Goal: Task Accomplishment & Management: Use online tool/utility

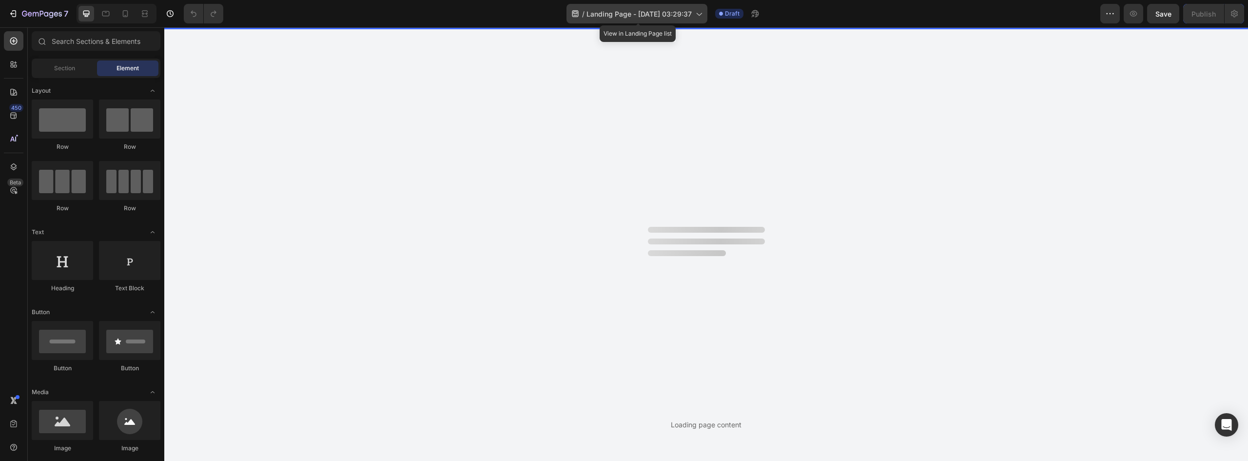
click at [688, 17] on span "Landing Page - [DATE] 03:29:37" at bounding box center [638, 14] width 105 height 10
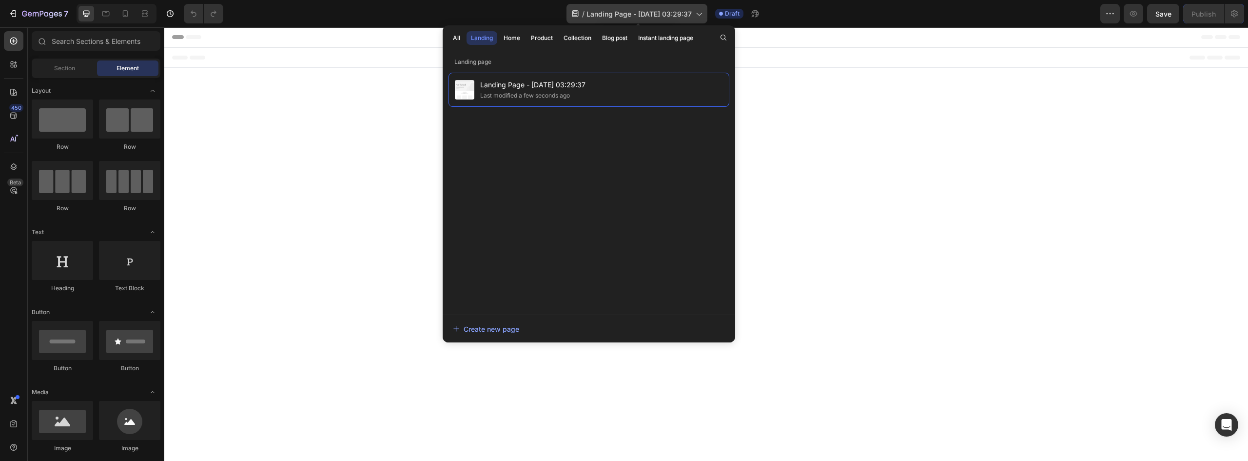
click at [646, 15] on span "Landing Page - [DATE] 03:29:37" at bounding box center [638, 14] width 105 height 10
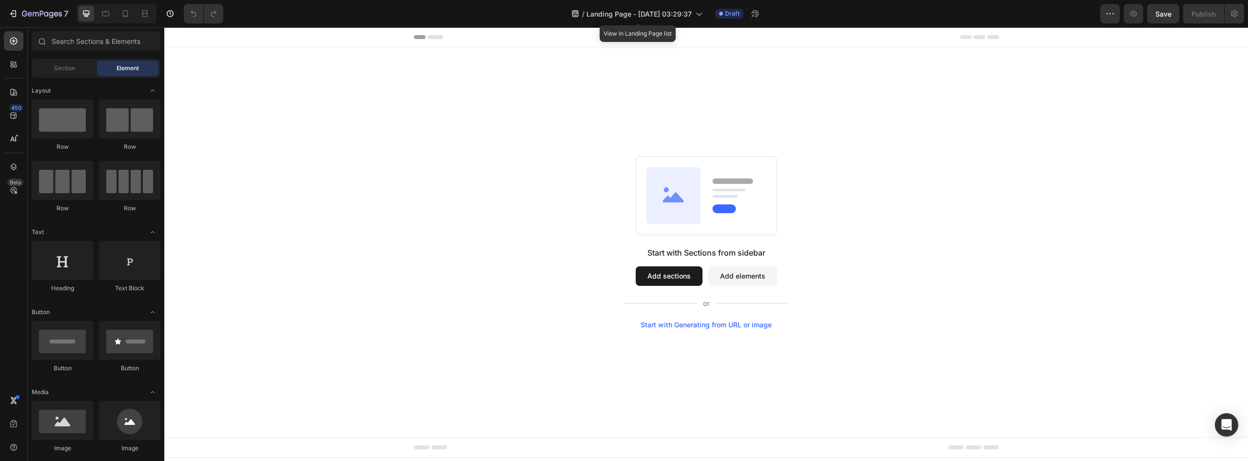
click at [625, 11] on div at bounding box center [624, 8] width 4 height 8
click at [652, 15] on span "Landing Page - [DATE] 03:29:37" at bounding box center [638, 14] width 105 height 10
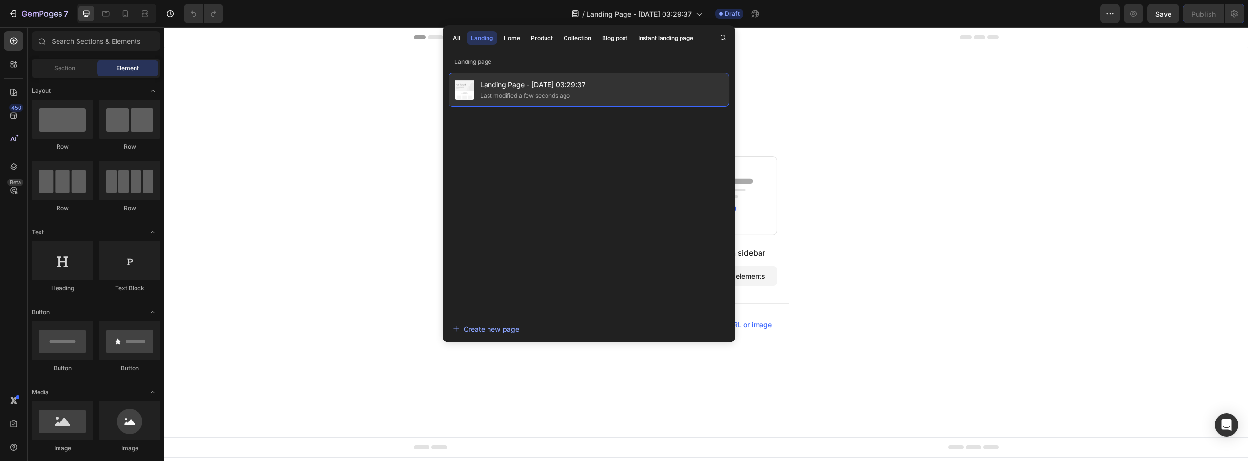
click at [543, 89] on span "Landing Page - [DATE] 03:29:37" at bounding box center [532, 85] width 105 height 12
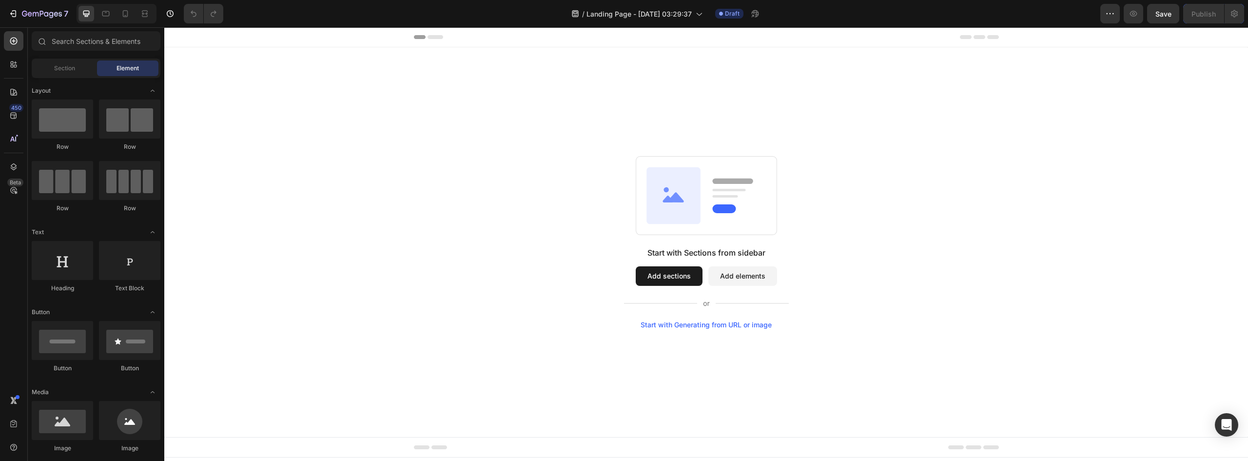
click at [648, 273] on button "Add sections" at bounding box center [669, 276] width 67 height 20
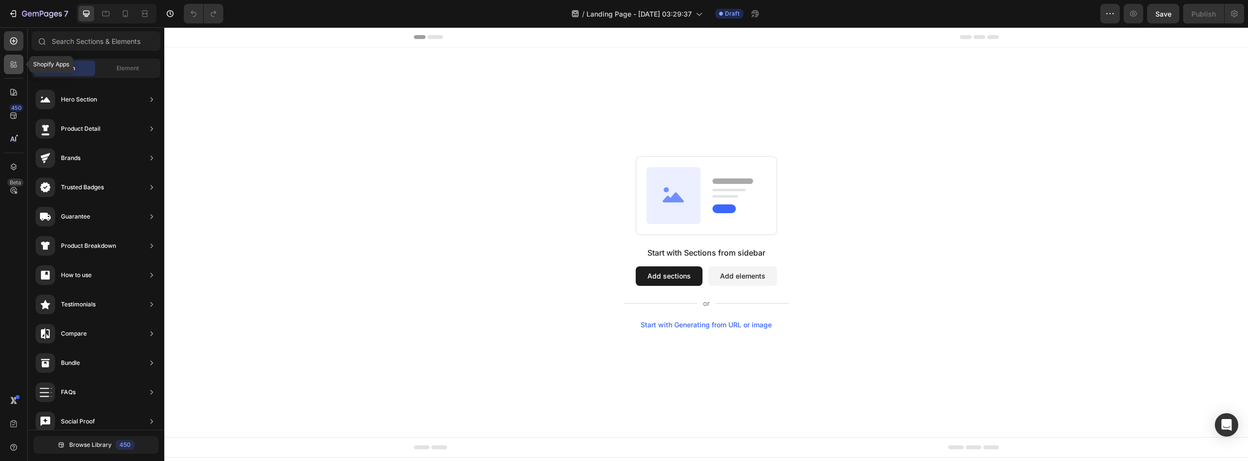
click at [19, 65] on div at bounding box center [14, 65] width 20 height 20
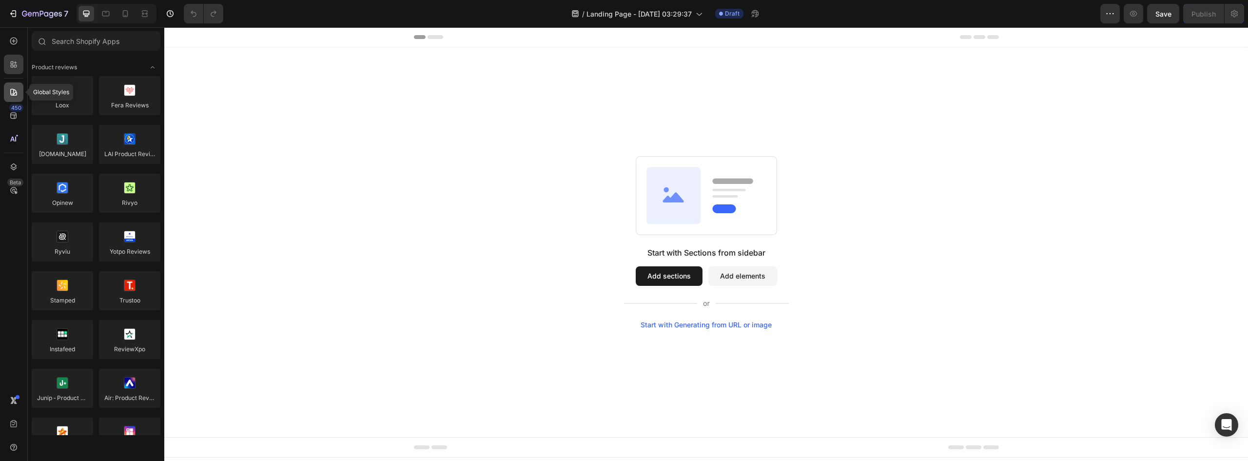
click at [11, 94] on icon at bounding box center [13, 92] width 7 height 7
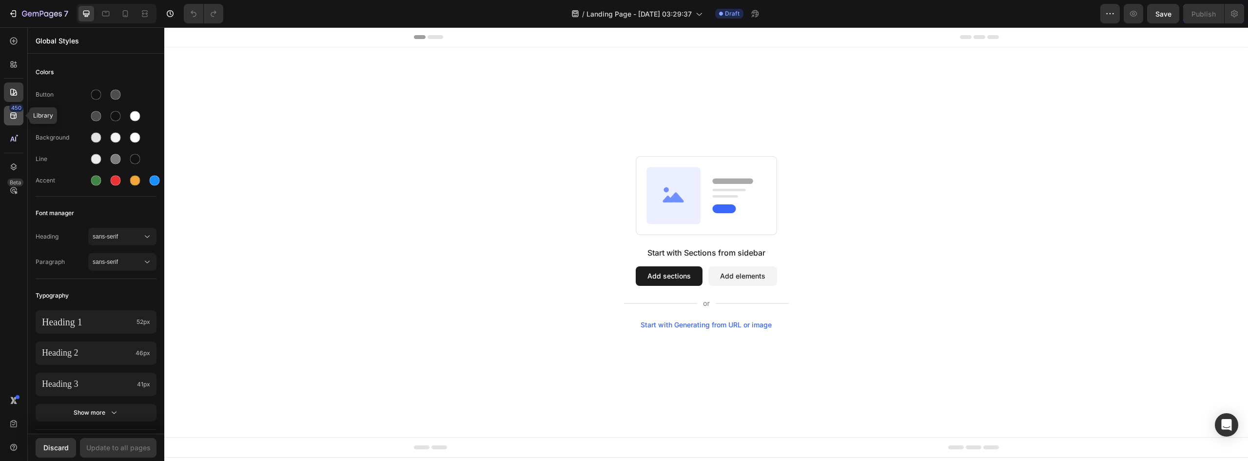
click at [10, 115] on icon at bounding box center [14, 116] width 10 height 10
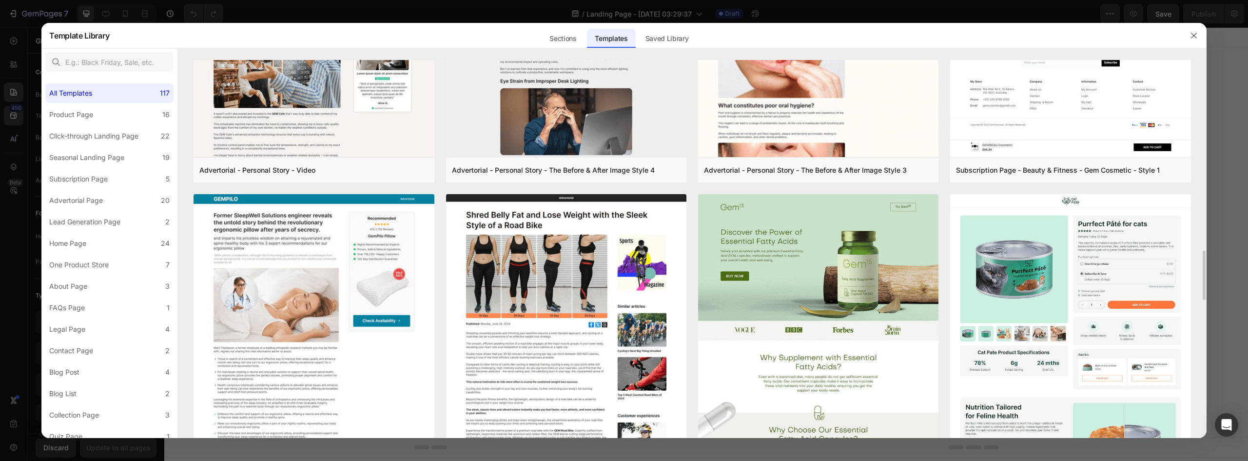
scroll to position [1260, 0]
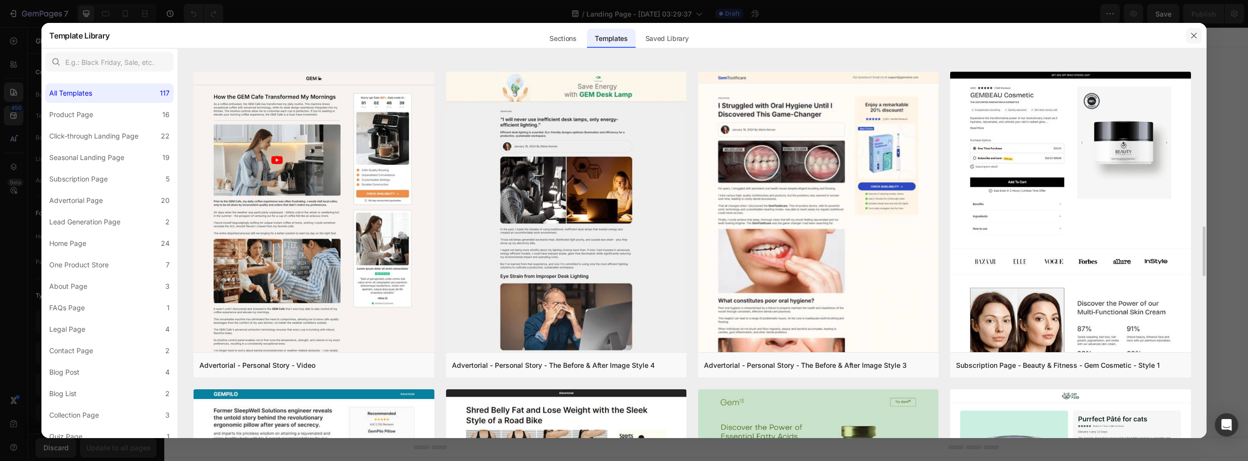
click at [1190, 36] on icon "button" at bounding box center [1194, 36] width 8 height 8
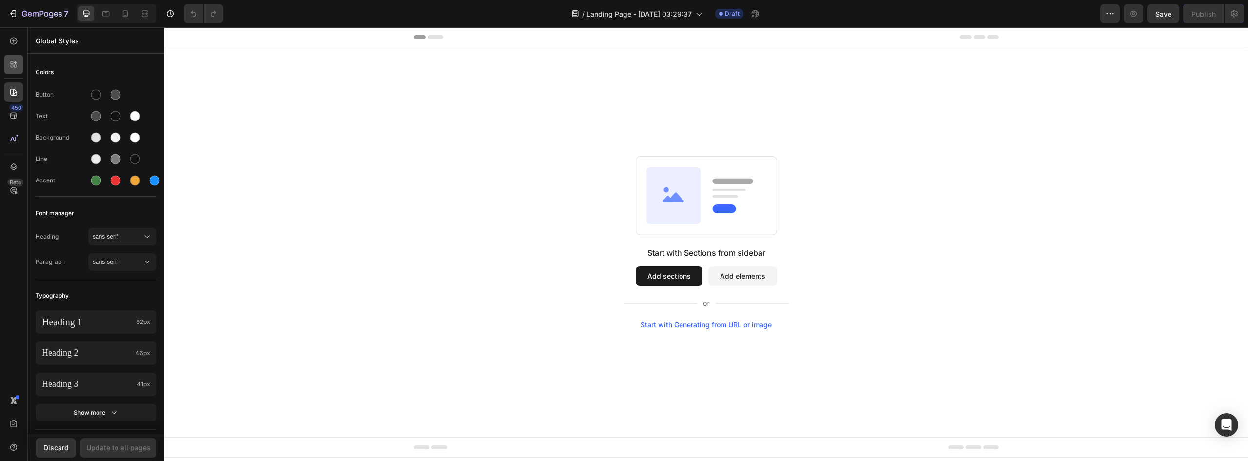
click at [16, 65] on icon at bounding box center [15, 66] width 3 height 3
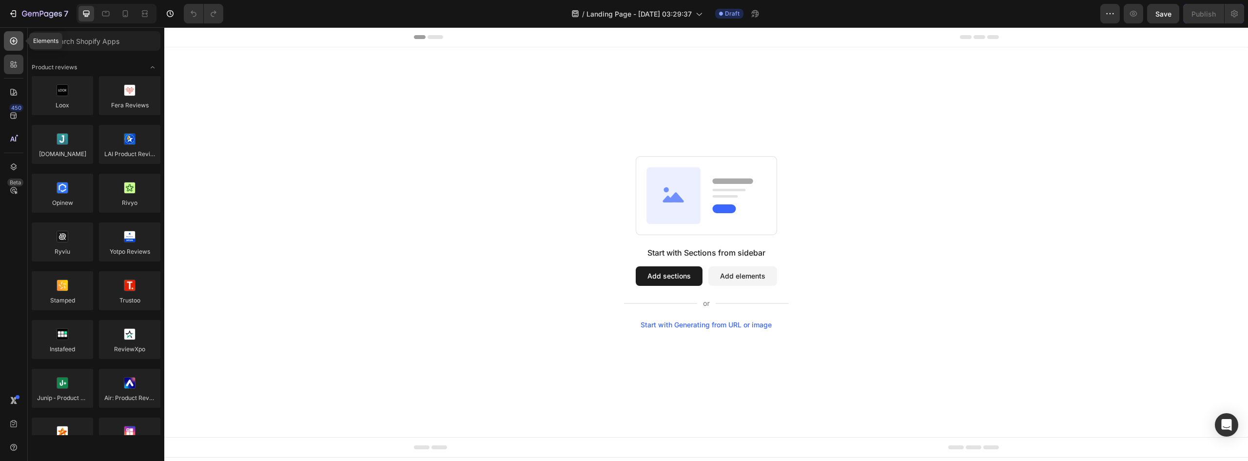
click at [6, 42] on div at bounding box center [14, 41] width 20 height 20
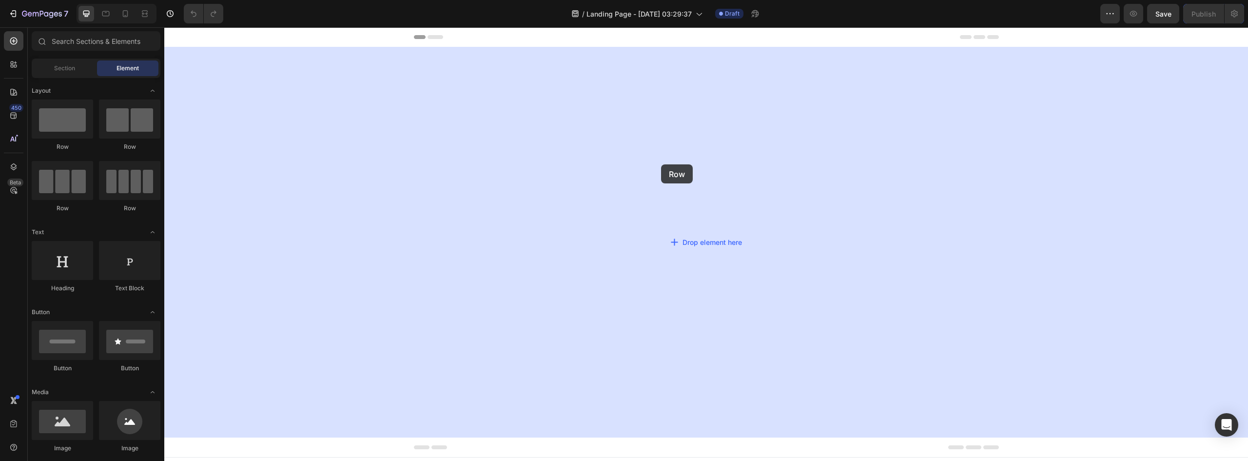
drag, startPoint x: 216, startPoint y: 142, endPoint x: 661, endPoint y: 164, distance: 445.2
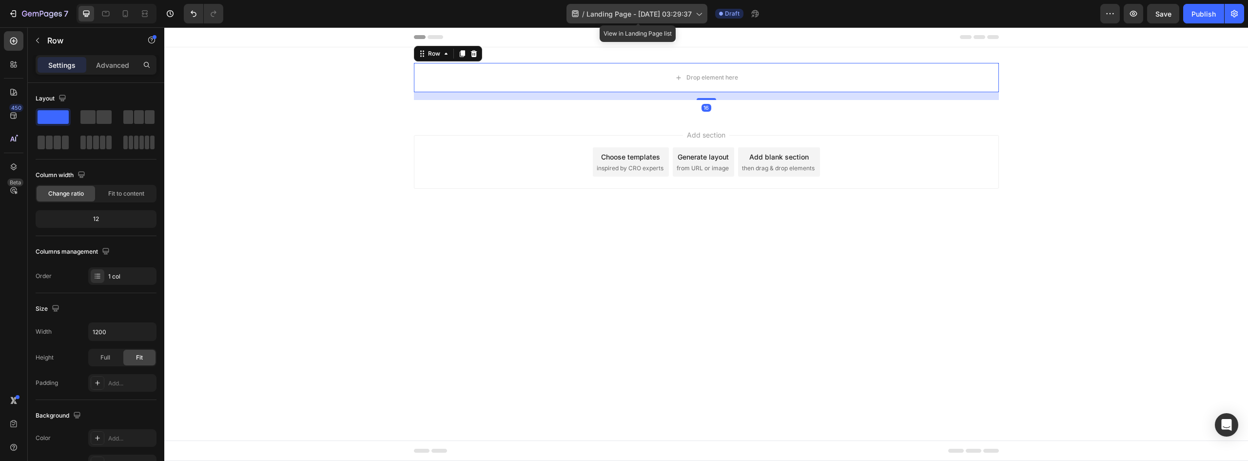
click at [676, 4] on div "/ Landing Page - Aug 26, 03:29:37" at bounding box center [636, 14] width 141 height 20
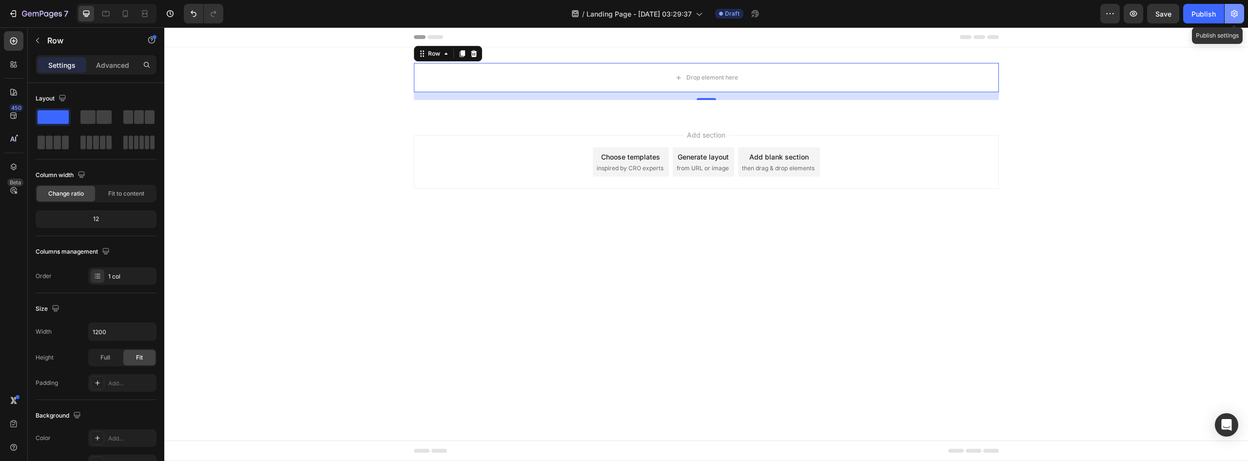
click at [1240, 16] on button "button" at bounding box center [1235, 14] width 20 height 20
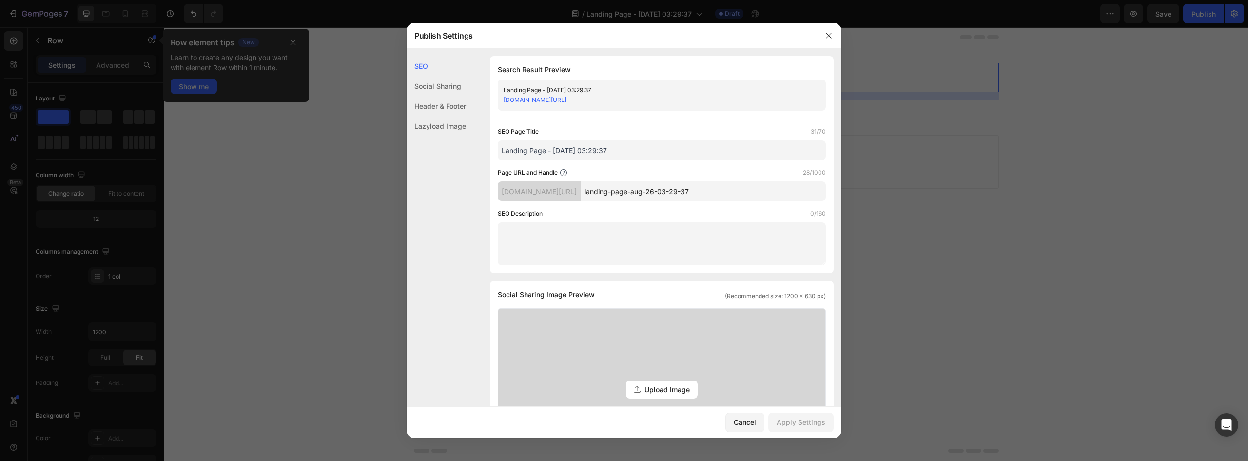
click at [566, 99] on link "1x5wuv-f5.myshopify.com/pages/landing-page-aug-26-03-29-37" at bounding box center [535, 99] width 63 height 7
click at [698, 192] on input "landing-page-aug-26-03-29-37" at bounding box center [703, 191] width 245 height 20
click at [586, 144] on input "Landing Page - [DATE] 03:29:37" at bounding box center [662, 150] width 328 height 20
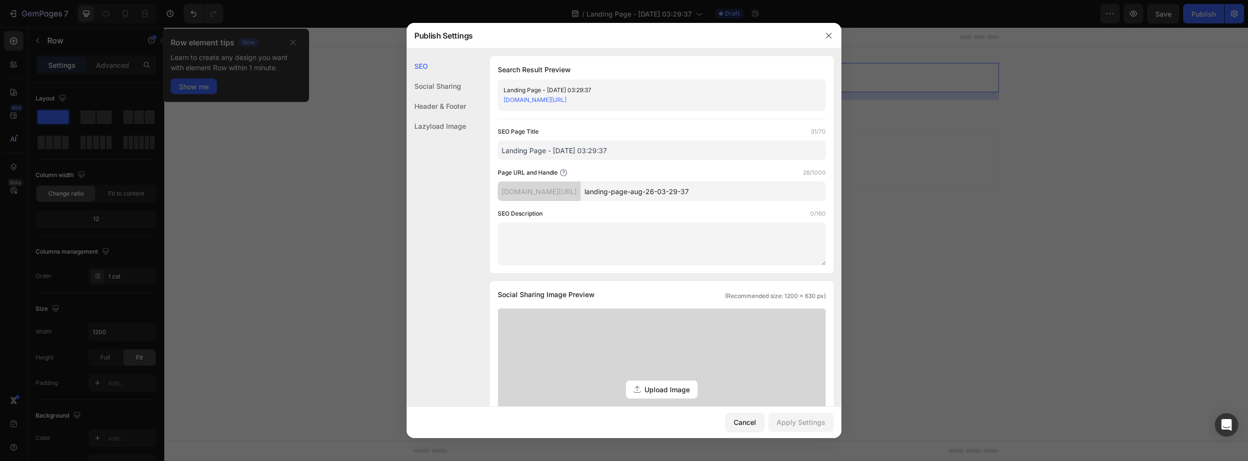
click at [586, 144] on input "Landing Page - [DATE] 03:29:37" at bounding box center [662, 150] width 328 height 20
click at [553, 145] on input "Ventilador Portatil giratorio" at bounding box center [662, 150] width 328 height 20
type input "Ventilador Portátil giratorio"
click at [812, 422] on div "Apply Settings" at bounding box center [801, 422] width 49 height 10
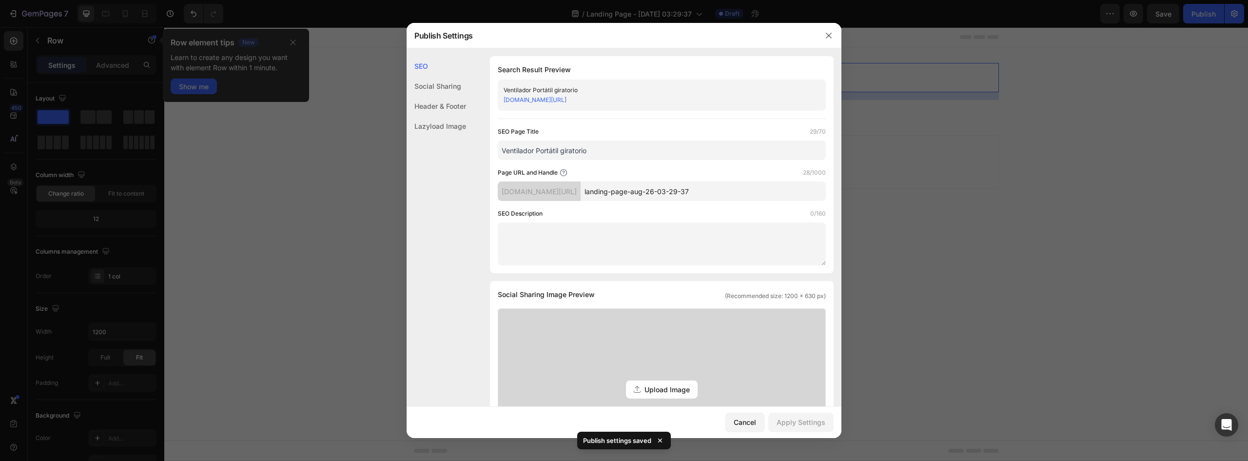
click at [366, 85] on div at bounding box center [624, 230] width 1248 height 461
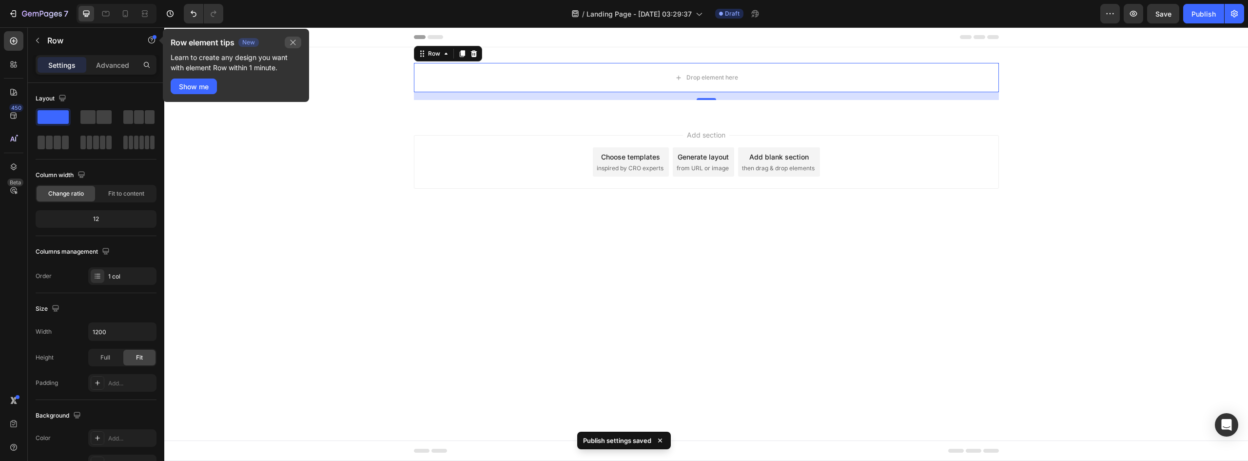
click at [298, 42] on button "button" at bounding box center [293, 43] width 17 height 12
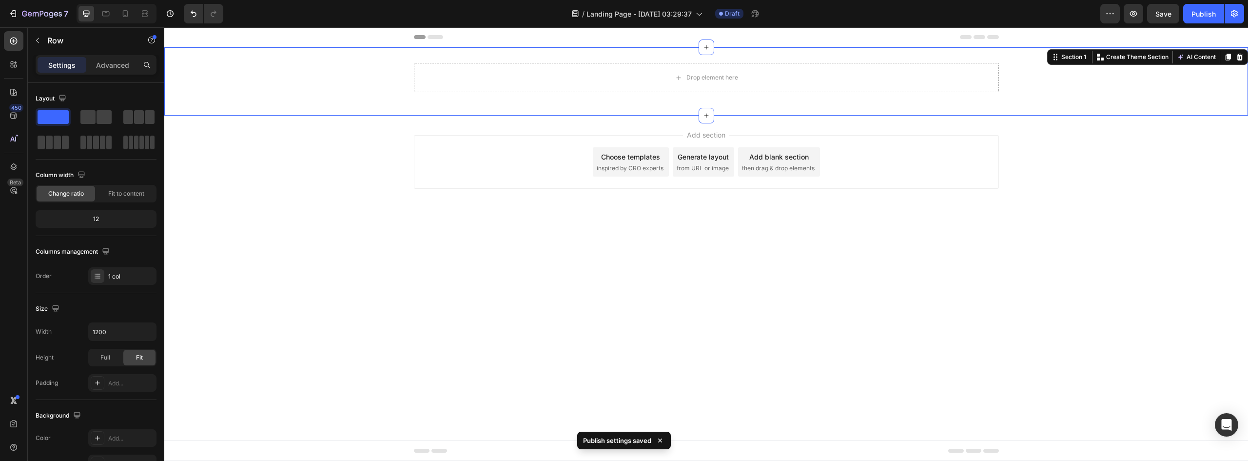
click at [387, 78] on div "Drop element here Row" at bounding box center [706, 81] width 1084 height 37
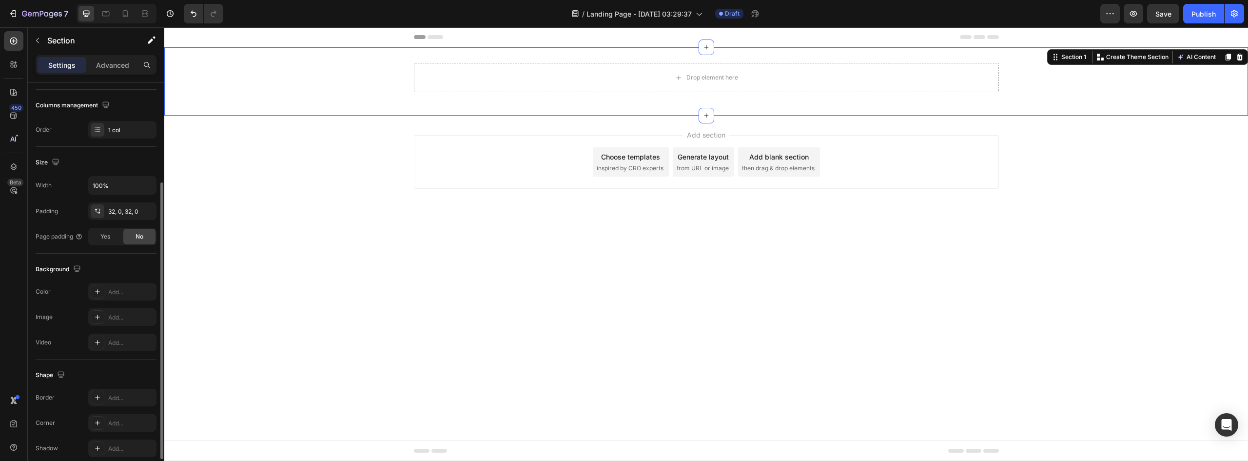
scroll to position [0, 0]
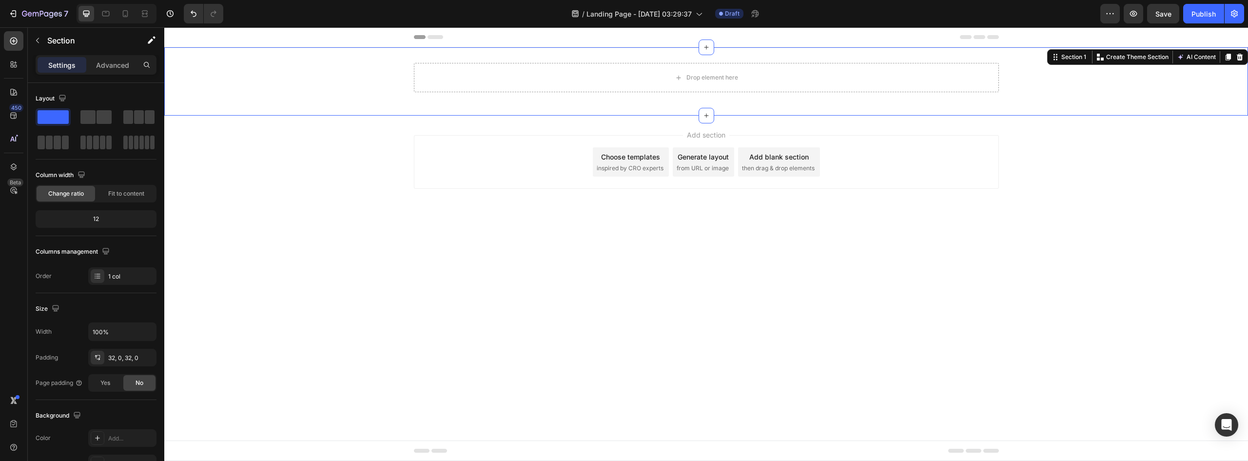
click at [103, 73] on div "Settings Advanced" at bounding box center [96, 65] width 121 height 20
click at [104, 66] on p "Advanced" at bounding box center [112, 65] width 33 height 10
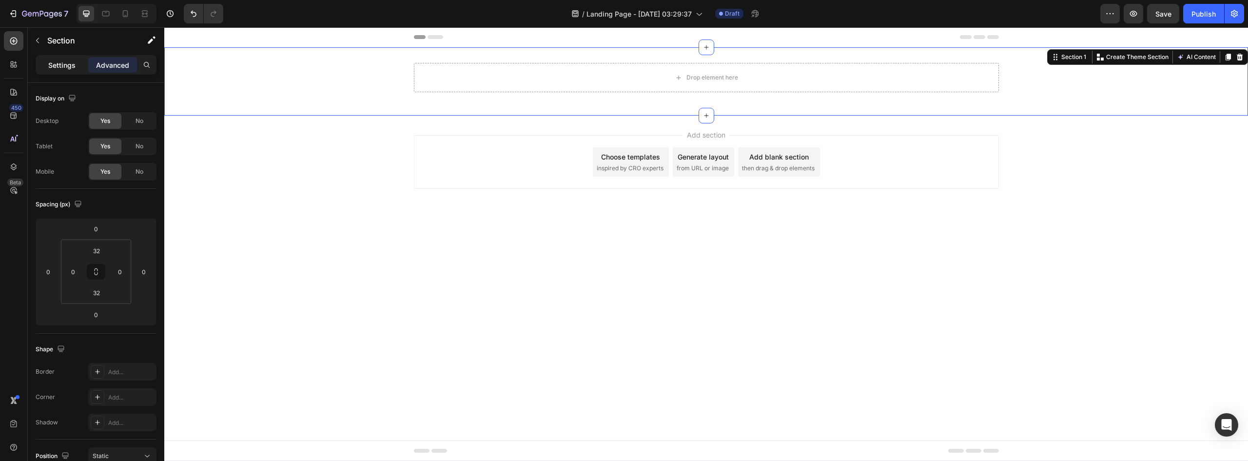
click at [48, 62] on p "Settings" at bounding box center [61, 65] width 27 height 10
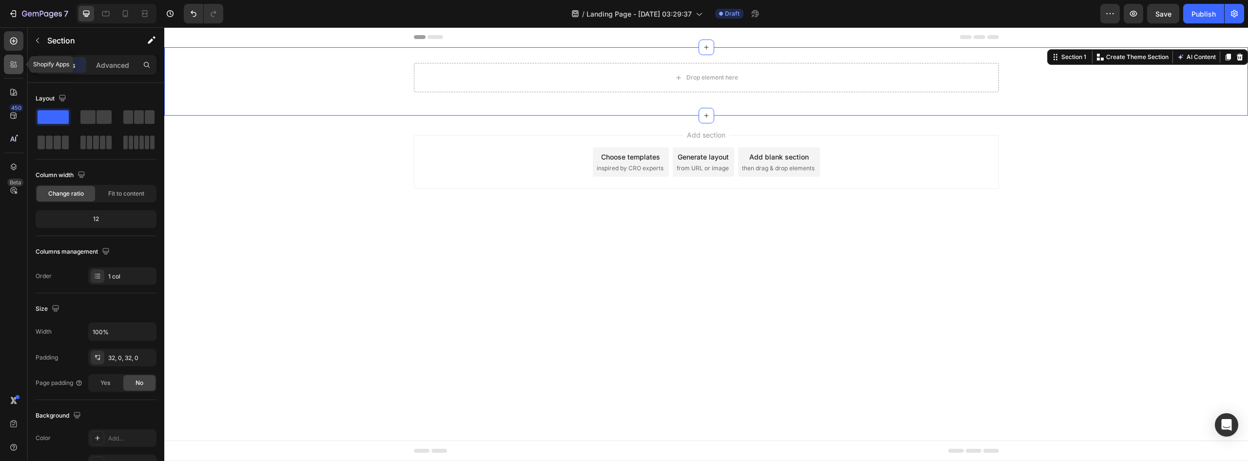
click at [18, 63] on icon at bounding box center [14, 64] width 10 height 10
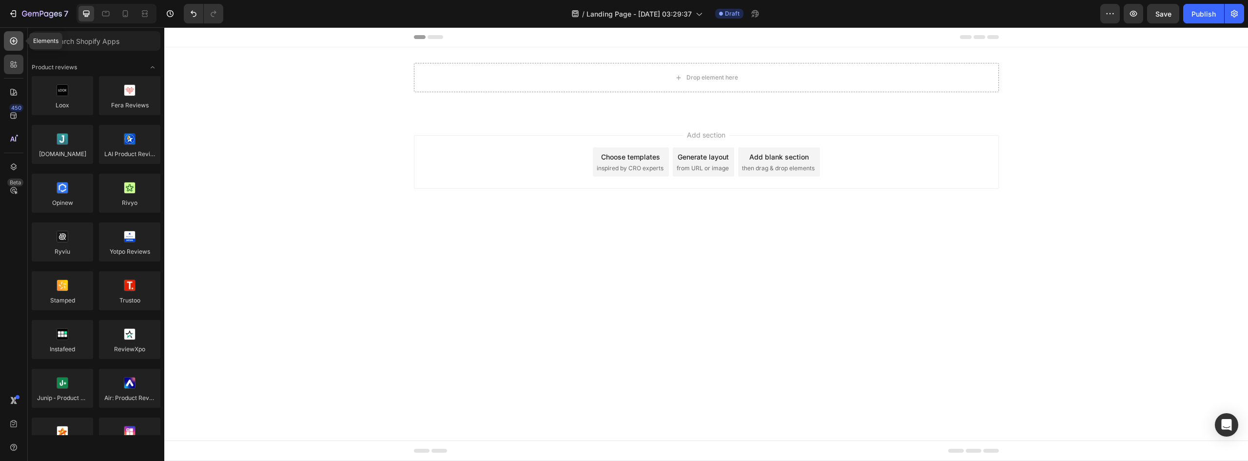
click at [15, 37] on icon at bounding box center [14, 41] width 10 height 10
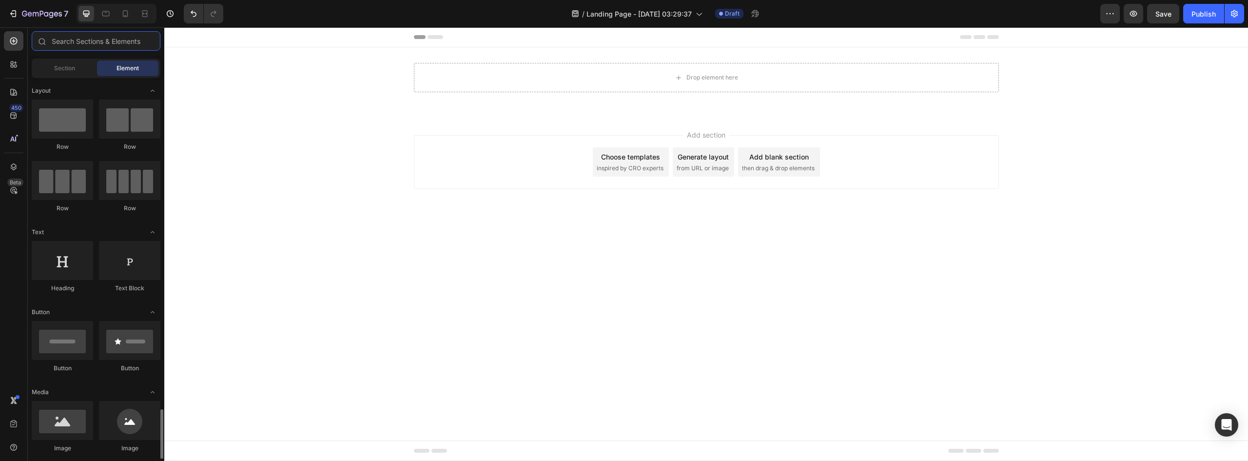
scroll to position [293, 0]
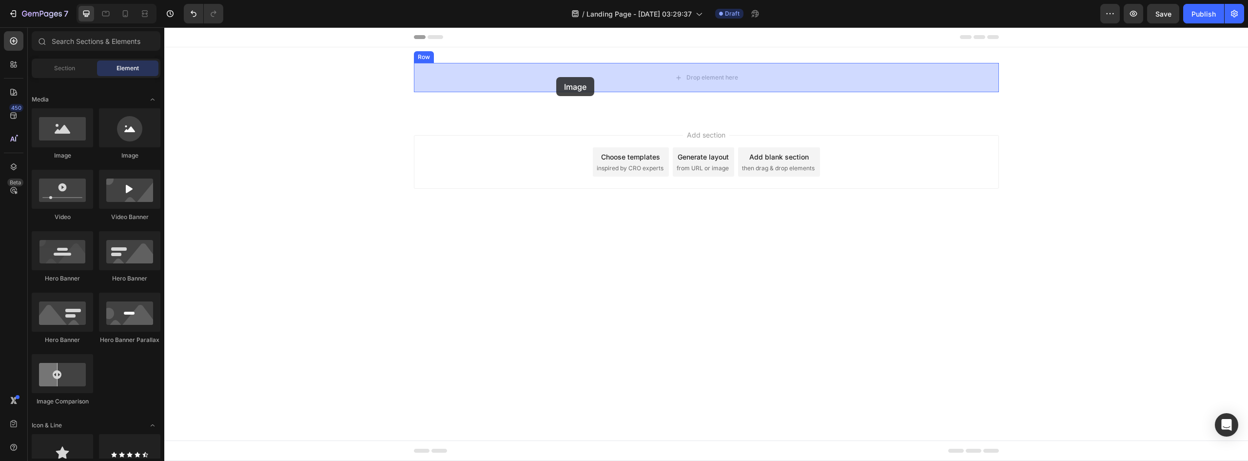
drag, startPoint x: 231, startPoint y: 167, endPoint x: 546, endPoint y: 89, distance: 324.0
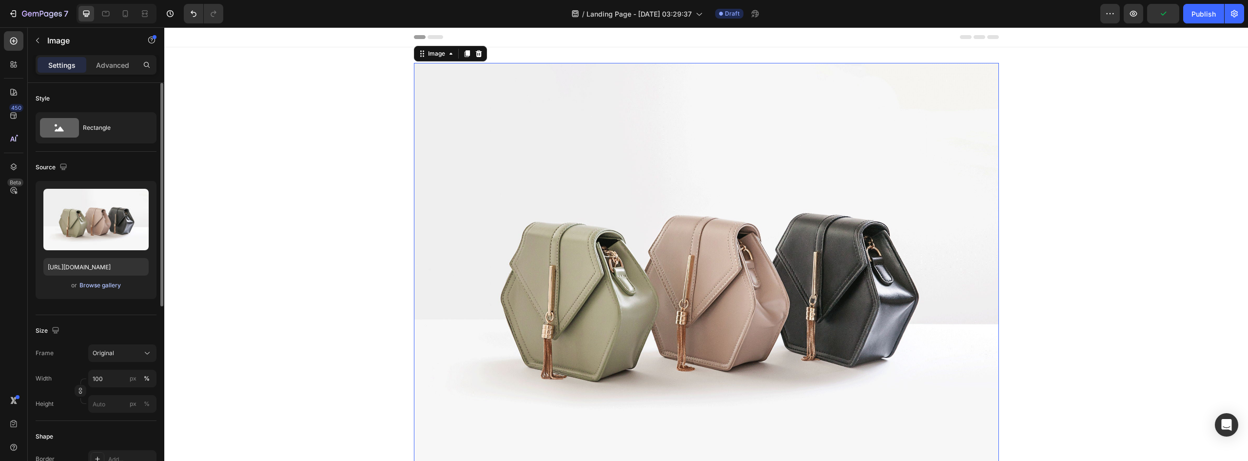
click at [92, 289] on div "Browse gallery" at bounding box center [99, 285] width 41 height 9
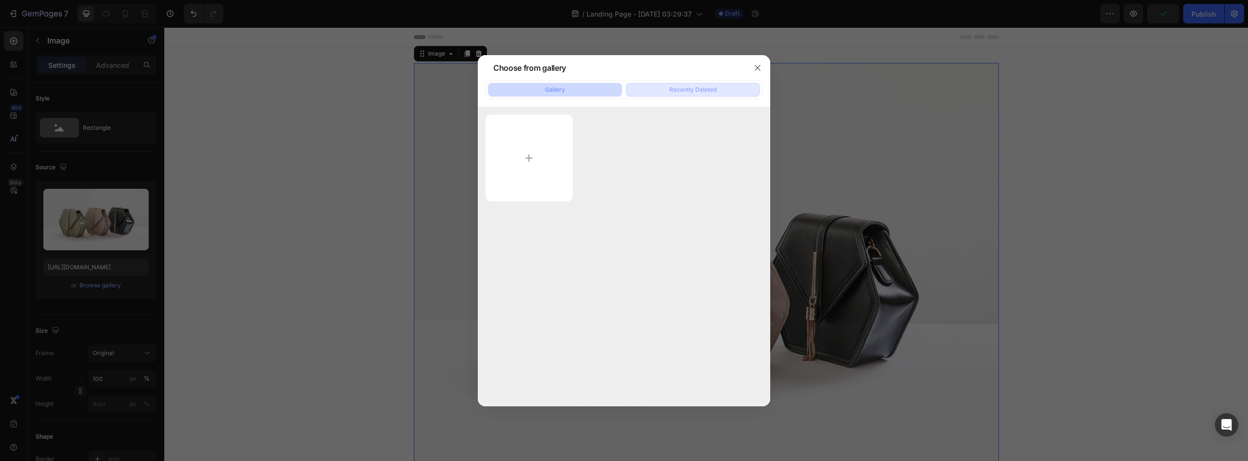
click at [655, 87] on button "Recently Deleted" at bounding box center [693, 90] width 134 height 14
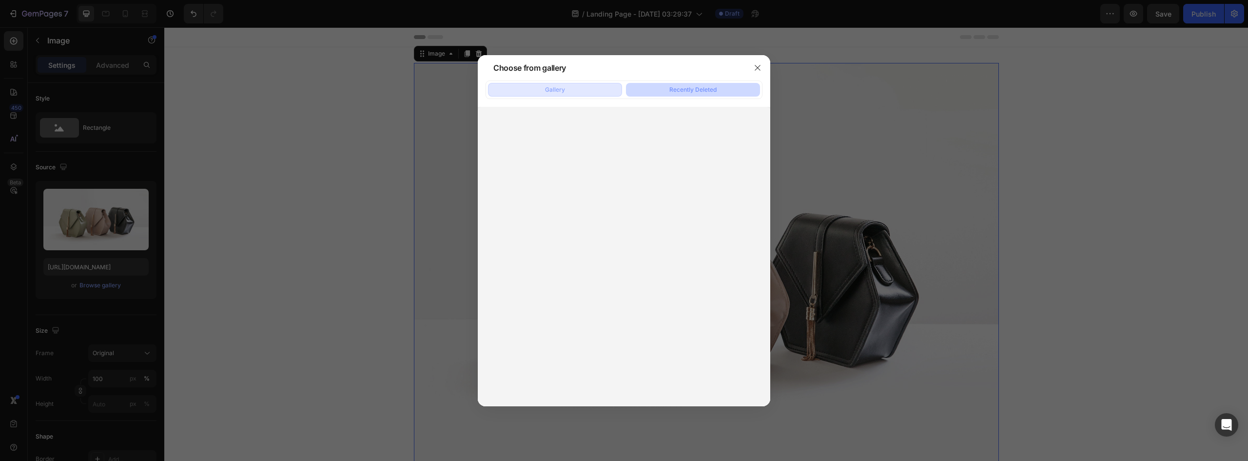
click at [561, 95] on button "Gallery" at bounding box center [555, 90] width 134 height 14
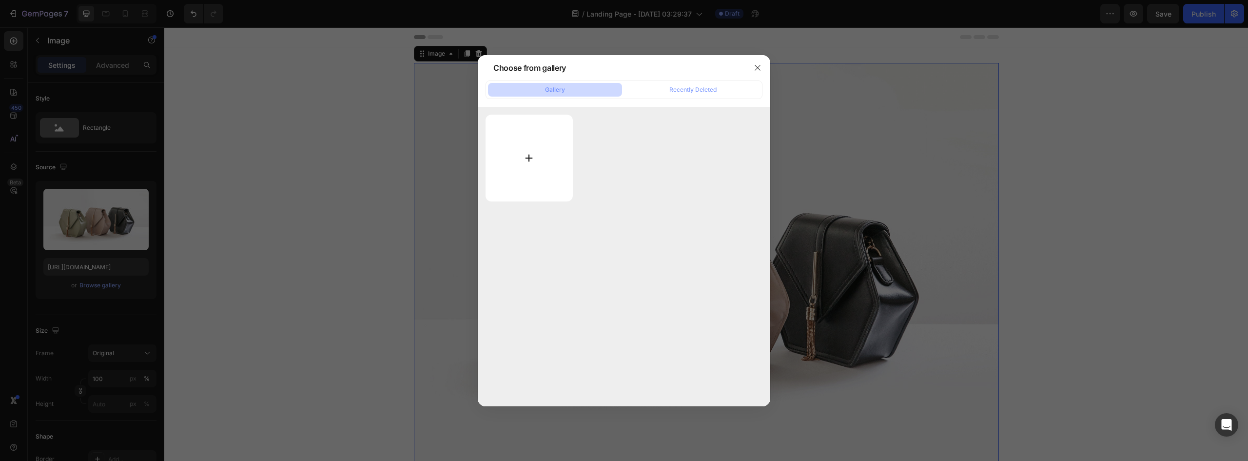
click at [532, 154] on input "file" at bounding box center [529, 158] width 87 height 87
type input "C:\fakepath\ChatGPT Image 26 ago 2025, 01_06_30 1.webp"
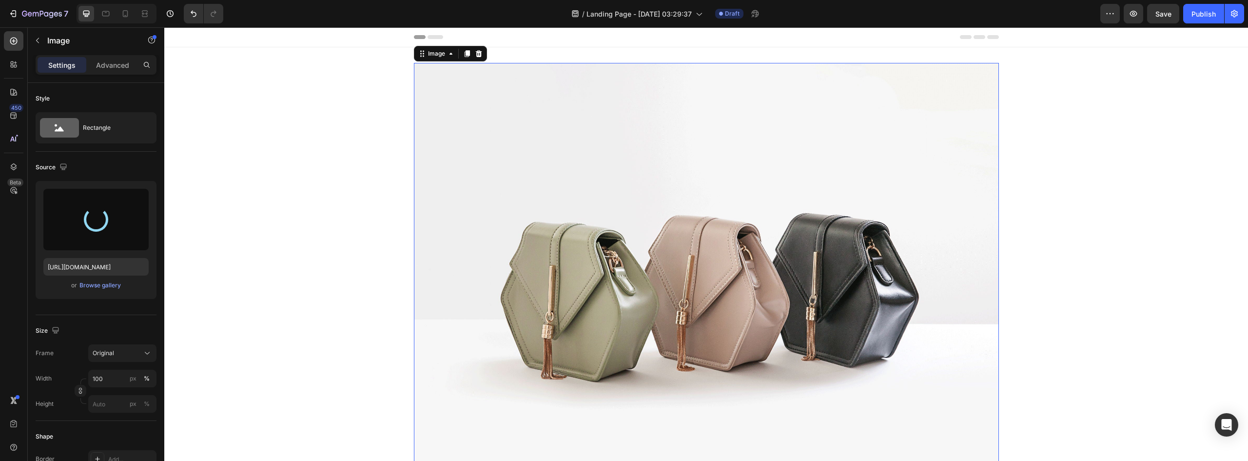
type input "https://cdn.shopify.com/s/files/1/0952/0096/8995/files/gempages_581611324178432…"
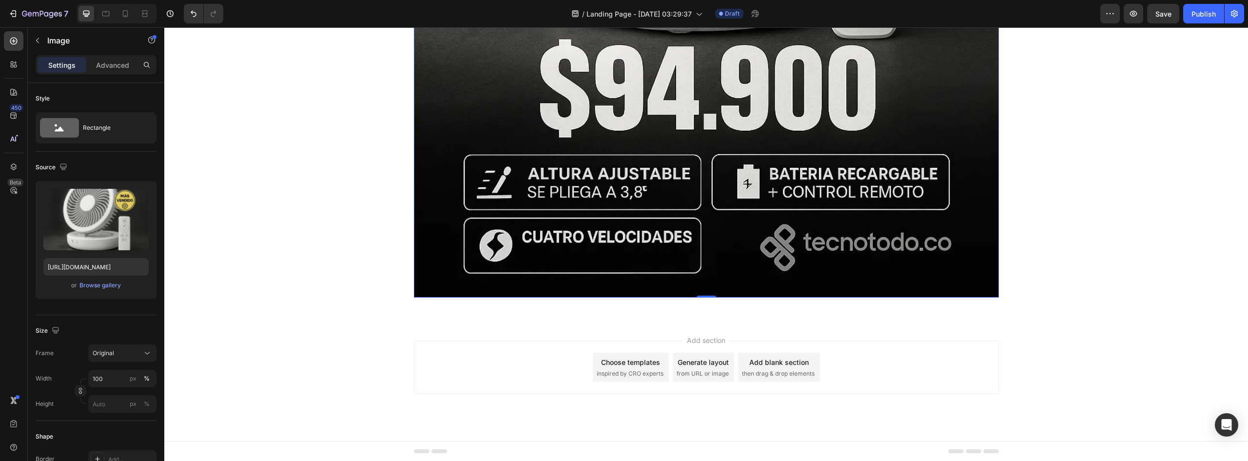
scroll to position [644, 0]
click at [127, 14] on icon at bounding box center [125, 13] width 5 height 7
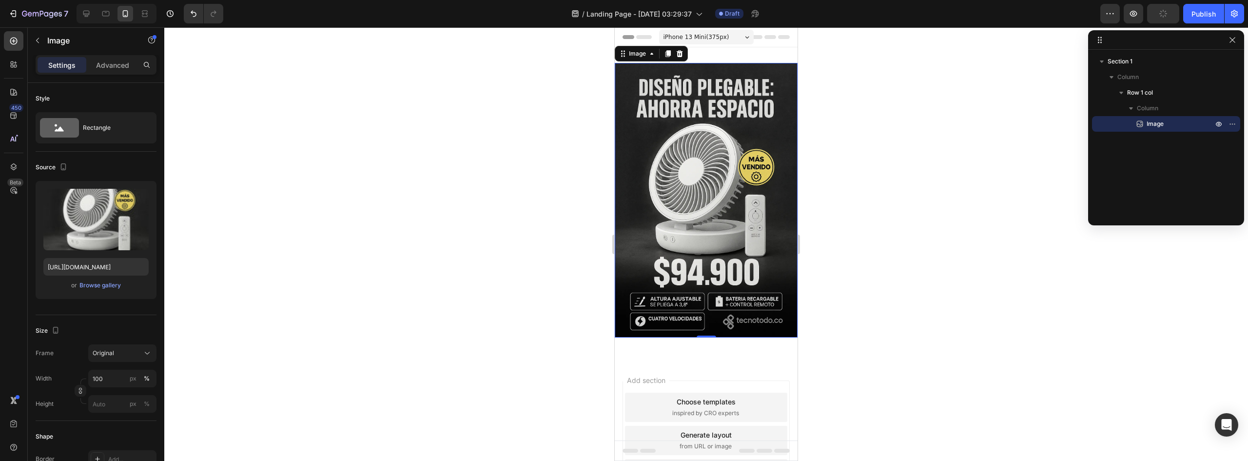
click at [687, 200] on img at bounding box center [706, 200] width 183 height 274
click at [745, 128] on img at bounding box center [706, 200] width 183 height 274
click at [666, 54] on icon at bounding box center [668, 54] width 8 height 8
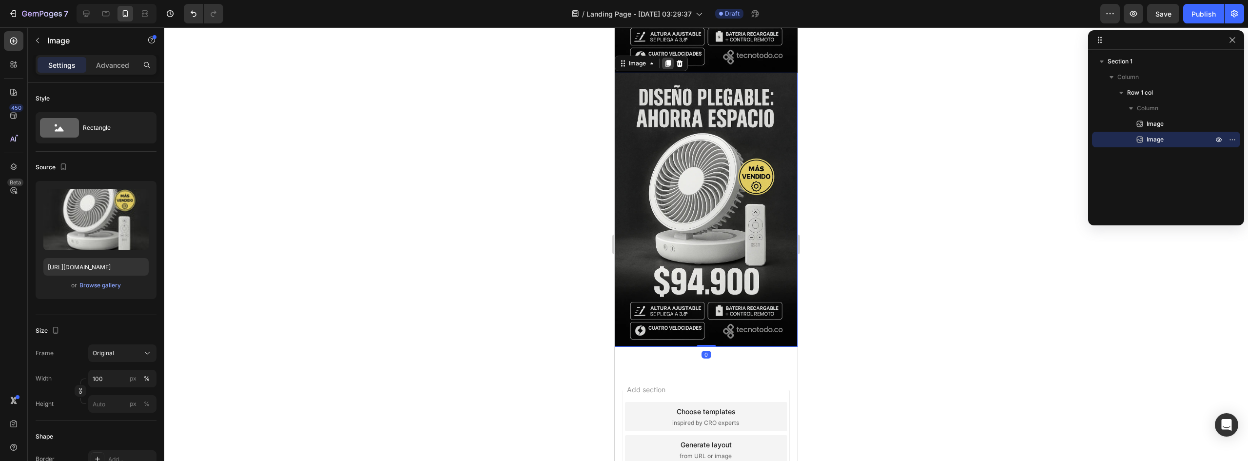
click at [663, 58] on div at bounding box center [668, 64] width 12 height 12
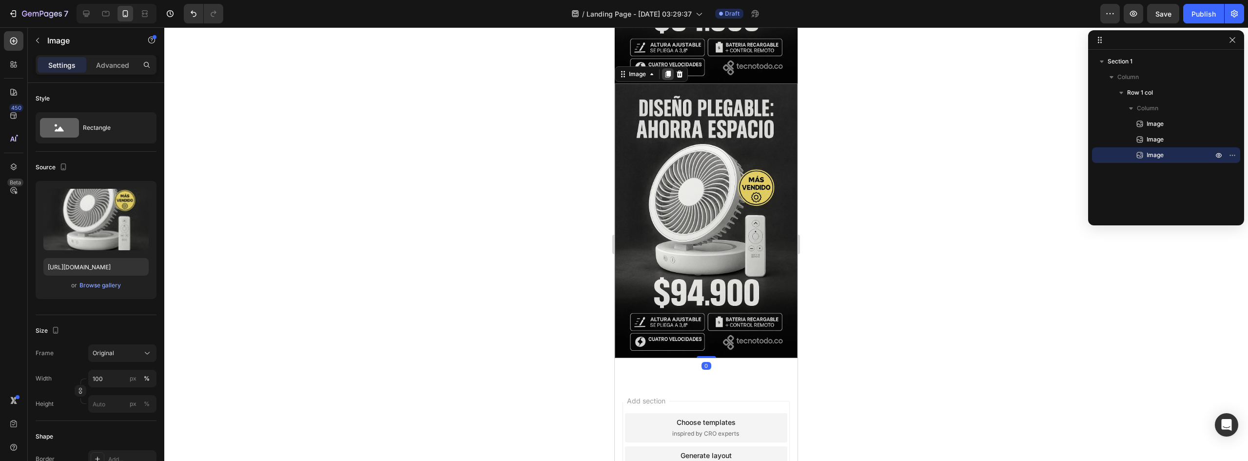
click at [668, 68] on div at bounding box center [668, 74] width 12 height 12
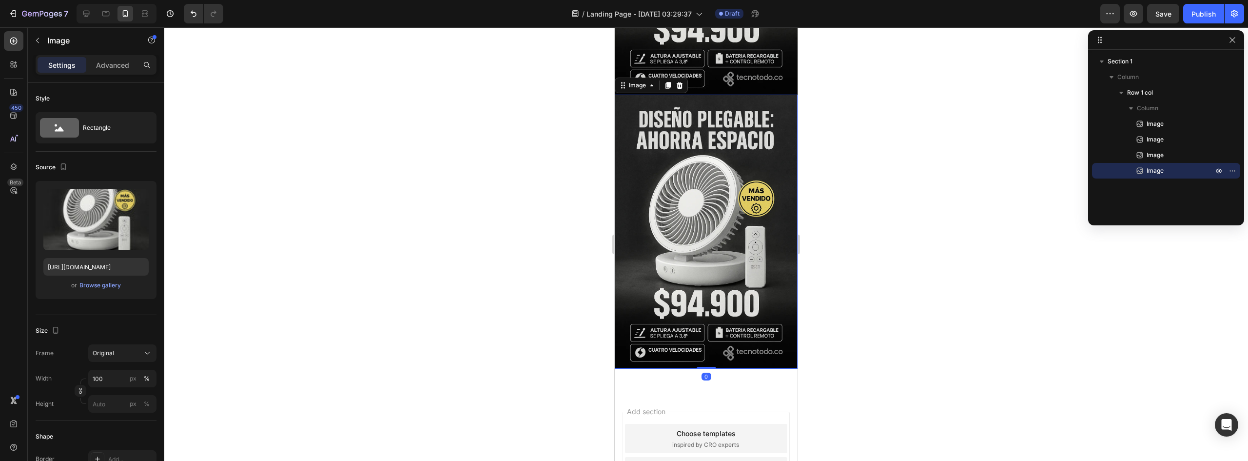
click at [668, 79] on div at bounding box center [668, 85] width 12 height 12
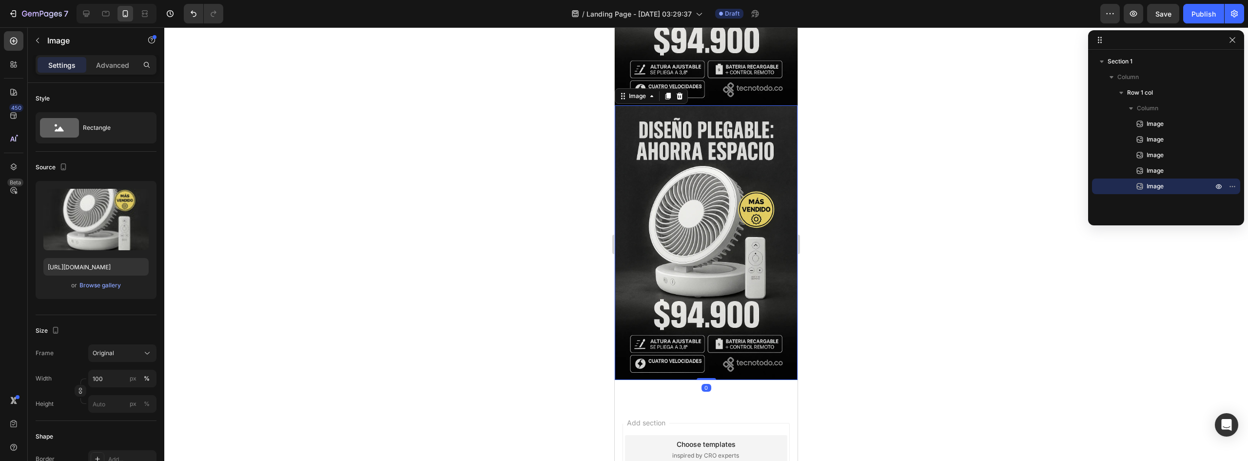
click at [668, 90] on div at bounding box center [668, 96] width 12 height 12
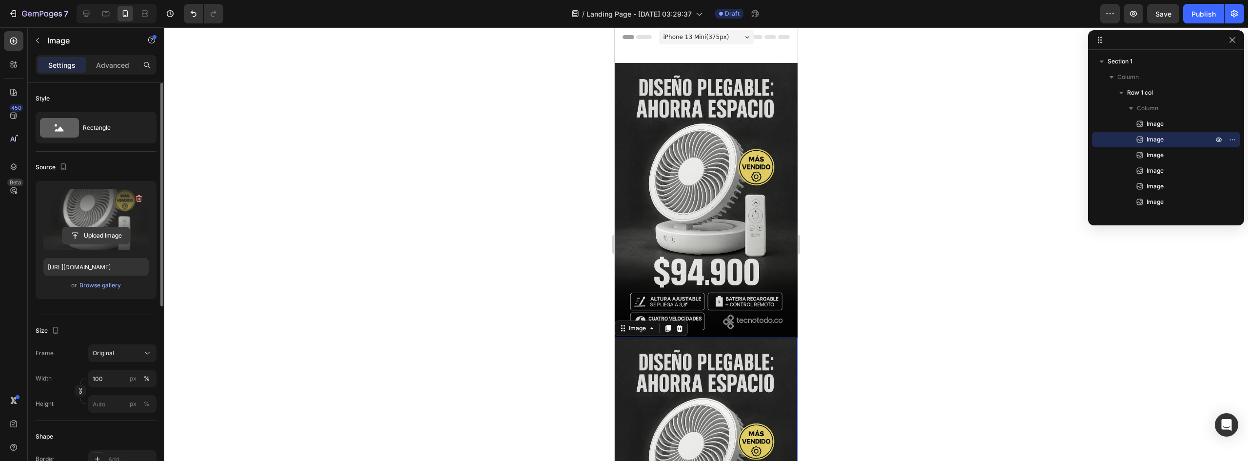
click at [108, 233] on input "file" at bounding box center [95, 235] width 67 height 17
type input "https://cdn.shopify.com/s/files/1/0952/0096/8995/files/gempages_581611324178432…"
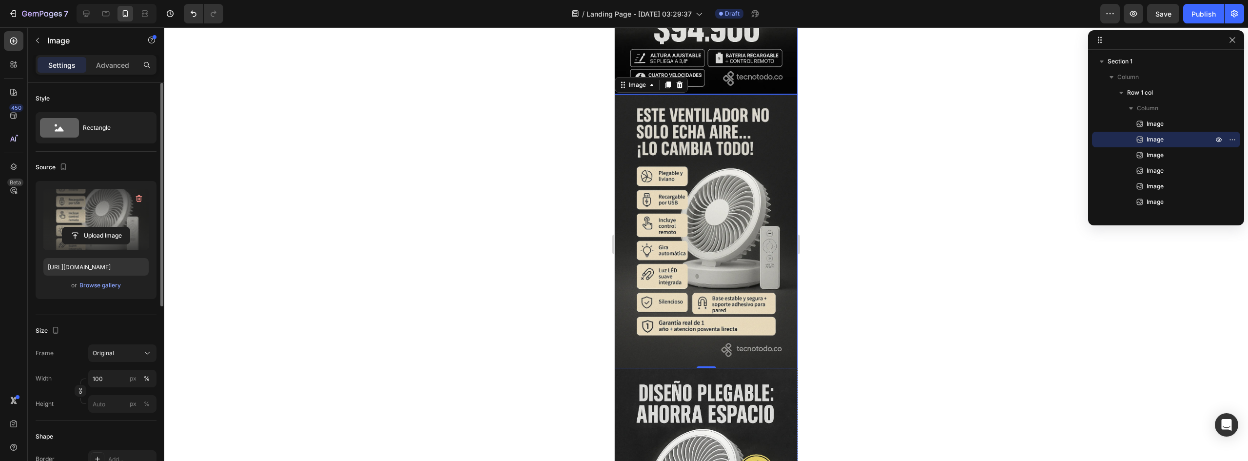
scroll to position [244, 0]
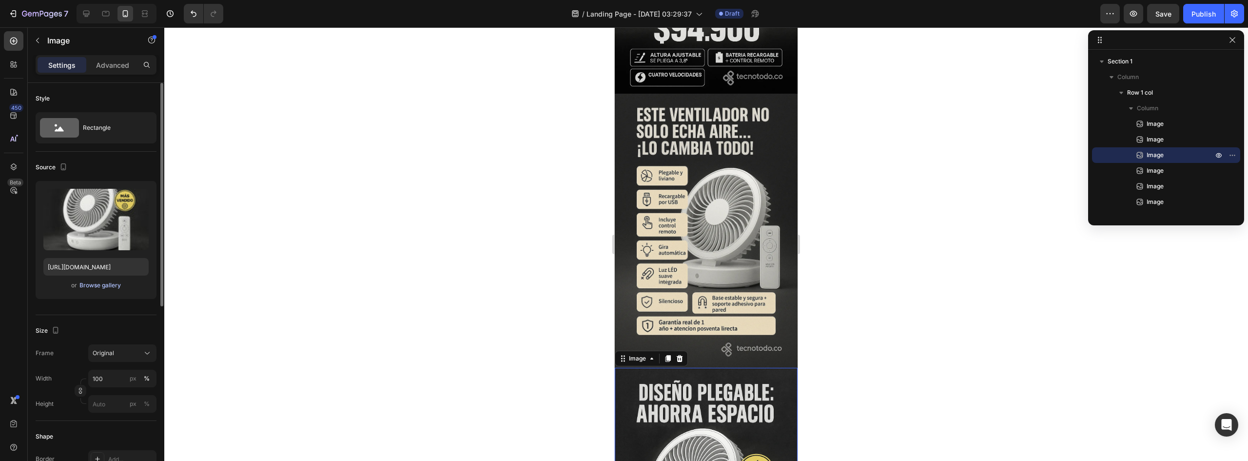
click at [100, 283] on div "Browse gallery" at bounding box center [99, 285] width 41 height 9
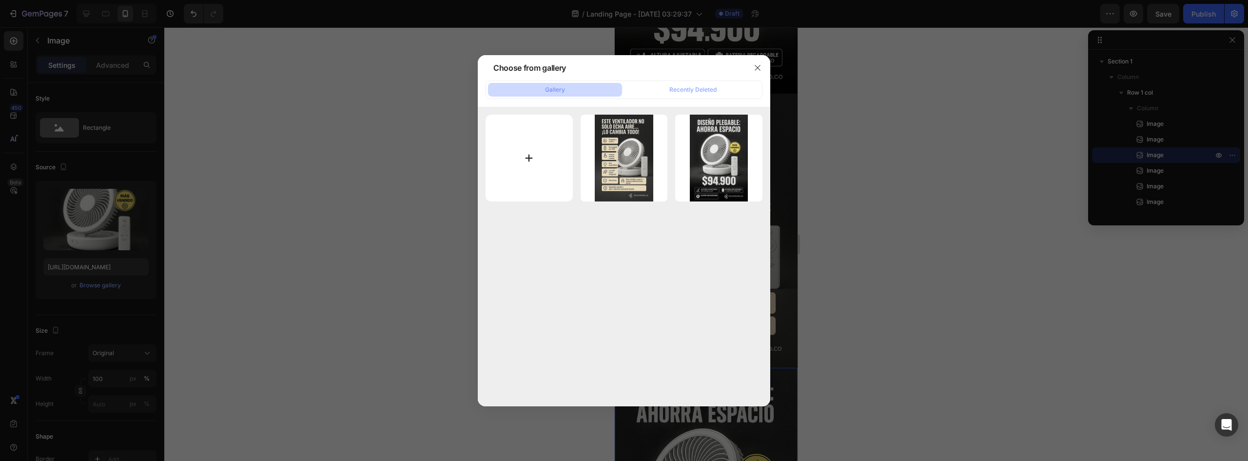
click at [550, 169] on input "file" at bounding box center [529, 158] width 87 height 87
type input "C:\fakepath\ChatGPT Image 26 ago 2025, 01_56_20 1.webp"
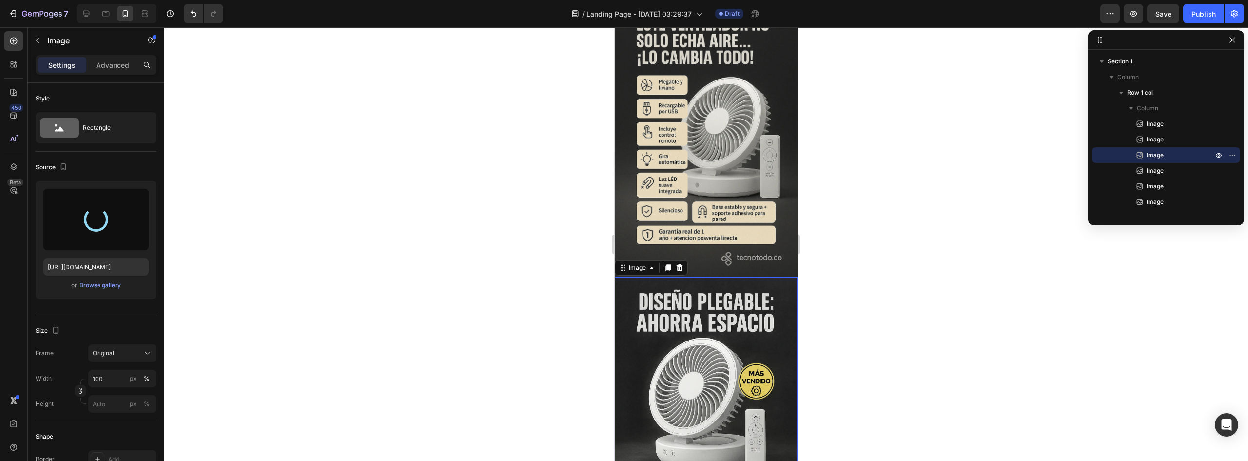
scroll to position [536, 0]
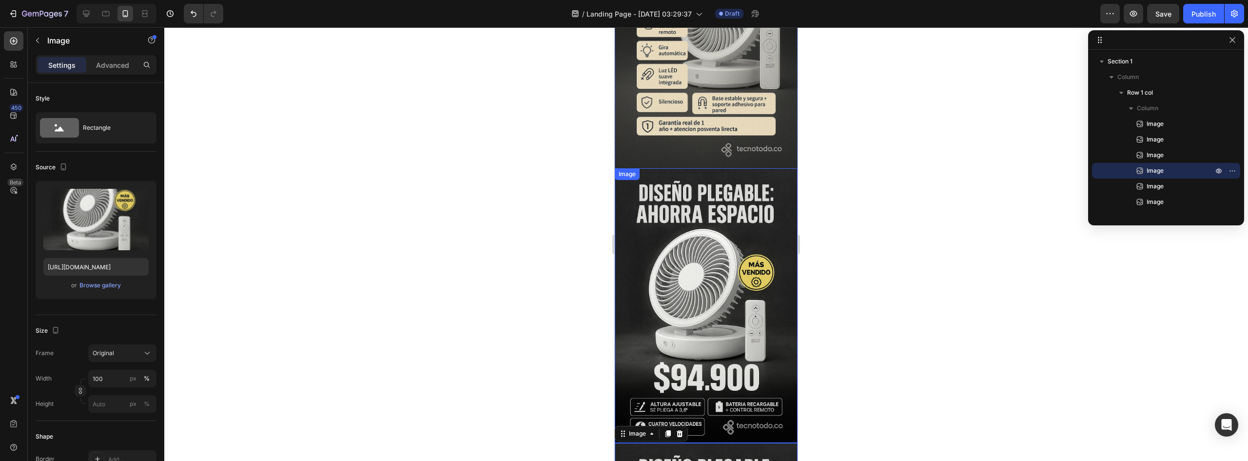
scroll to position [439, 0]
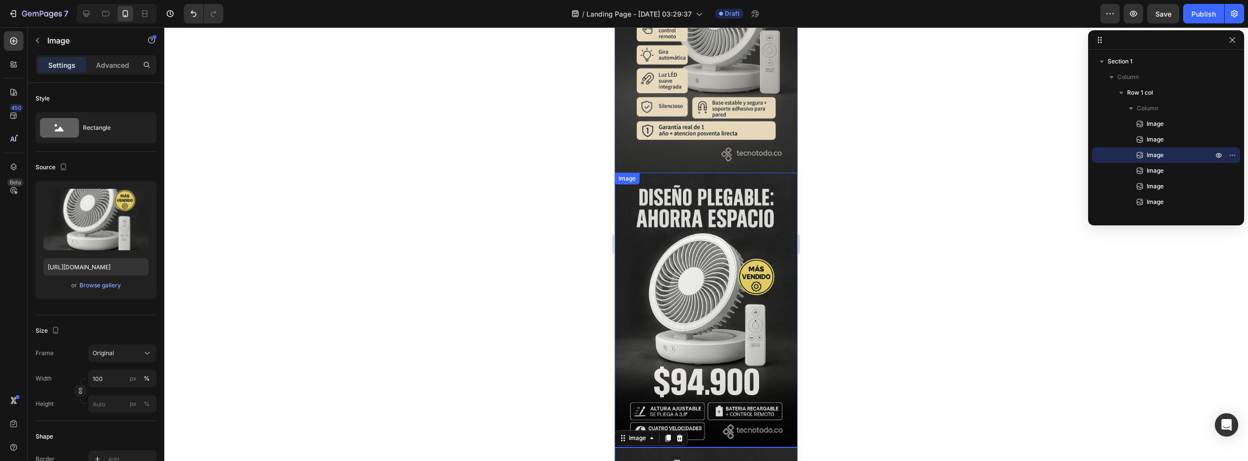
click at [710, 241] on img at bounding box center [706, 310] width 183 height 274
click at [122, 285] on div "or Browse gallery" at bounding box center [95, 285] width 105 height 12
click at [110, 288] on div "Browse gallery" at bounding box center [99, 285] width 41 height 9
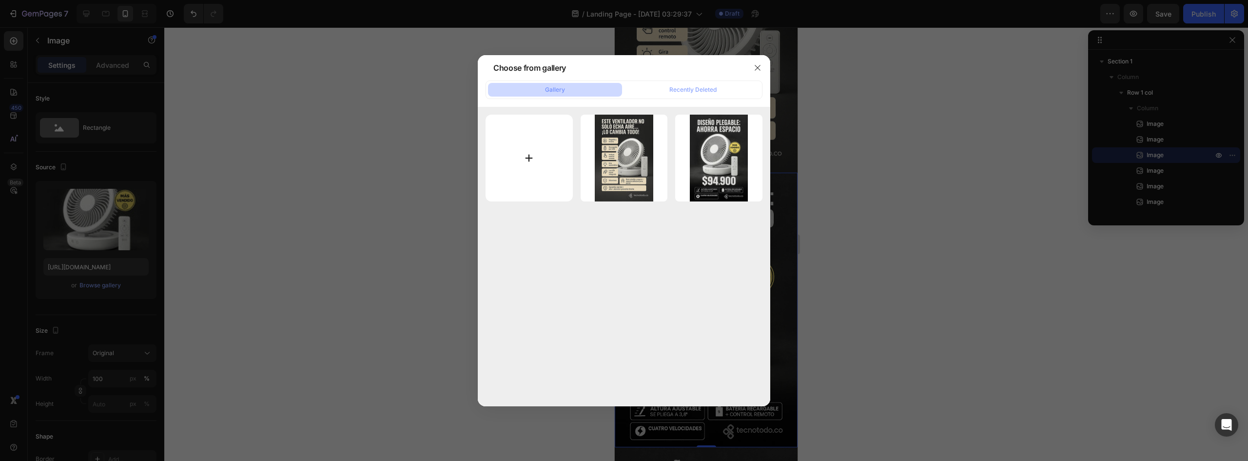
click at [545, 155] on input "file" at bounding box center [529, 158] width 87 height 87
type input "C:\fakepath\ChatGPT Image 26 ago 2025, 01_56_20 1.webp"
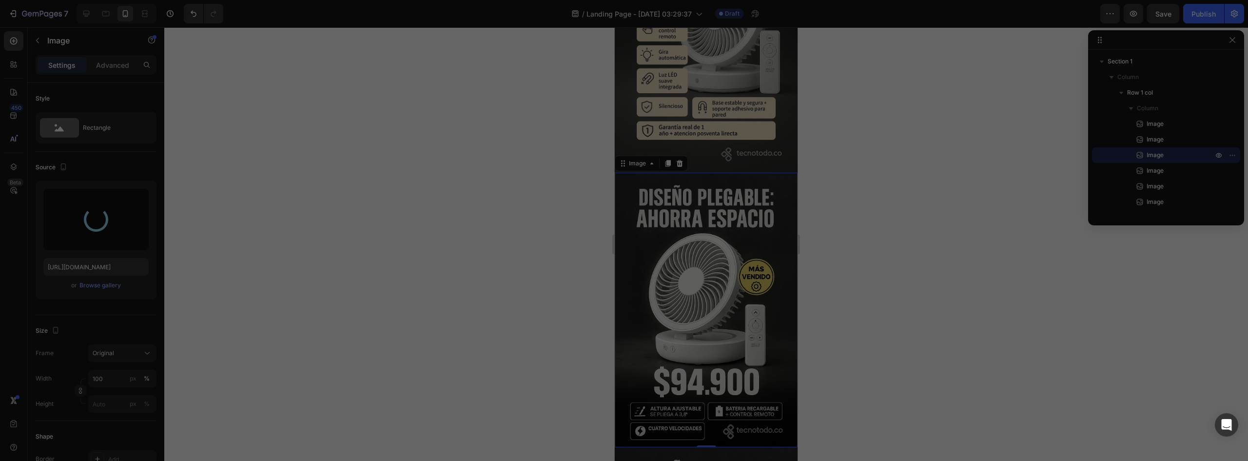
type input "https://cdn.shopify.com/s/files/1/0952/0096/8995/files/gempages_581611324178432…"
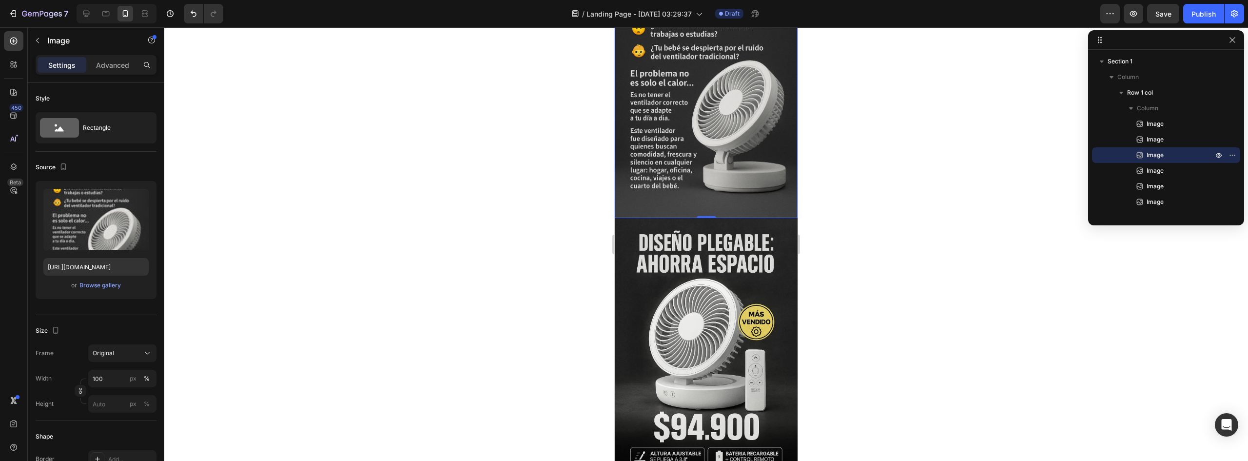
scroll to position [683, 0]
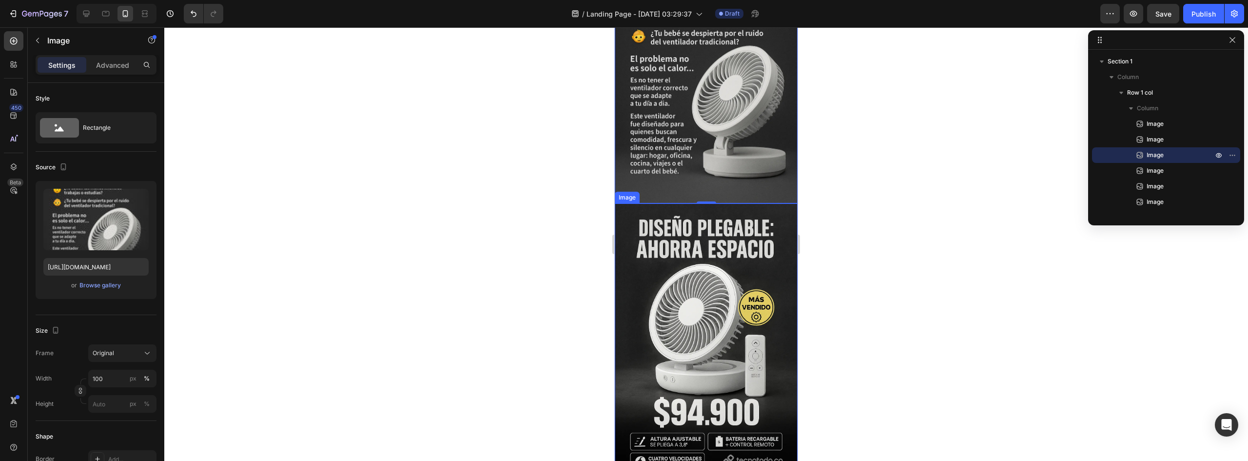
click at [733, 312] on img at bounding box center [706, 340] width 183 height 274
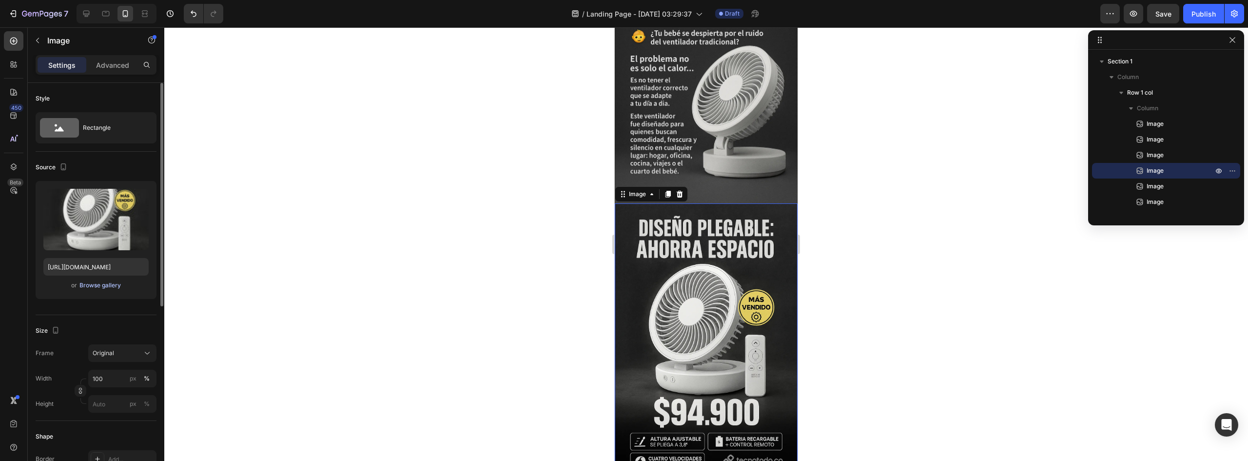
click at [97, 284] on div "Browse gallery" at bounding box center [99, 285] width 41 height 9
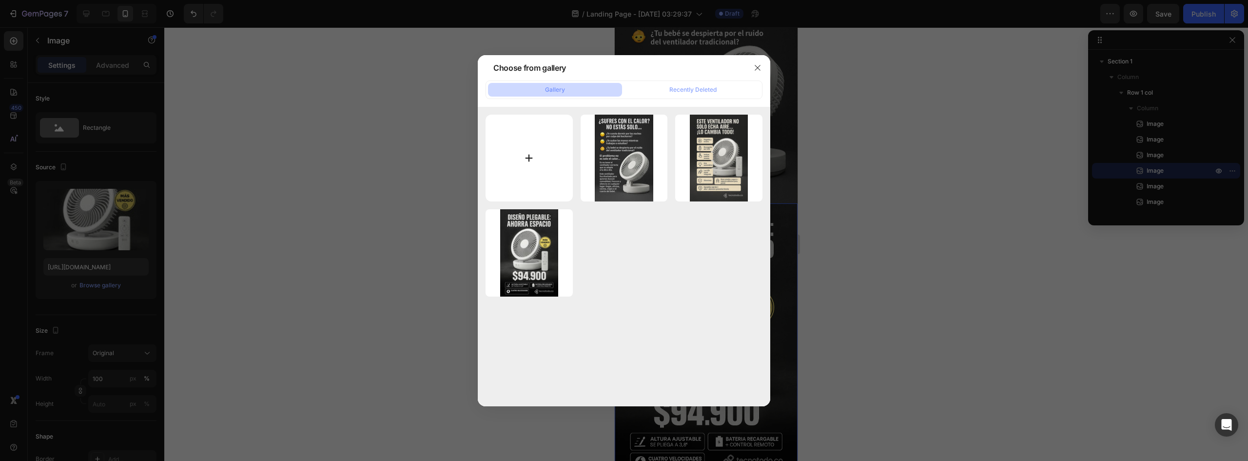
click at [531, 198] on input "file" at bounding box center [529, 158] width 87 height 87
type input "C:\fakepath\ChatGPT Image 26 ago 2025, 02_54_22 1.webp"
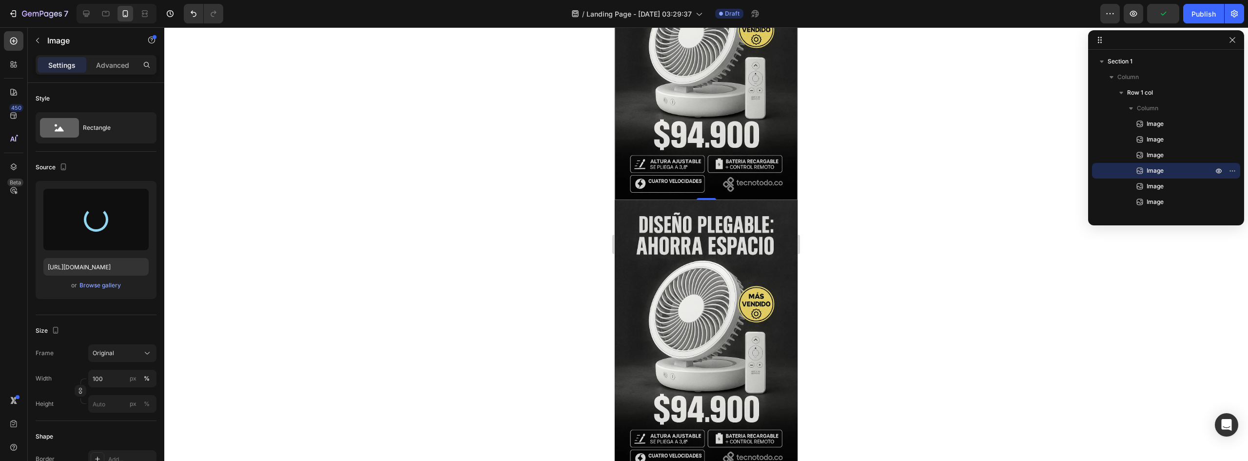
scroll to position [1024, 0]
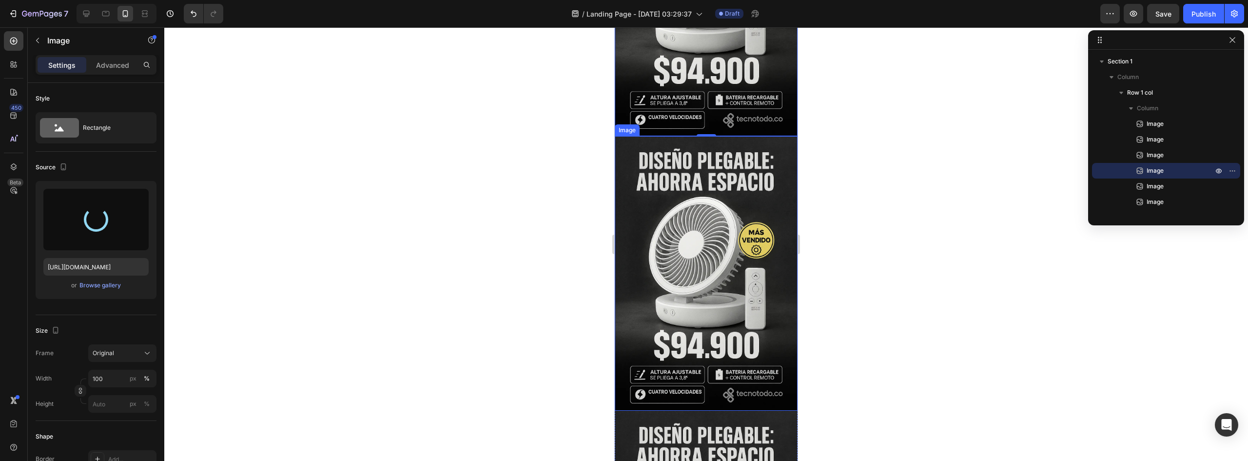
type input "https://cdn.shopify.com/s/files/1/0952/0096/8995/files/gempages_581611324178432…"
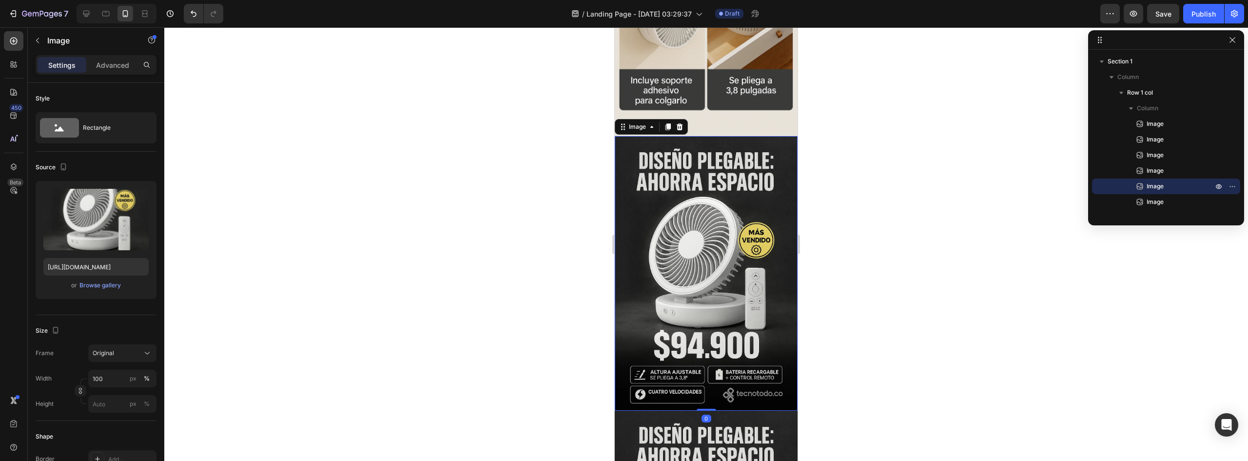
click at [725, 228] on img at bounding box center [706, 273] width 183 height 274
click at [103, 283] on div "Browse gallery" at bounding box center [99, 285] width 41 height 9
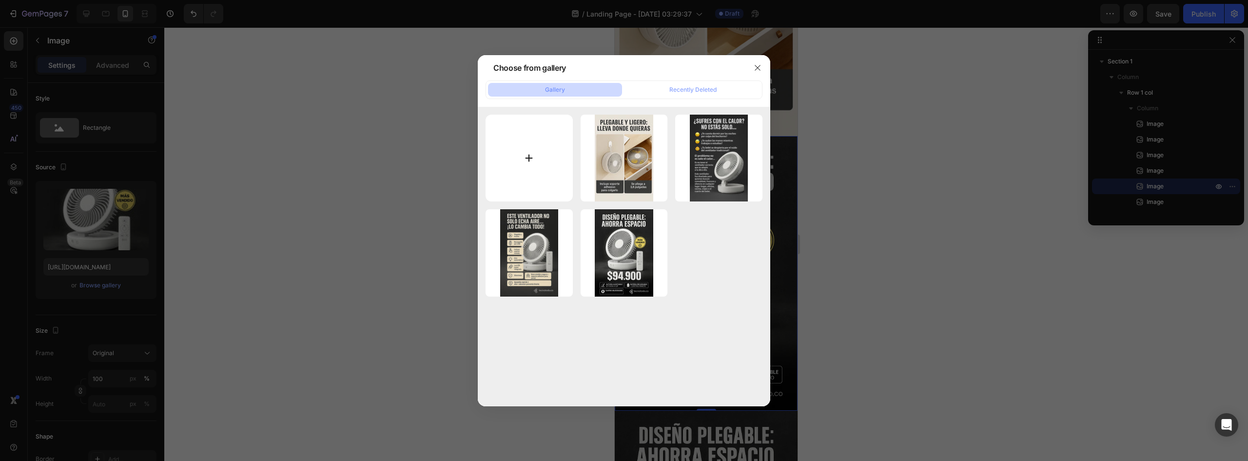
click at [534, 176] on input "file" at bounding box center [529, 158] width 87 height 87
type input "C:\fakepath\ChatGPT Image 26 ago 2025, 02_03_34 1.webp"
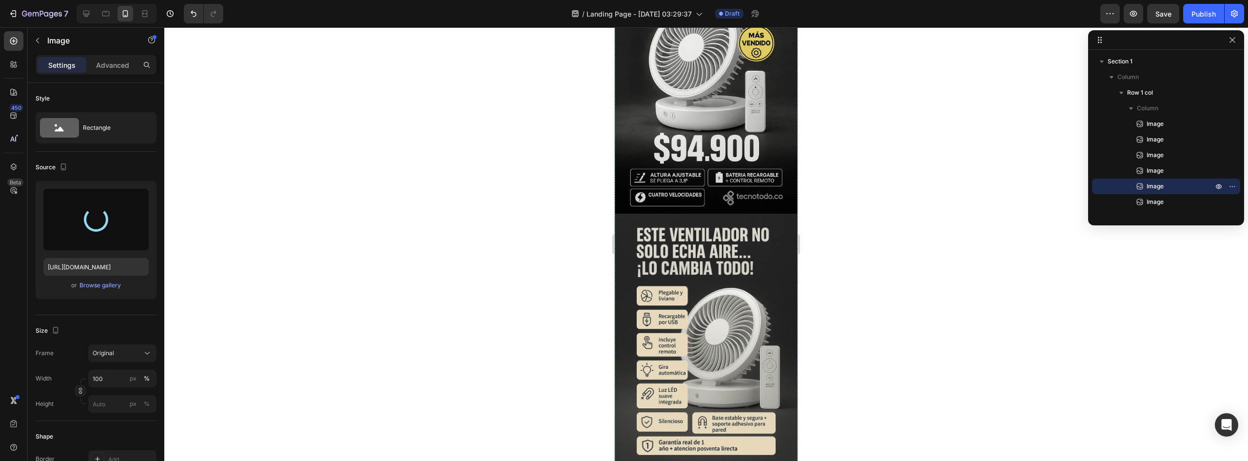
scroll to position [0, 0]
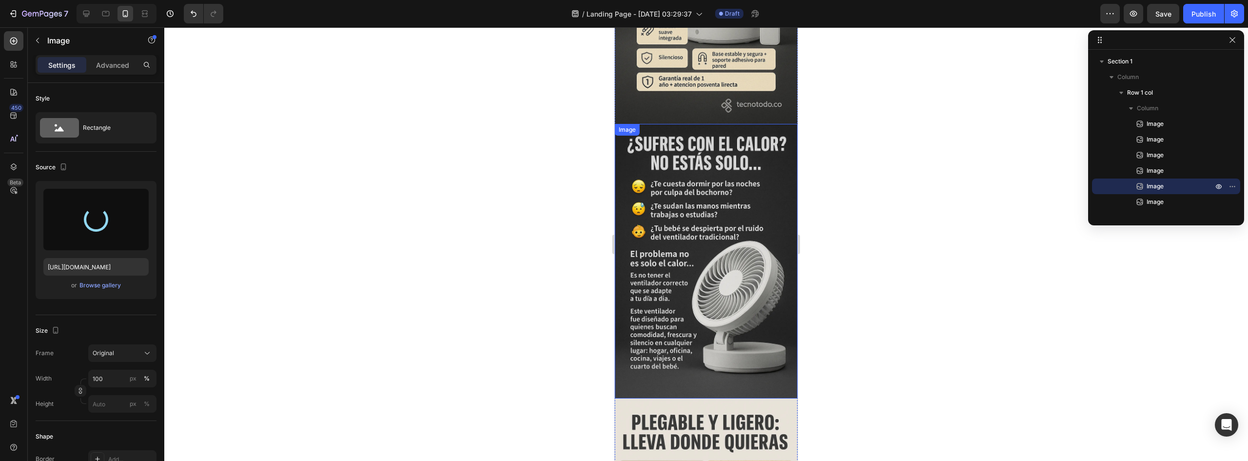
type input "https://cdn.shopify.com/s/files/1/0952/0096/8995/files/gempages_581611324178432…"
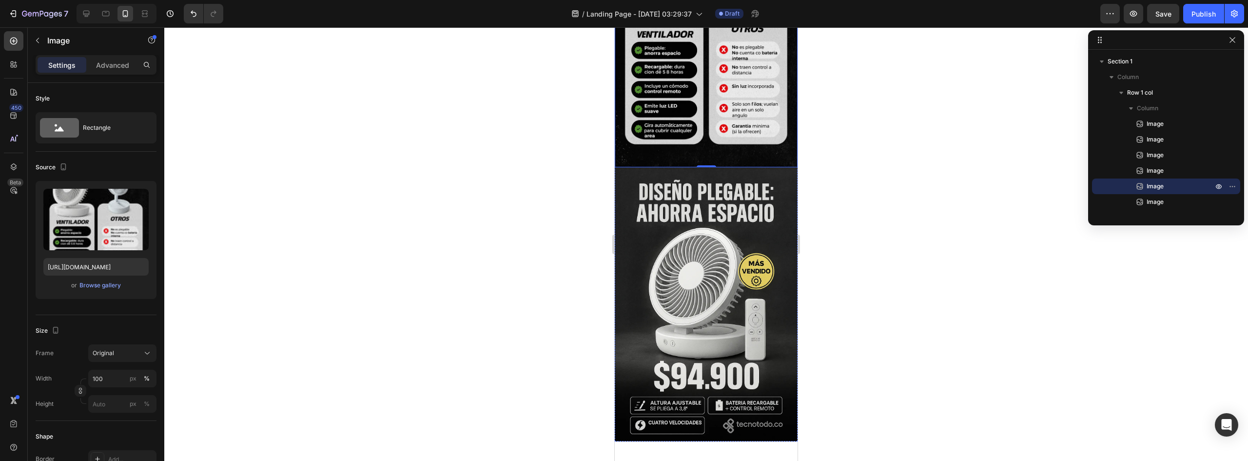
scroll to position [1268, 0]
click at [721, 213] on img at bounding box center [706, 304] width 183 height 274
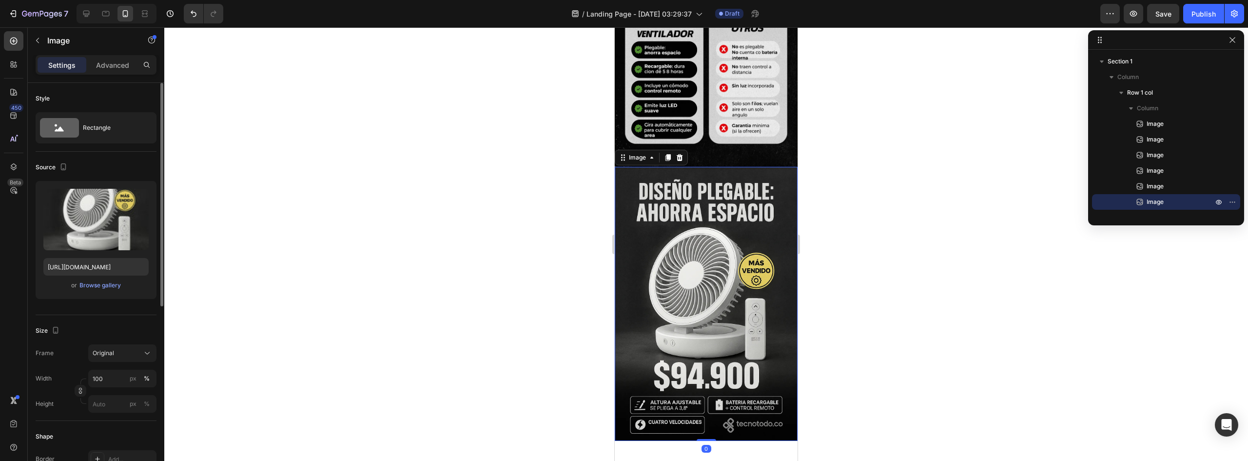
click at [92, 292] on div "Upload Image https://cdn.shopify.com/s/files/1/0952/0096/8995/files/gempages_58…" at bounding box center [96, 240] width 121 height 118
click at [94, 290] on div "or Browse gallery" at bounding box center [95, 285] width 105 height 12
click at [95, 286] on div "Browse gallery" at bounding box center [99, 285] width 41 height 9
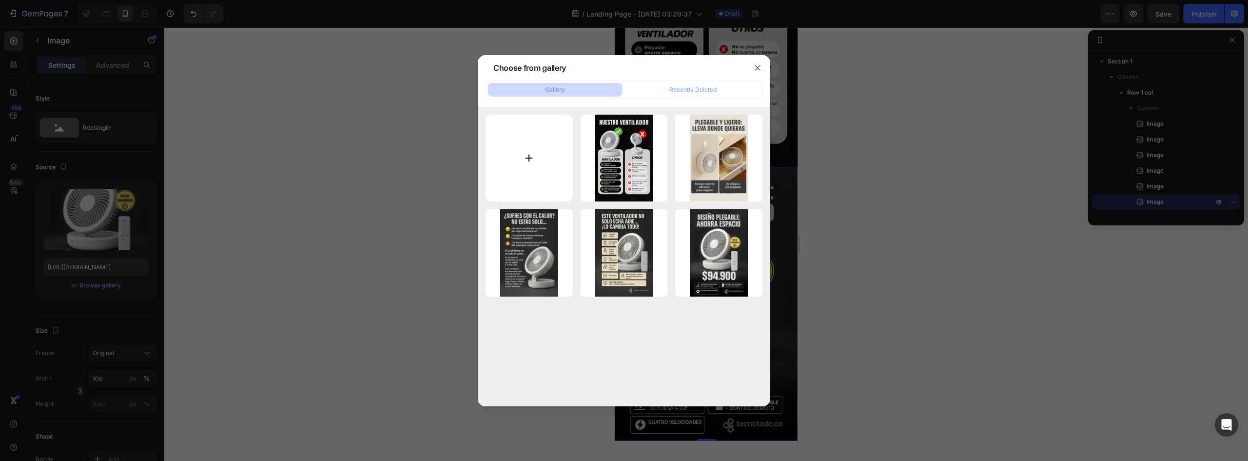
click at [529, 163] on input "file" at bounding box center [529, 158] width 87 height 87
type input "C:\fakepath\Group 9.webp"
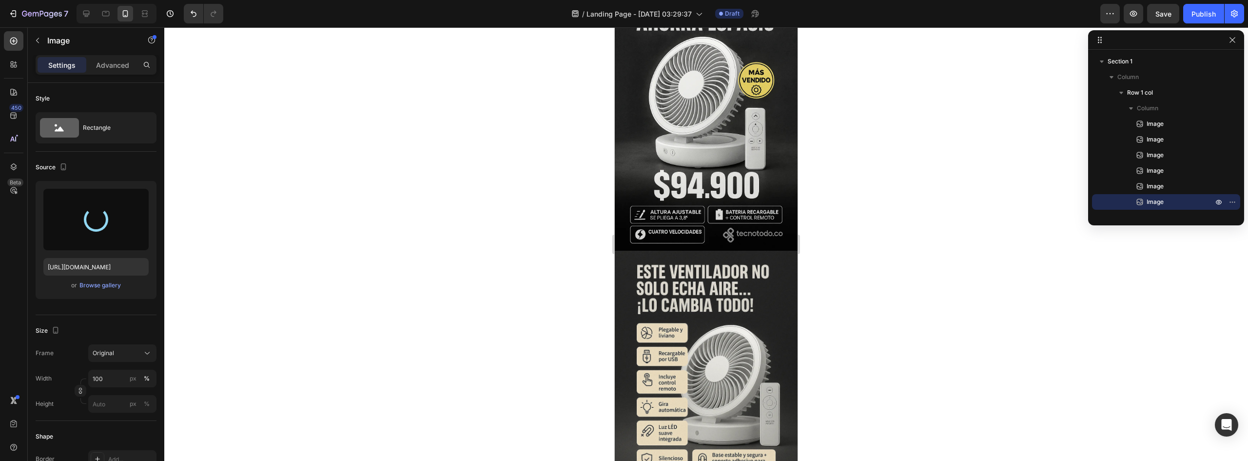
scroll to position [0, 0]
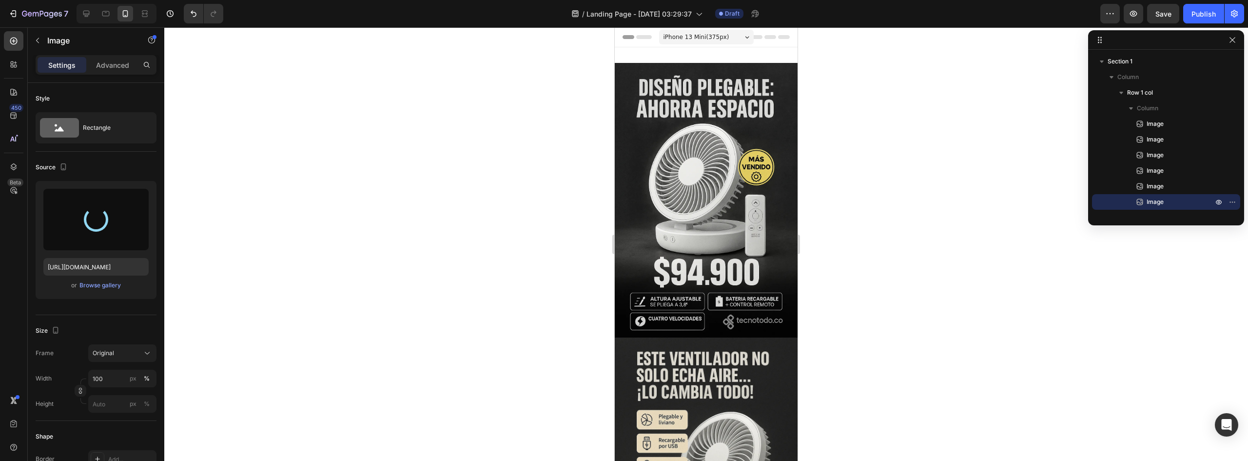
type input "https://cdn.shopify.com/s/files/1/0952/0096/8995/files/gempages_581611324178432…"
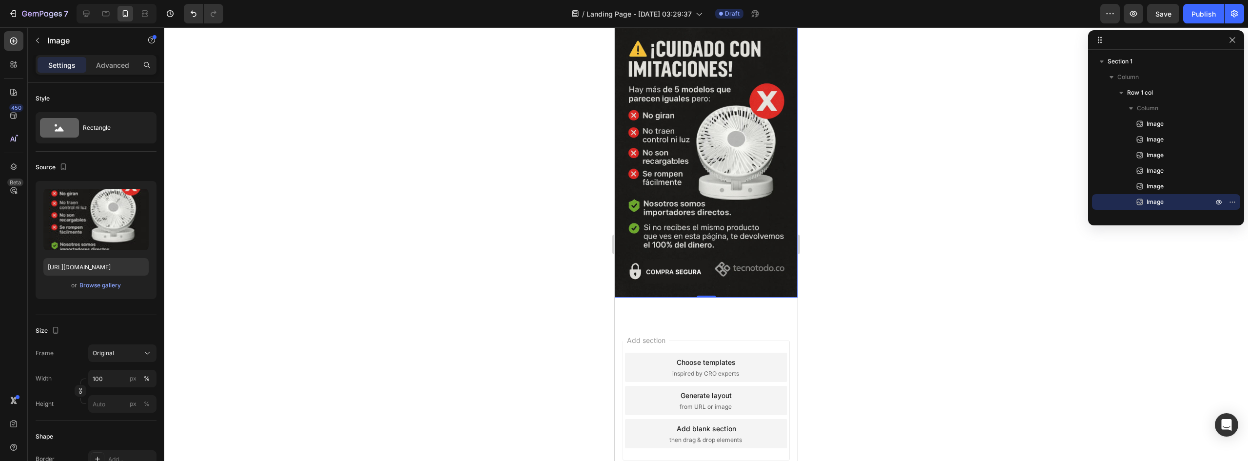
scroll to position [1412, 0]
click at [693, 129] on img at bounding box center [706, 159] width 183 height 274
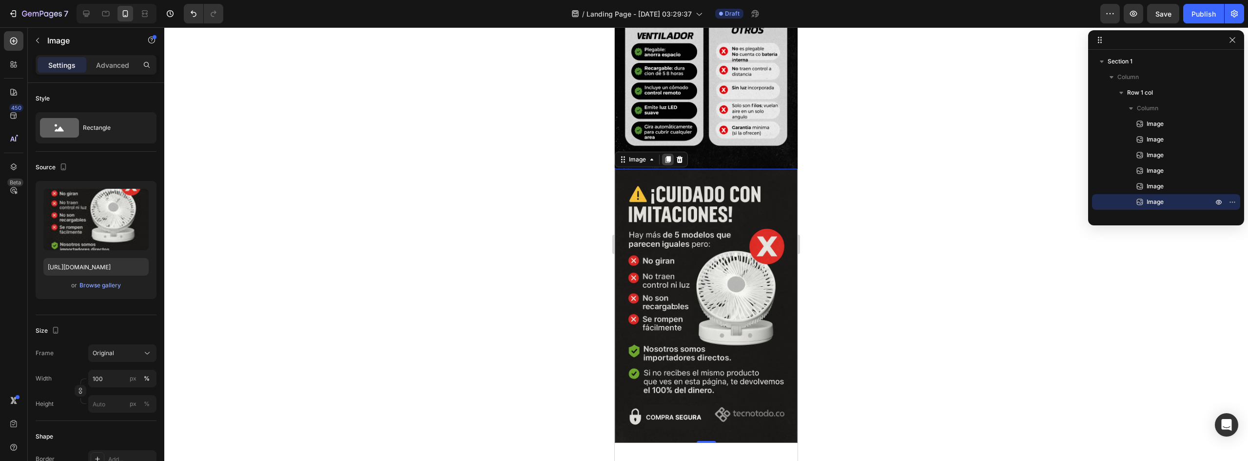
click at [667, 156] on icon at bounding box center [667, 159] width 5 height 7
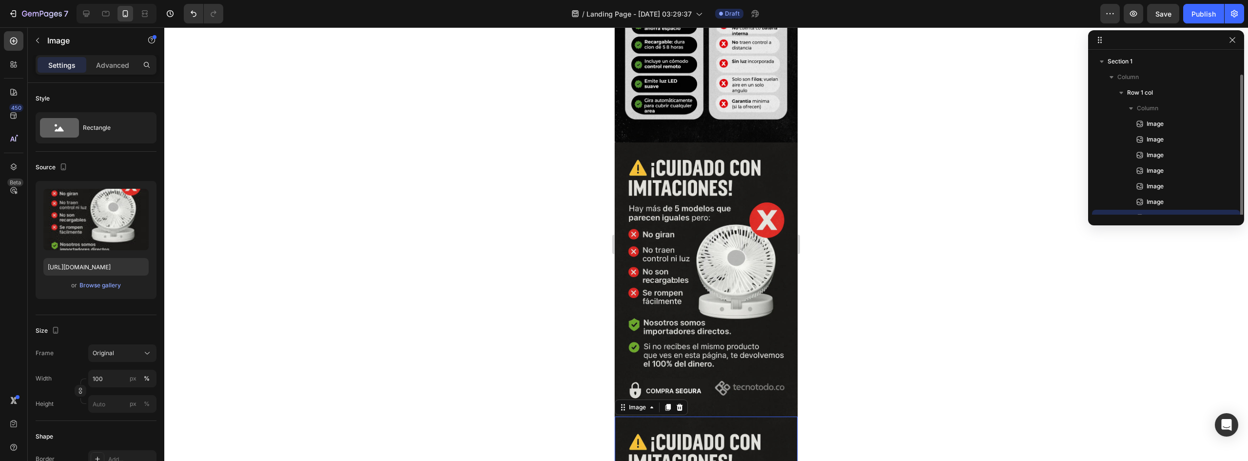
scroll to position [11, 0]
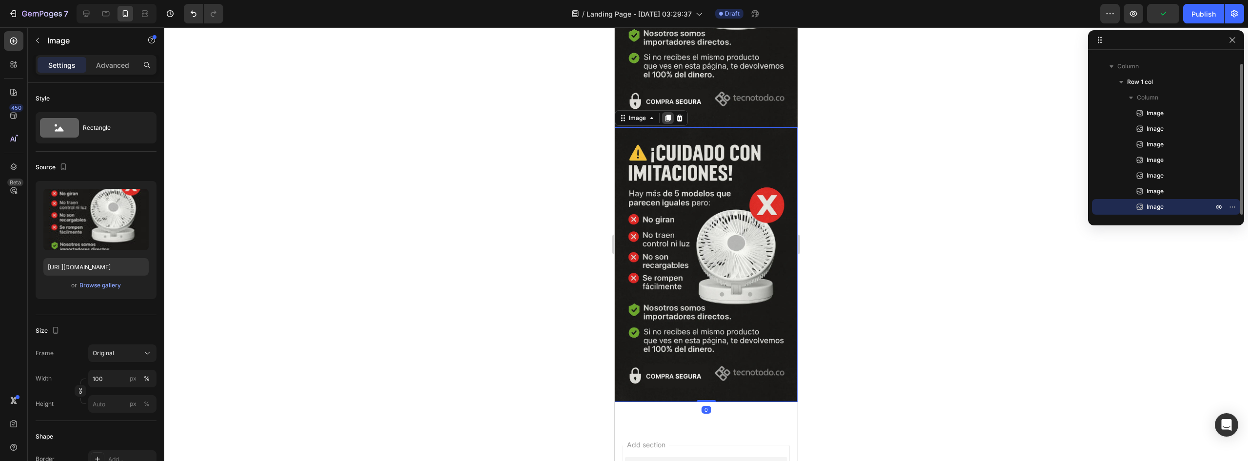
click at [664, 114] on icon at bounding box center [668, 118] width 8 height 8
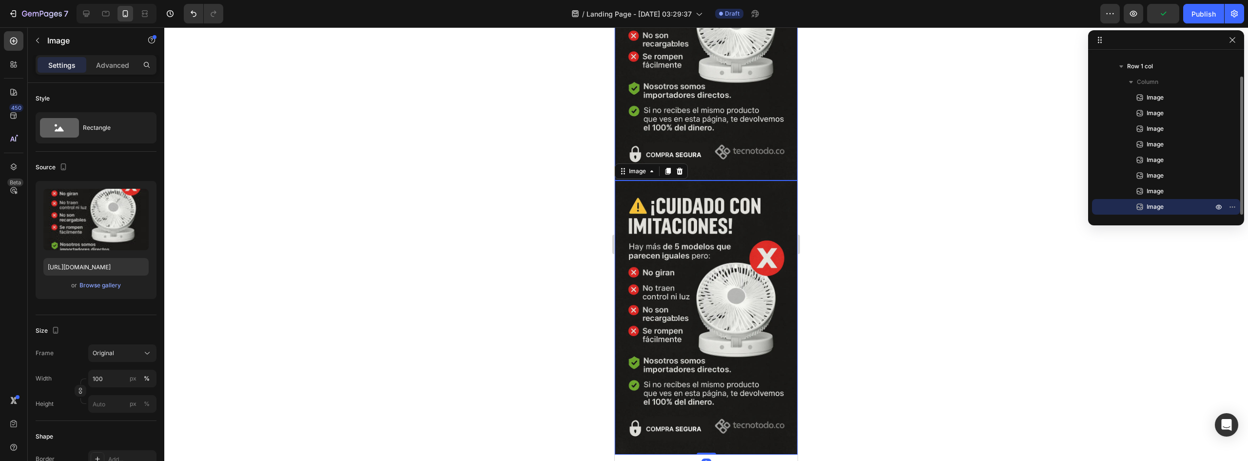
scroll to position [1844, 0]
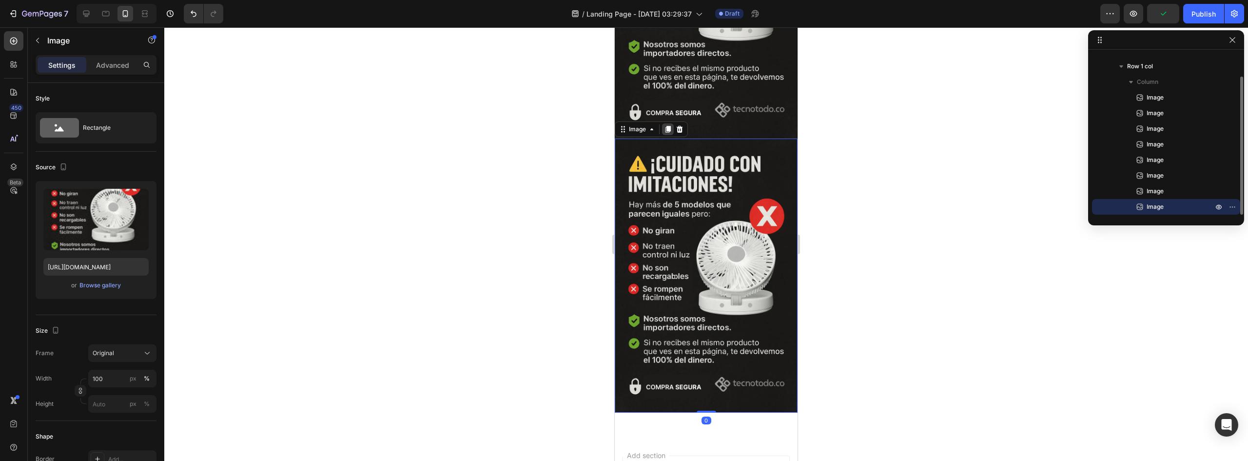
click at [663, 123] on div at bounding box center [668, 129] width 12 height 12
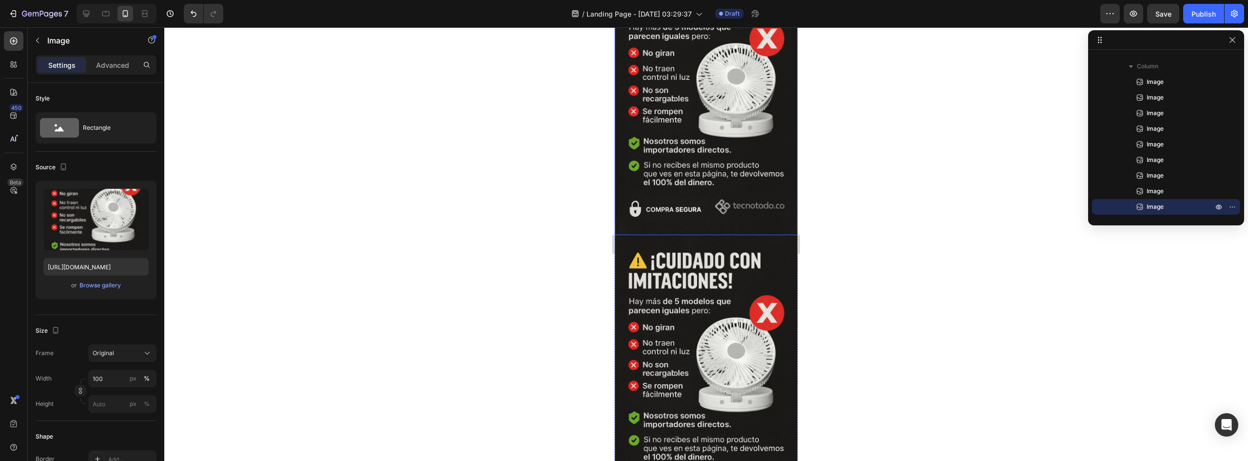
scroll to position [1474, 0]
click at [695, 234] on img at bounding box center [706, 371] width 183 height 274
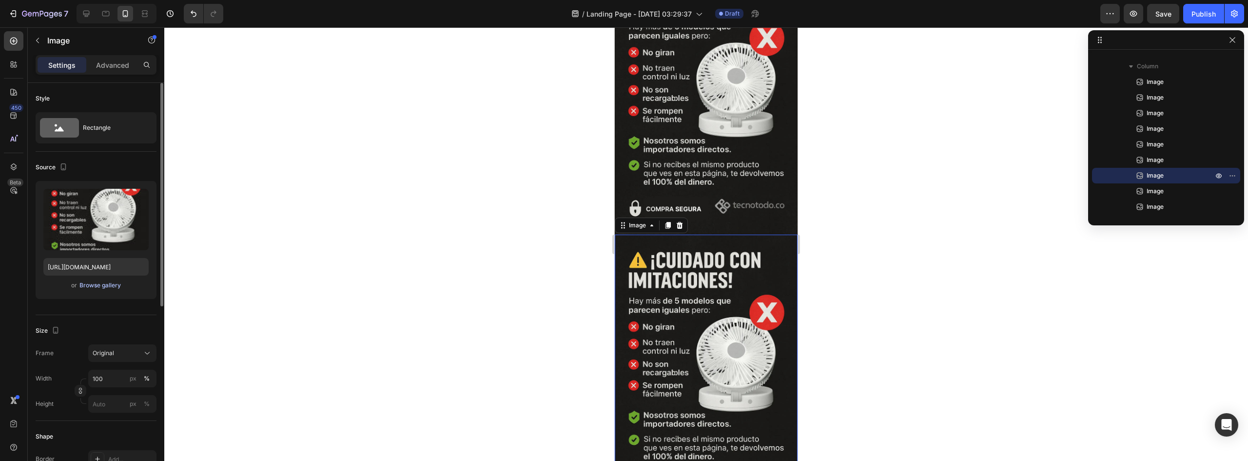
click at [95, 286] on div "Browse gallery" at bounding box center [99, 285] width 41 height 9
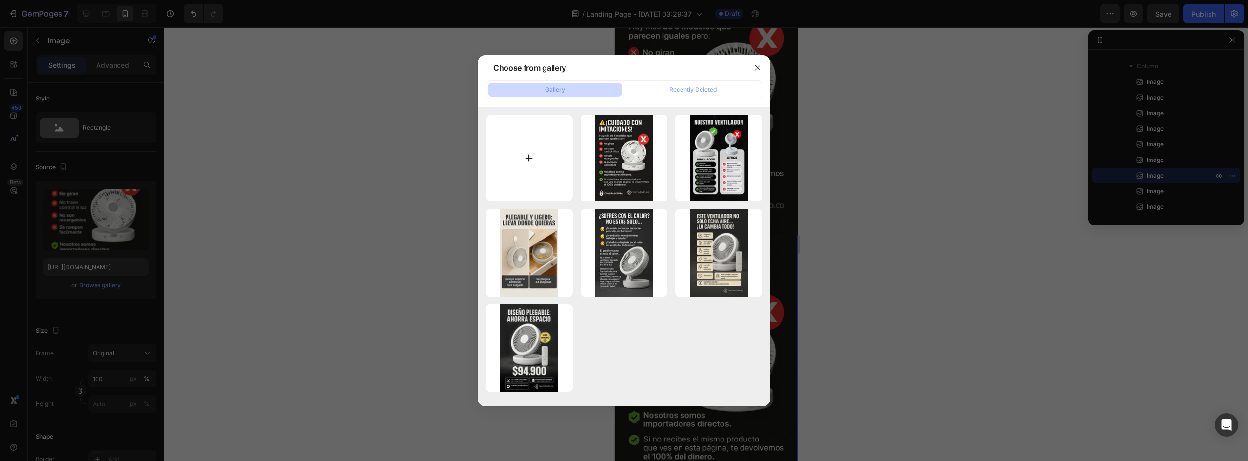
click at [546, 180] on input "file" at bounding box center [529, 158] width 87 height 87
type input "C:\fakepath\Group 7.webp"
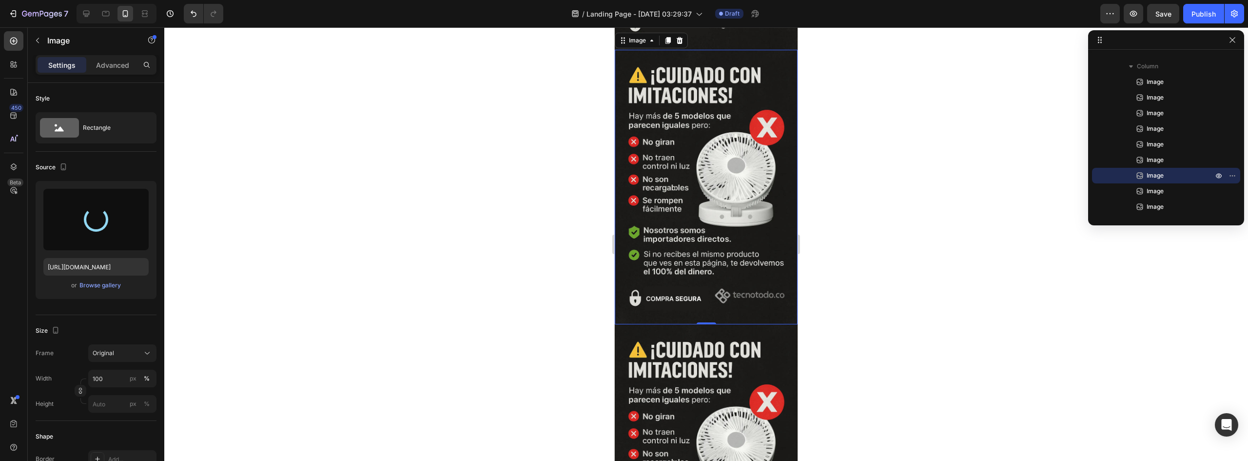
scroll to position [1717, 0]
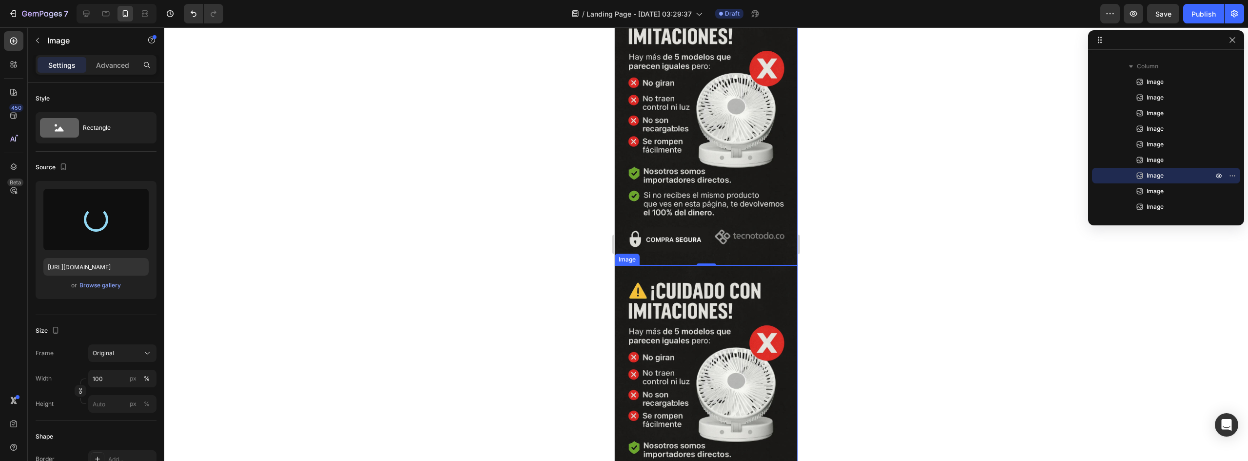
type input "https://cdn.shopify.com/s/files/1/0952/0096/8995/files/gempages_581611324178432…"
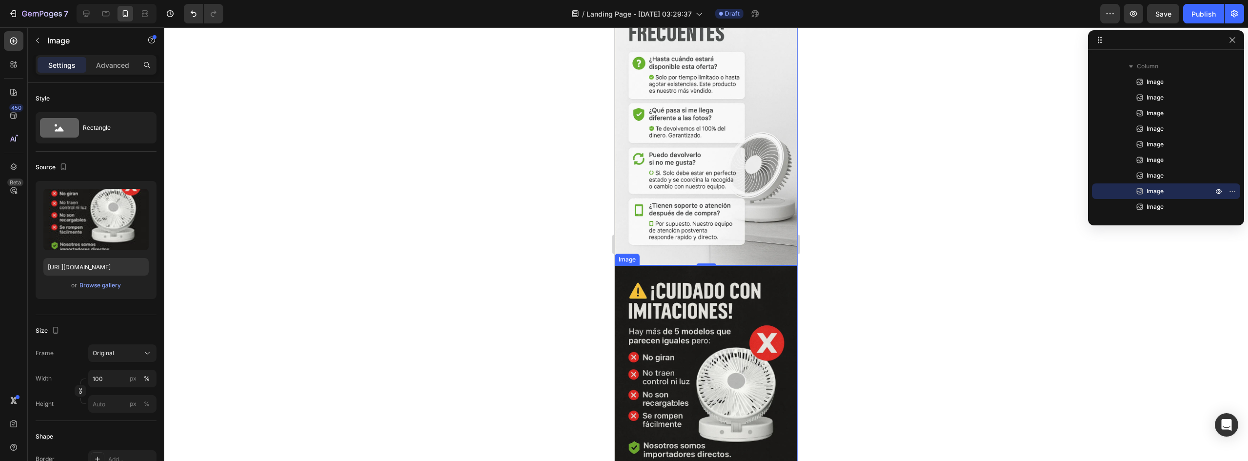
click at [710, 265] on img at bounding box center [706, 402] width 183 height 274
click at [110, 285] on div "Browse gallery" at bounding box center [99, 285] width 41 height 9
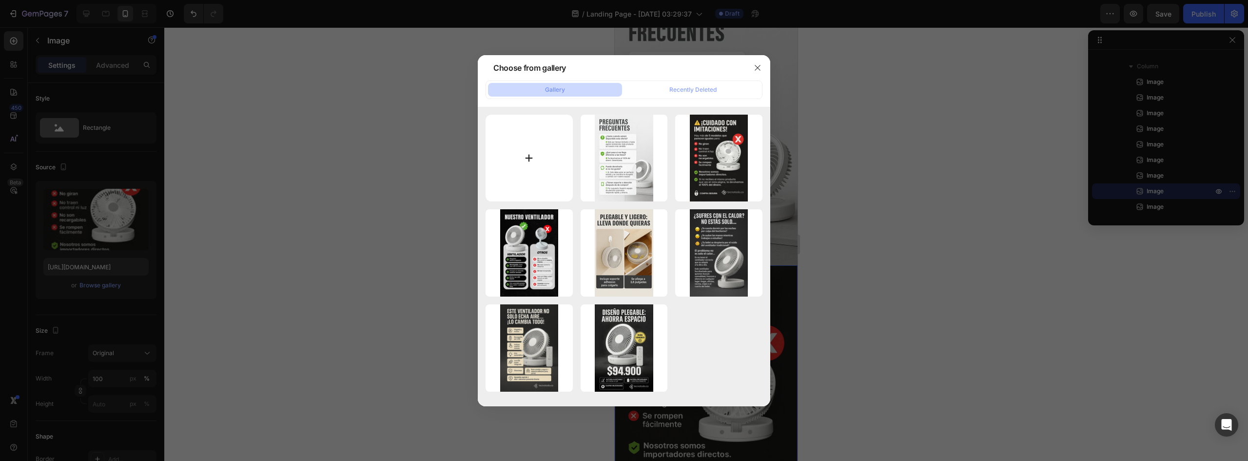
click at [522, 167] on input "file" at bounding box center [529, 158] width 87 height 87
type input "C:\fakepath\ChatGPT Image 26 ago 2025, 02_33_49 1.webp"
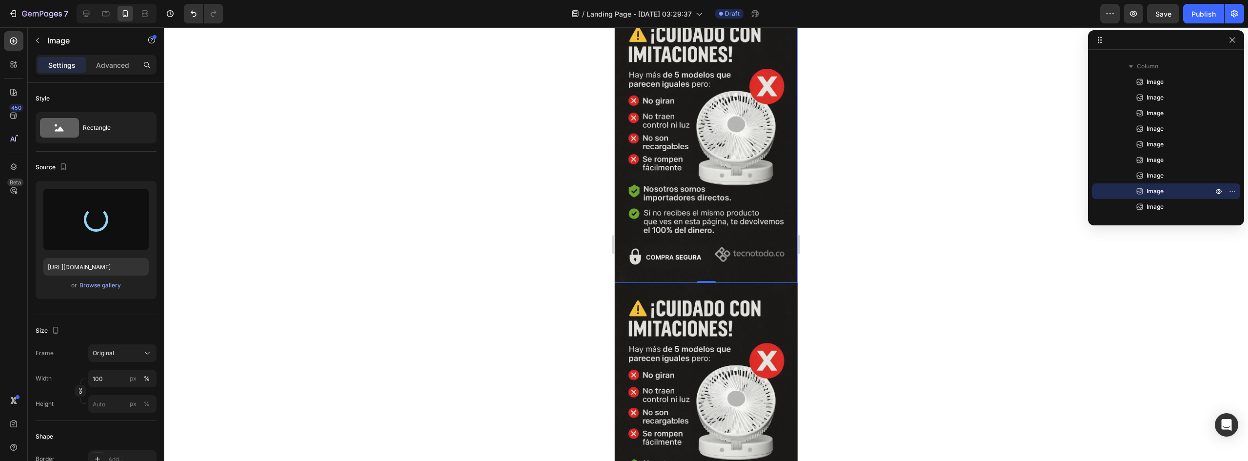
scroll to position [2010, 0]
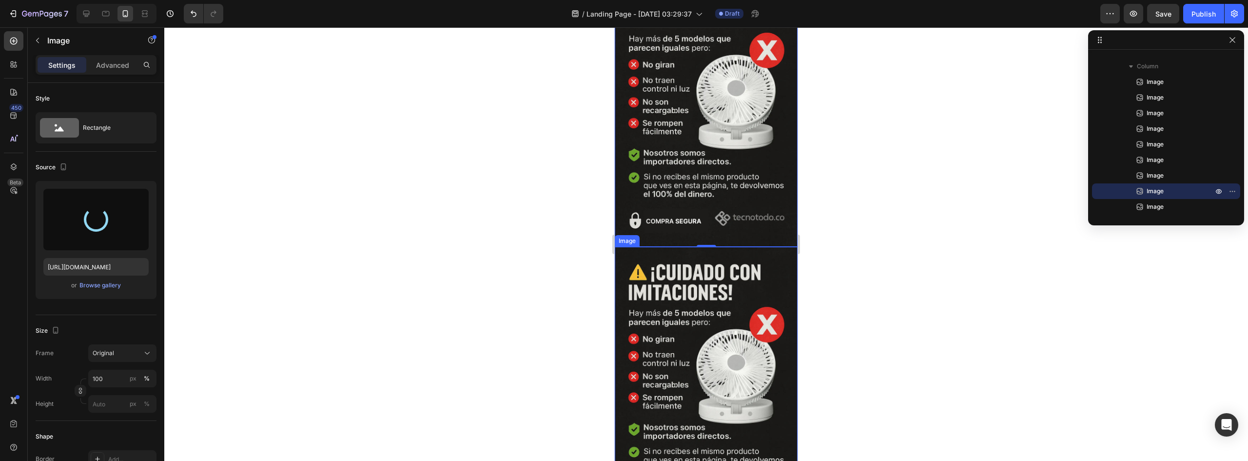
type input "https://cdn.shopify.com/s/files/1/0952/0096/8995/files/gempages_581611324178432…"
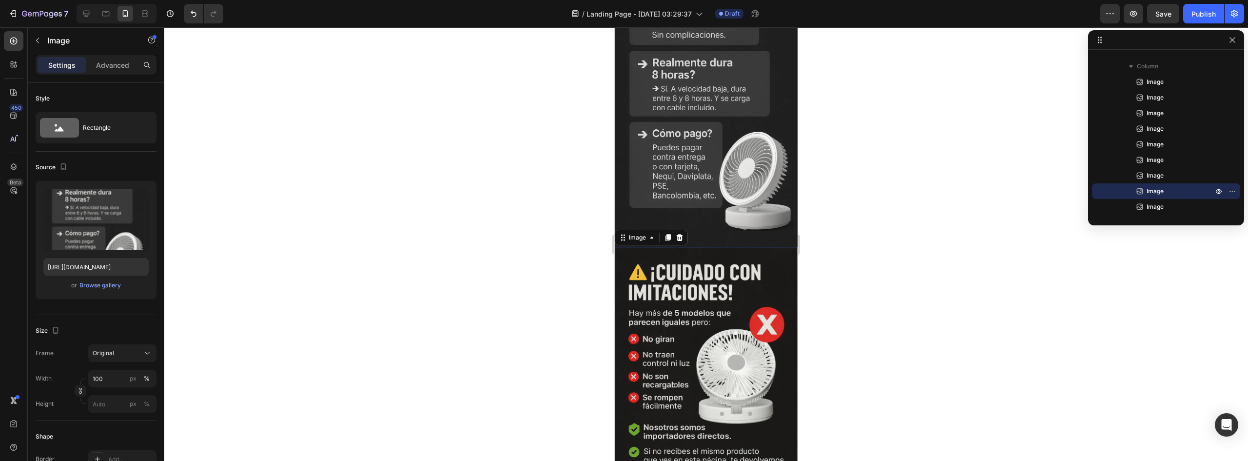
click at [714, 260] on img at bounding box center [706, 384] width 183 height 274
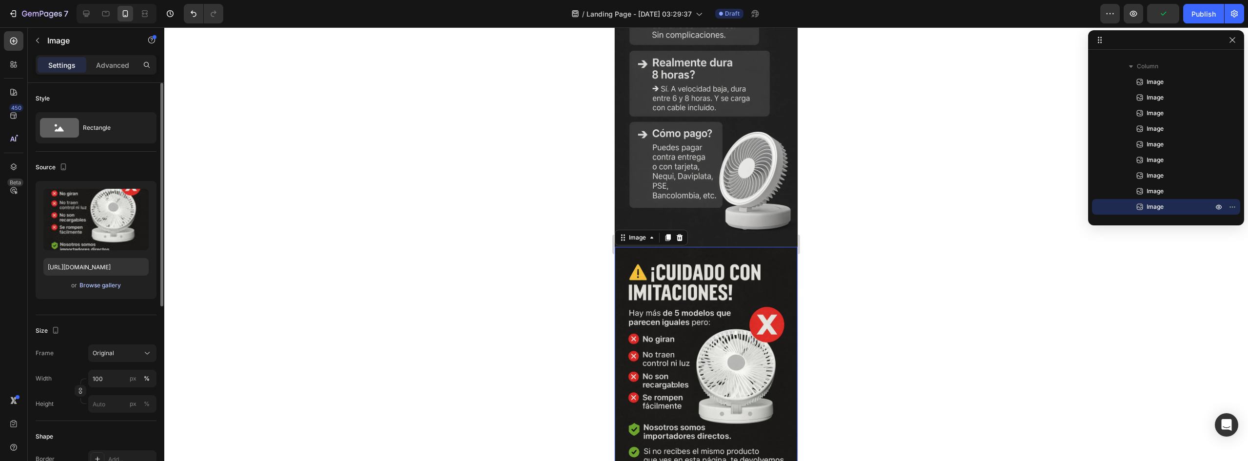
click at [96, 288] on div "Browse gallery" at bounding box center [99, 285] width 41 height 9
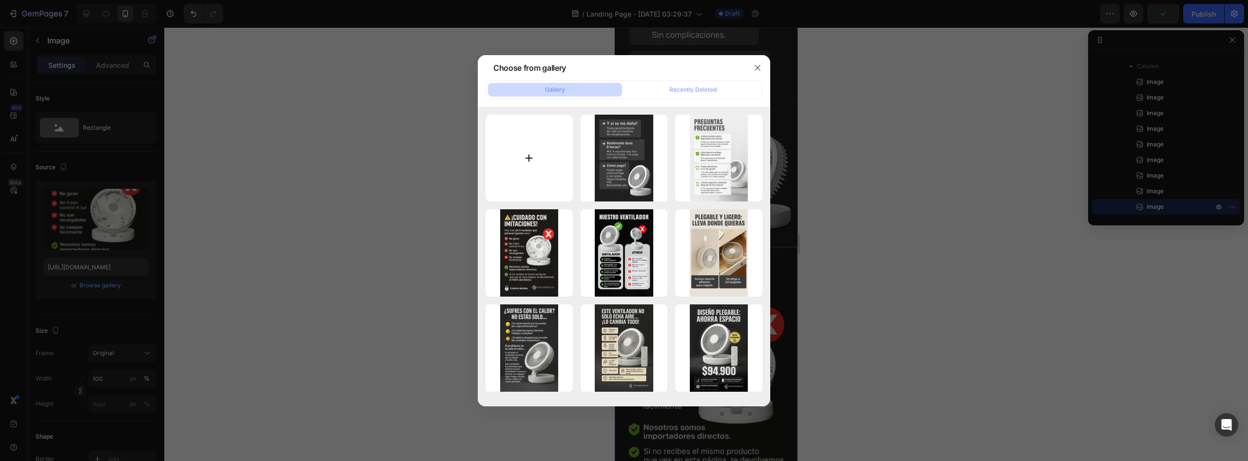
click at [542, 163] on input "file" at bounding box center [529, 158] width 87 height 87
type input "C:\fakepath\ChatGPT Image 26 ago 2025, 02_36_19 1.webp"
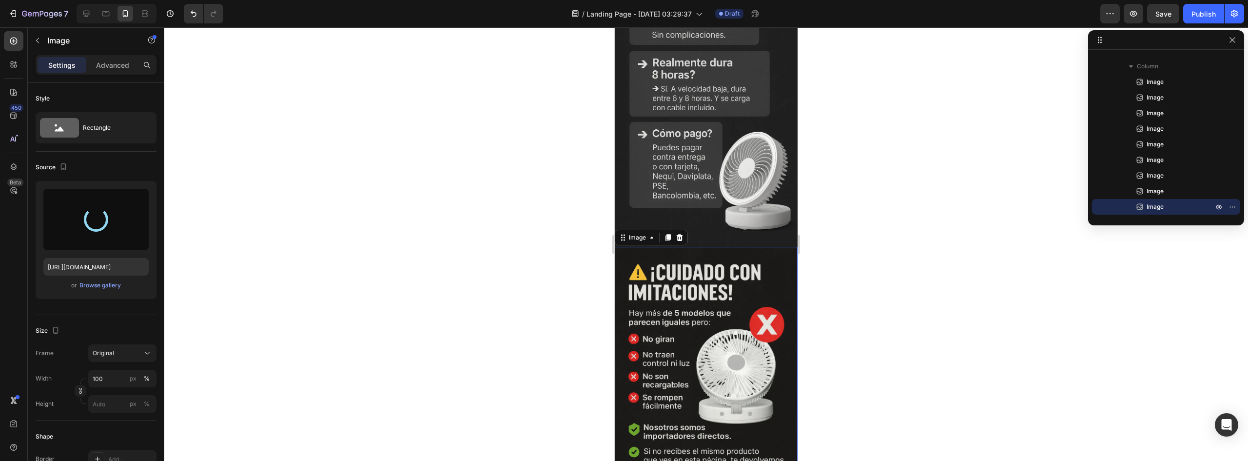
type input "https://cdn.shopify.com/s/files/1/0952/0096/8995/files/gempages_581611324178432…"
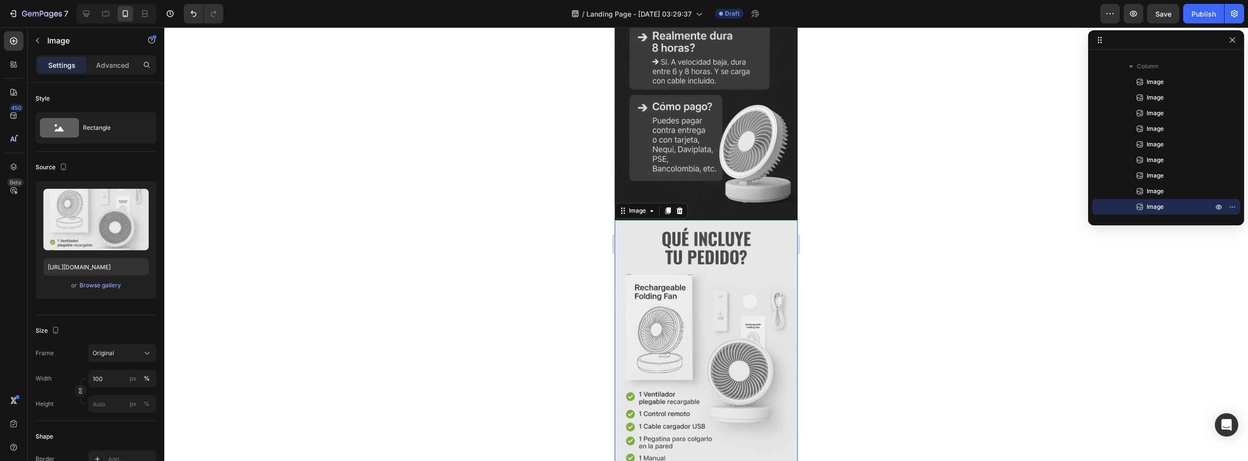
scroll to position [2202, 0]
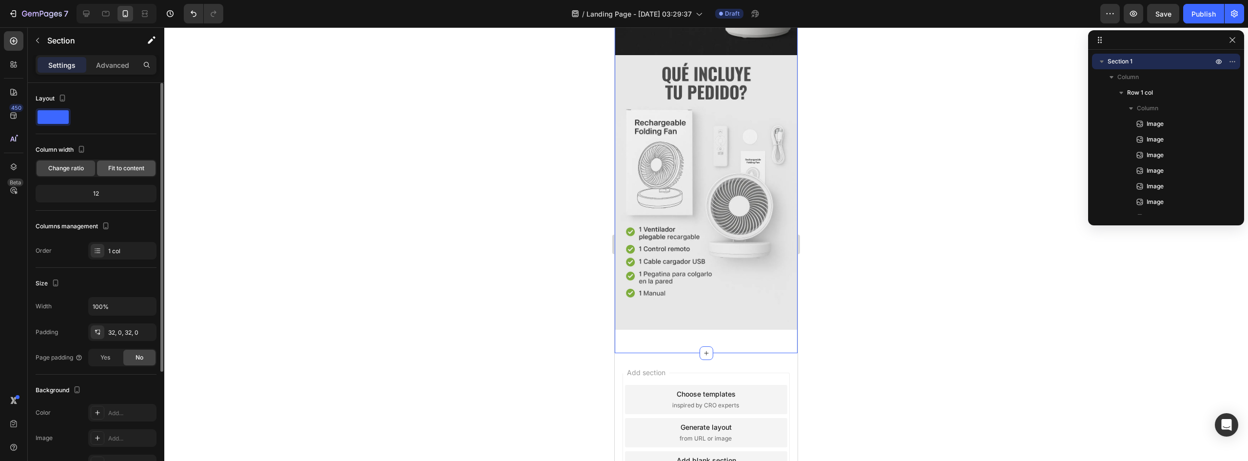
click at [113, 170] on span "Fit to content" at bounding box center [126, 168] width 36 height 9
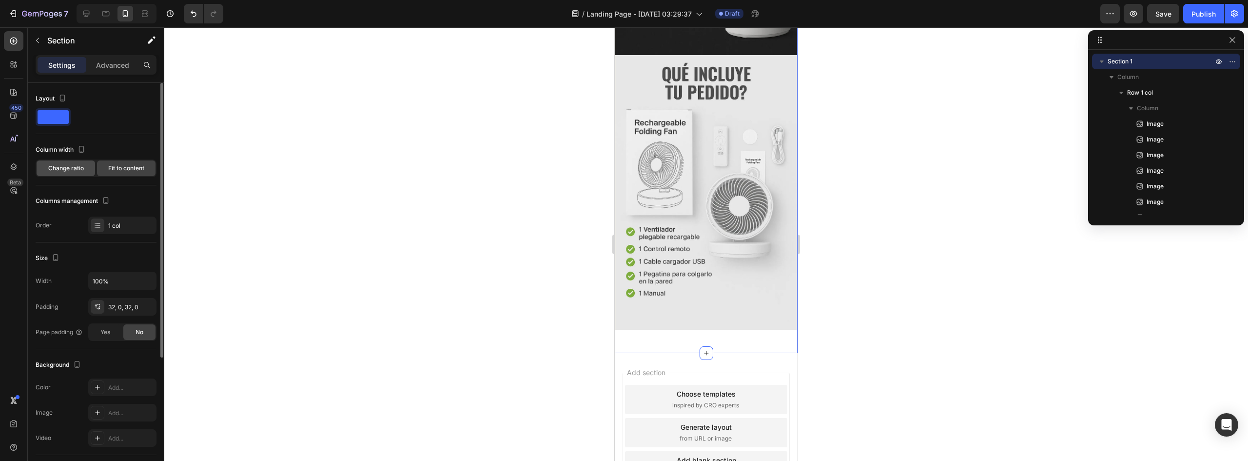
click at [79, 166] on span "Change ratio" at bounding box center [66, 168] width 36 height 9
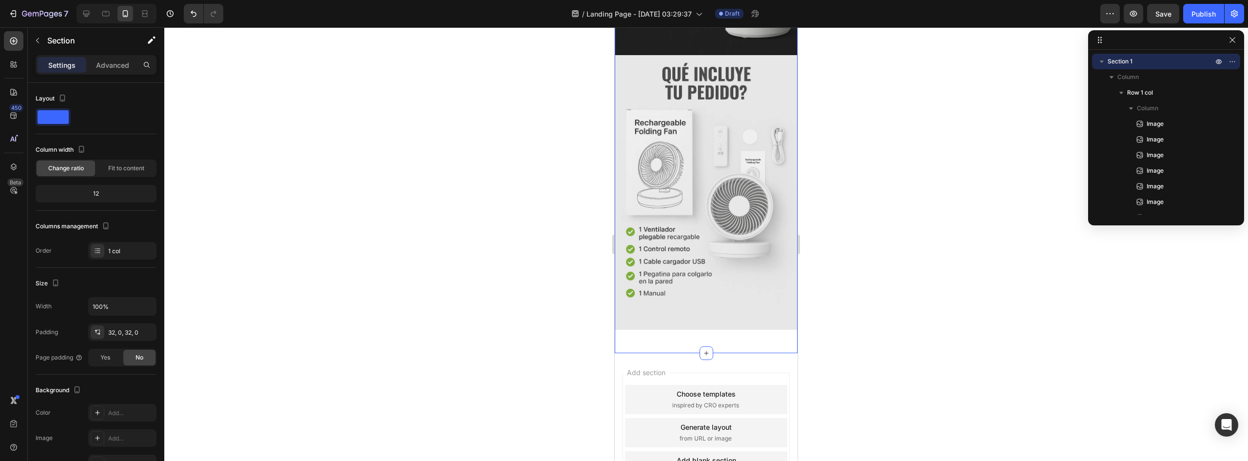
click at [115, 74] on div "Settings Advanced" at bounding box center [96, 65] width 121 height 20
click at [114, 69] on p "Advanced" at bounding box center [112, 65] width 33 height 10
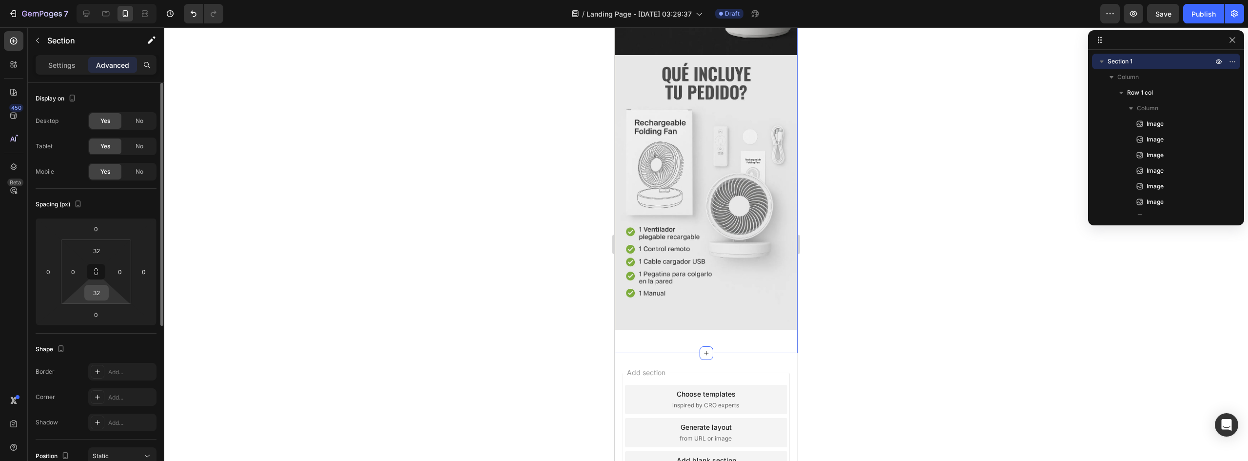
click at [92, 285] on input "32" at bounding box center [97, 292] width 20 height 15
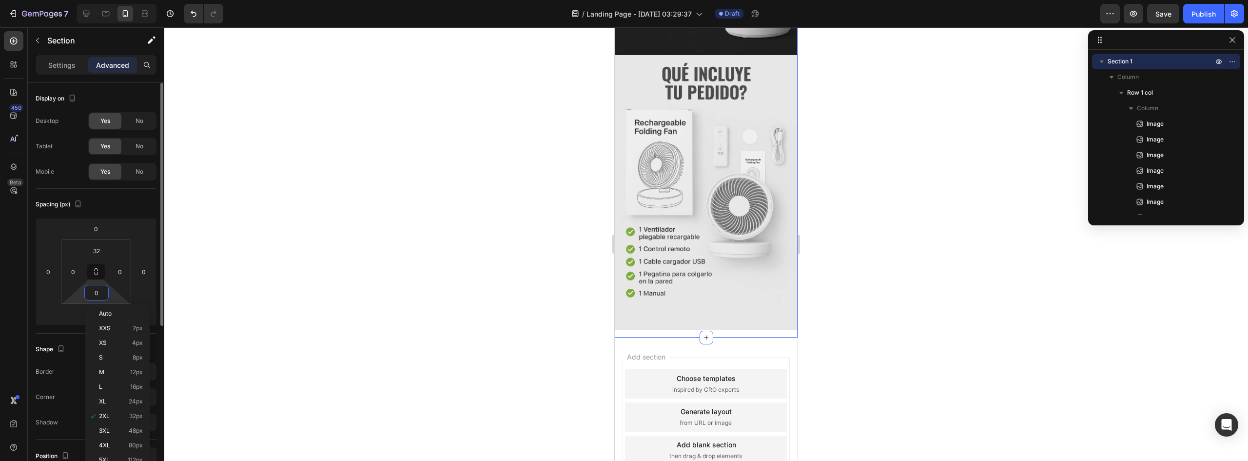
scroll to position [2186, 0]
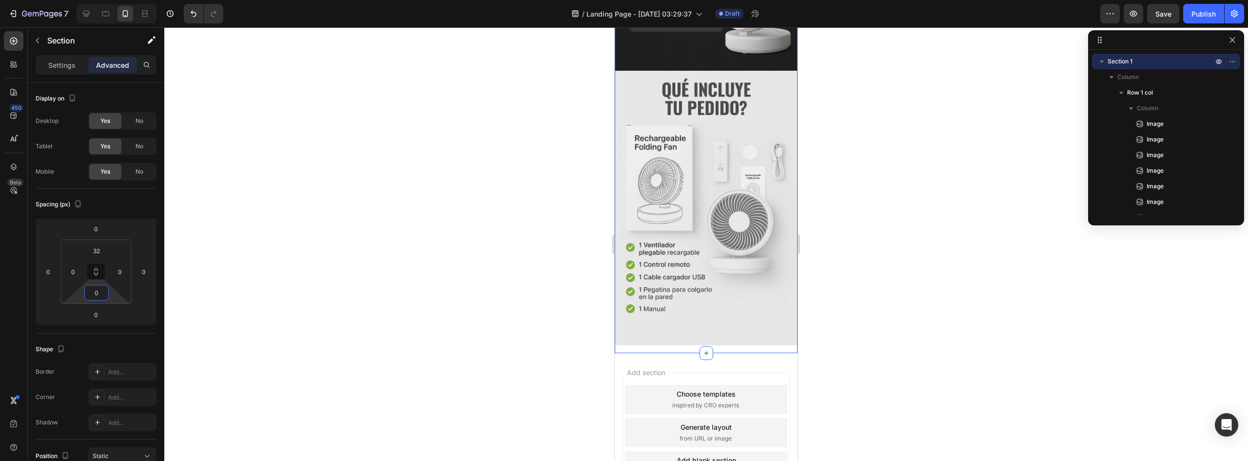
type input "0"
click at [864, 159] on div at bounding box center [706, 243] width 1084 height 433
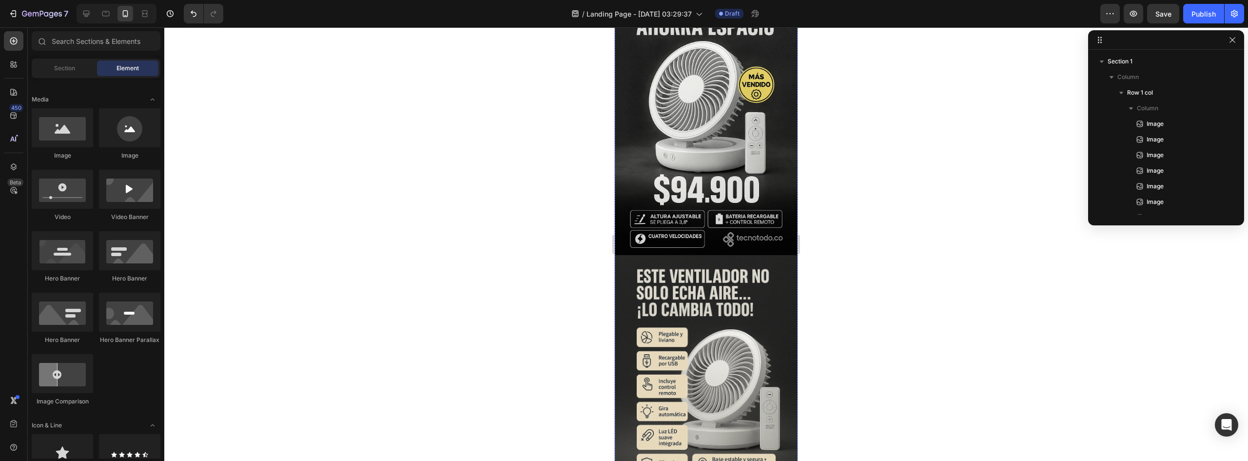
scroll to position [0, 0]
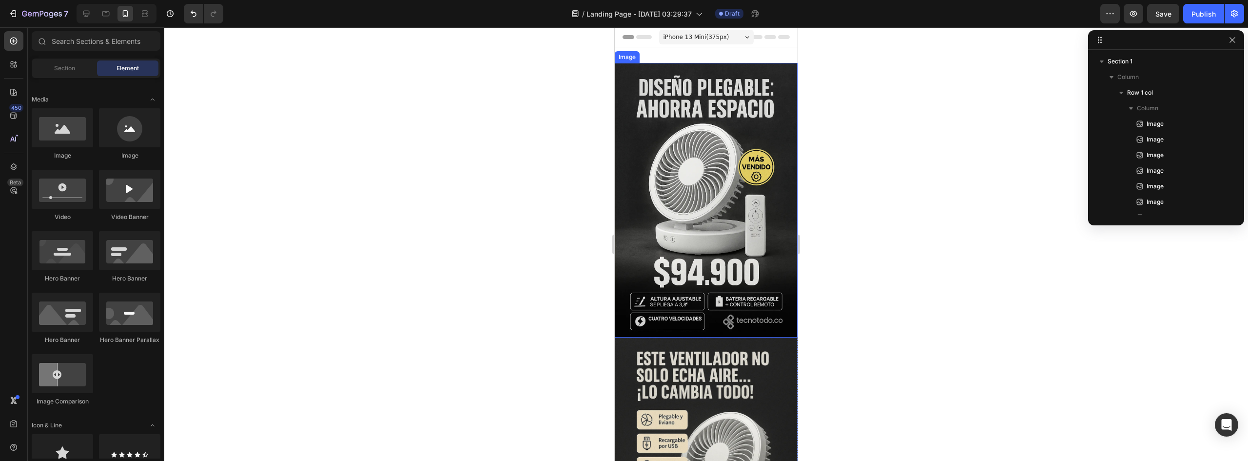
click at [694, 302] on img at bounding box center [706, 200] width 183 height 274
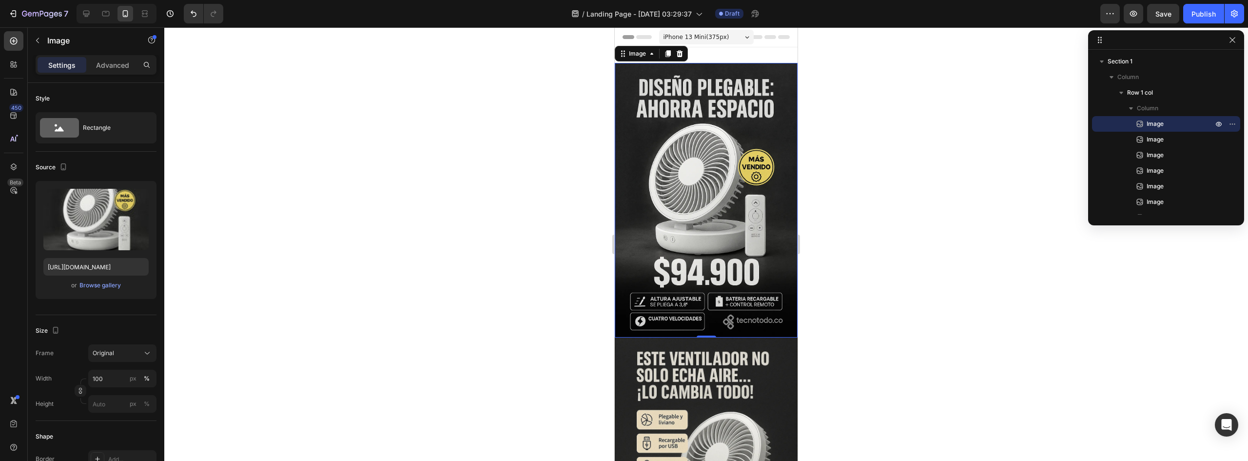
click at [925, 167] on div at bounding box center [706, 243] width 1084 height 433
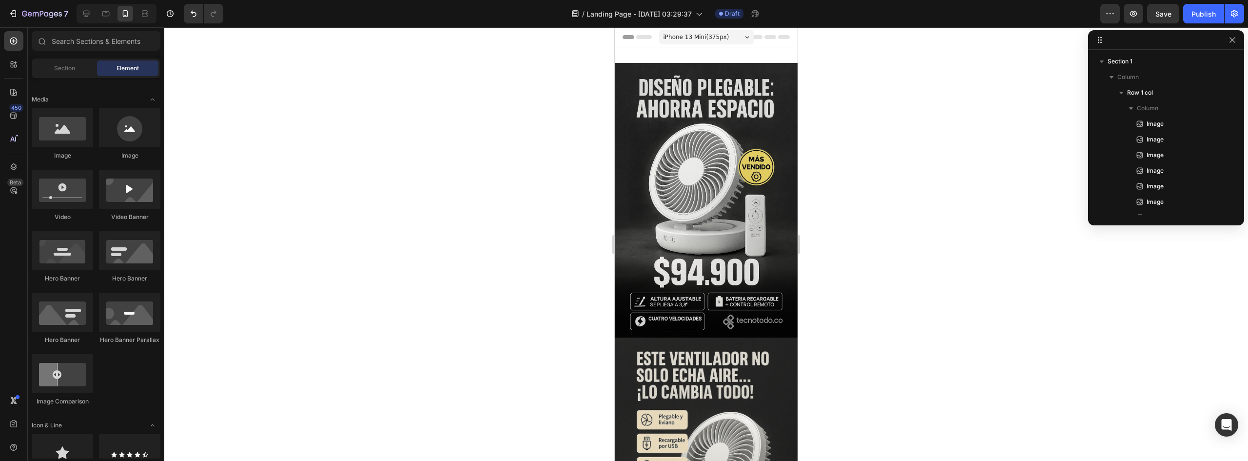
click at [396, 119] on div at bounding box center [706, 243] width 1084 height 433
click at [1162, 20] on button "Save" at bounding box center [1163, 14] width 32 height 20
click at [10, 18] on icon "button" at bounding box center [13, 14] width 10 height 10
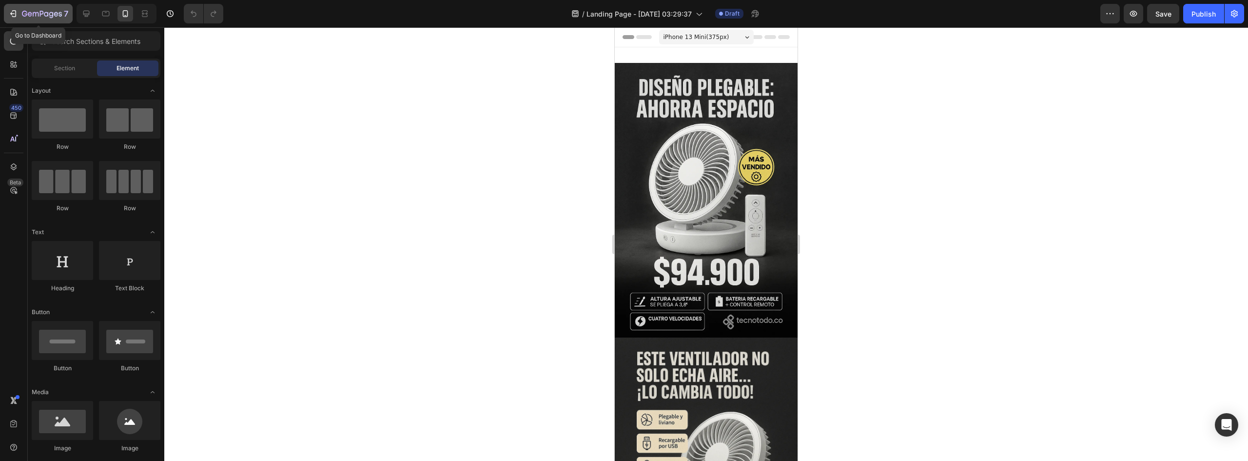
click at [11, 8] on div "7" at bounding box center [38, 14] width 60 height 12
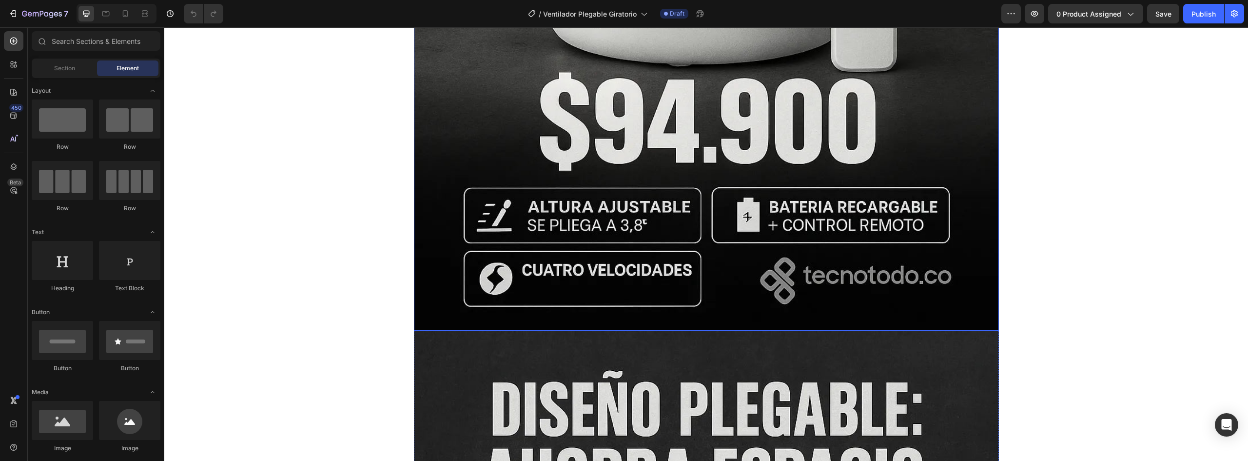
scroll to position [1755, 0]
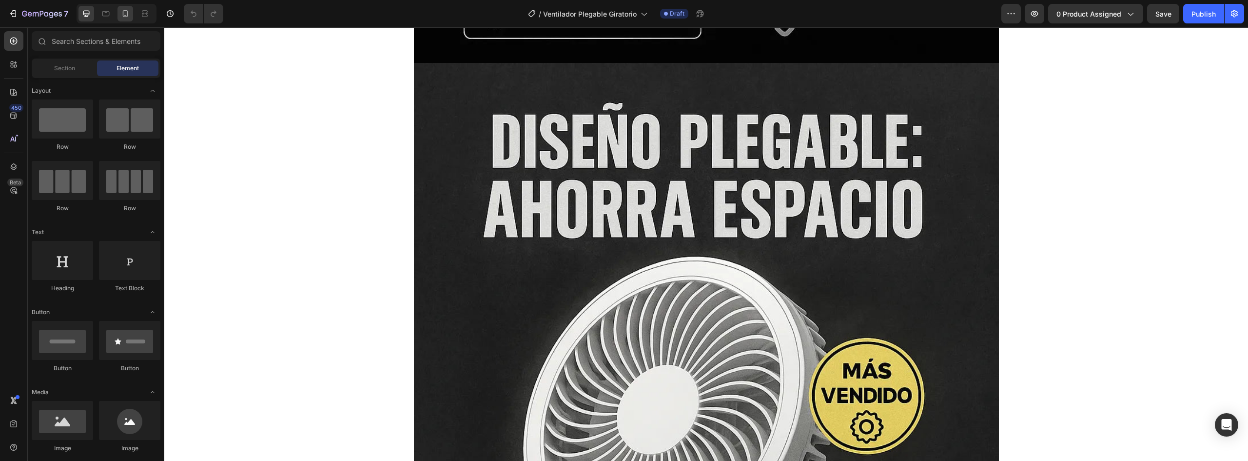
click at [121, 17] on icon at bounding box center [125, 14] width 10 height 10
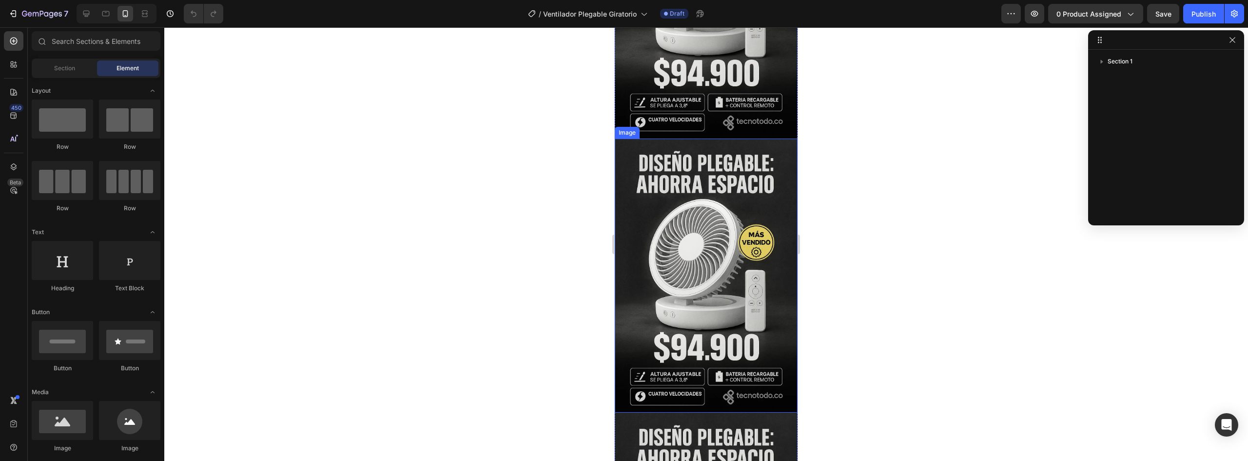
scroll to position [2186, 0]
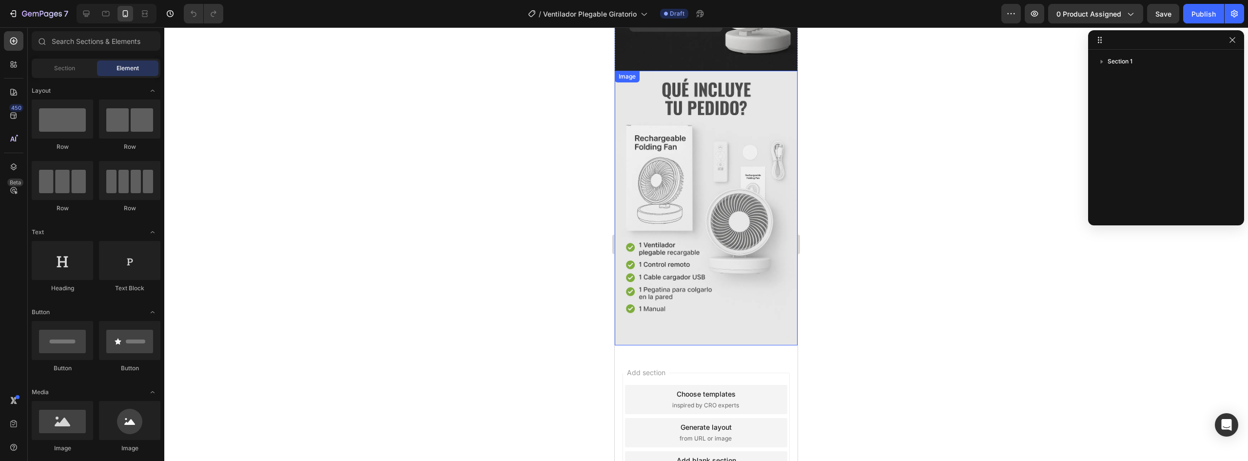
click at [687, 225] on img at bounding box center [706, 208] width 183 height 274
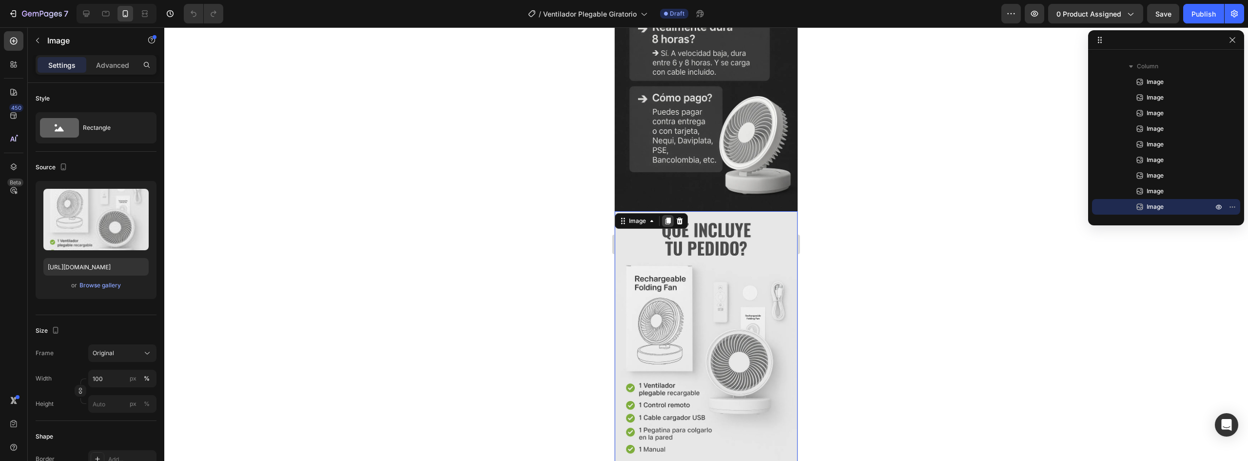
scroll to position [2040, 0]
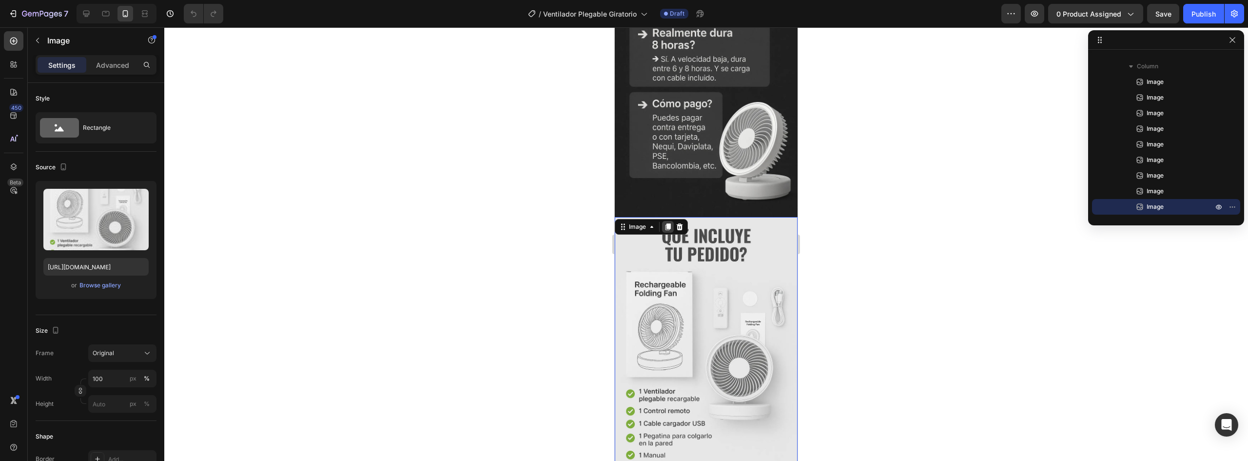
click at [666, 223] on icon at bounding box center [668, 227] width 8 height 8
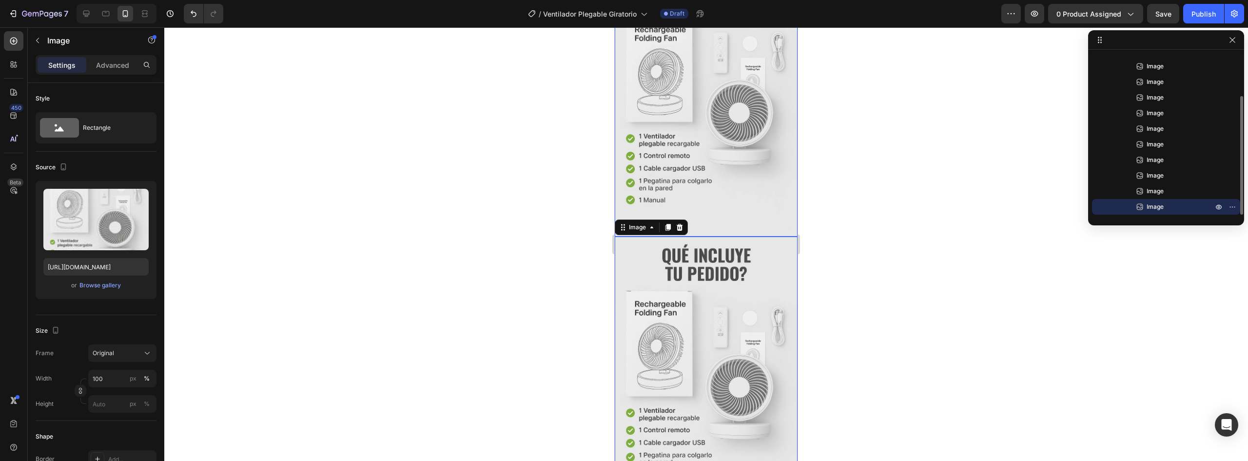
scroll to position [2371, 0]
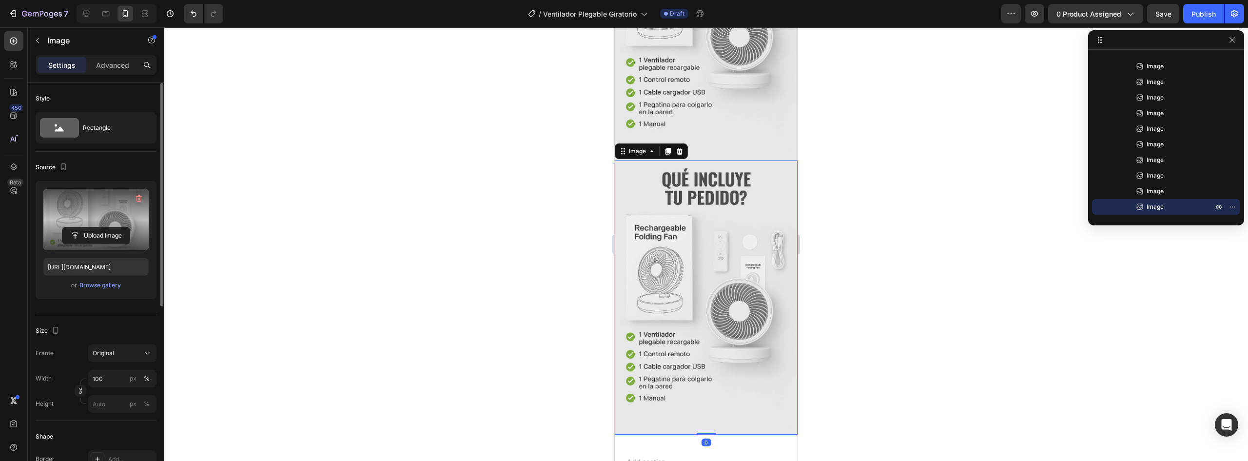
click at [92, 217] on label at bounding box center [95, 219] width 105 height 61
click at [92, 227] on input "file" at bounding box center [95, 235] width 67 height 17
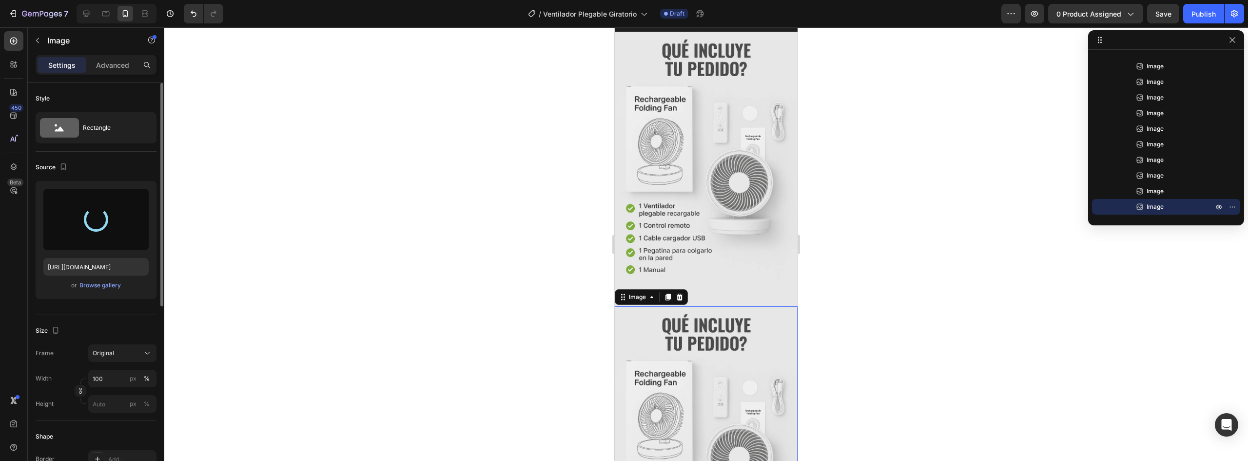
scroll to position [2176, 0]
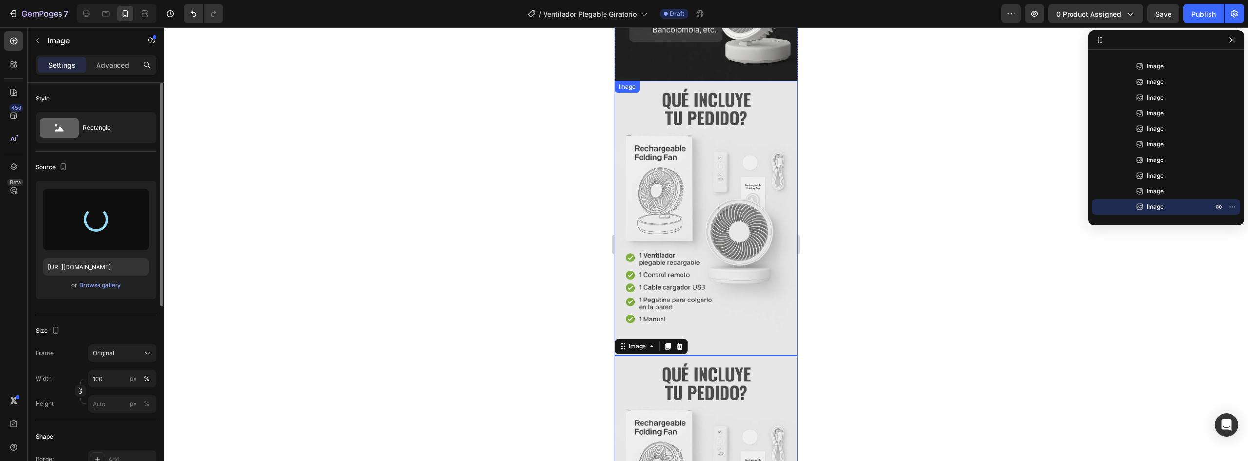
type input "https://cdn.shopify.com/s/files/1/0952/0096/8995/files/gempages_581611324178432…"
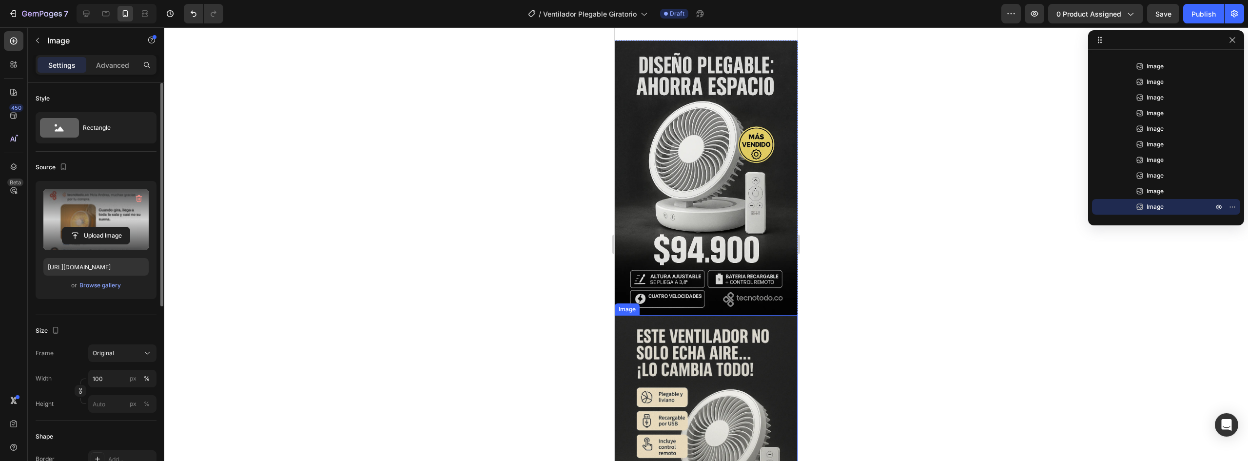
scroll to position [0, 0]
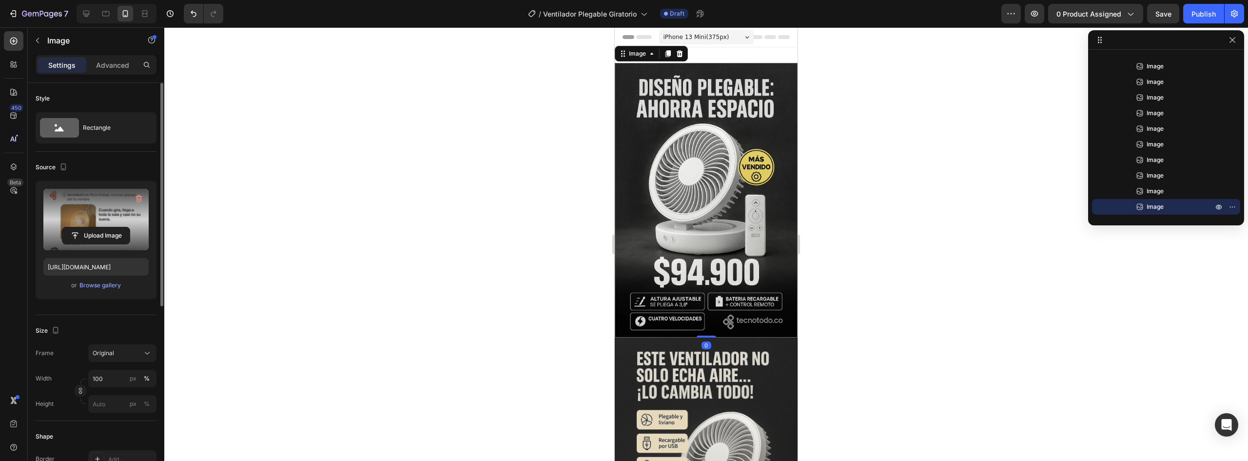
click at [725, 262] on img at bounding box center [706, 200] width 183 height 274
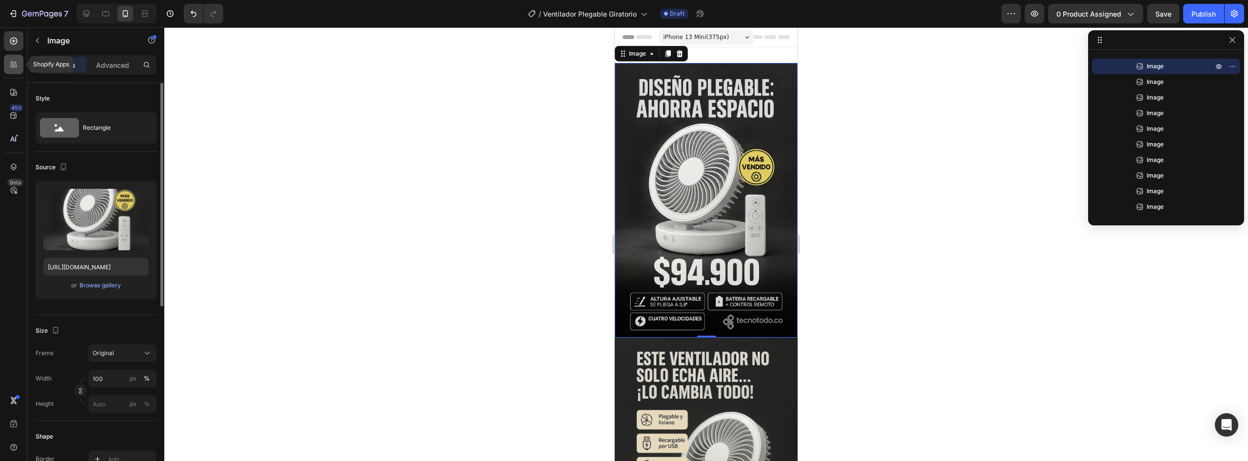
click at [10, 66] on icon at bounding box center [14, 64] width 10 height 10
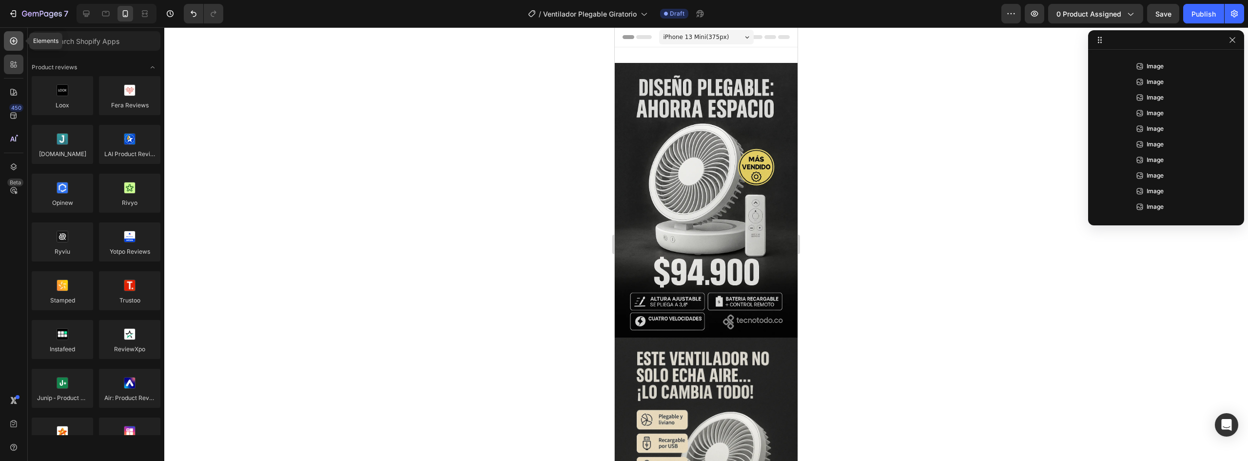
click at [17, 38] on icon at bounding box center [14, 41] width 10 height 10
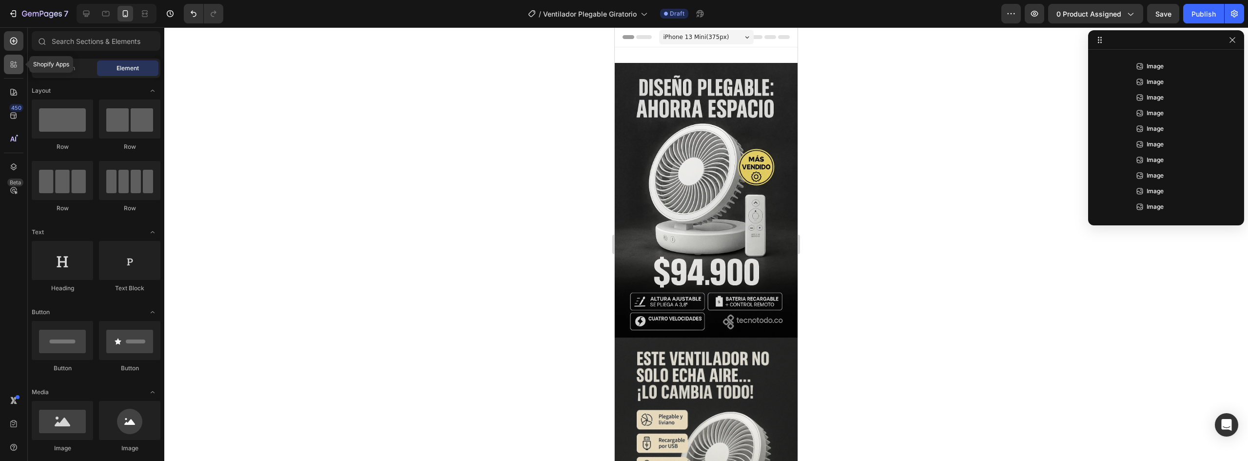
click at [15, 62] on icon at bounding box center [14, 64] width 10 height 10
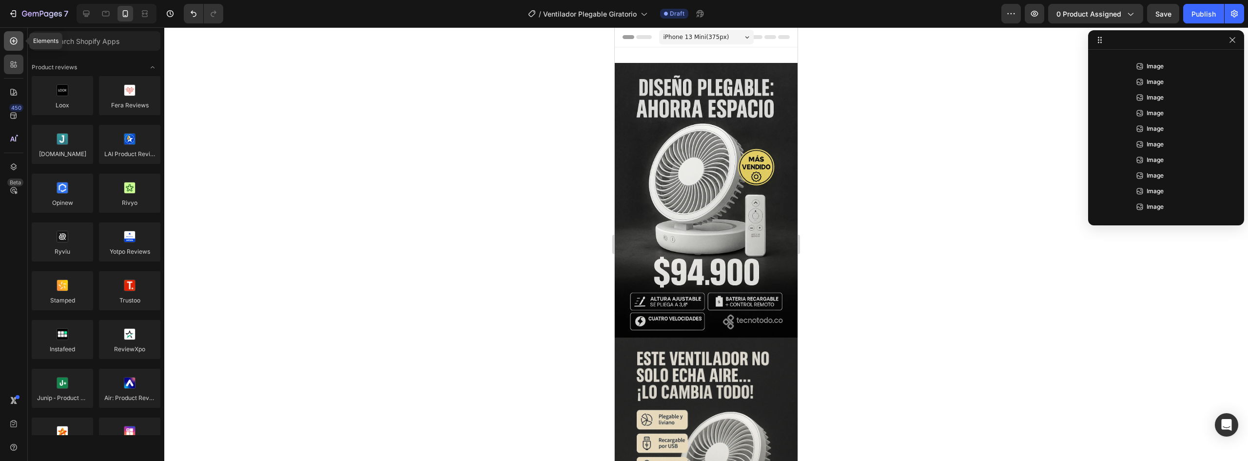
click at [11, 48] on div at bounding box center [14, 41] width 20 height 20
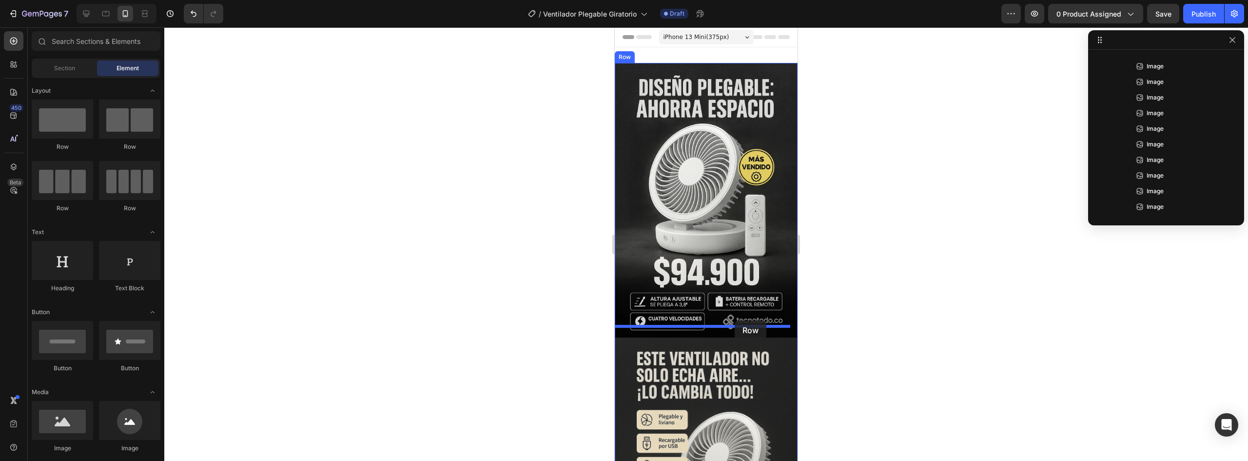
drag, startPoint x: 665, startPoint y: 150, endPoint x: 735, endPoint y: 320, distance: 183.9
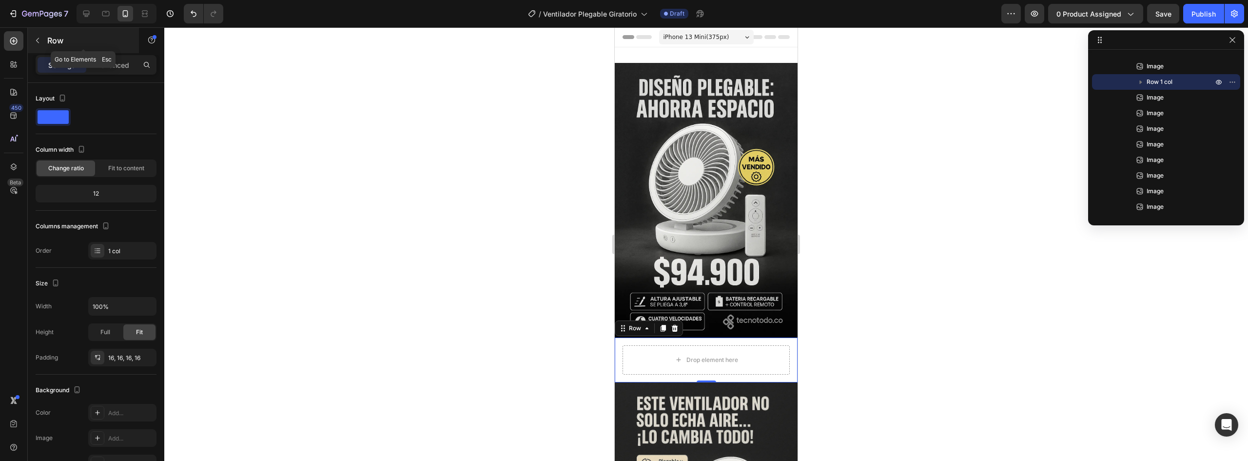
click at [30, 33] on div at bounding box center [38, 41] width 16 height 16
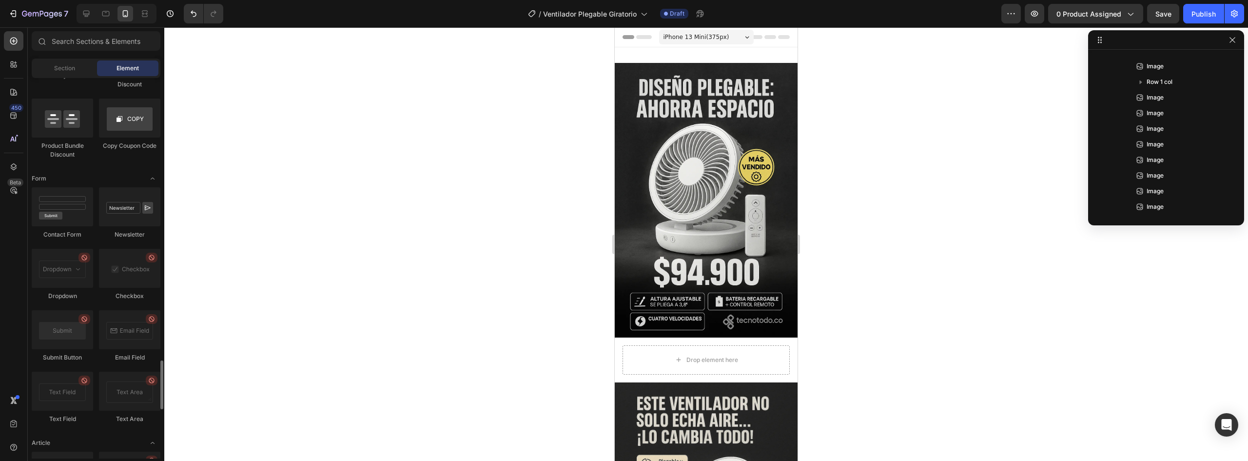
scroll to position [2573, 0]
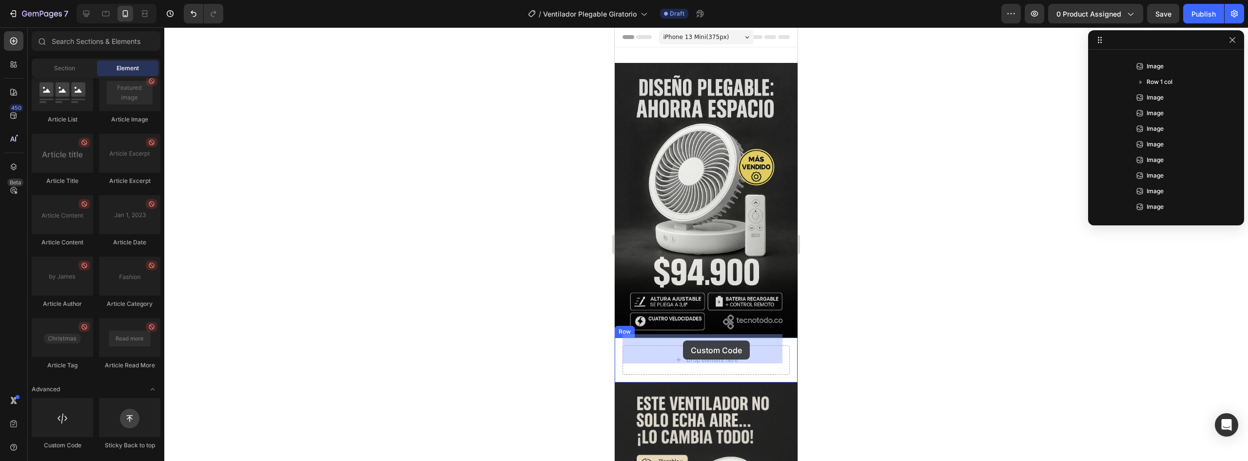
drag, startPoint x: 700, startPoint y: 442, endPoint x: 683, endPoint y: 340, distance: 103.3
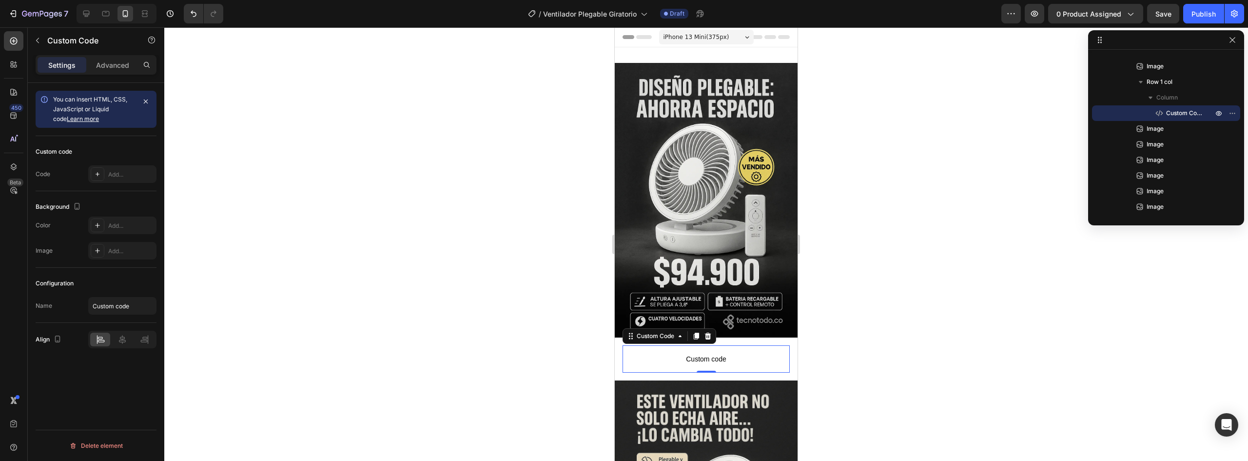
click at [684, 353] on span "Custom code" at bounding box center [706, 359] width 167 height 12
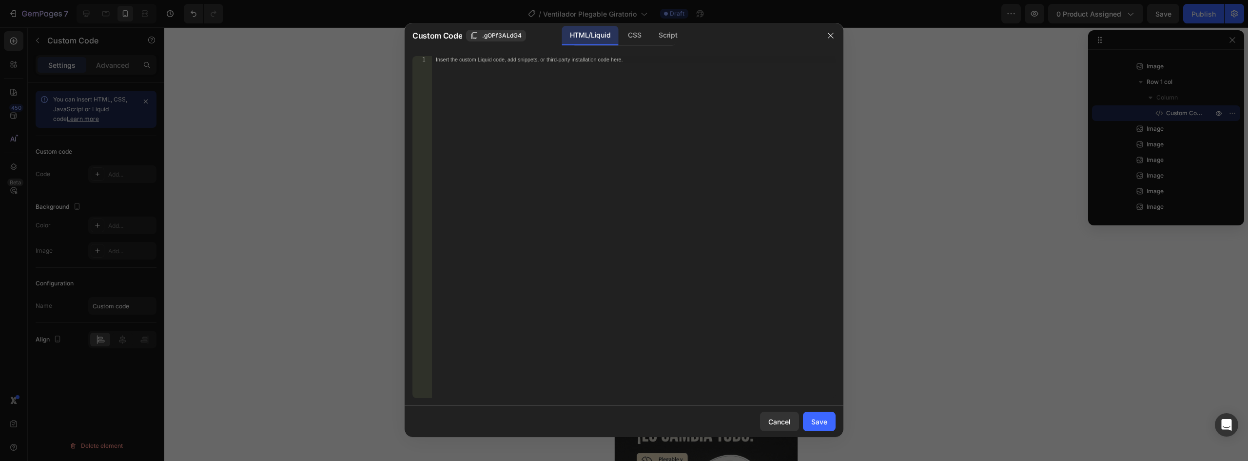
click at [579, 71] on div "Insert the custom Liquid code, add snippets, or third-party installation code h…" at bounding box center [634, 233] width 404 height 355
paste textarea "<div id="_rsi-cod-form-embed-custom-hook"></div>"
type textarea "<div id="_rsi-cod-form-embed-custom-hook"></div>"
click at [833, 424] on button "Save" at bounding box center [819, 421] width 33 height 20
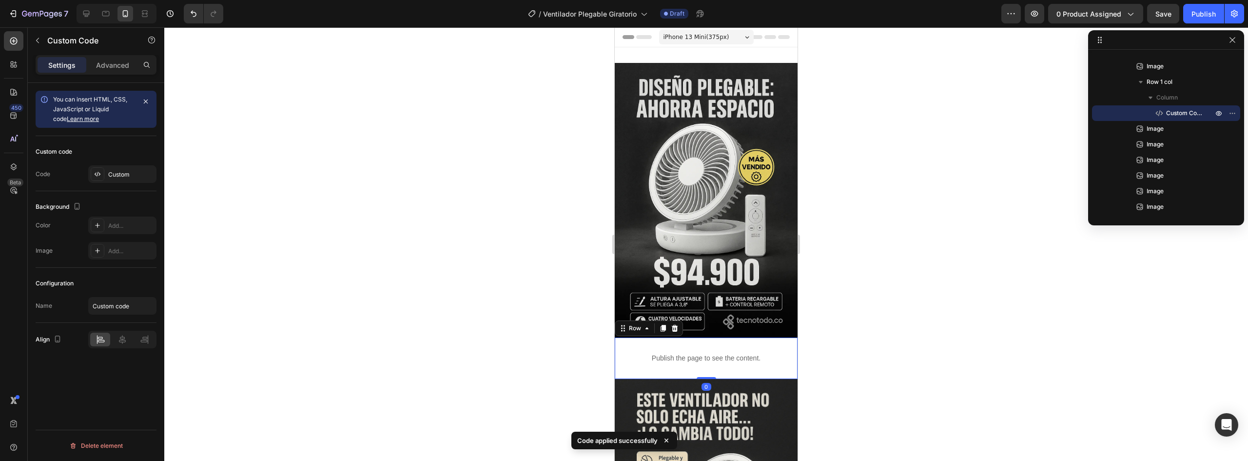
click at [616, 355] on div "Publish the page to see the content. Custom Code Row 0" at bounding box center [706, 357] width 183 height 41
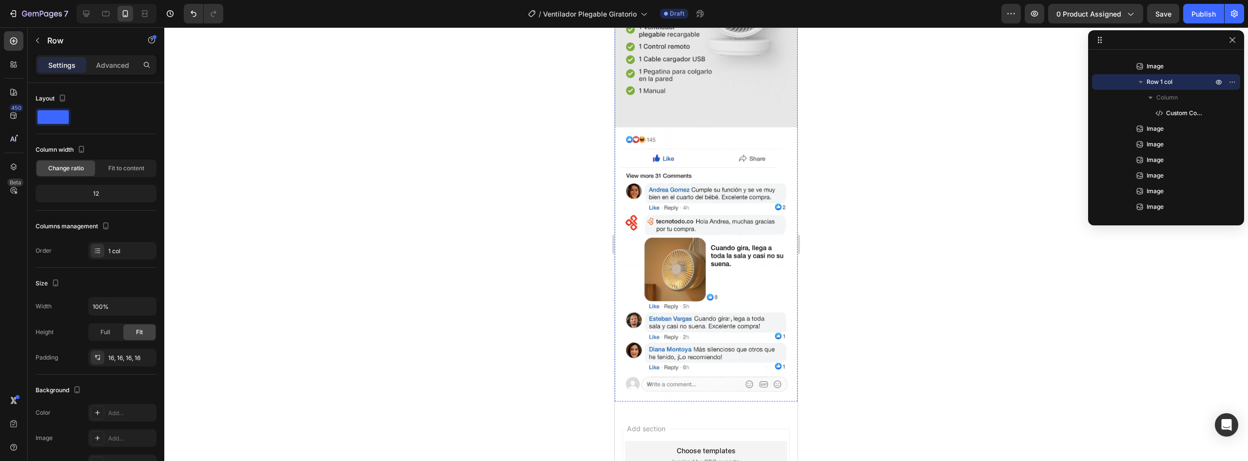
scroll to position [2491, 0]
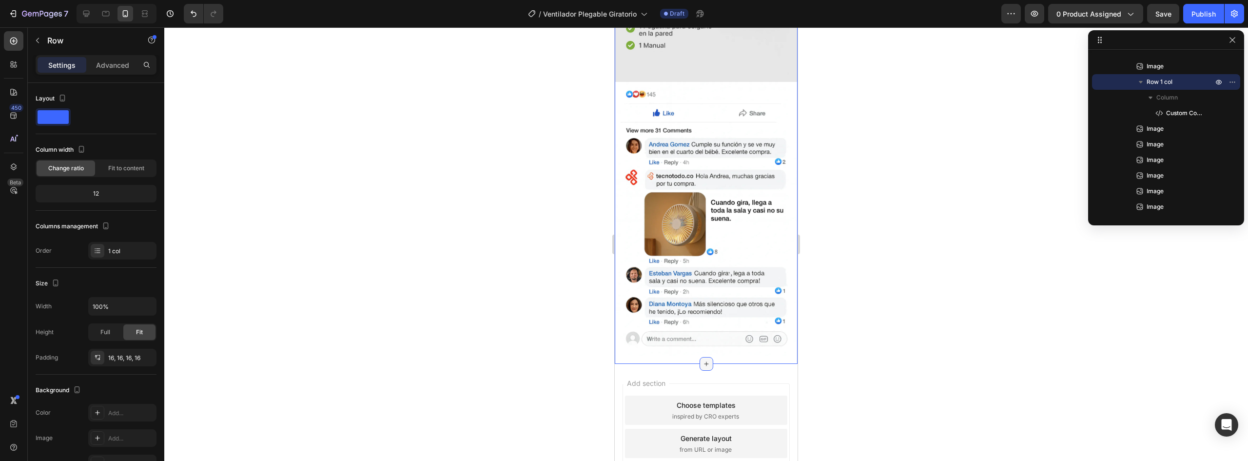
click at [703, 360] on icon at bounding box center [706, 364] width 8 height 8
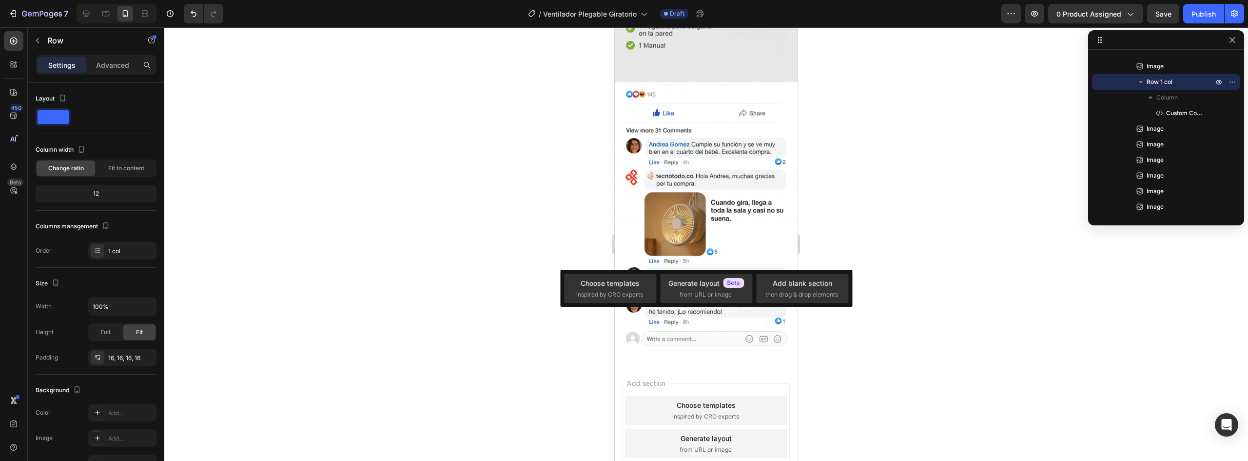
click at [992, 214] on div at bounding box center [706, 243] width 1084 height 433
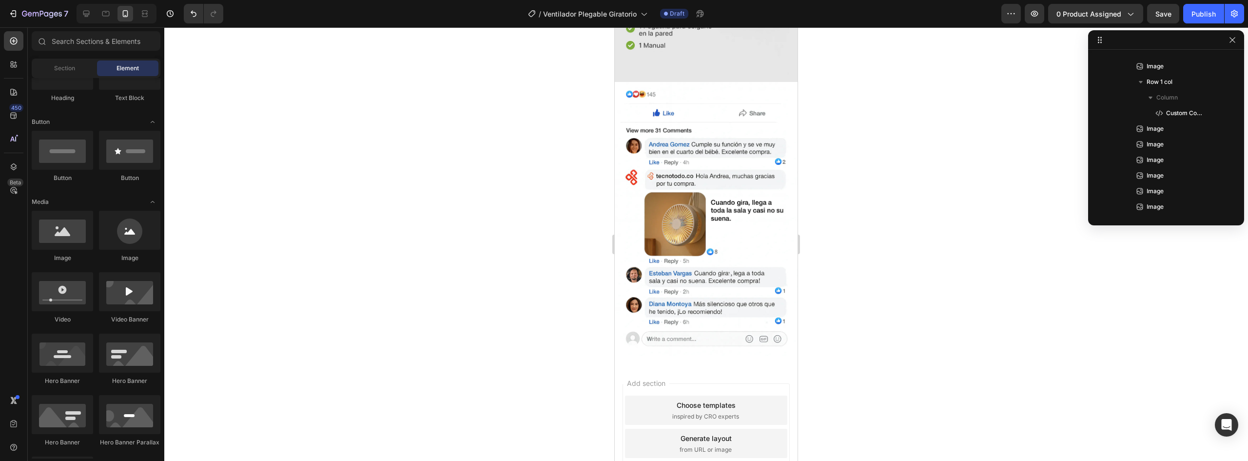
scroll to position [0, 0]
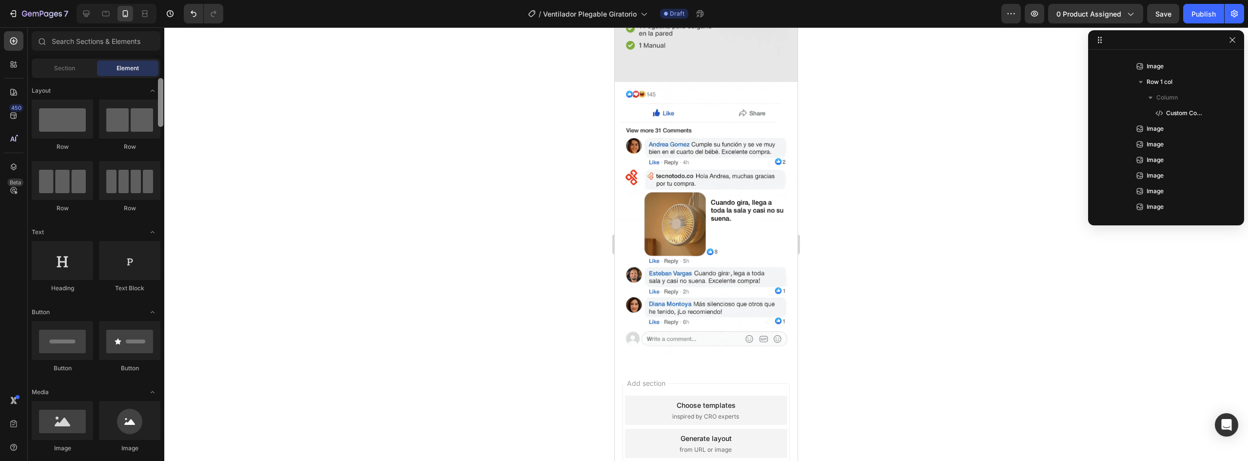
drag, startPoint x: 161, startPoint y: 198, endPoint x: 154, endPoint y: 72, distance: 126.9
click at [154, 72] on div "Sections(18) Elements(84) Section Element Hero Section Product Detail Brands Tr…" at bounding box center [96, 244] width 137 height 427
drag, startPoint x: 655, startPoint y: 156, endPoint x: 700, endPoint y: 240, distance: 96.2
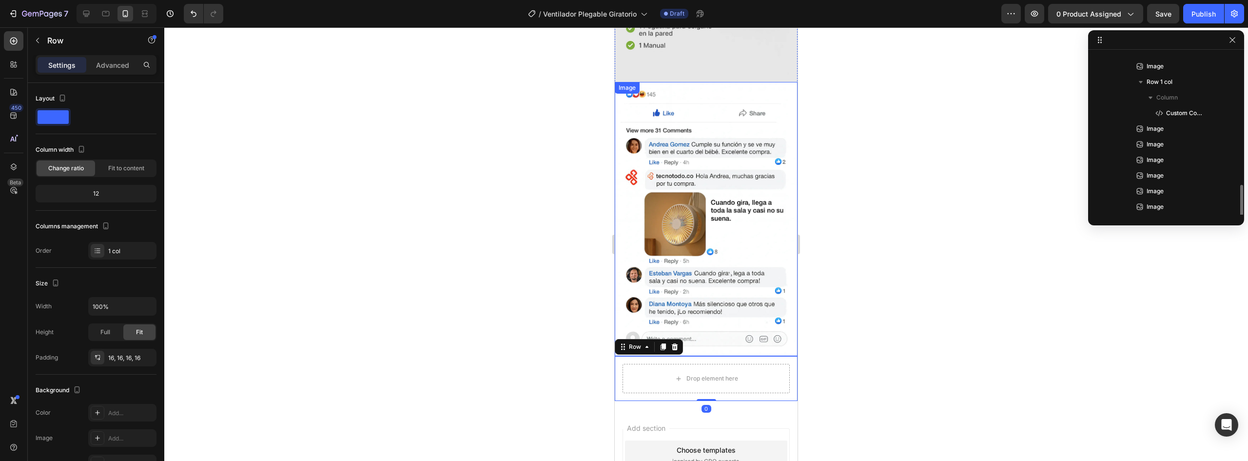
scroll to position [120, 0]
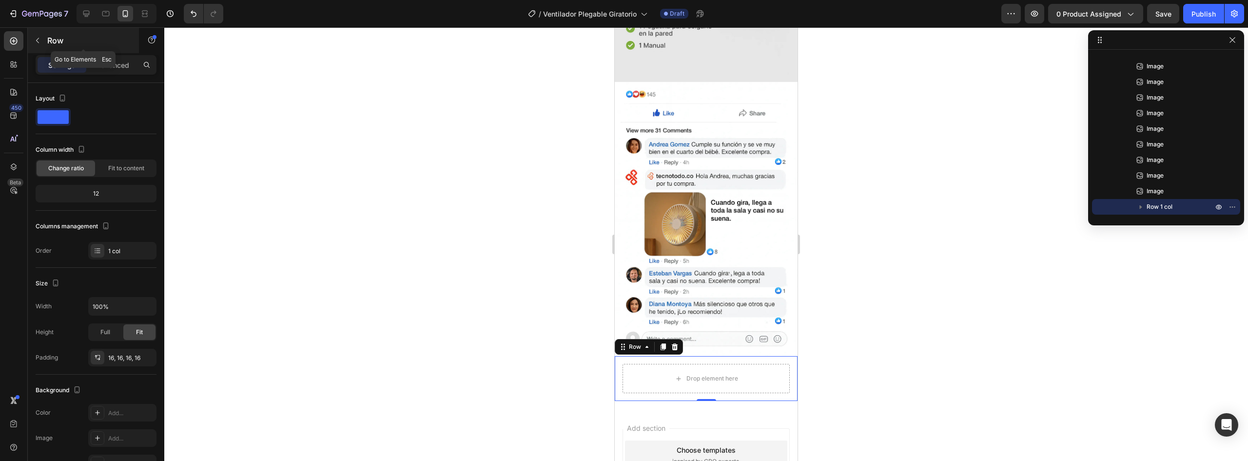
click at [29, 41] on div "Row" at bounding box center [83, 40] width 111 height 25
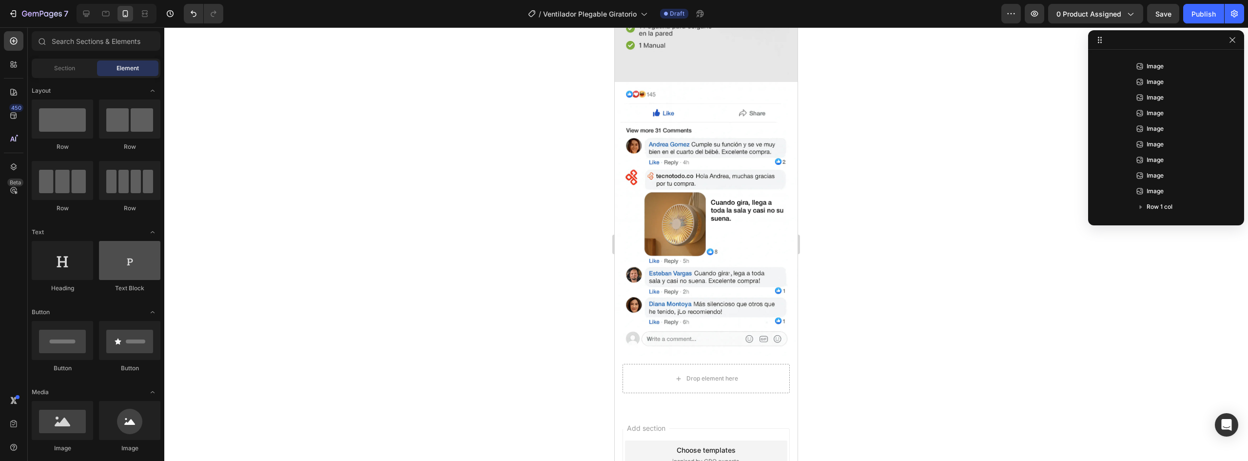
scroll to position [98, 0]
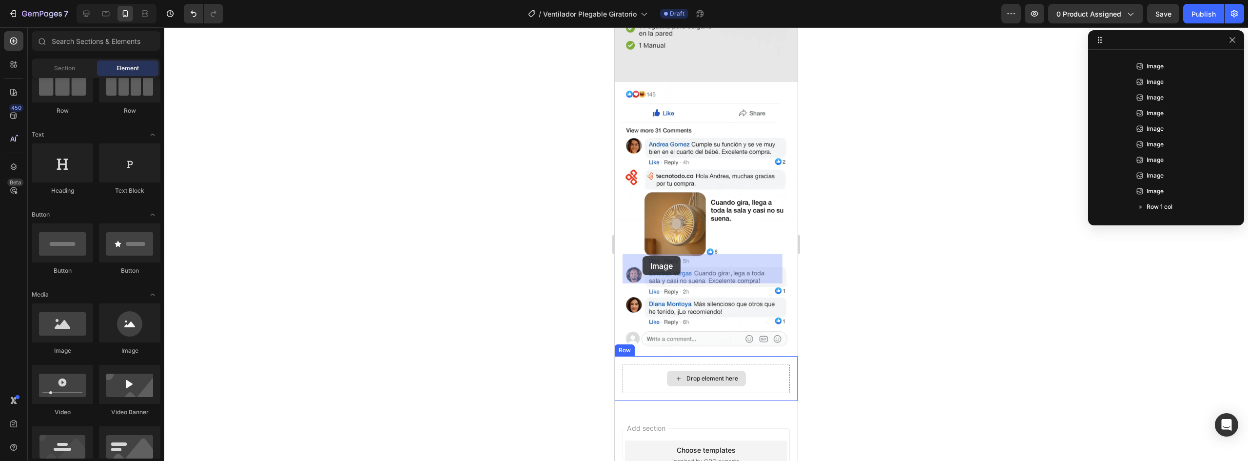
drag, startPoint x: 1217, startPoint y: 350, endPoint x: 643, endPoint y: 256, distance: 581.9
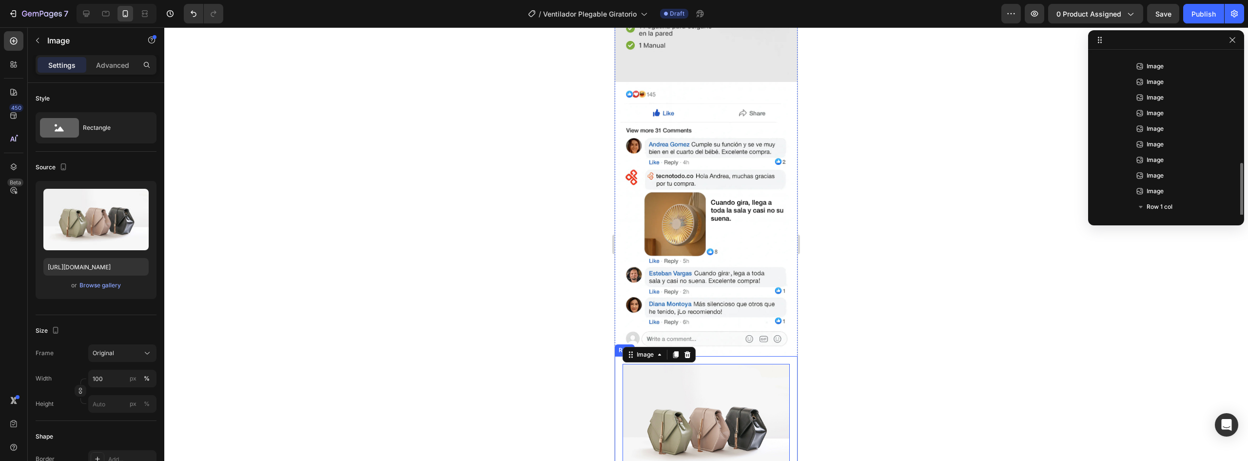
scroll to position [151, 0]
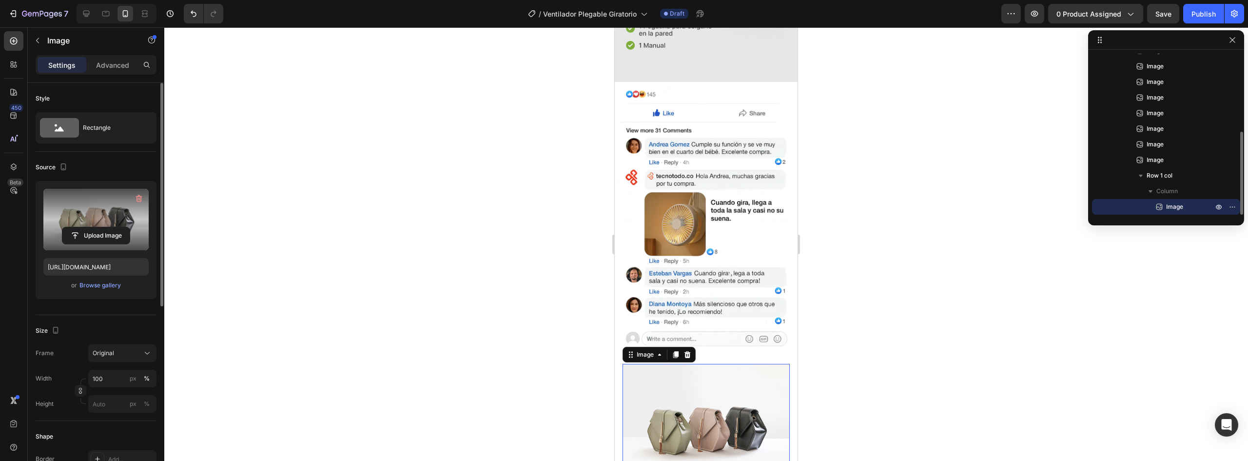
click at [103, 207] on label at bounding box center [95, 219] width 105 height 61
click at [103, 227] on input "file" at bounding box center [95, 235] width 67 height 17
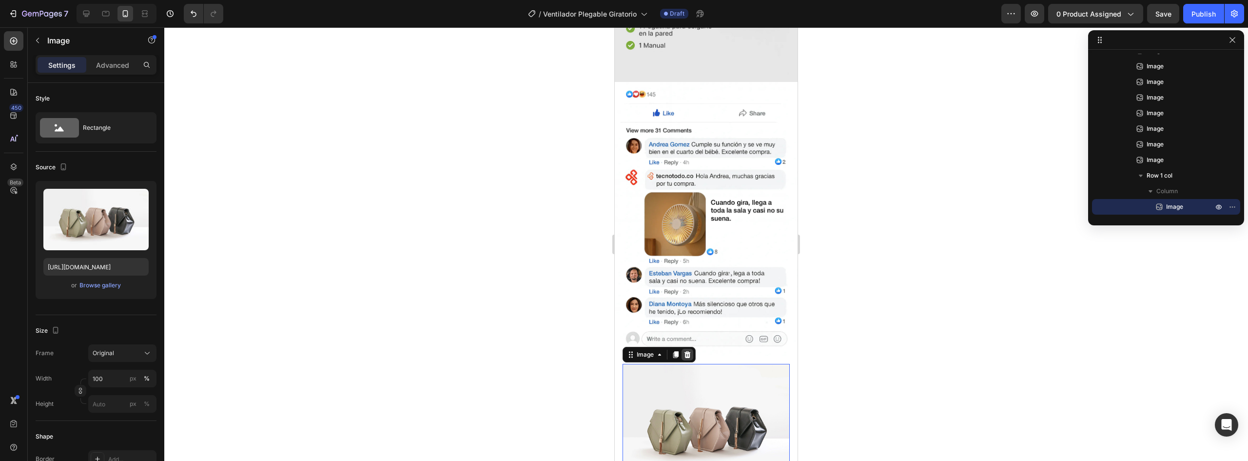
click at [692, 349] on div at bounding box center [688, 355] width 12 height 12
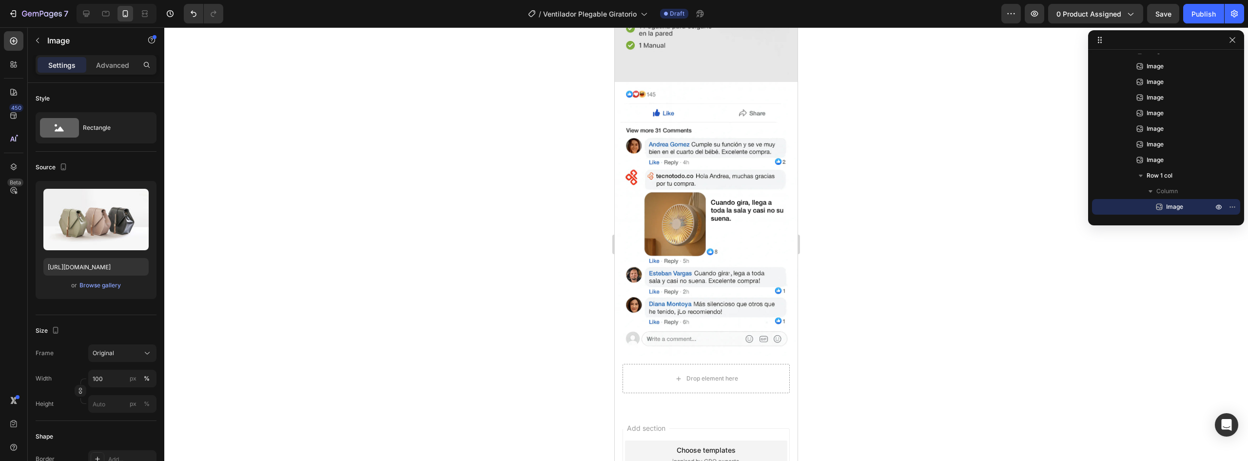
scroll to position [147, 0]
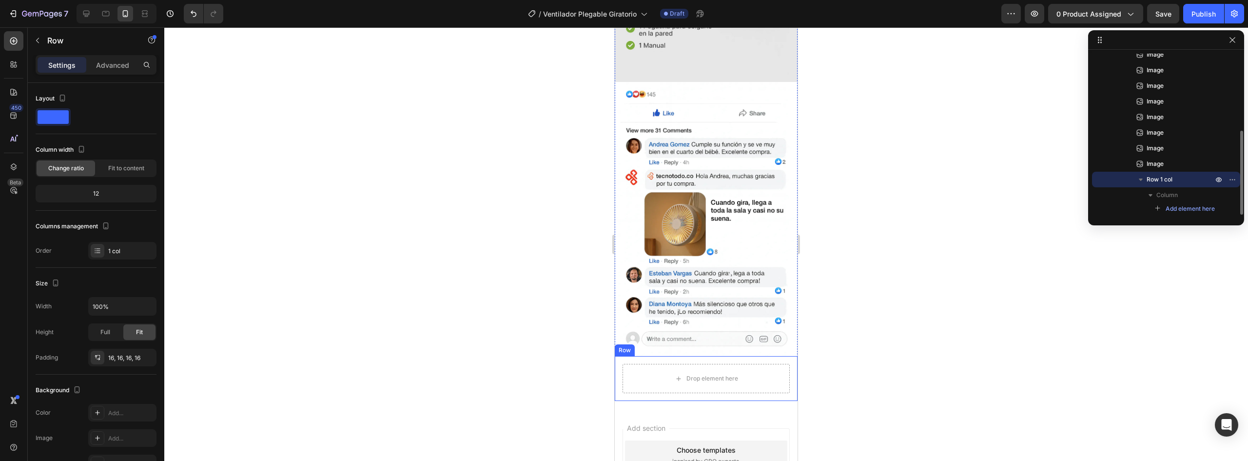
click at [768, 356] on div "Drop element here Row" at bounding box center [706, 378] width 183 height 45
click at [671, 343] on icon at bounding box center [675, 347] width 8 height 8
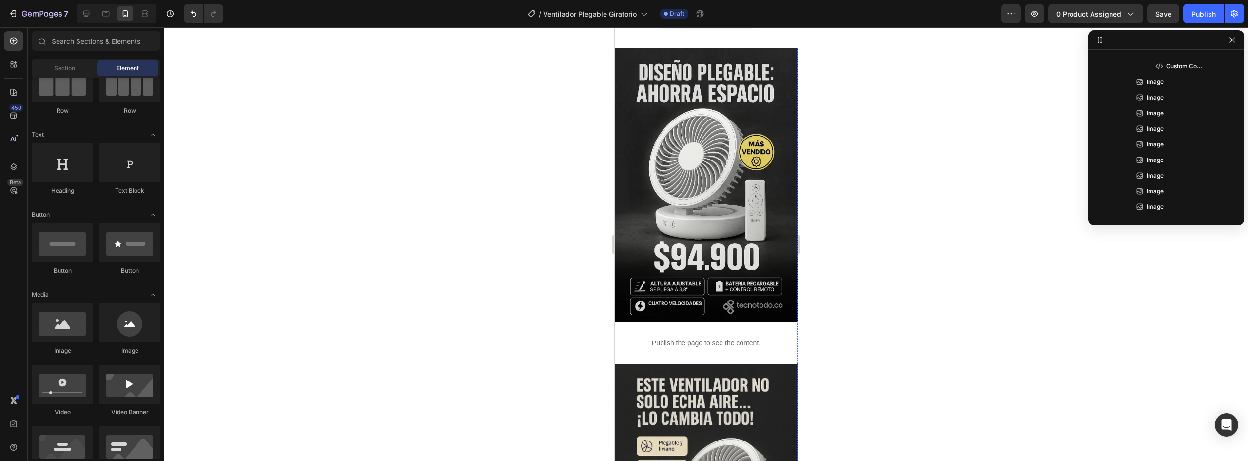
scroll to position [0, 0]
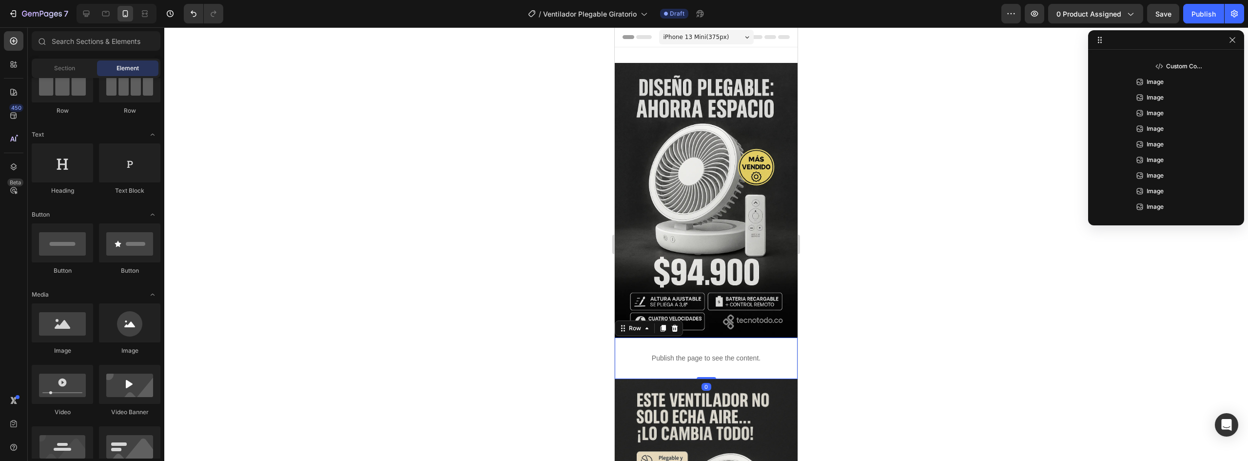
drag, startPoint x: 616, startPoint y: 348, endPoint x: 1208, endPoint y: 375, distance: 592.5
click at [616, 348] on div "Publish the page to see the content. Custom Code Row 0" at bounding box center [706, 357] width 183 height 41
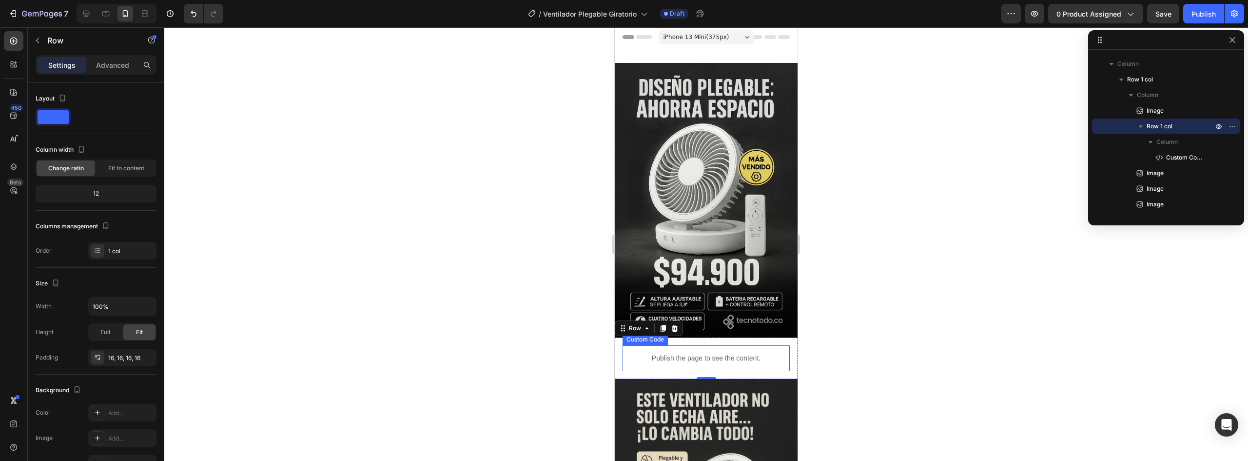
click at [623, 352] on div "Publish the page to see the content." at bounding box center [706, 358] width 167 height 26
click at [622, 362] on div "Publish the page to see the content. Custom Code 0 Row" at bounding box center [706, 357] width 183 height 41
click at [622, 362] on div "Publish the page to see the content. Custom Code Row 0" at bounding box center [706, 357] width 183 height 41
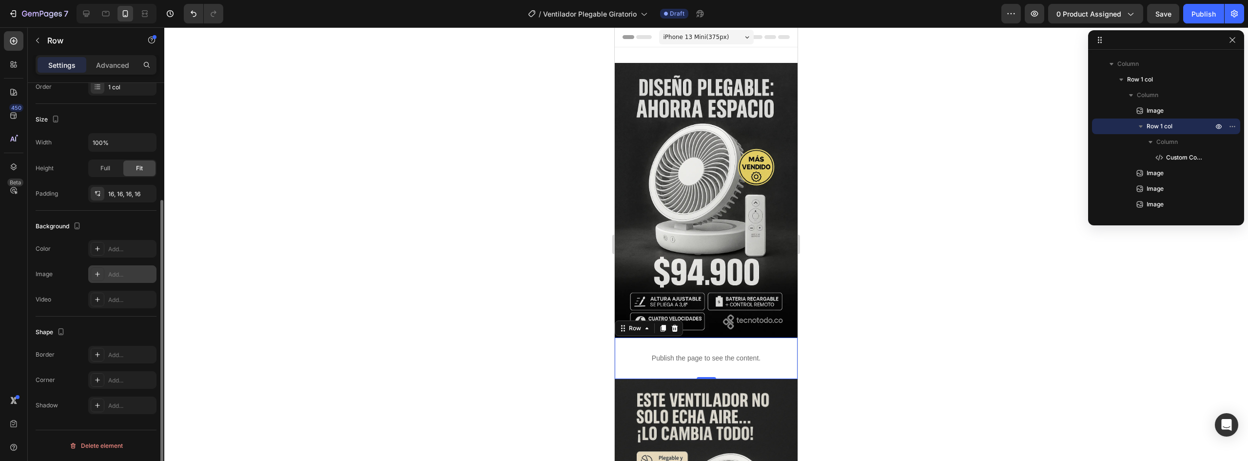
click at [100, 274] on icon at bounding box center [98, 274] width 8 height 8
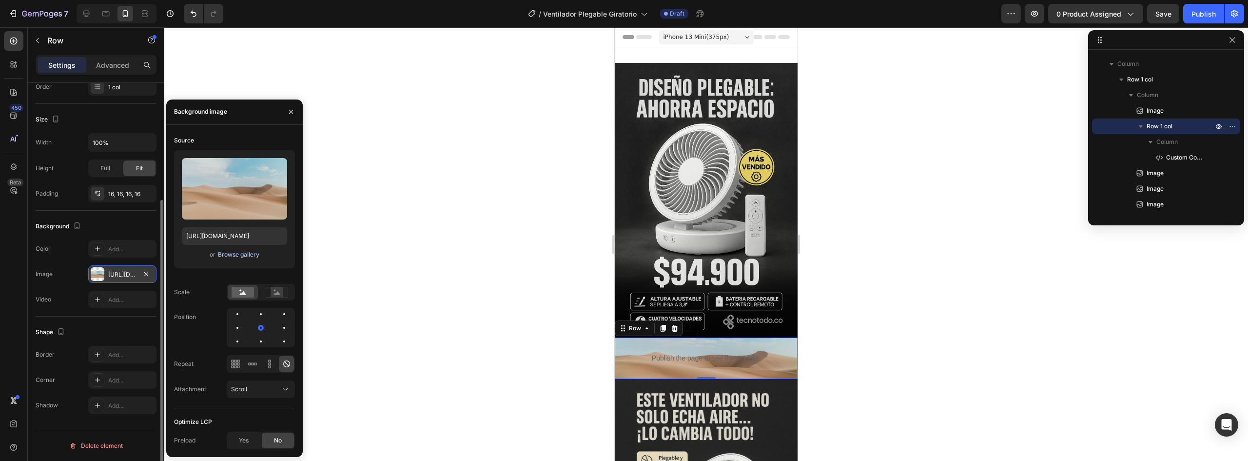
click at [231, 255] on div "Browse gallery" at bounding box center [238, 254] width 41 height 9
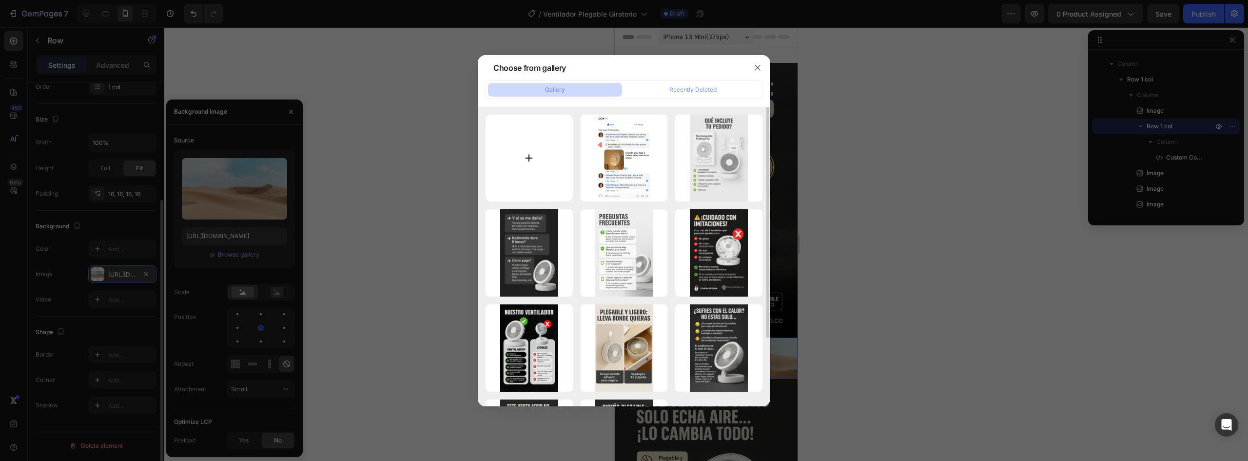
click at [536, 167] on input "file" at bounding box center [529, 158] width 87 height 87
type input "C:\fakepath\ChatGPT Image 26 ago 2025, 03_41_26 1.webp"
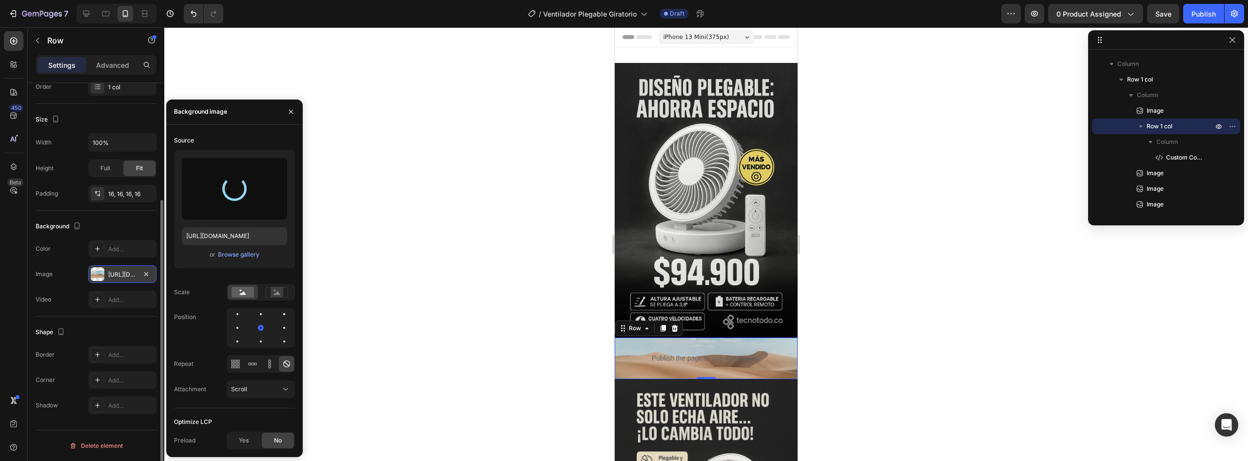
type input "https://cdn.shopify.com/s/files/1/0952/0096/8995/files/gempages_581611324178432…"
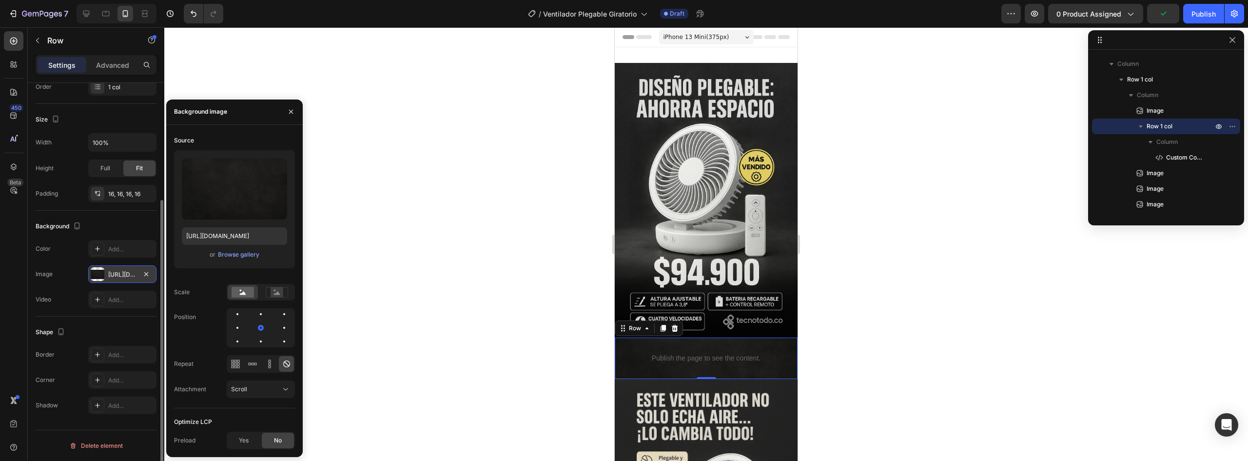
click at [876, 327] on div at bounding box center [706, 243] width 1084 height 433
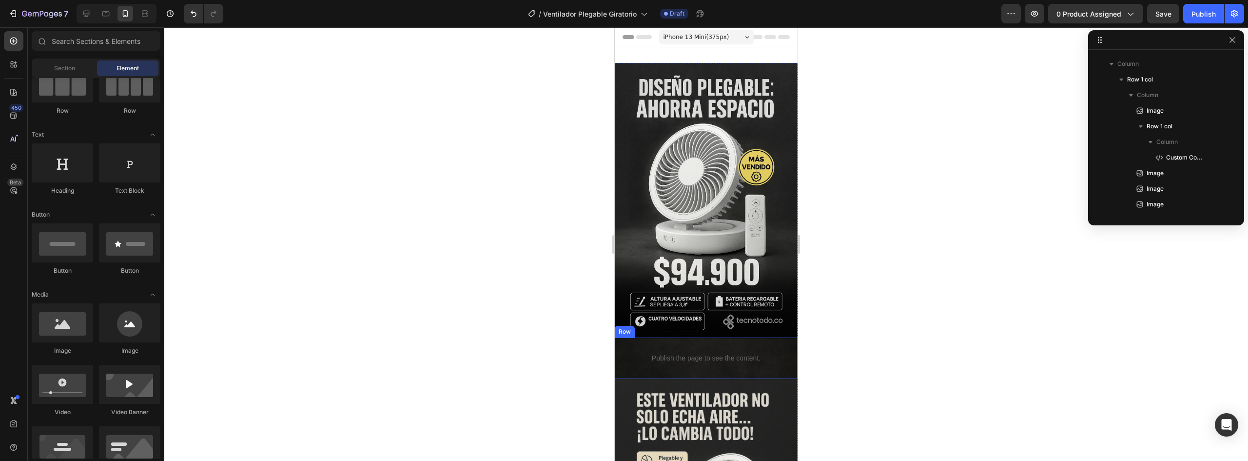
click at [788, 339] on div "Publish the page to see the content. Custom Code Row" at bounding box center [706, 357] width 183 height 41
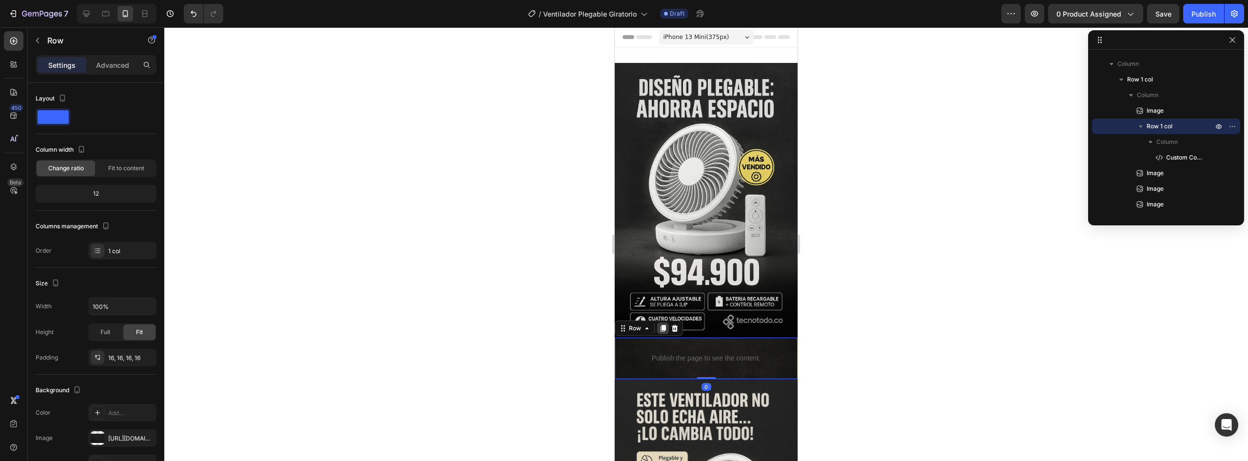
click at [663, 325] on icon at bounding box center [663, 328] width 5 height 7
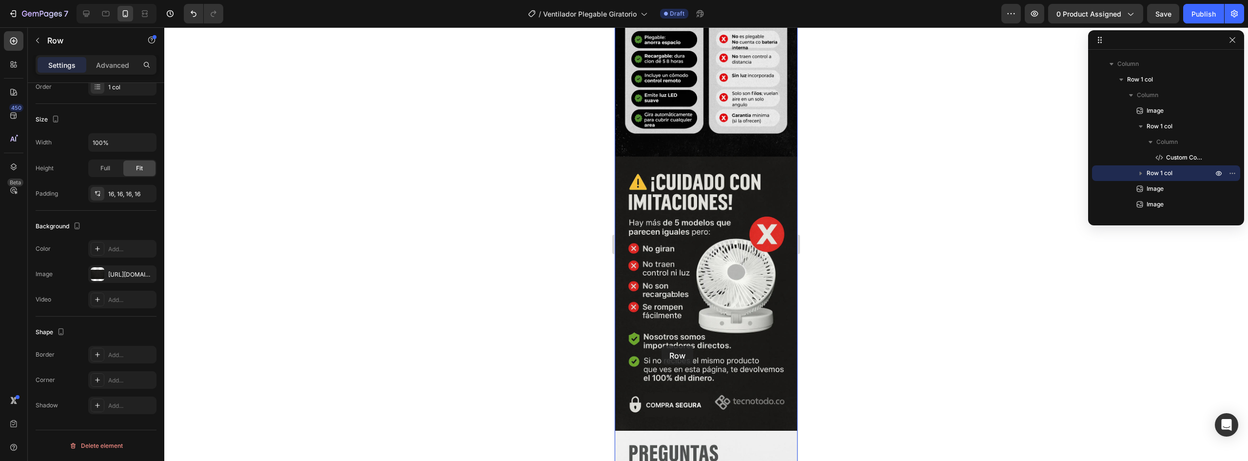
scroll to position [1365, 0]
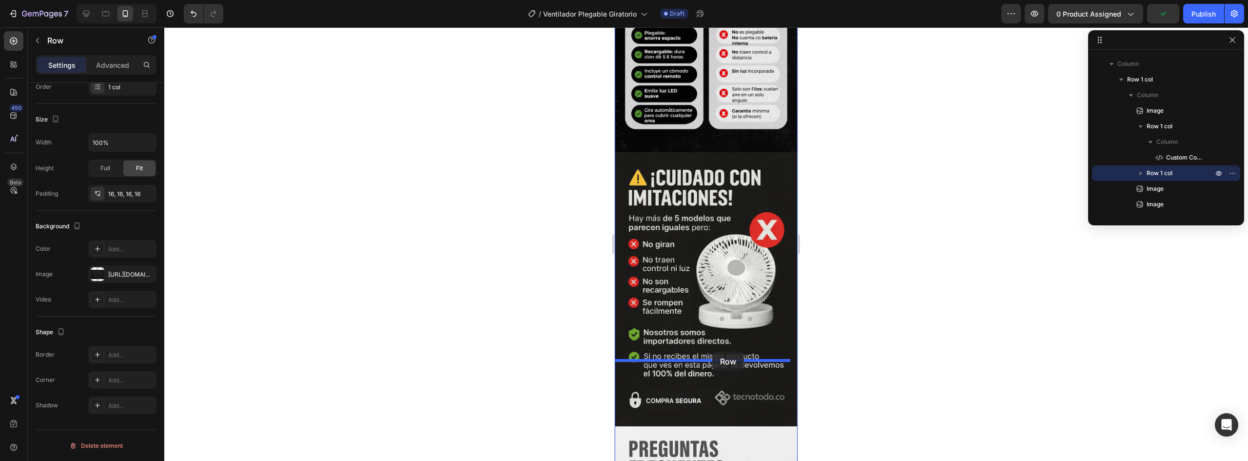
drag, startPoint x: 625, startPoint y: 118, endPoint x: 712, endPoint y: 351, distance: 248.7
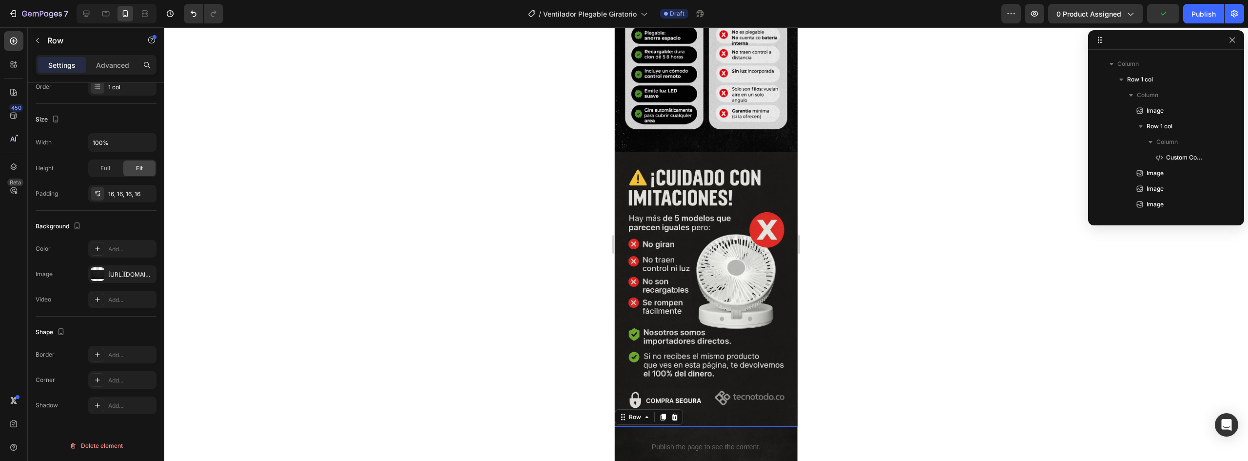
click at [847, 292] on div at bounding box center [706, 243] width 1084 height 433
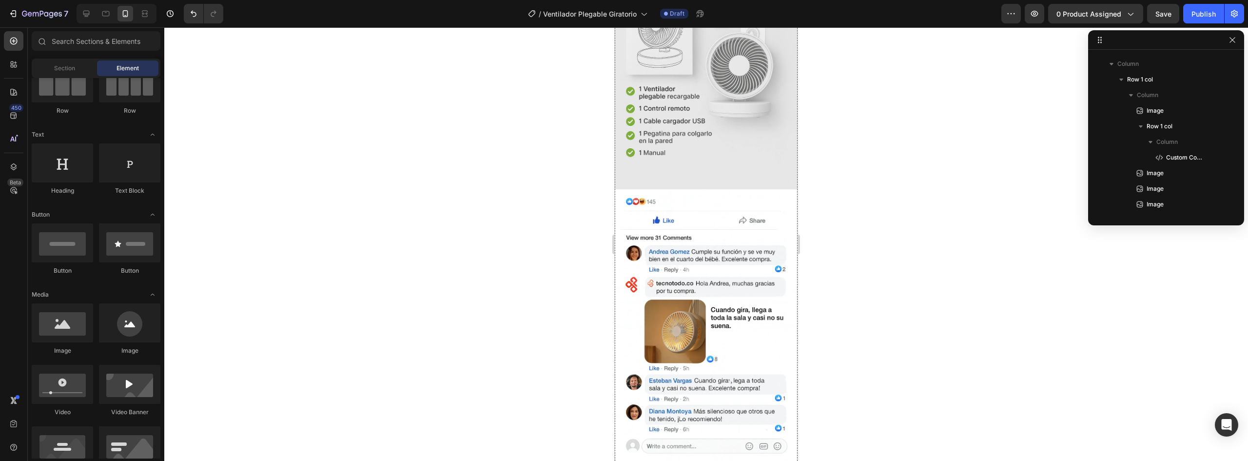
scroll to position [2532, 0]
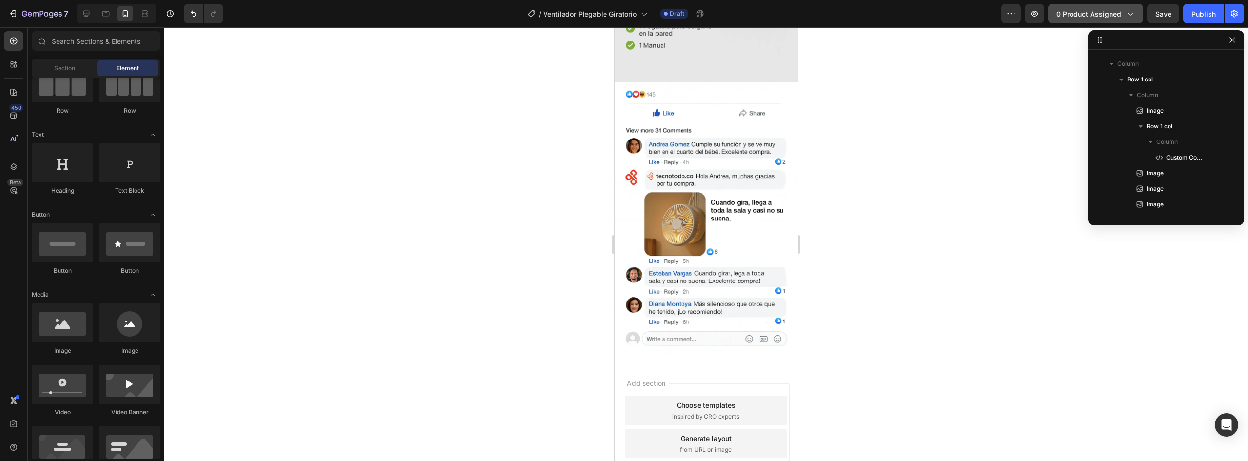
click at [1106, 12] on span "0 product assigned" at bounding box center [1088, 14] width 65 height 10
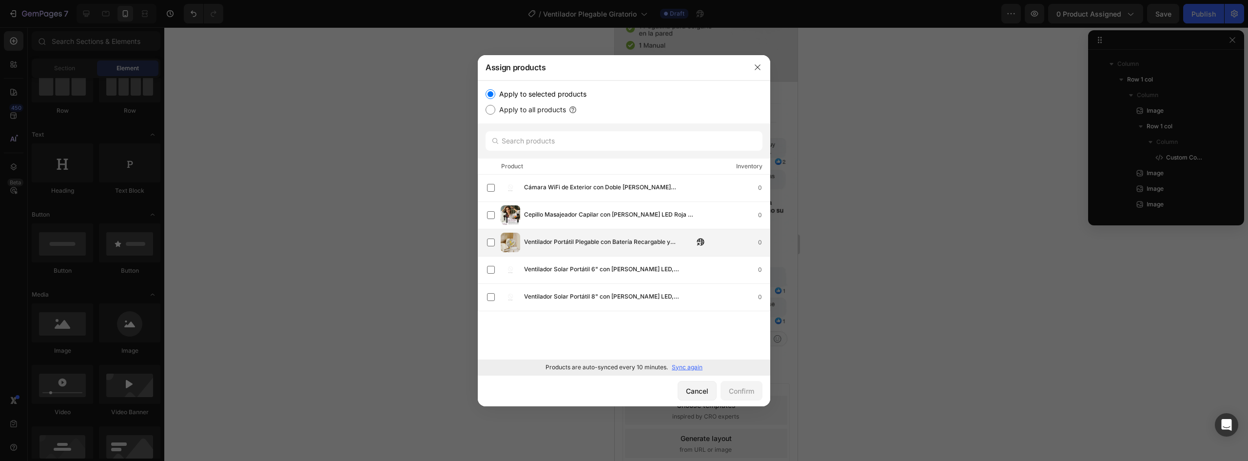
click at [562, 238] on span "Ventilador Portátil Plegable con Batería Recargable y Luz LED | Tecnotodo" at bounding box center [609, 242] width 170 height 11
click at [749, 386] on div "Confirm" at bounding box center [741, 391] width 25 height 10
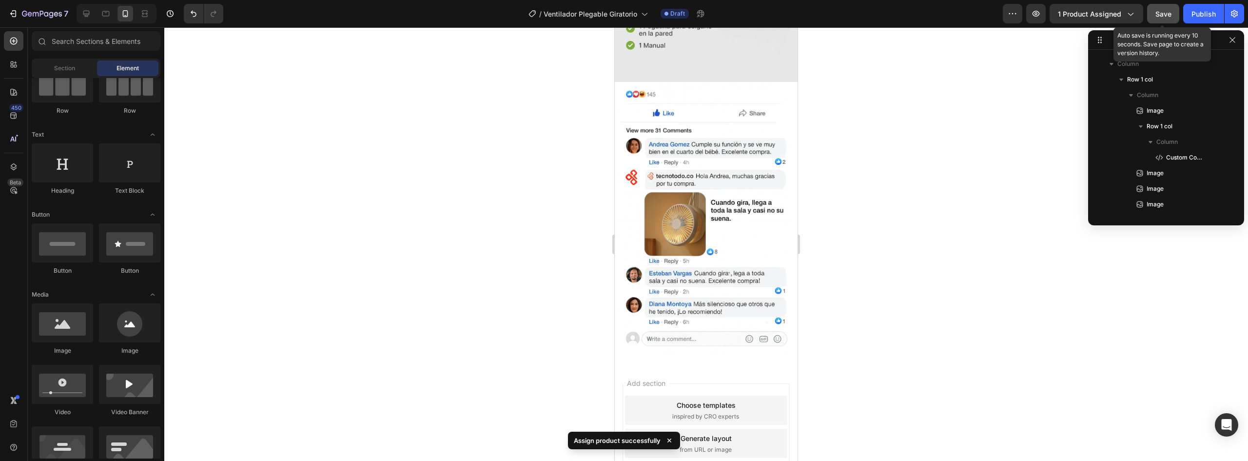
click at [1173, 13] on button "Save" at bounding box center [1163, 14] width 32 height 20
click at [1206, 6] on button "Publish" at bounding box center [1203, 14] width 41 height 20
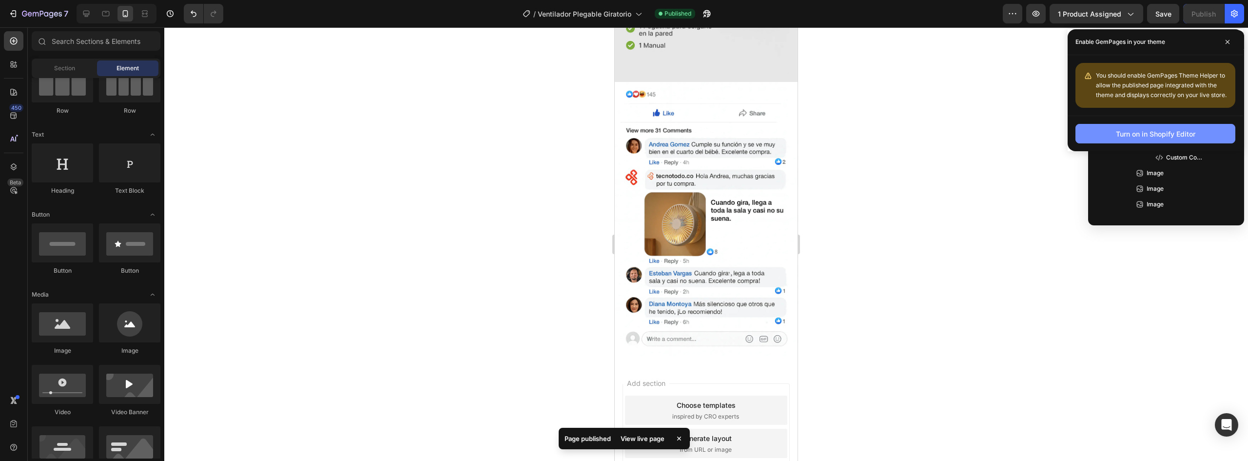
click at [1181, 136] on div "Turn on in Shopify Editor" at bounding box center [1155, 134] width 79 height 10
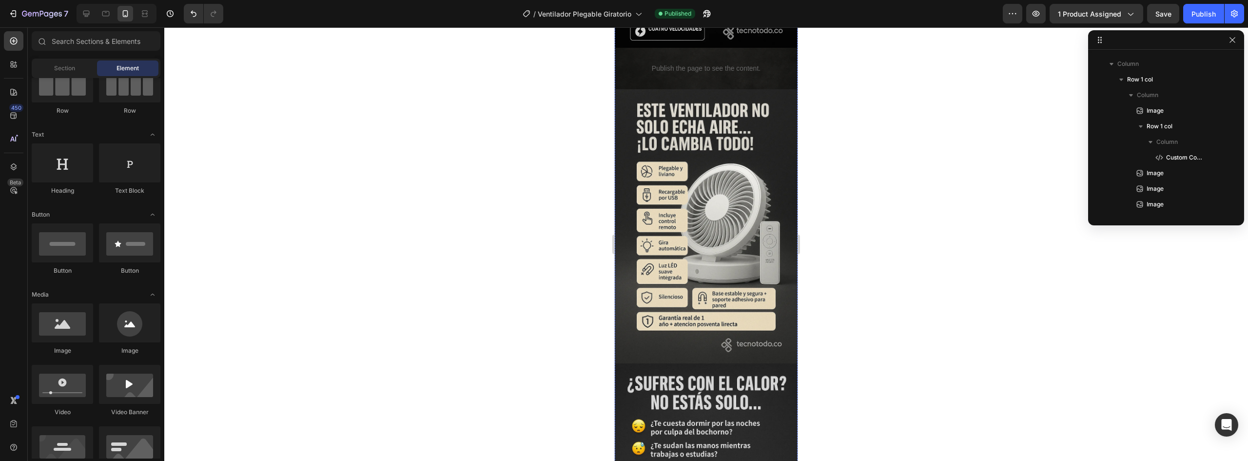
scroll to position [0, 0]
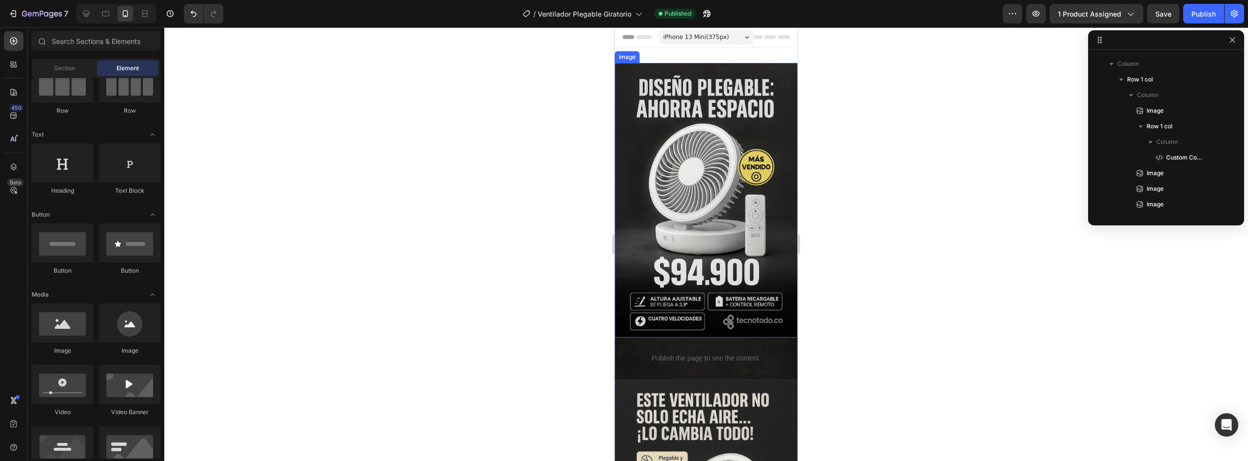
click at [716, 108] on img at bounding box center [706, 200] width 183 height 274
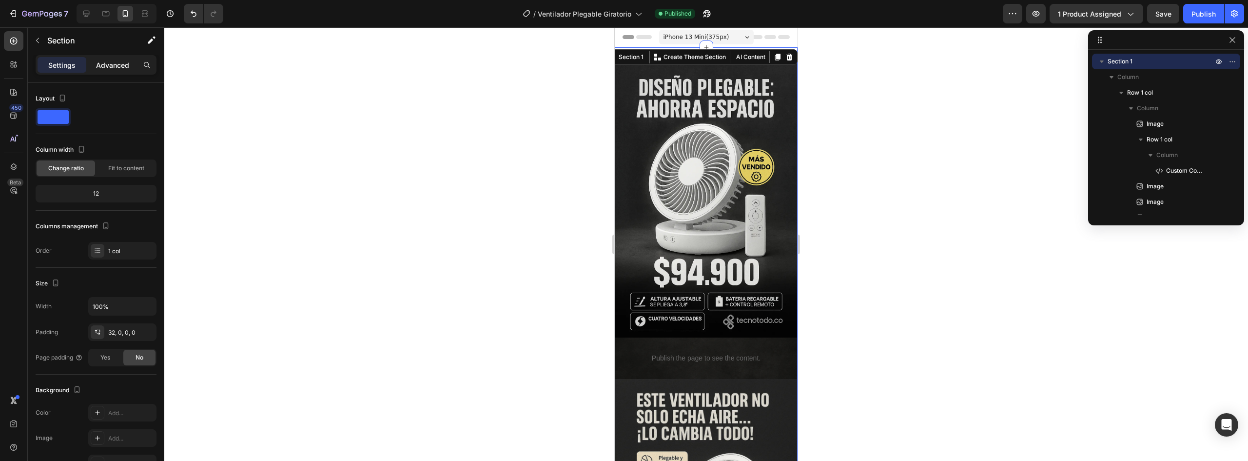
click at [119, 64] on p "Advanced" at bounding box center [112, 65] width 33 height 10
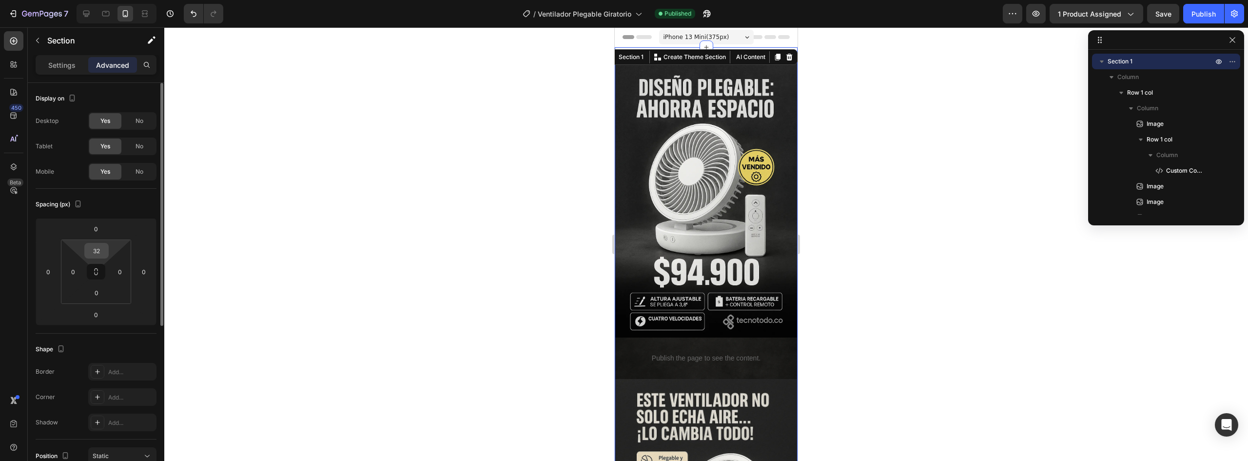
click at [96, 251] on input "32" at bounding box center [97, 250] width 20 height 15
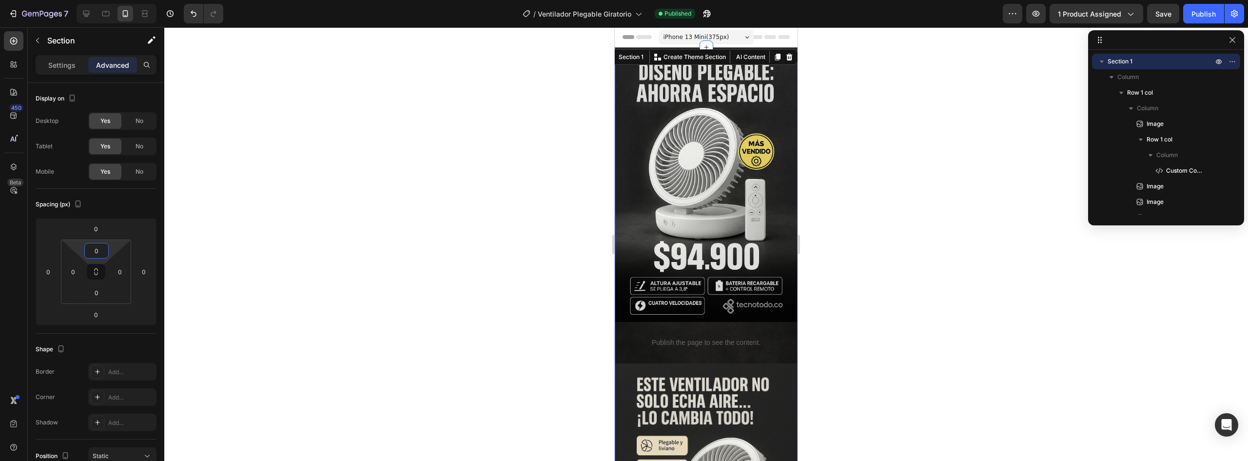
type input "0"
click at [533, 209] on div at bounding box center [706, 243] width 1084 height 433
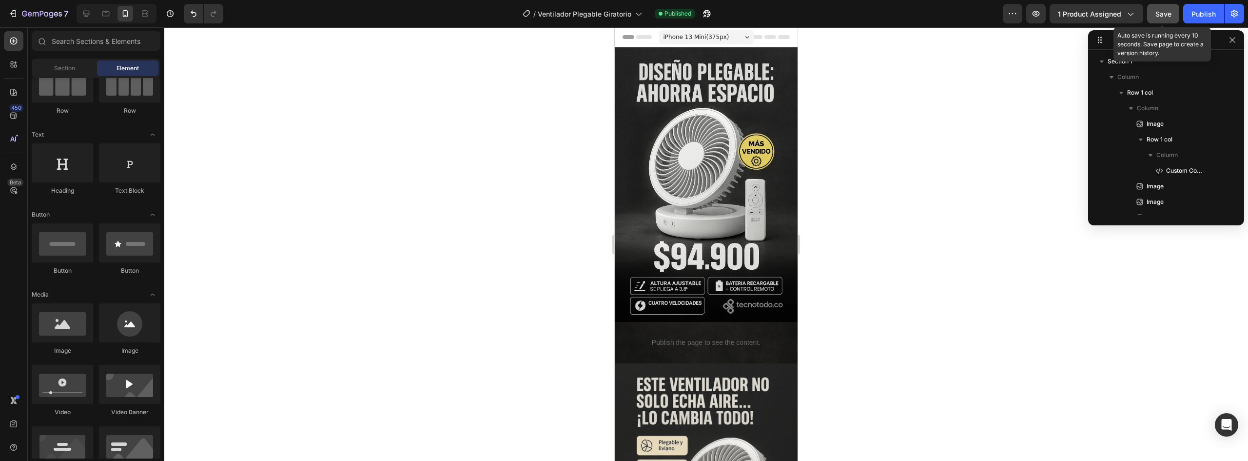
click at [1162, 13] on span "Save" at bounding box center [1163, 14] width 16 height 8
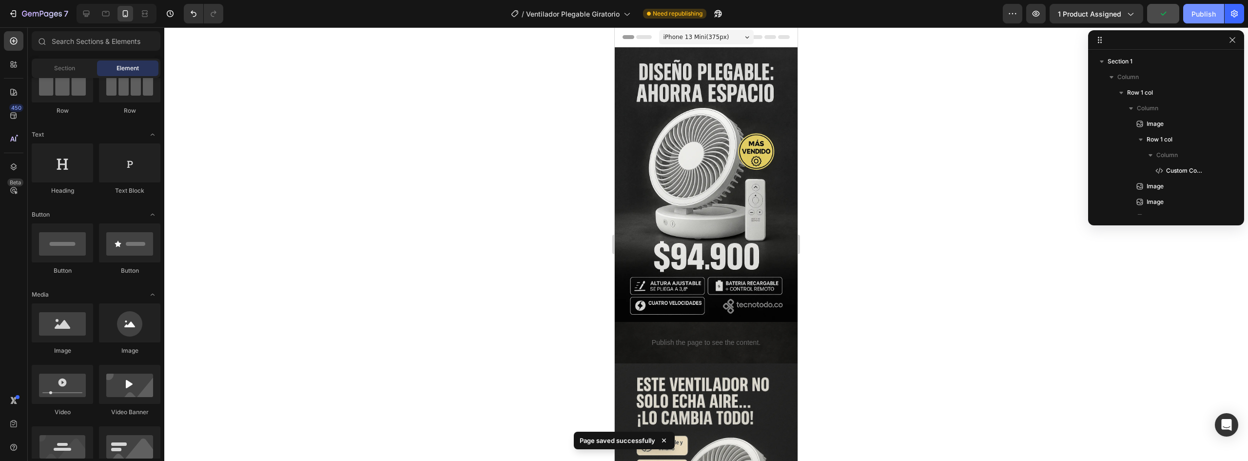
click at [1192, 14] on div "Publish" at bounding box center [1203, 14] width 24 height 10
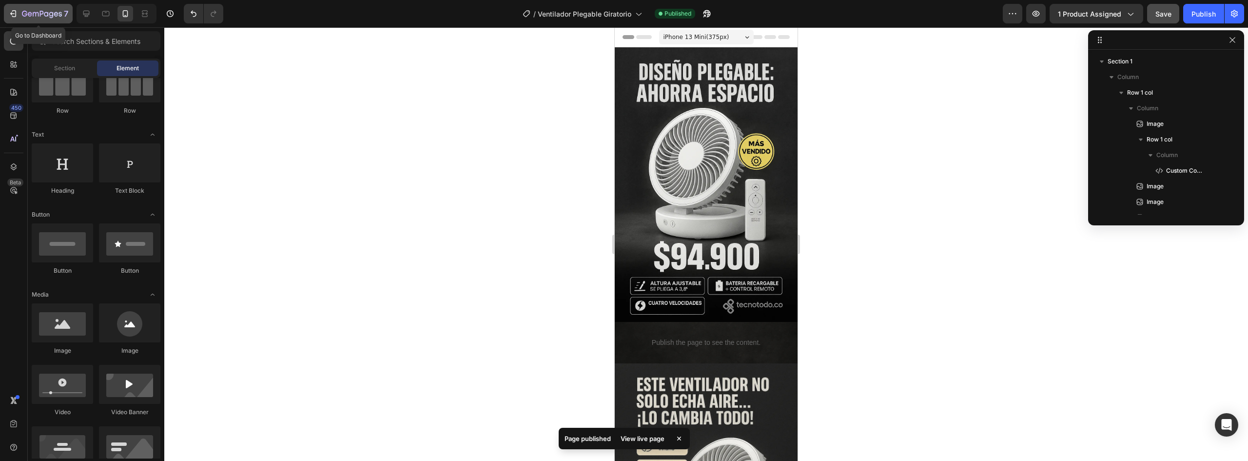
click at [16, 16] on icon "button" at bounding box center [14, 13] width 4 height 7
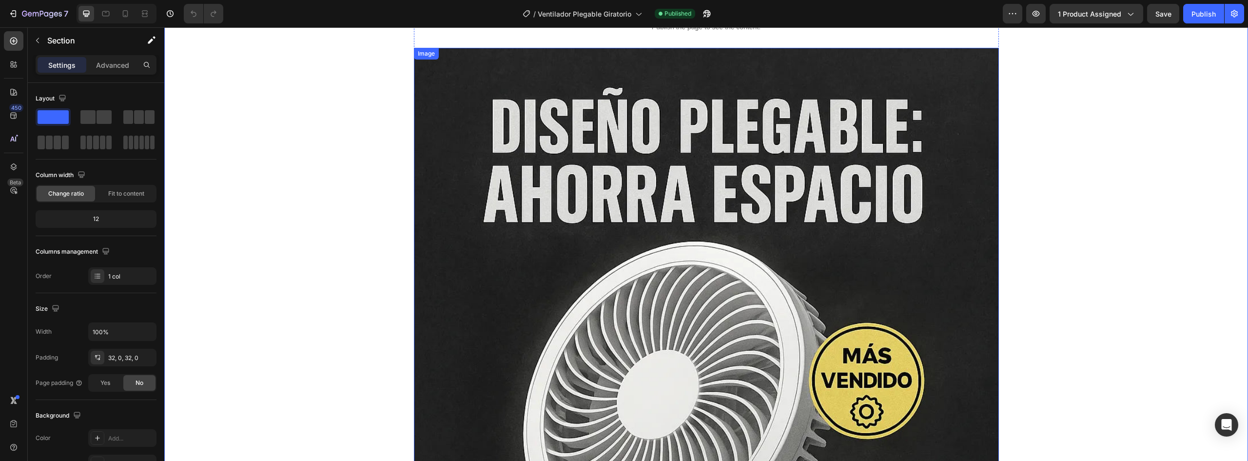
scroll to position [780, 0]
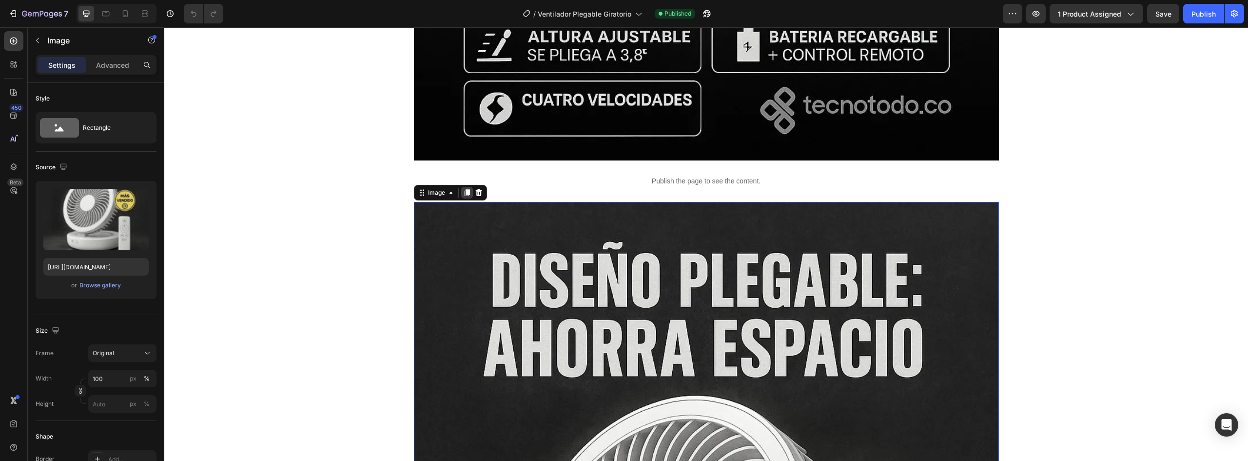
click at [463, 196] on icon at bounding box center [467, 193] width 8 height 8
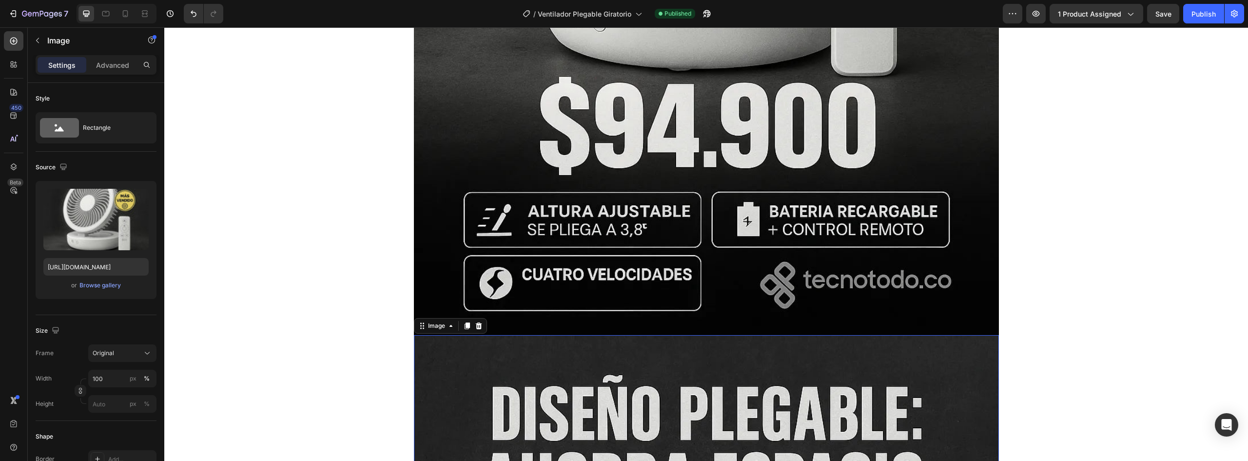
scroll to position [1505, 0]
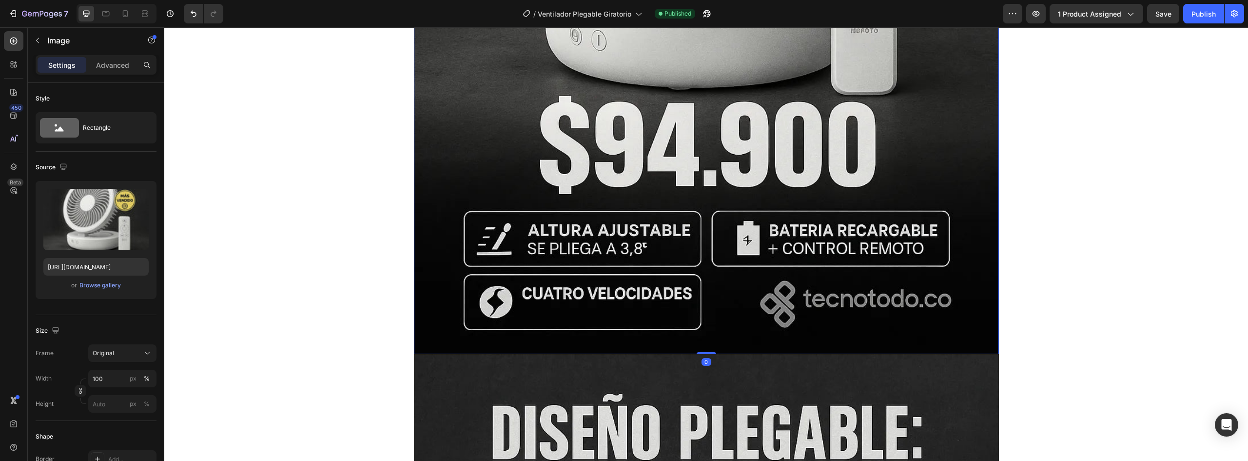
click at [112, 267] on input "https://cdn.shopify.com/s/files/1/0952/0096/8995/files/gempages_581611324178432…" at bounding box center [95, 267] width 105 height 18
paste input "media.giphy.com/media/ftpfmTwtU2SKKMM4m1/giphy.gif"
type input "https://media.giphy.com/media/ftpfmTwtU2SKKMM4m1/giphy.gif"
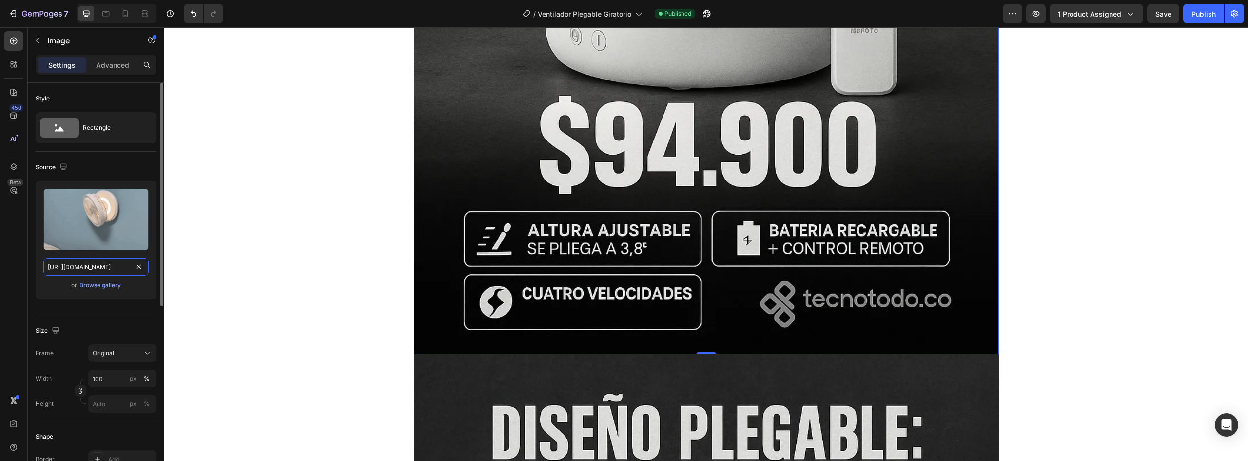
scroll to position [0, 98]
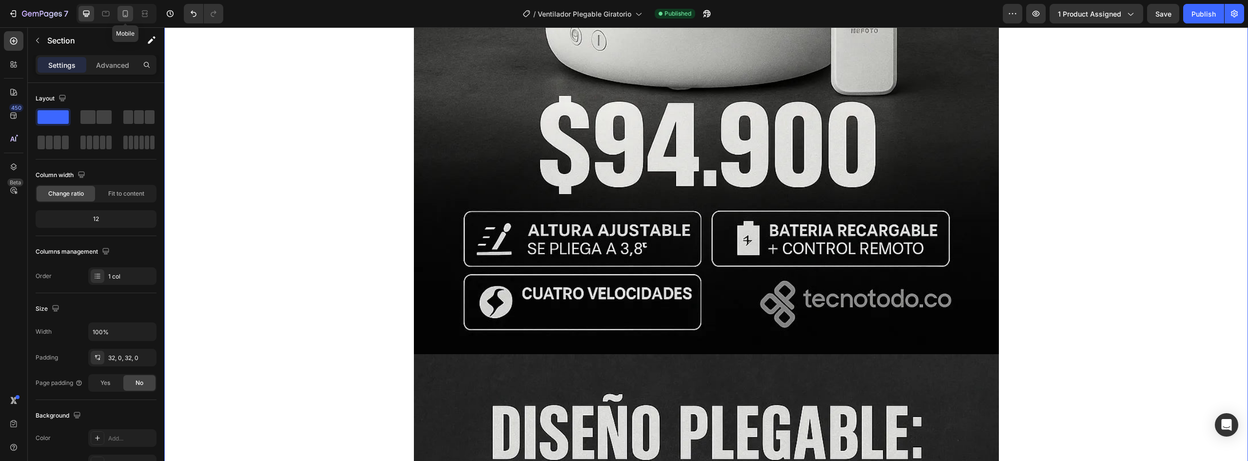
click at [126, 13] on icon at bounding box center [125, 14] width 10 height 10
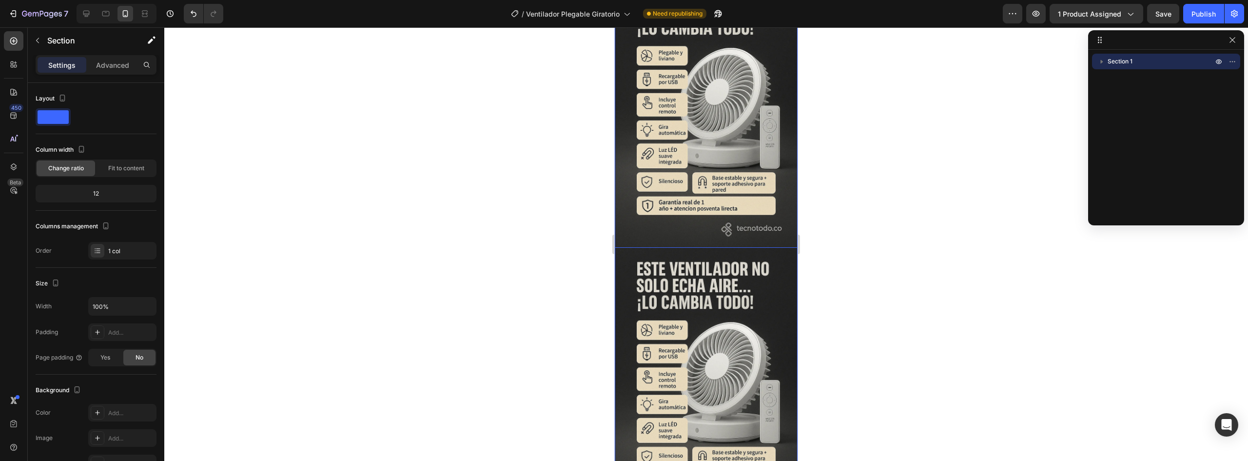
scroll to position [390, 0]
click at [861, 234] on div at bounding box center [706, 243] width 1084 height 433
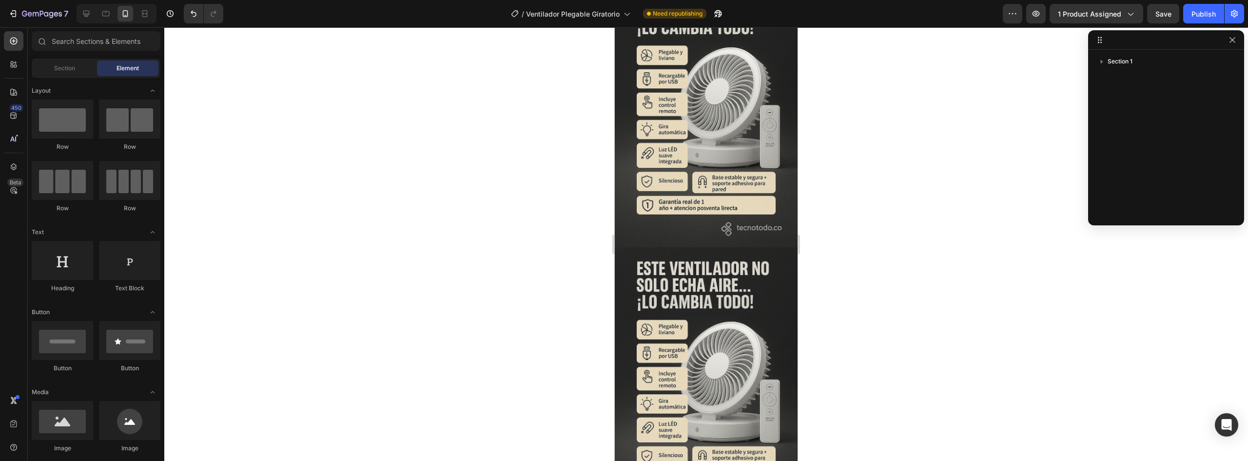
click at [713, 125] on img at bounding box center [706, 110] width 183 height 274
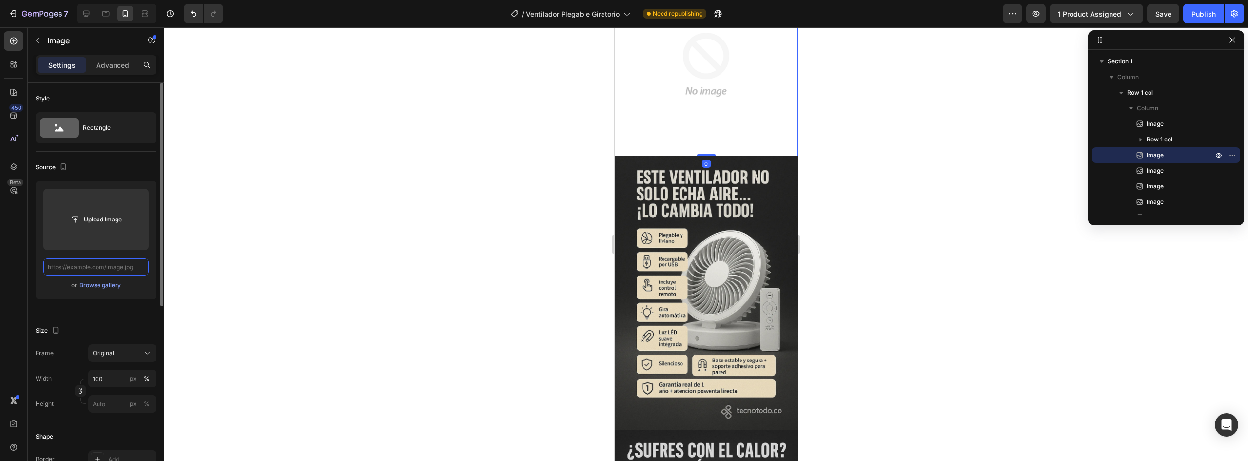
scroll to position [0, 0]
paste input "https://media.giphy.com/media/ftpfmTwtU2SKKMM4m1/giphy.gif"
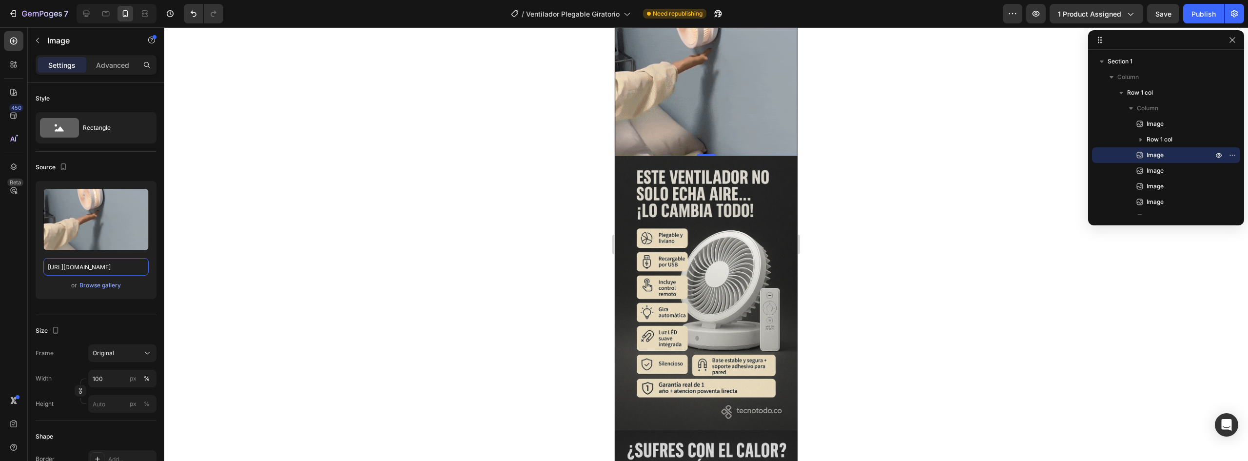
type input "https://media.giphy.com/media/ftpfmTwtU2SKKMM4m1/giphy.gif"
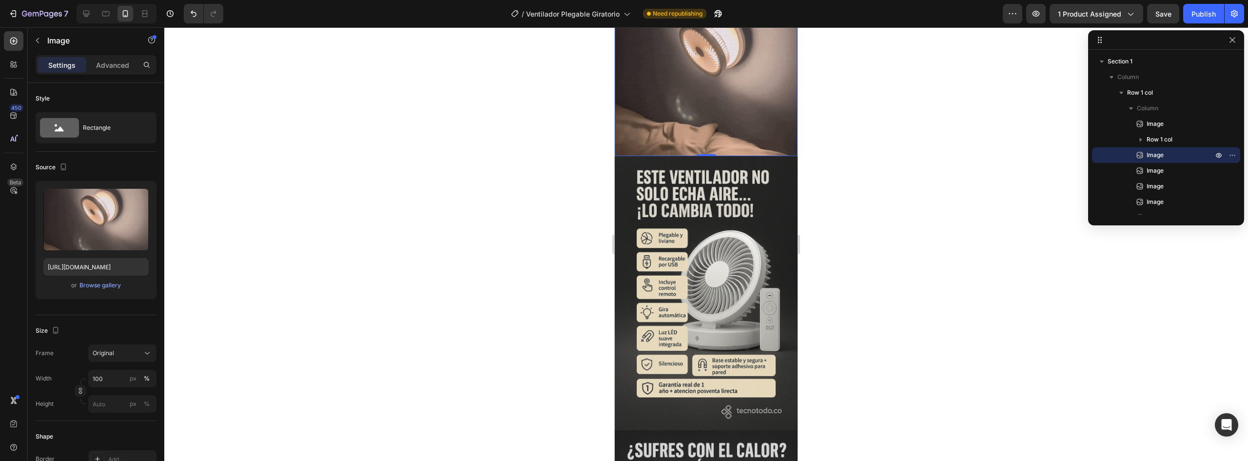
click at [186, 266] on div at bounding box center [706, 243] width 1084 height 433
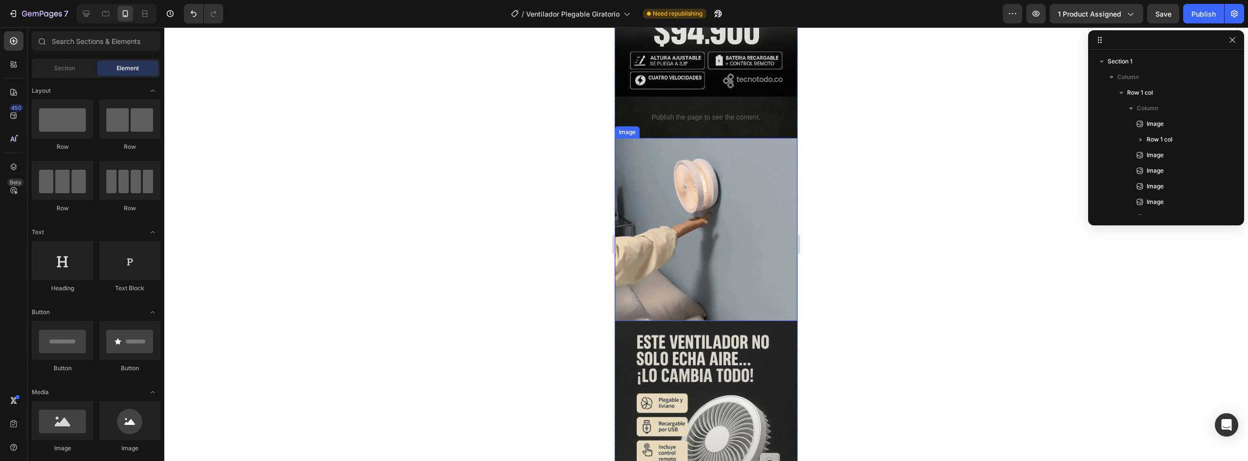
scroll to position [244, 0]
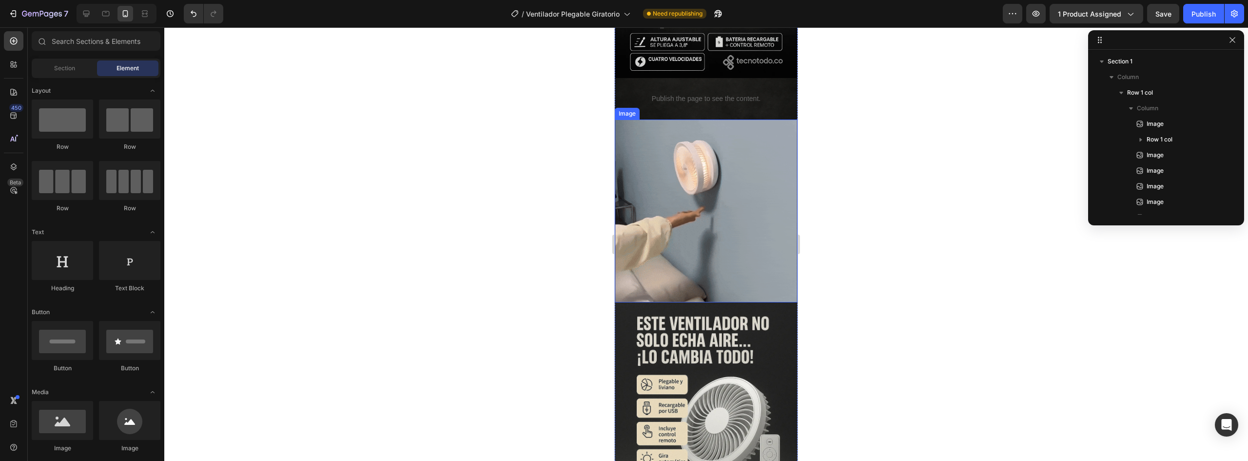
click at [708, 225] on img at bounding box center [706, 210] width 183 height 183
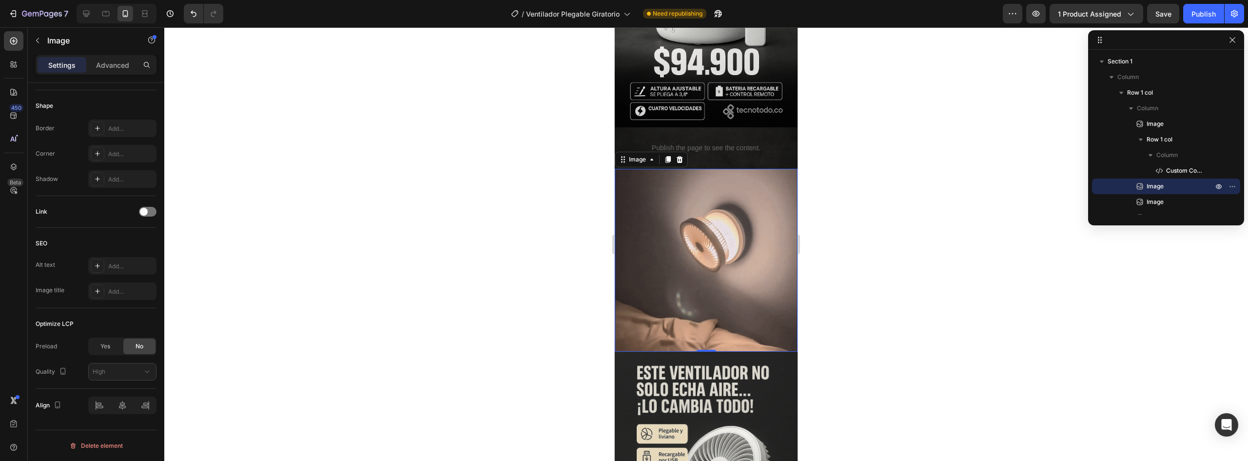
scroll to position [195, 0]
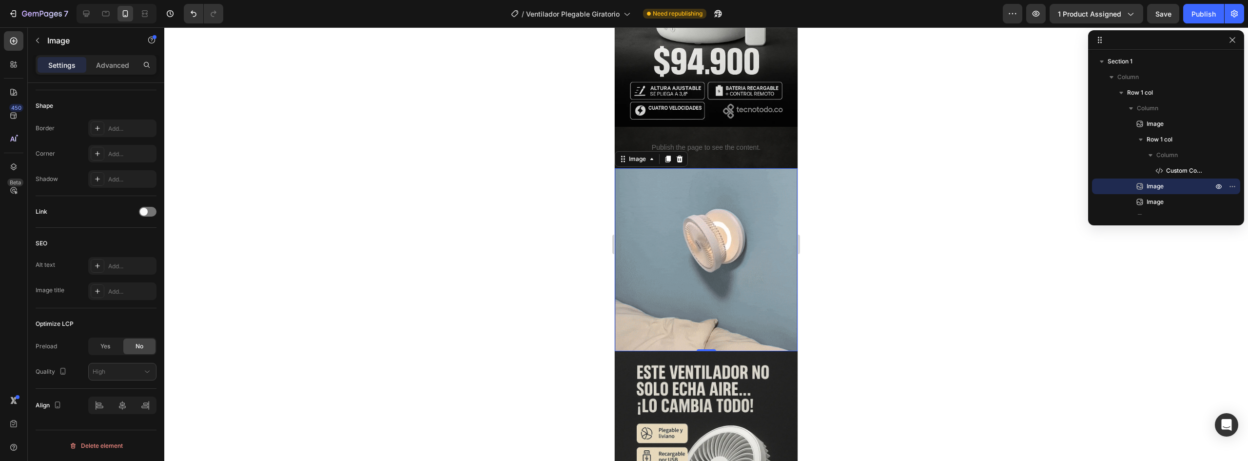
click at [105, 55] on div "Settings Advanced" at bounding box center [96, 65] width 121 height 20
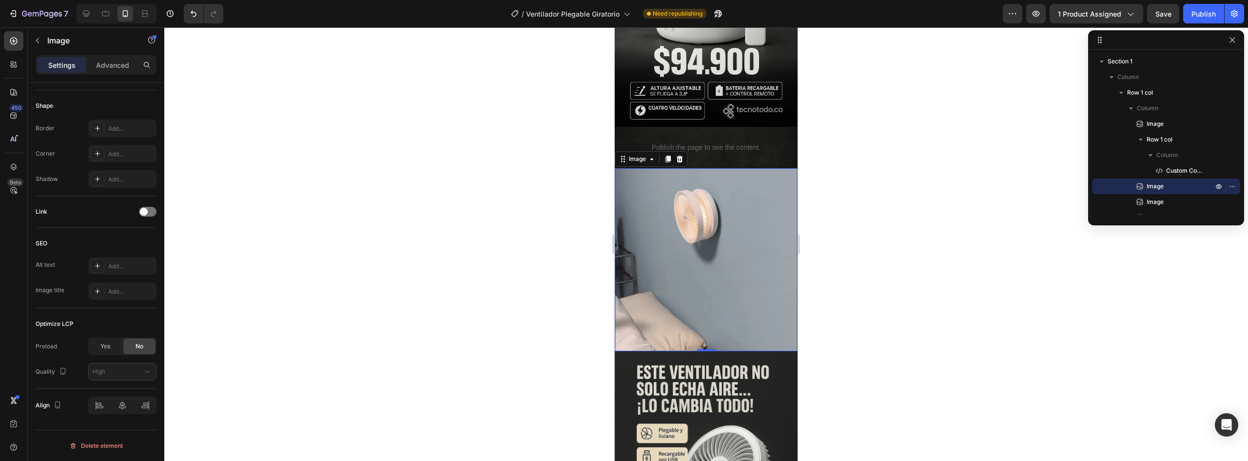
click at [104, 57] on div "Settings Advanced" at bounding box center [96, 65] width 121 height 20
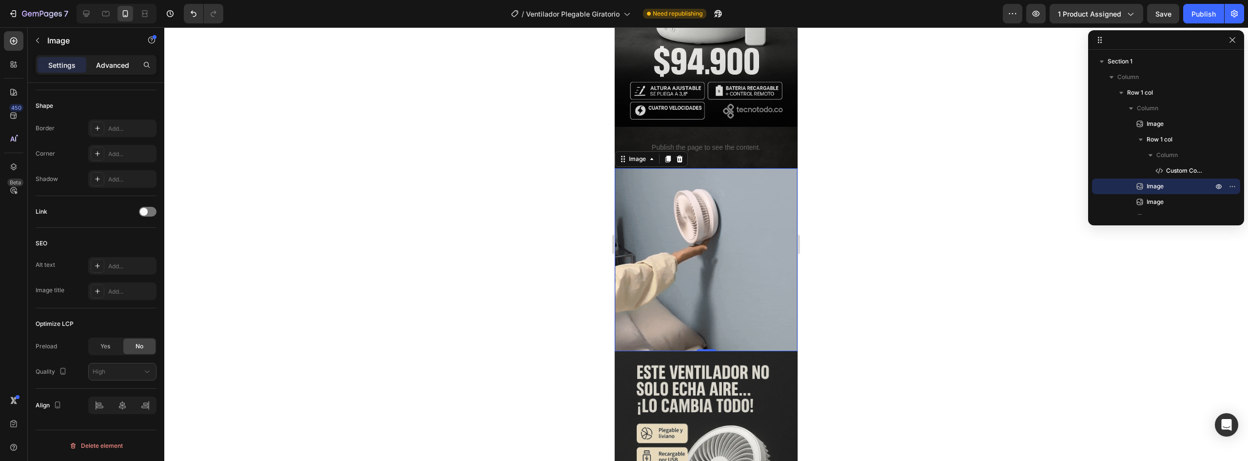
click at [119, 64] on p "Advanced" at bounding box center [112, 65] width 33 height 10
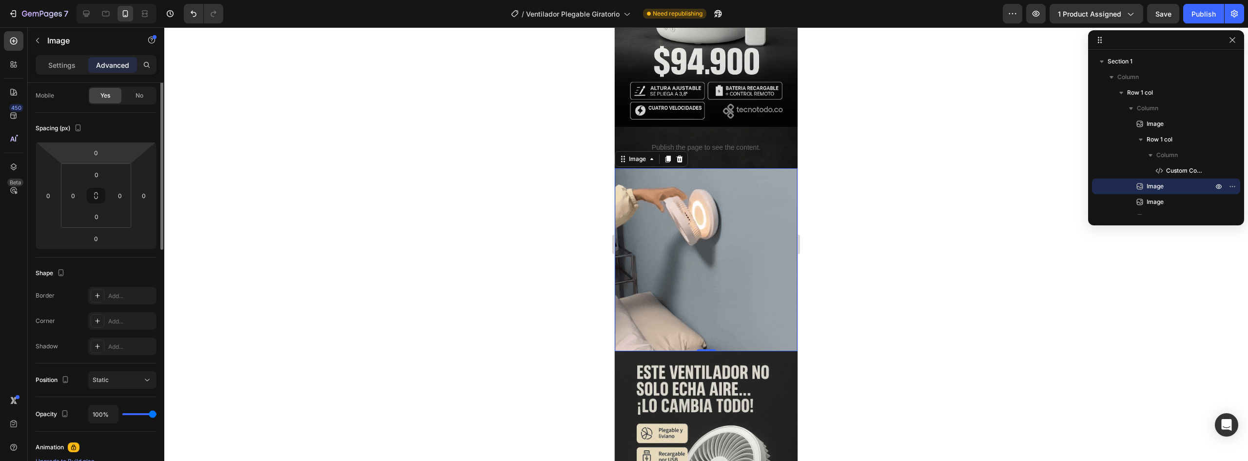
scroll to position [0, 0]
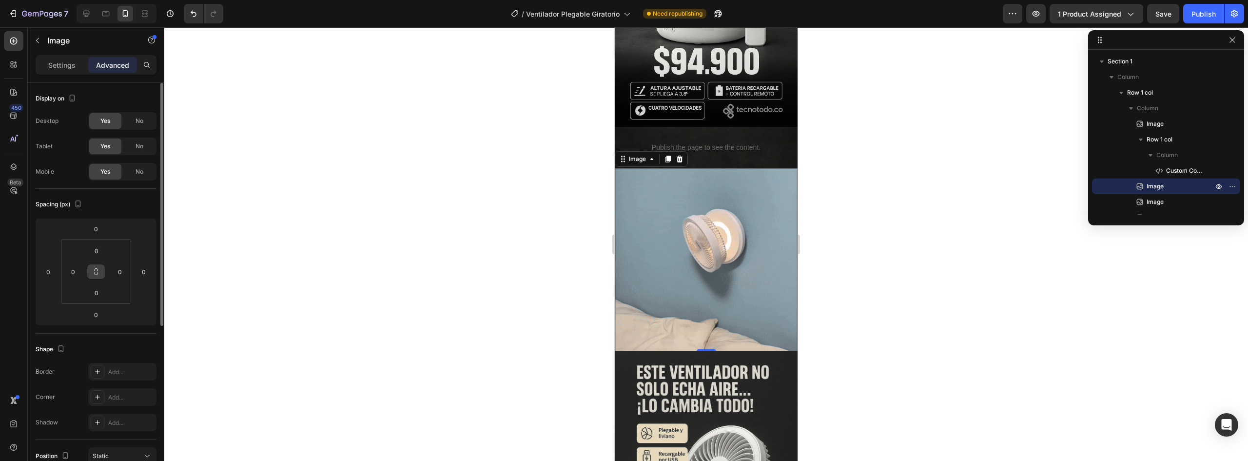
click at [100, 270] on button at bounding box center [96, 272] width 19 height 16
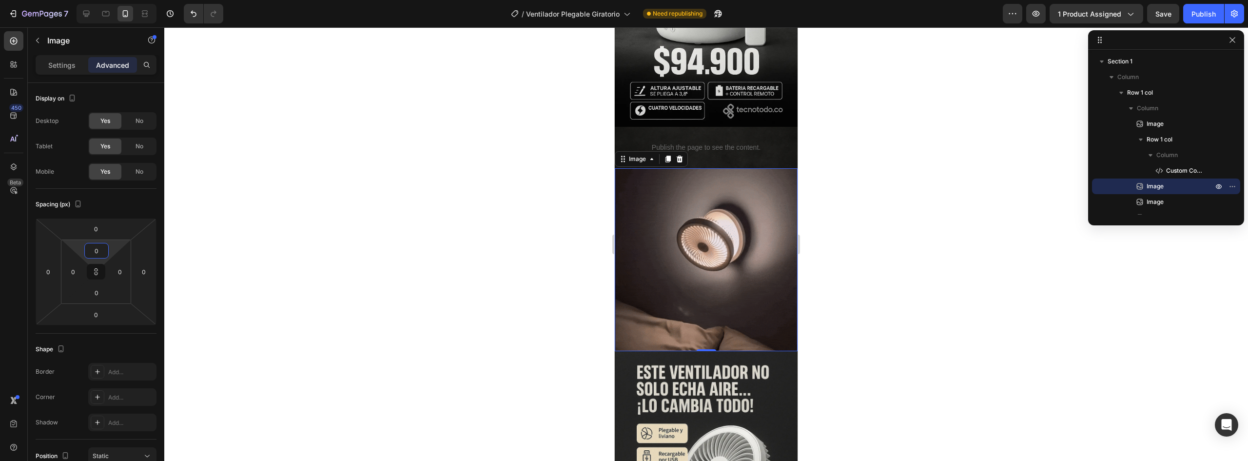
type input "2"
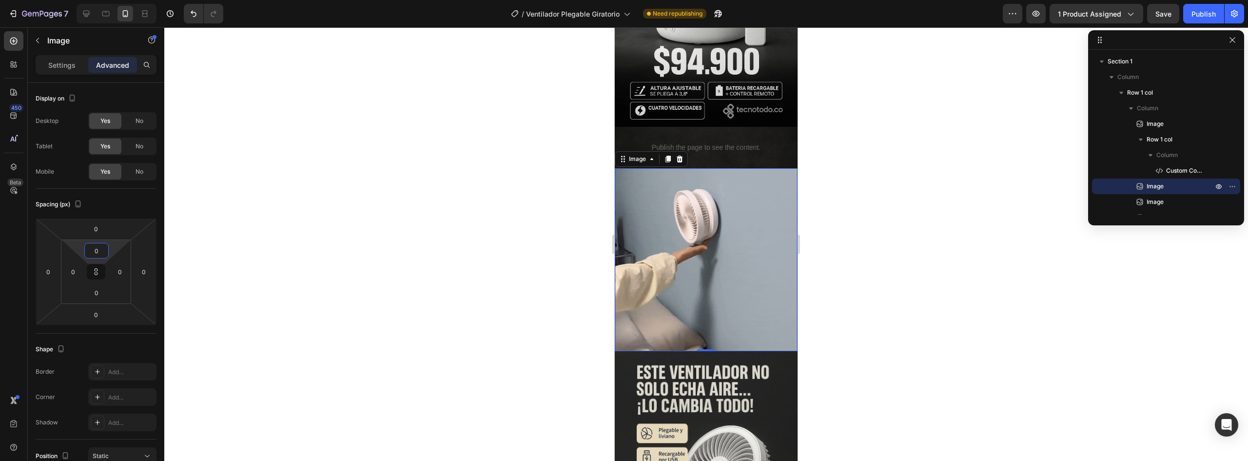
type input "2"
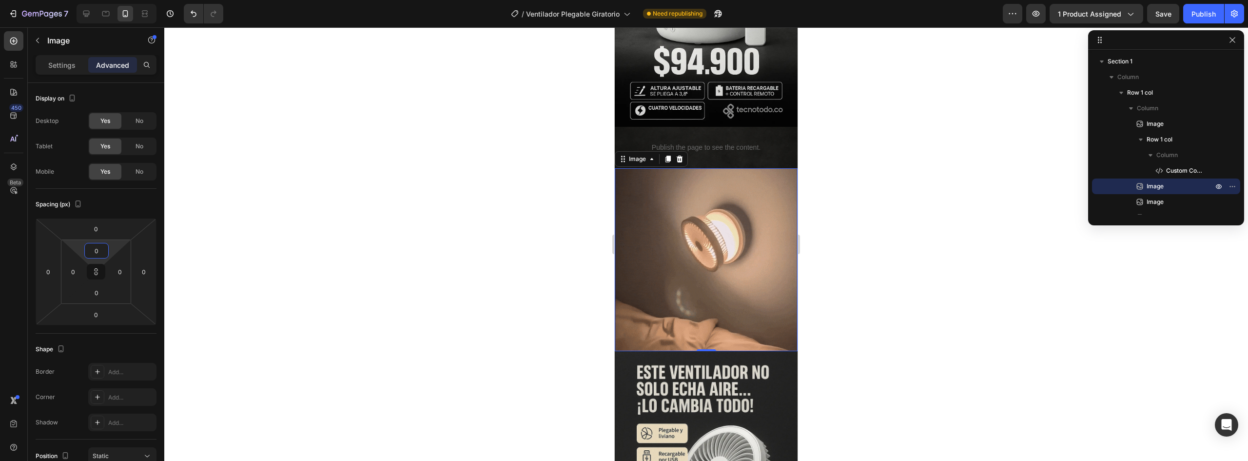
type input "2"
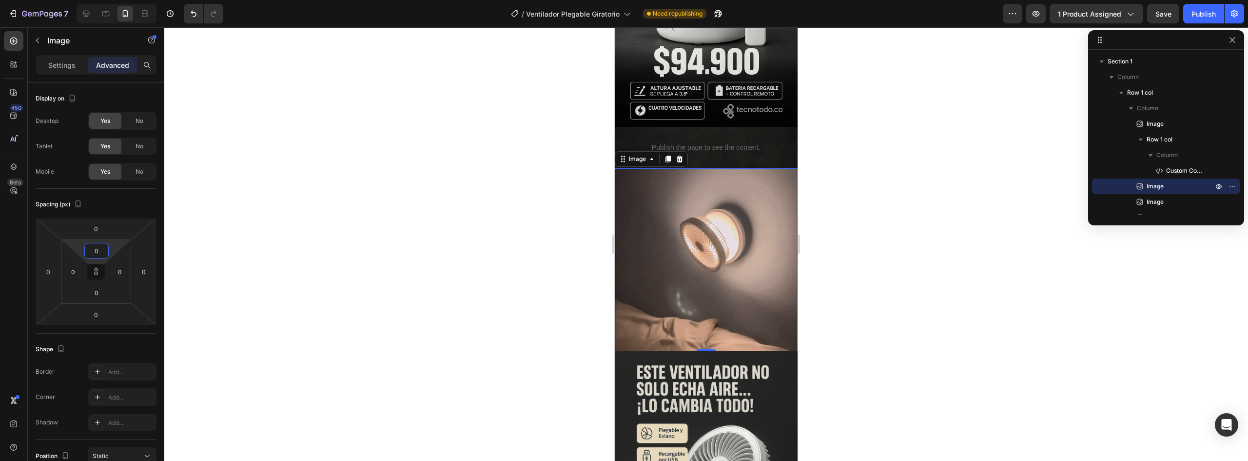
type input "2"
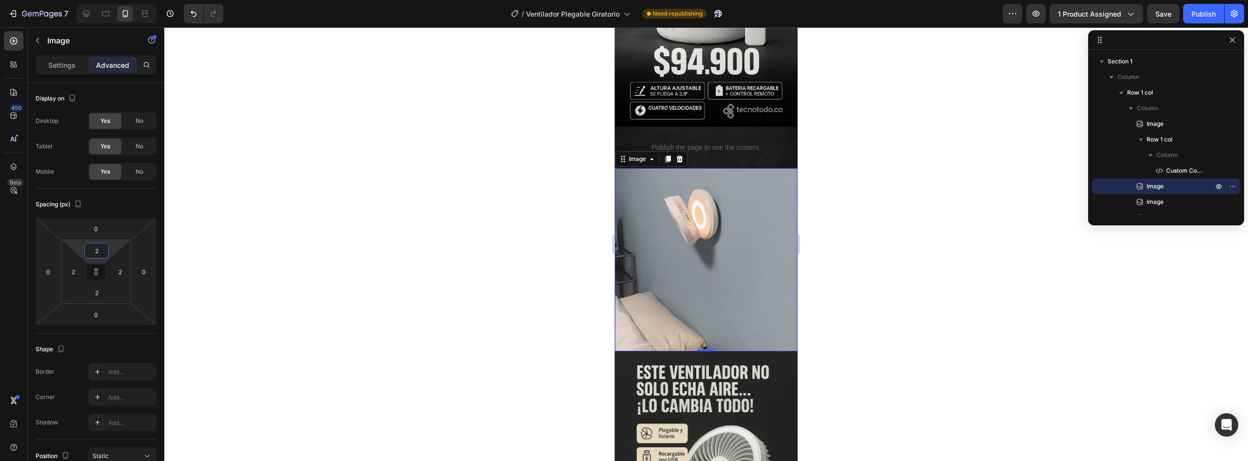
type input "6"
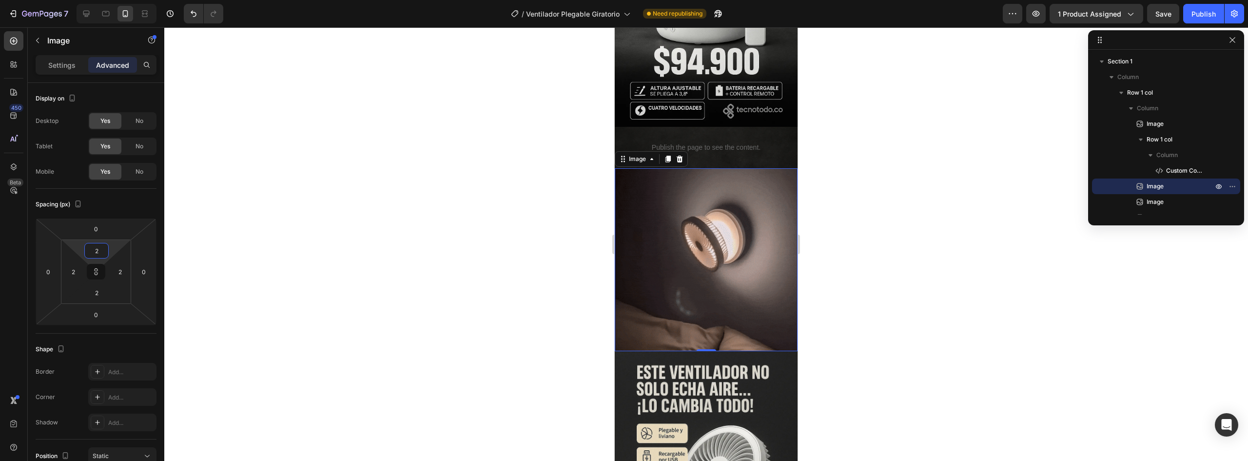
type input "6"
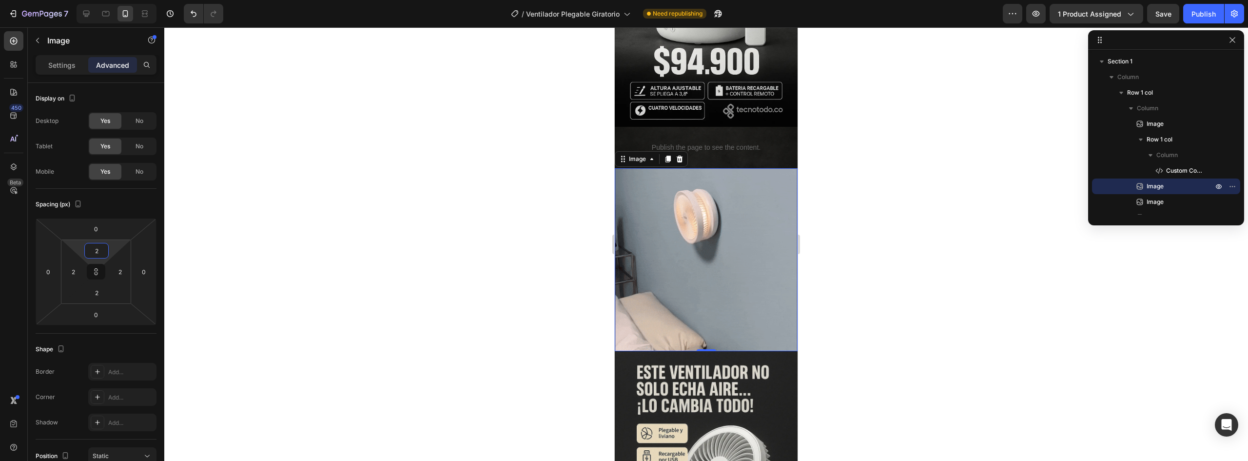
type input "6"
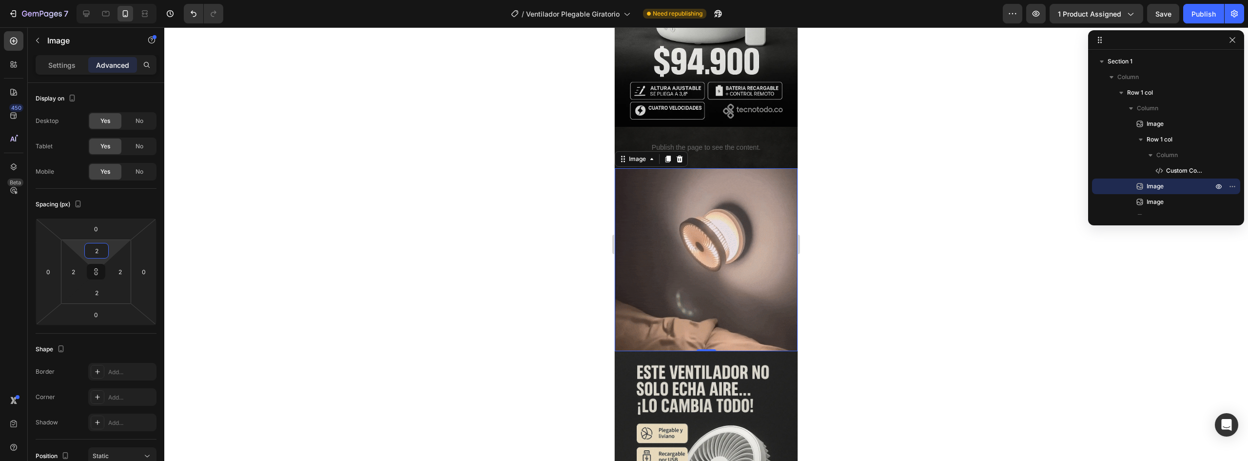
type input "6"
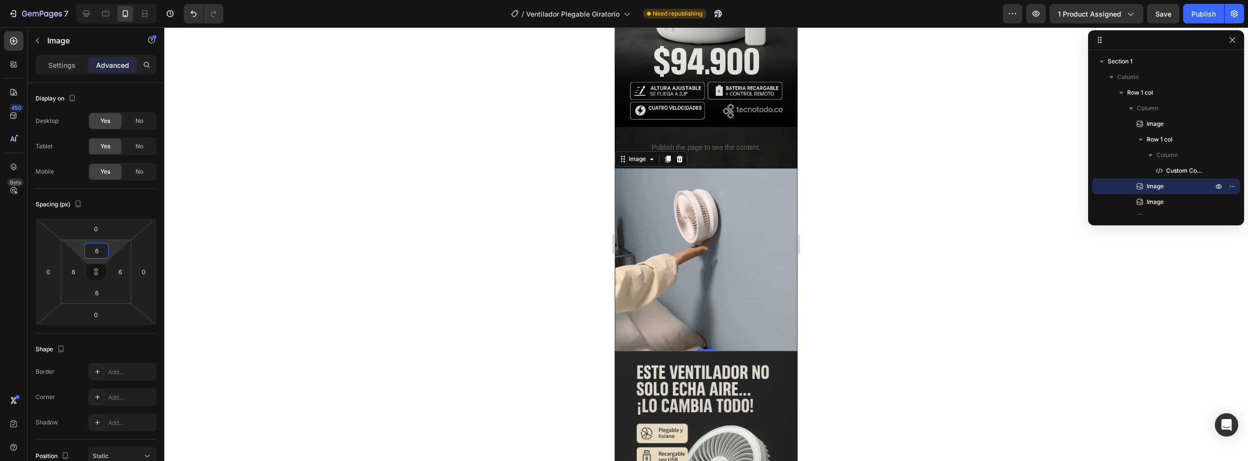
type input "8"
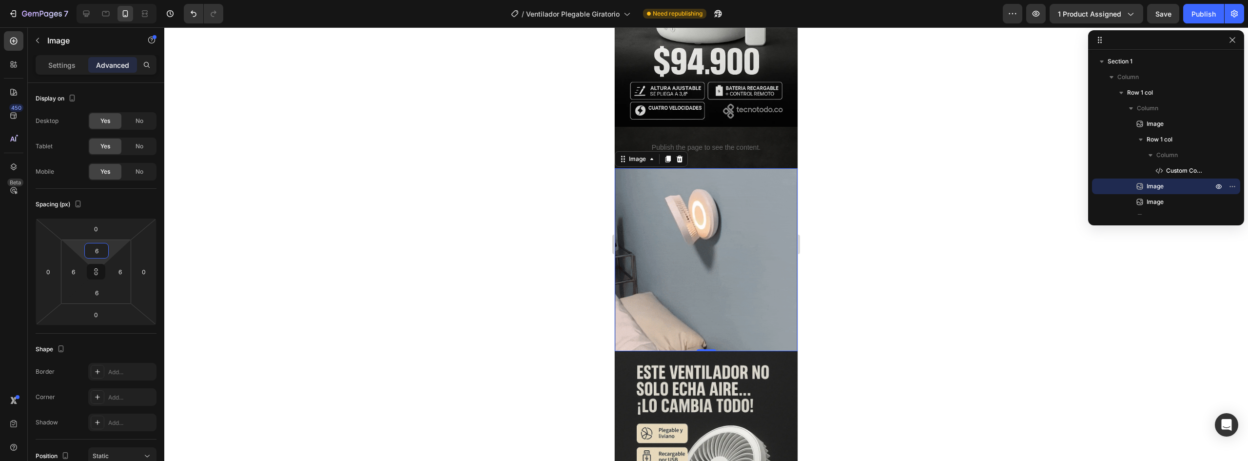
type input "8"
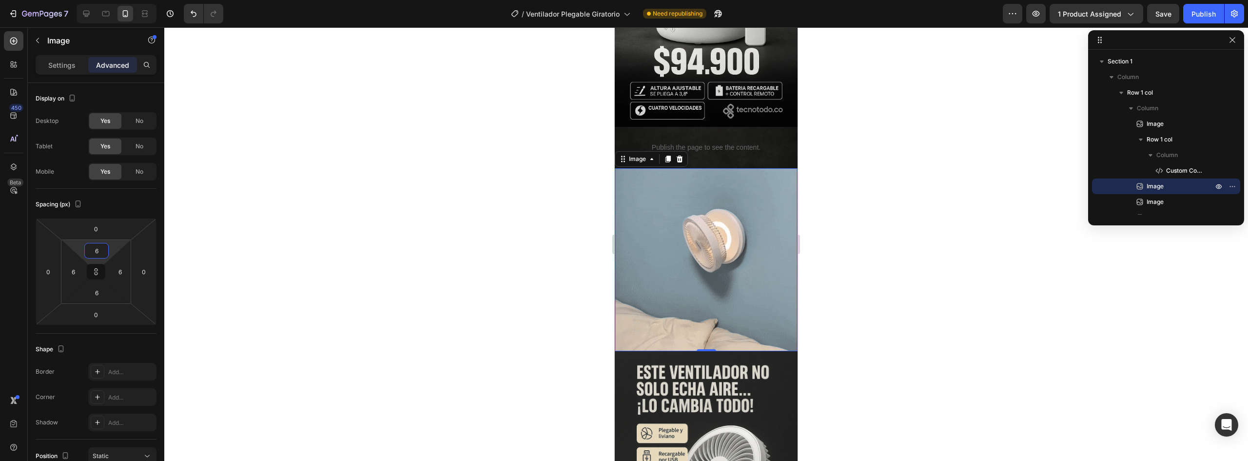
type input "8"
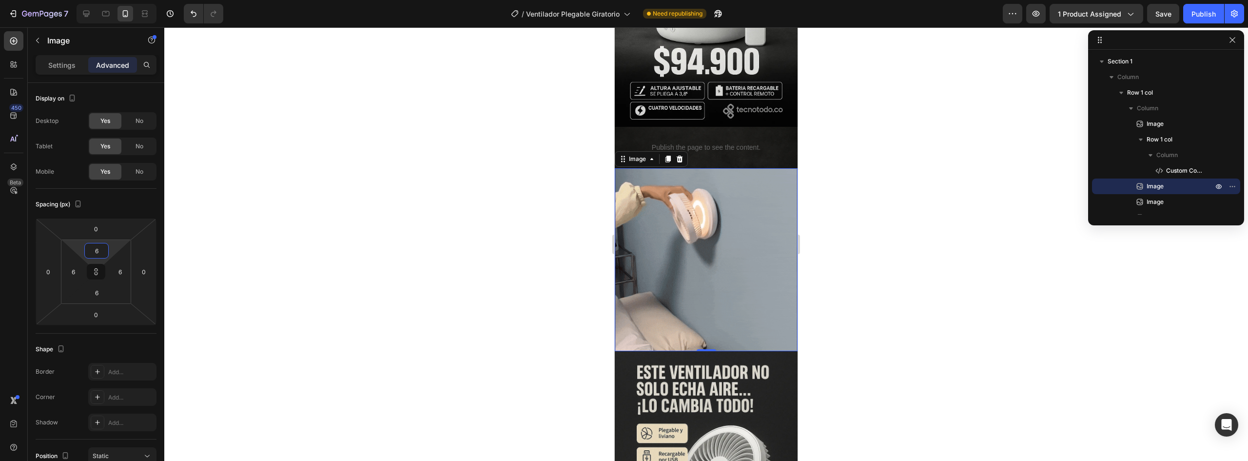
type input "8"
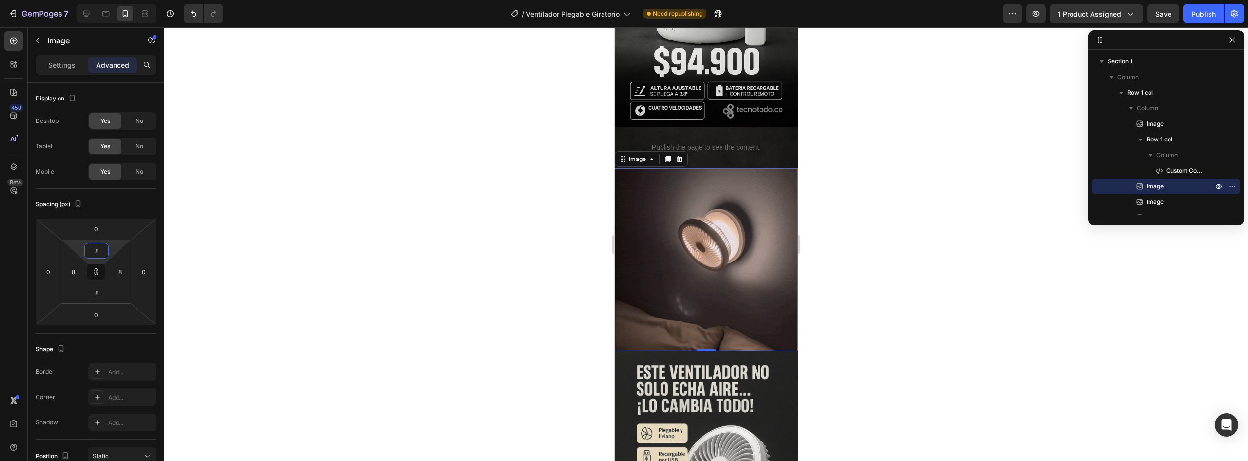
type input "18"
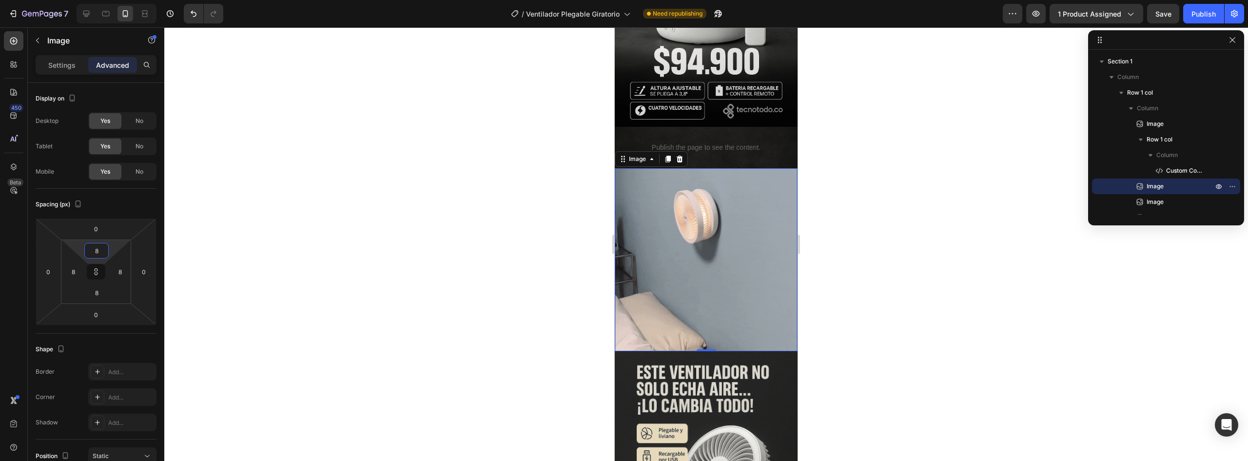
type input "18"
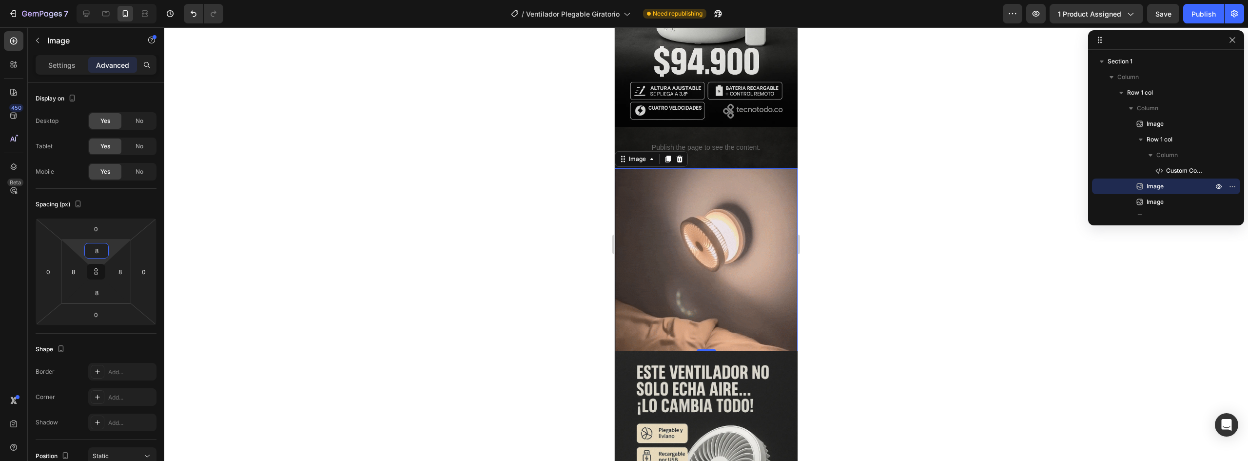
type input "18"
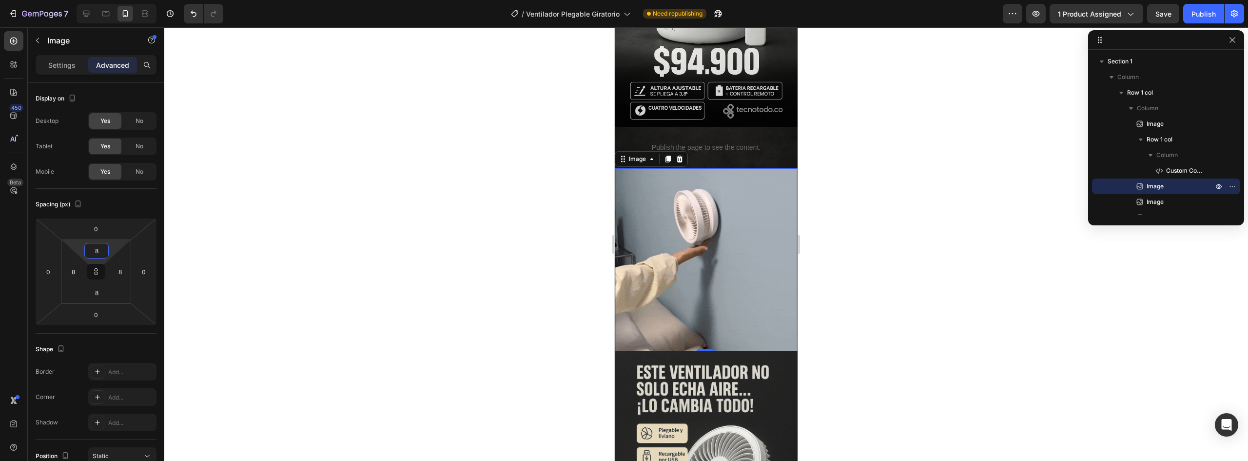
type input "18"
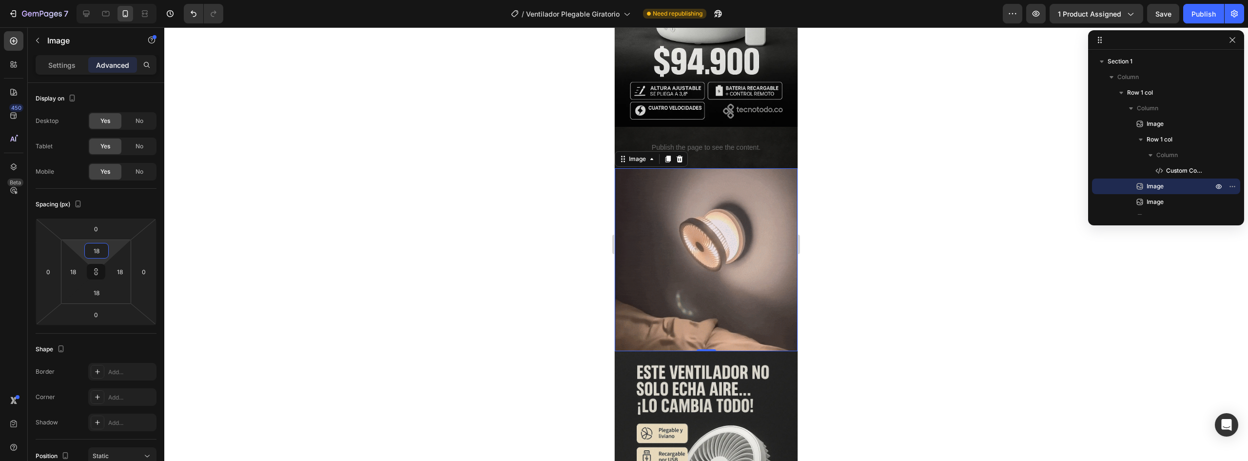
type input "24"
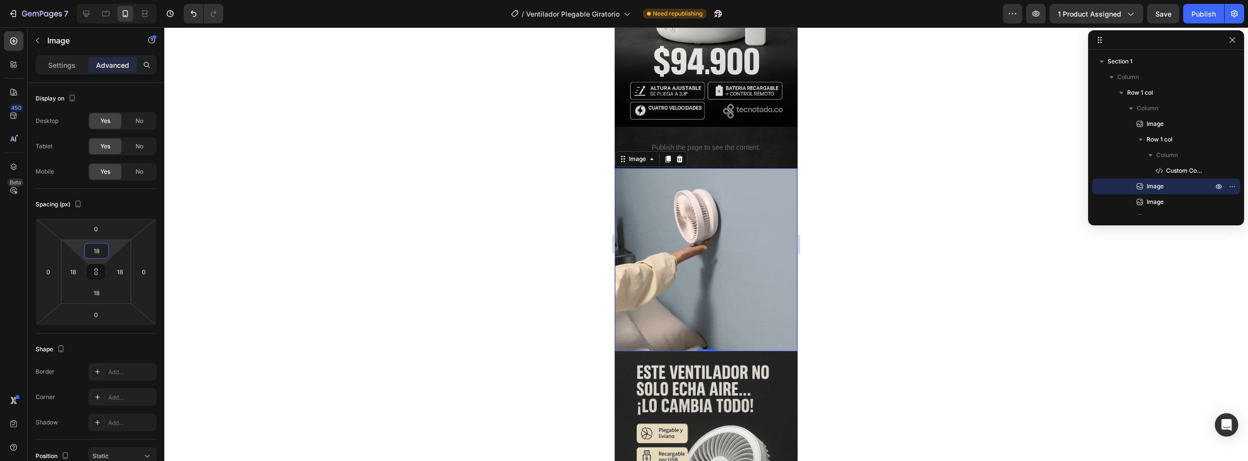
type input "24"
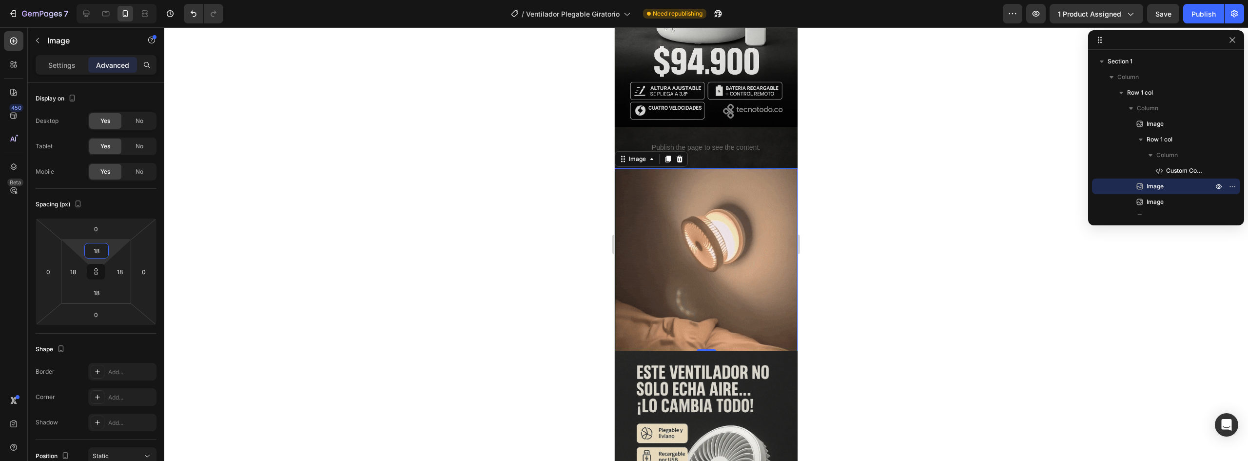
type input "24"
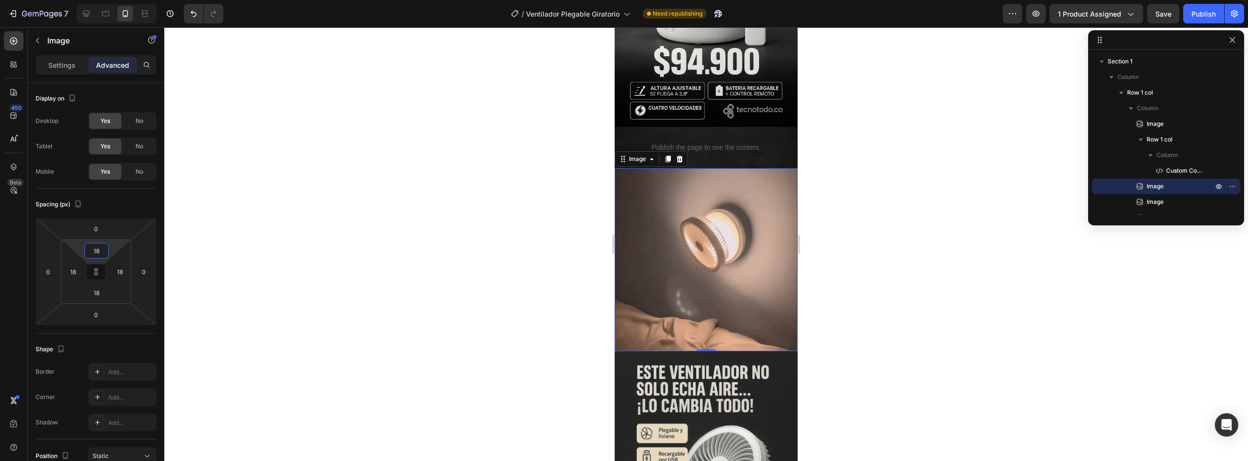
type input "24"
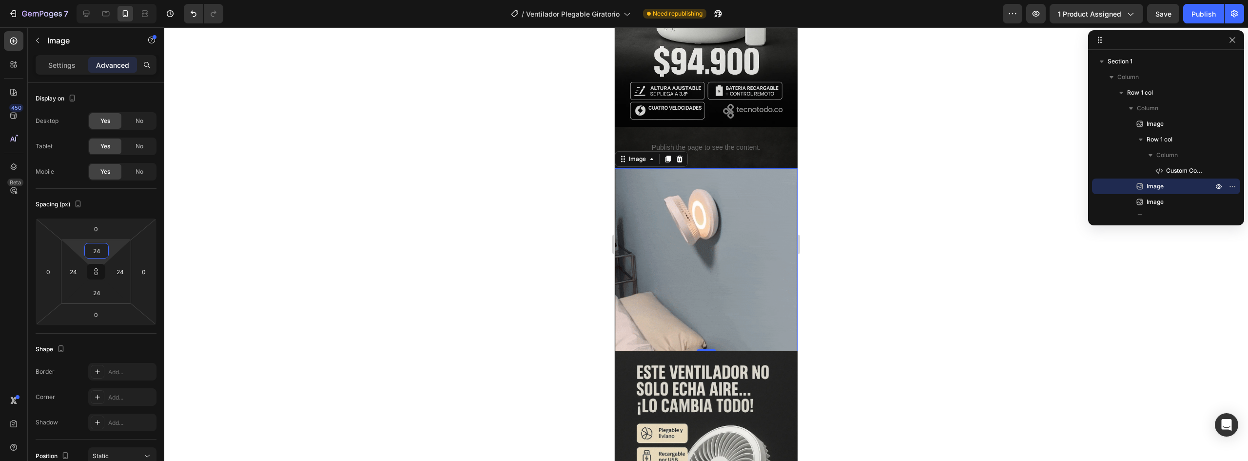
type input "28"
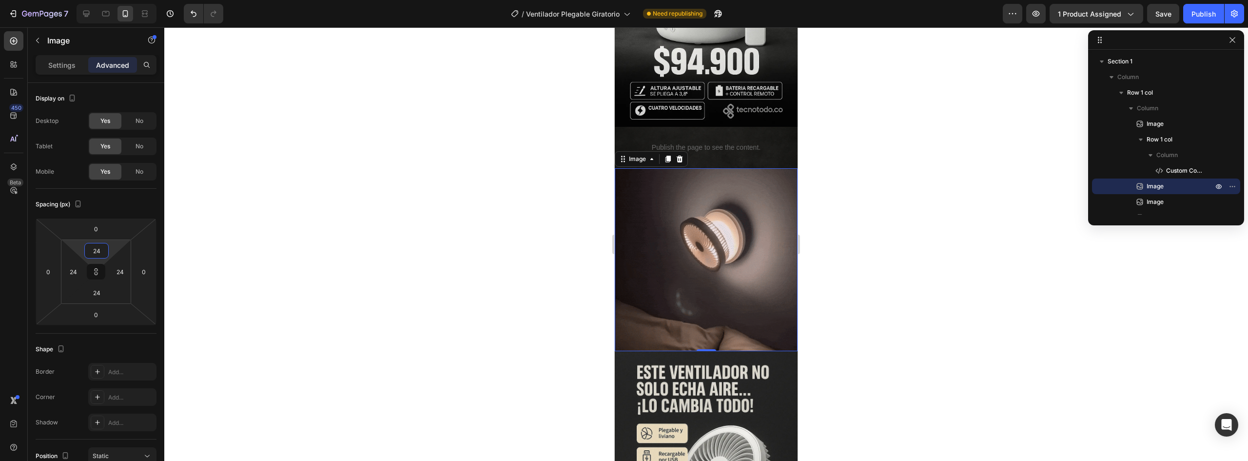
type input "28"
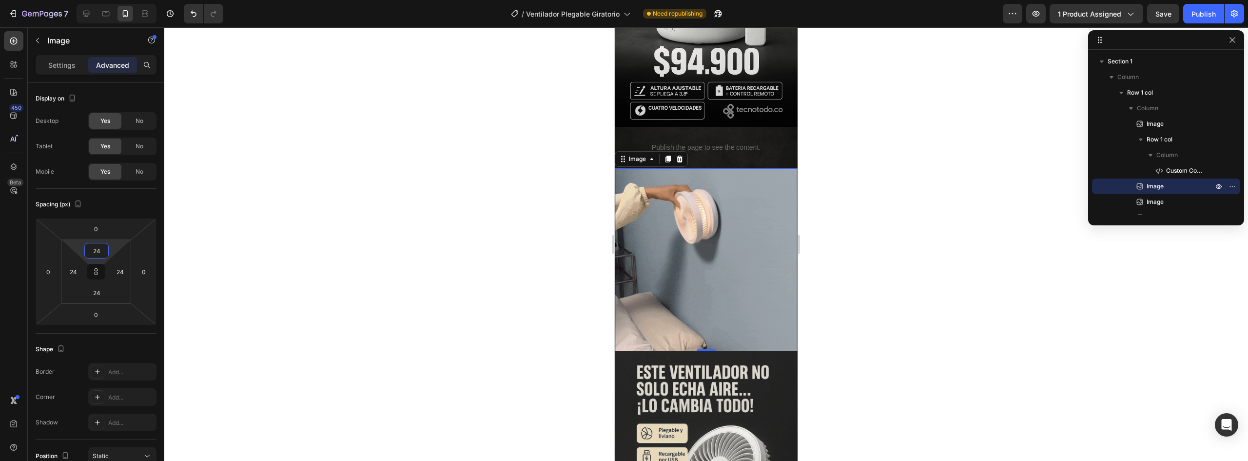
type input "28"
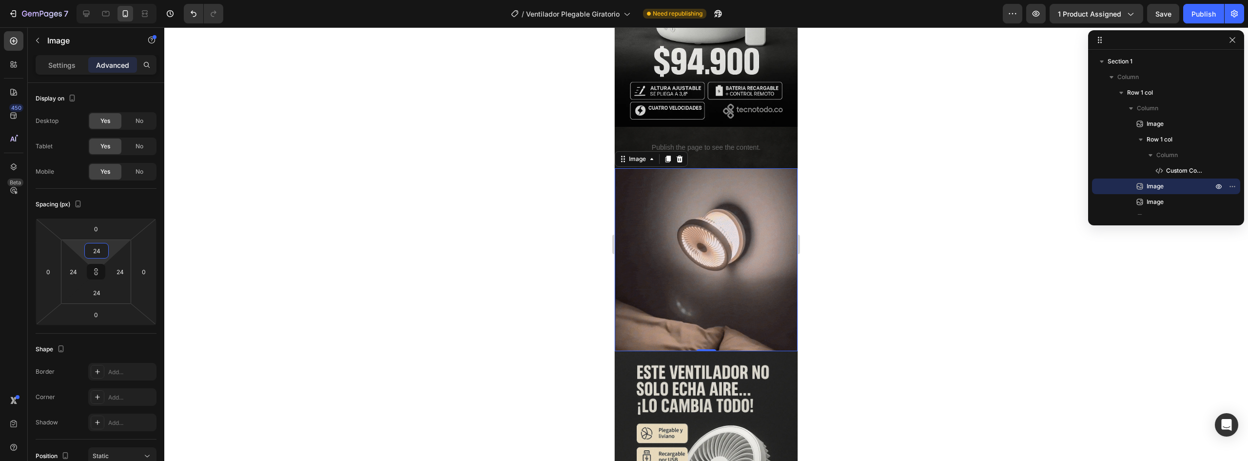
type input "28"
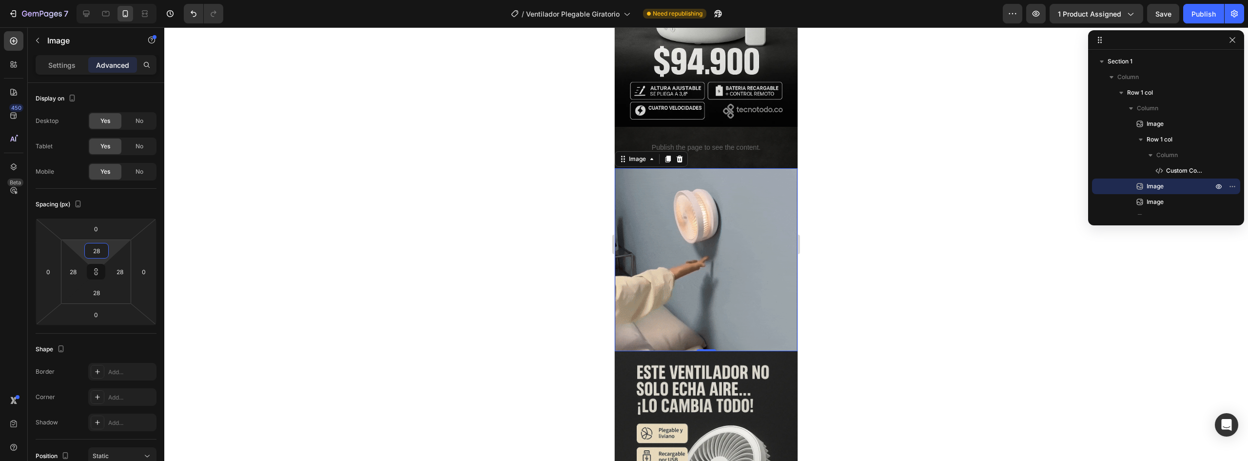
type input "30"
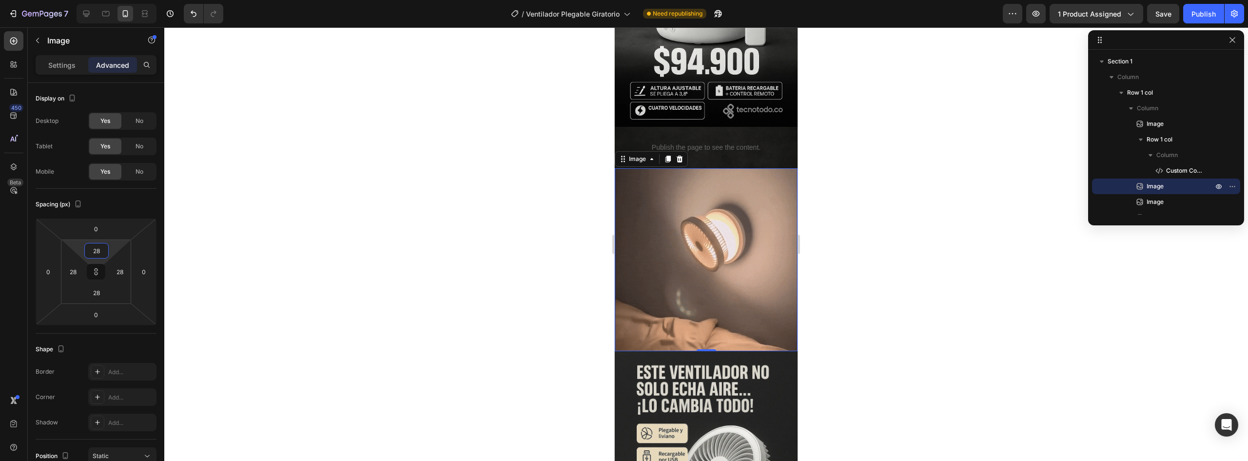
type input "30"
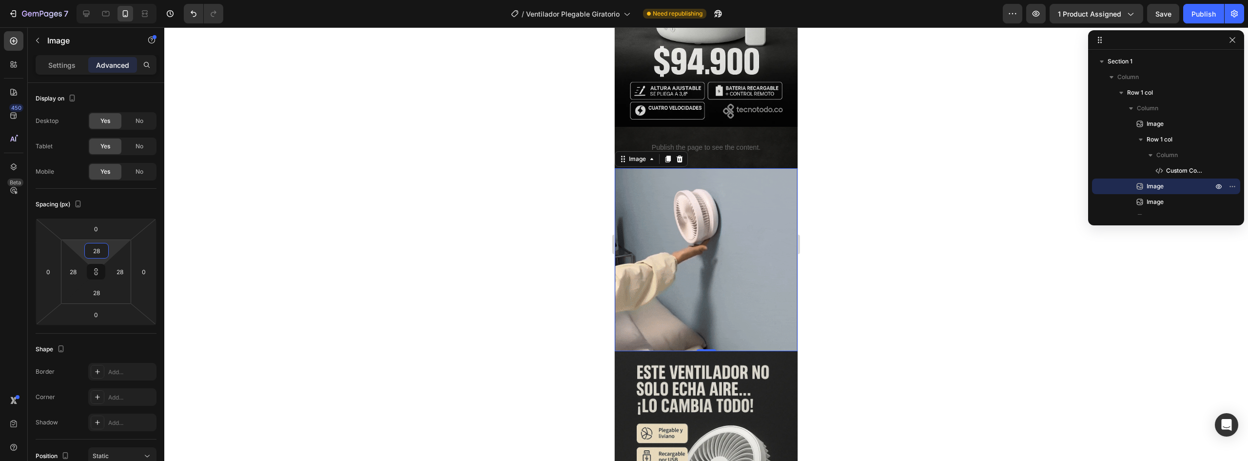
type input "30"
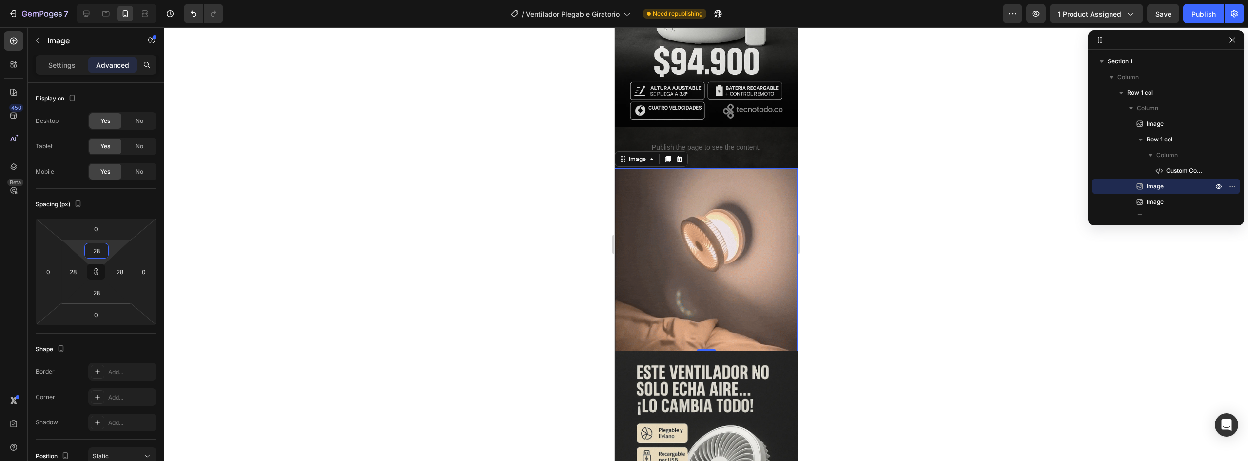
type input "30"
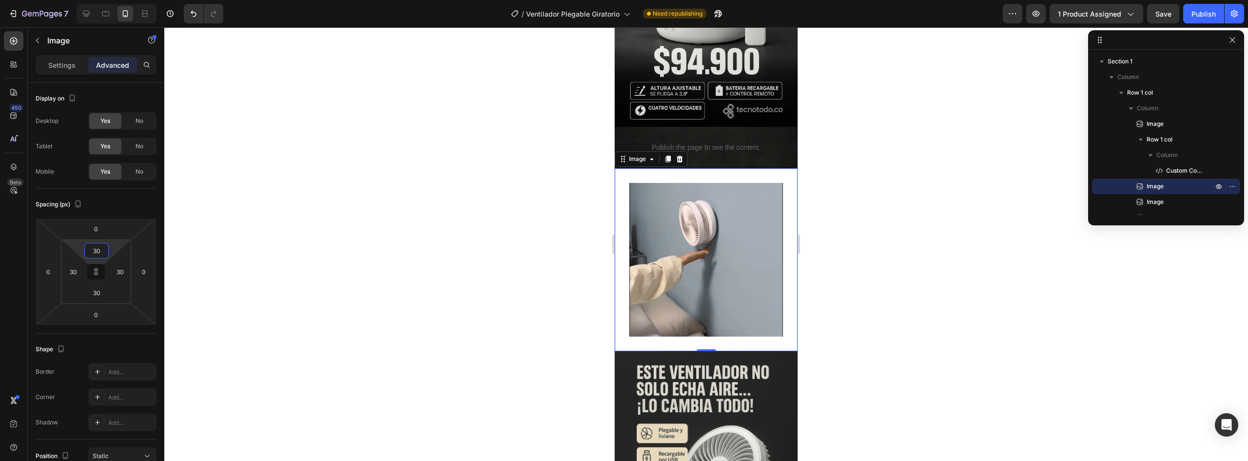
type input "32"
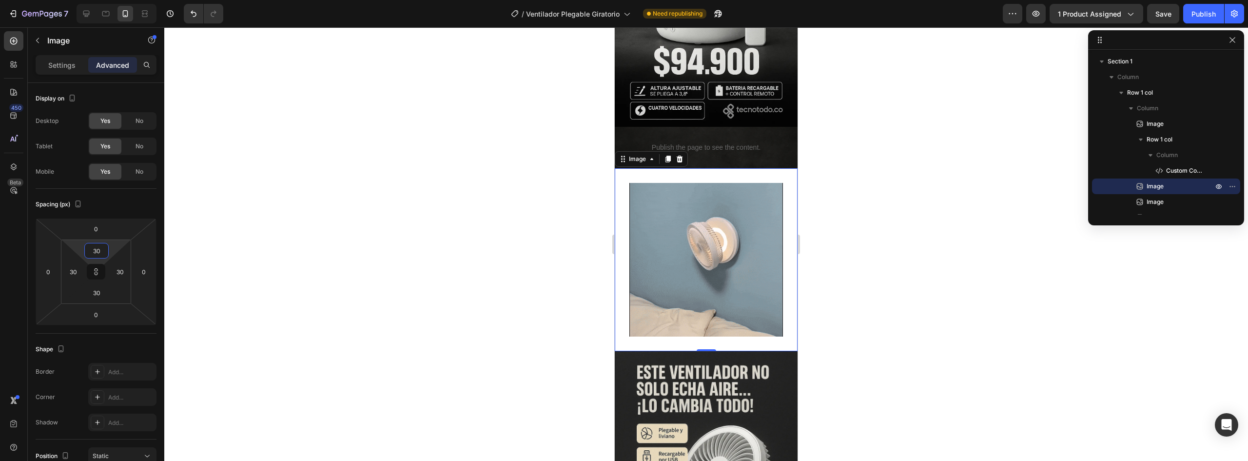
type input "32"
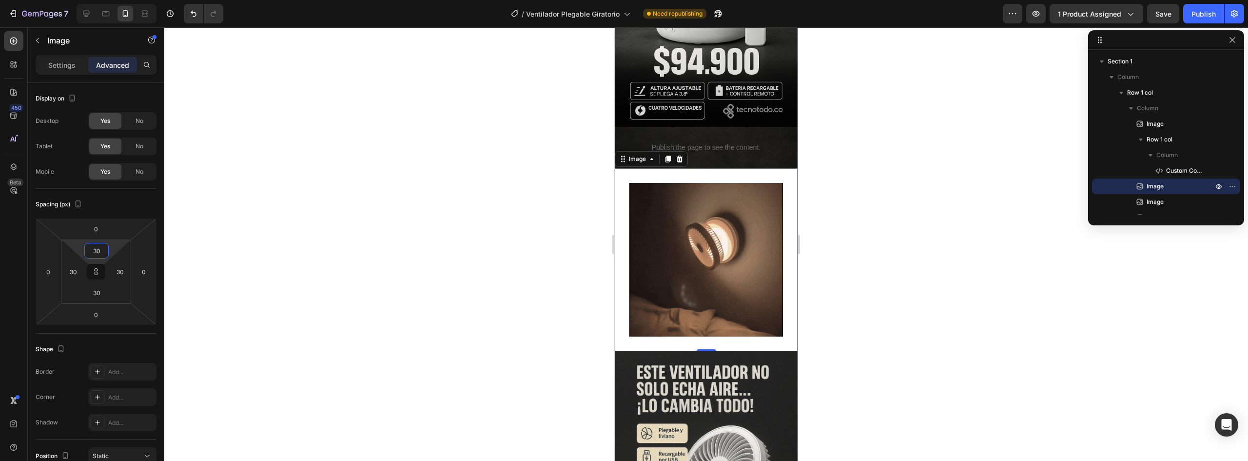
type input "32"
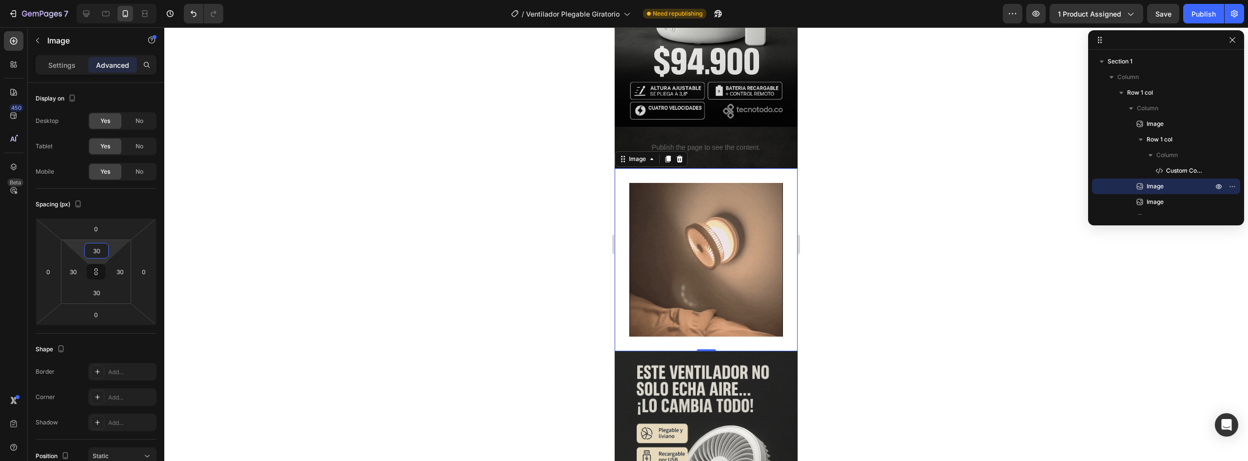
type input "32"
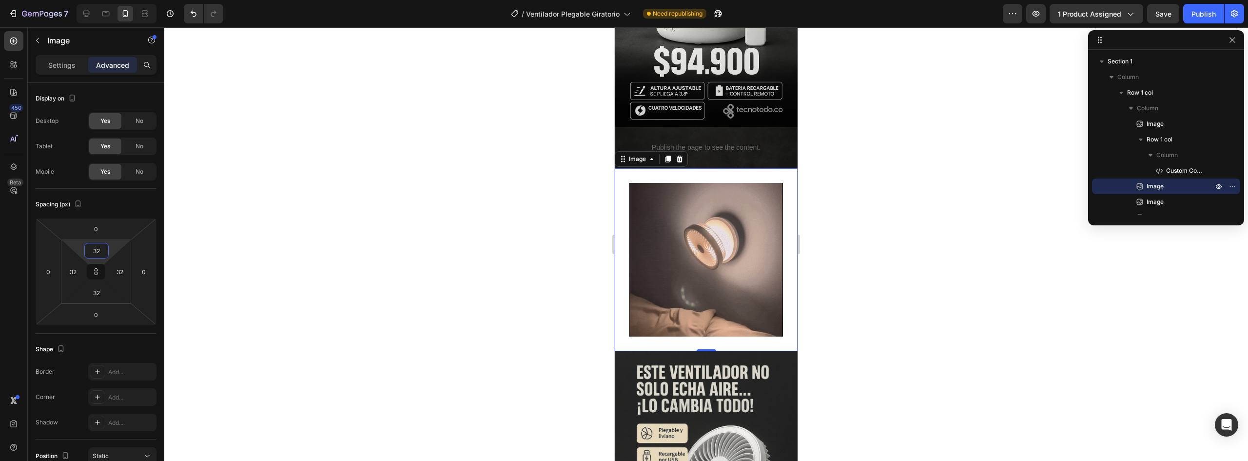
type input "34"
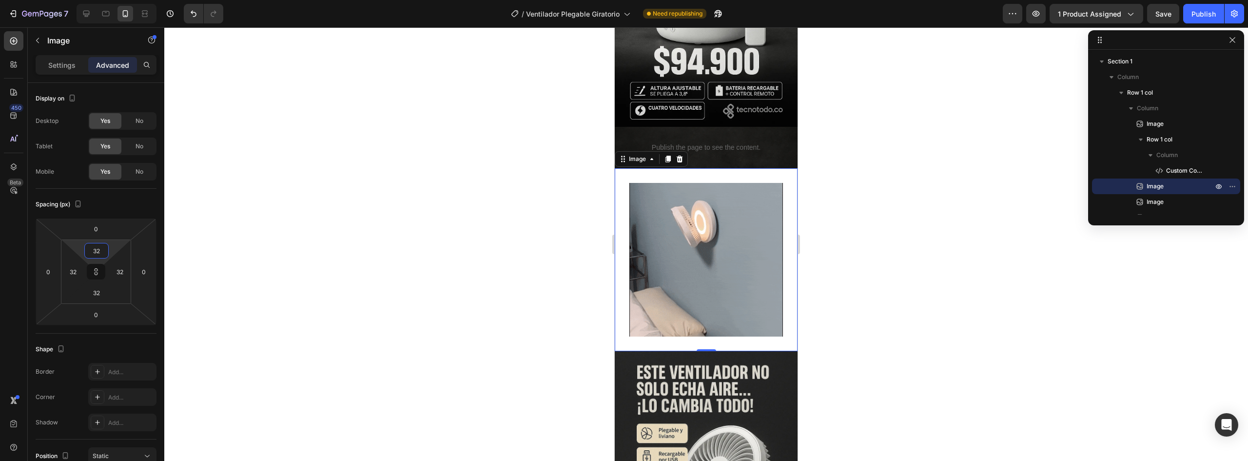
type input "34"
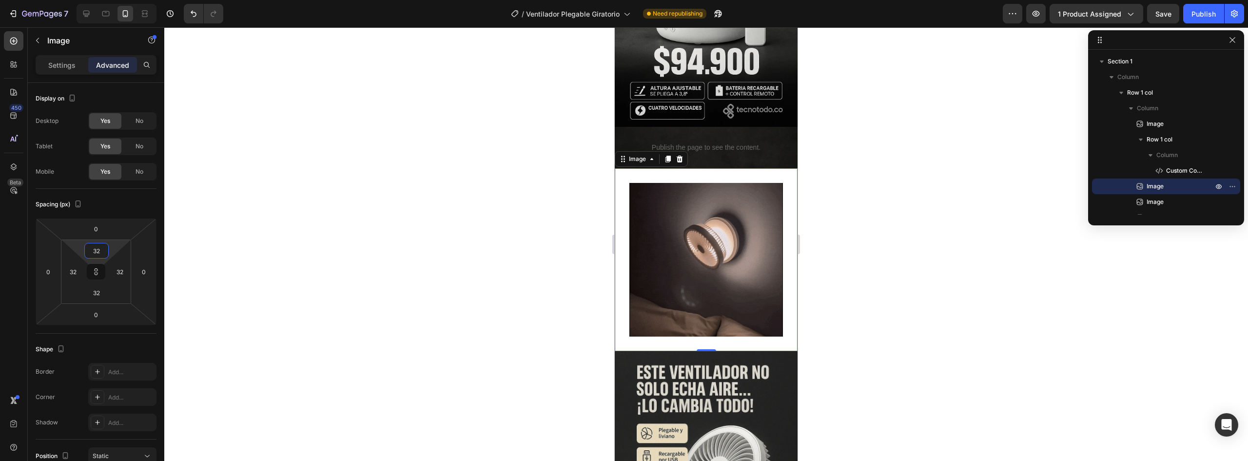
type input "34"
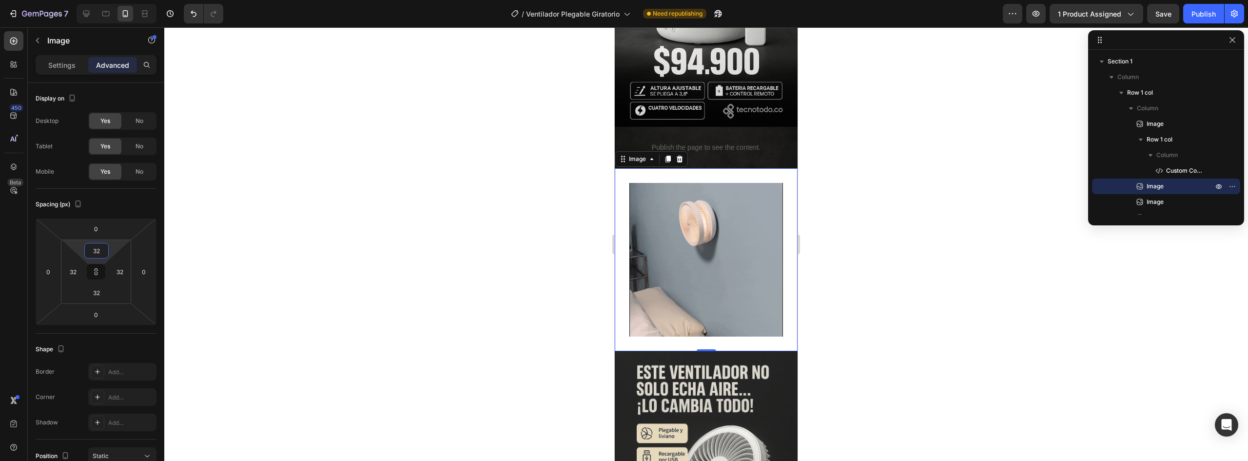
type input "34"
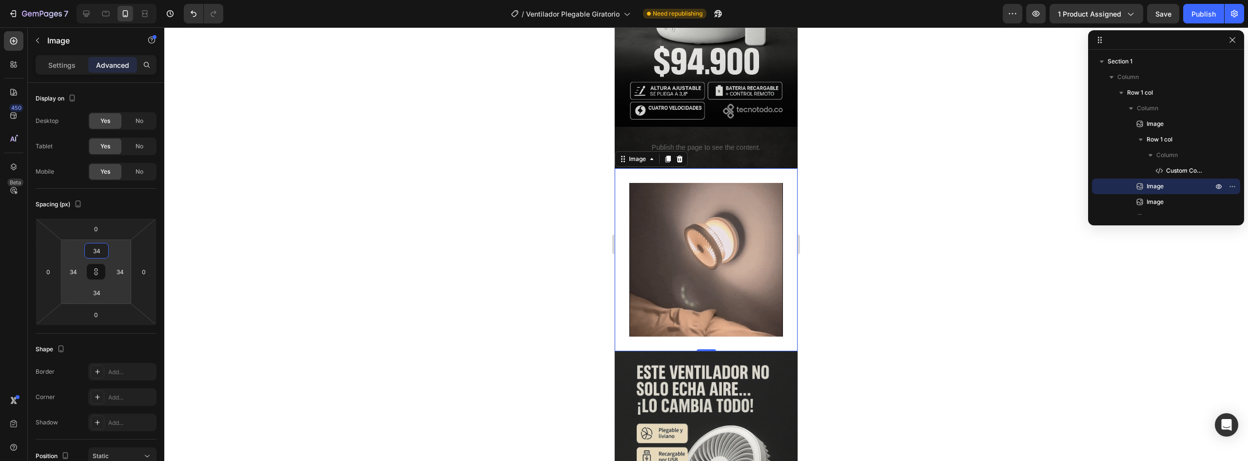
type input "38"
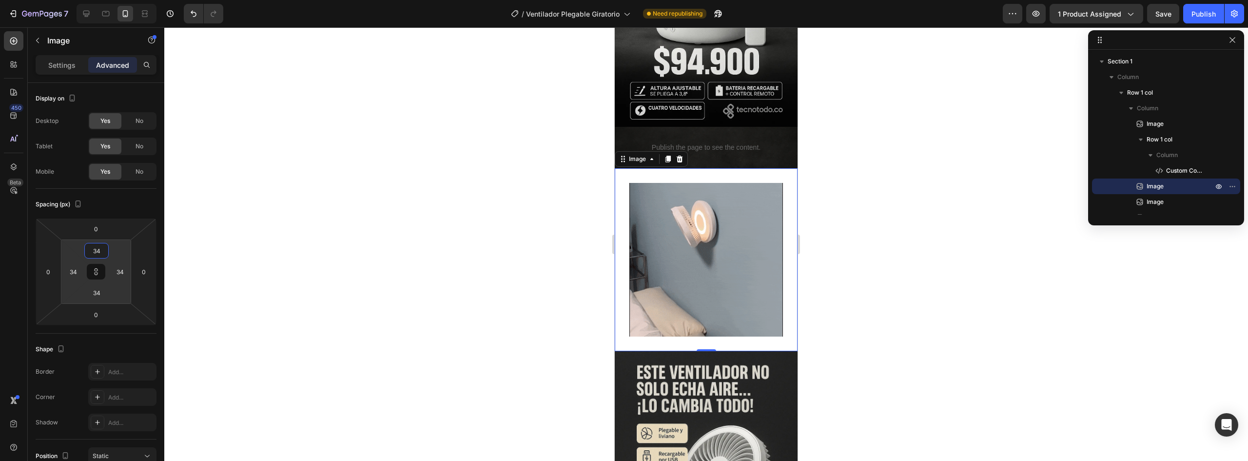
type input "38"
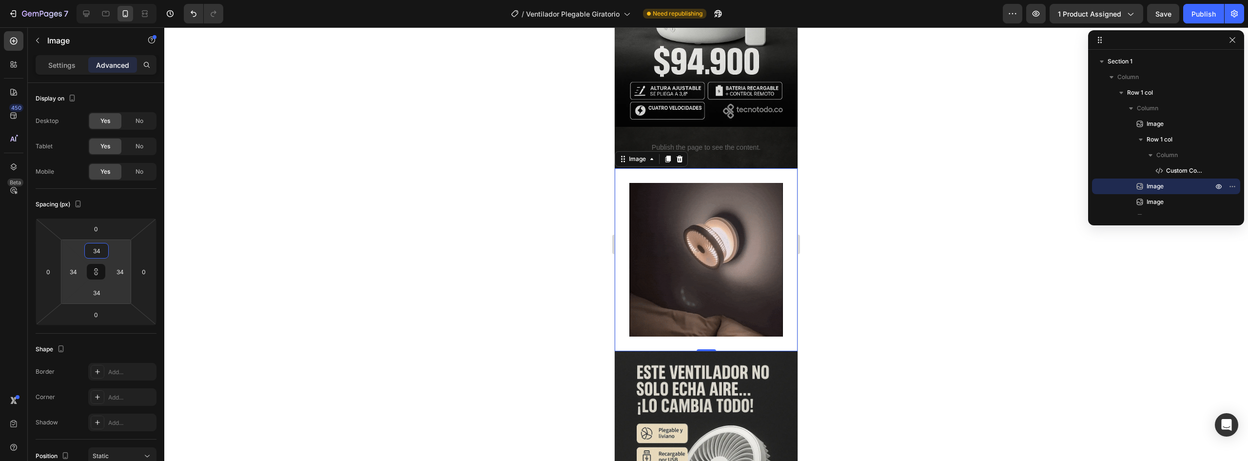
type input "38"
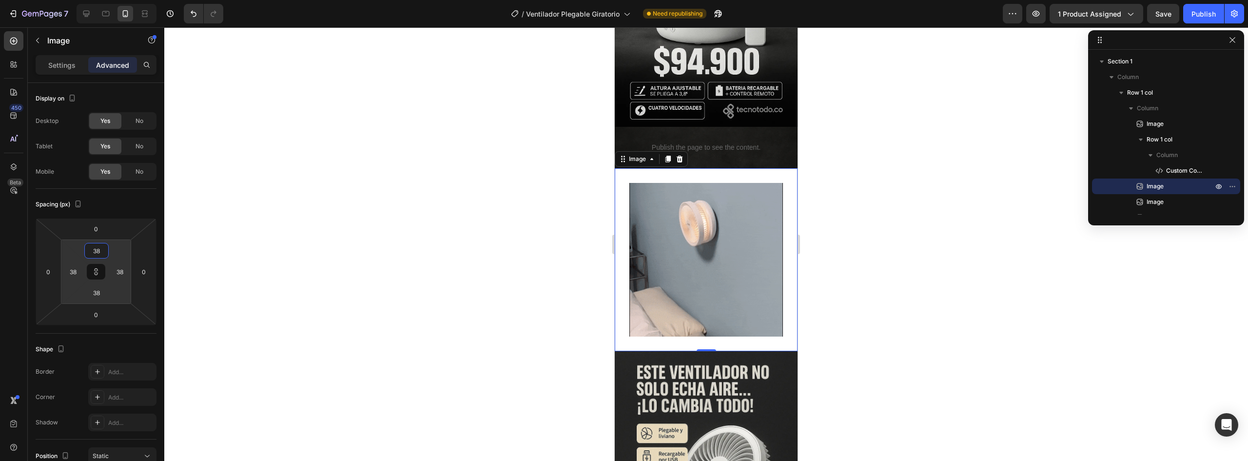
type input "40"
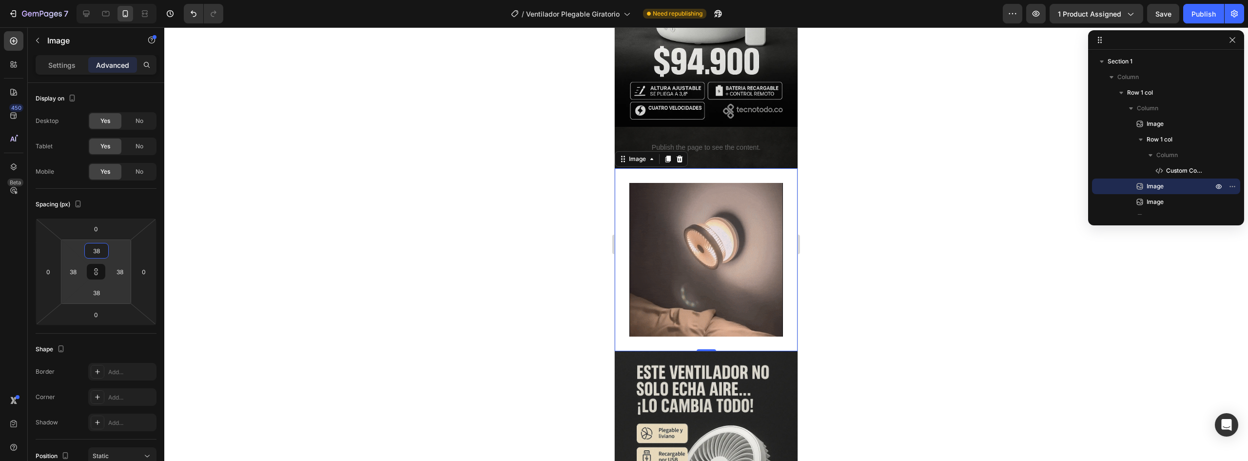
type input "40"
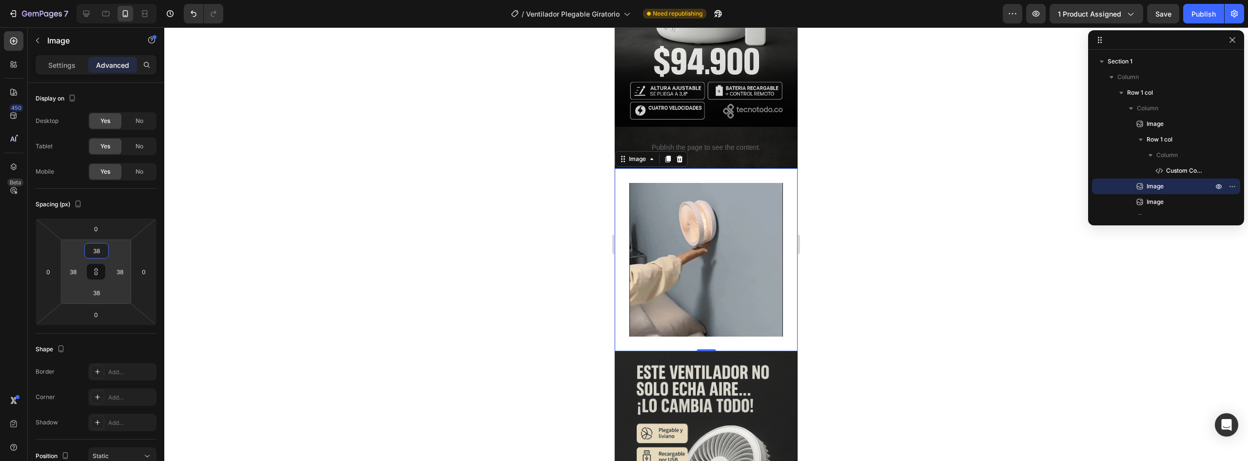
type input "40"
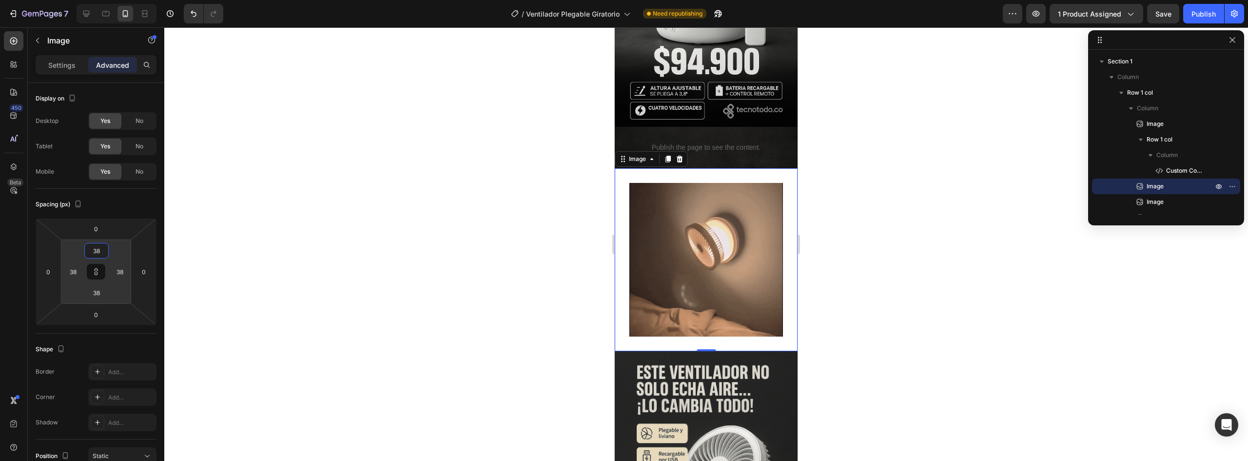
type input "40"
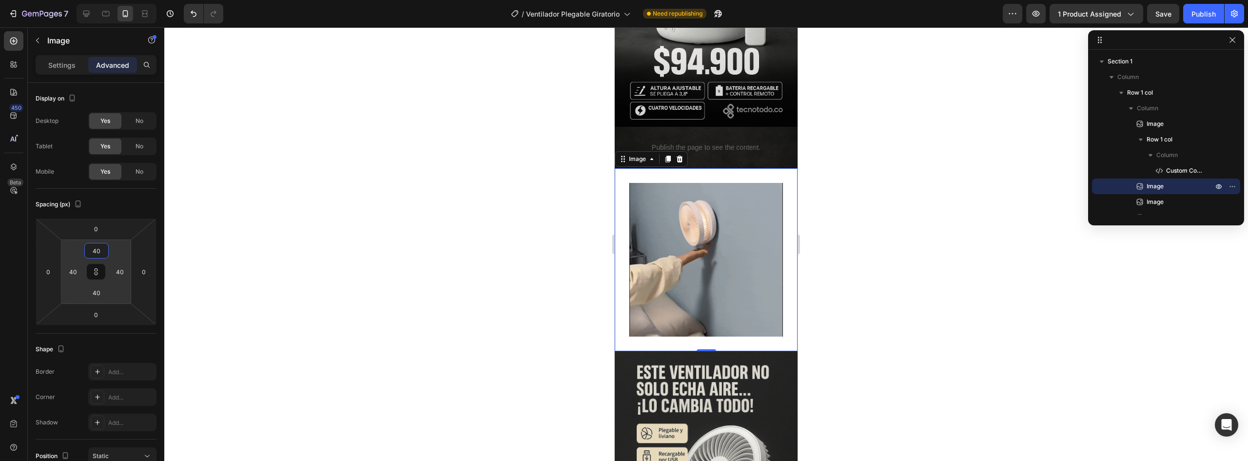
type input "42"
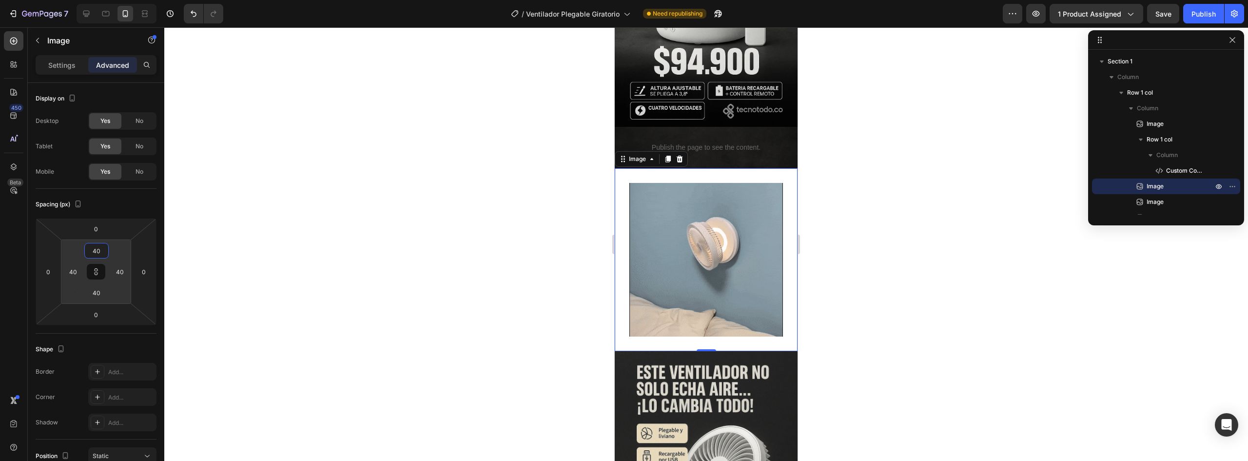
type input "42"
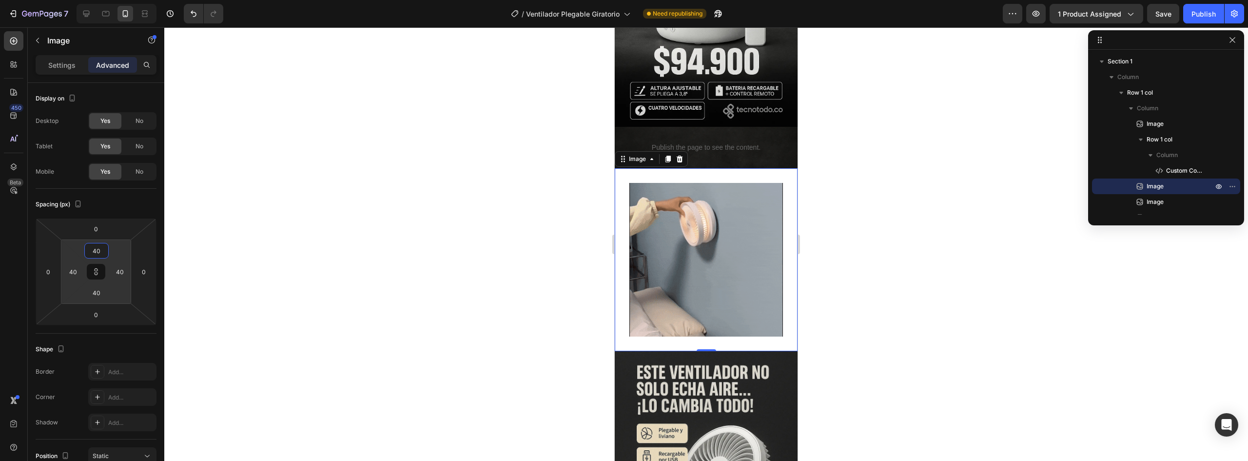
type input "42"
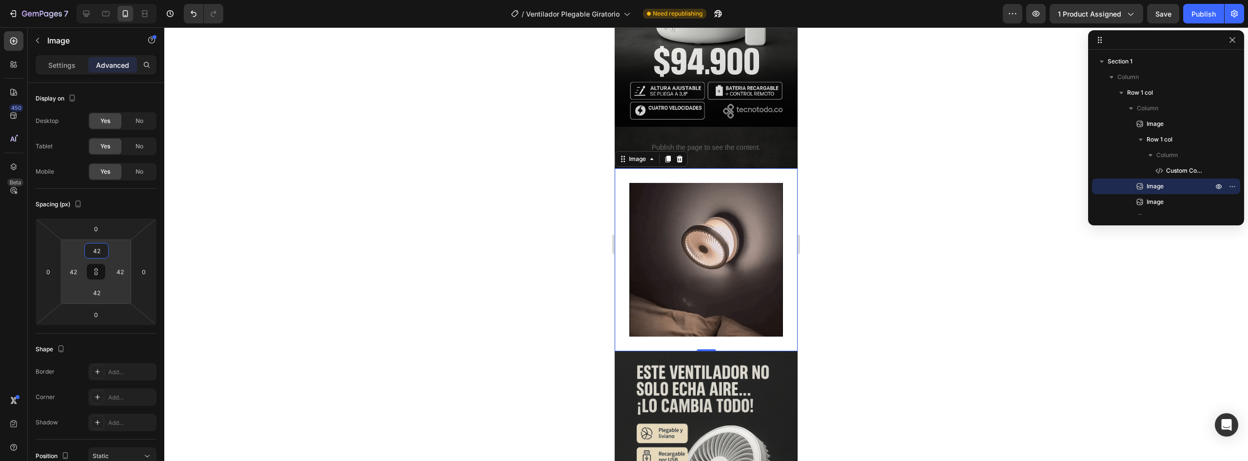
type input "44"
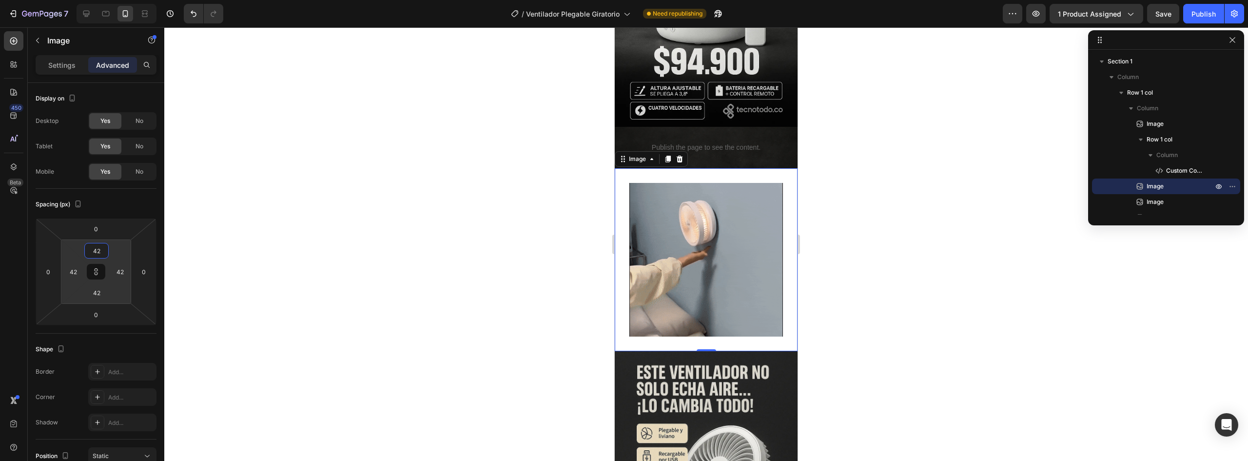
type input "44"
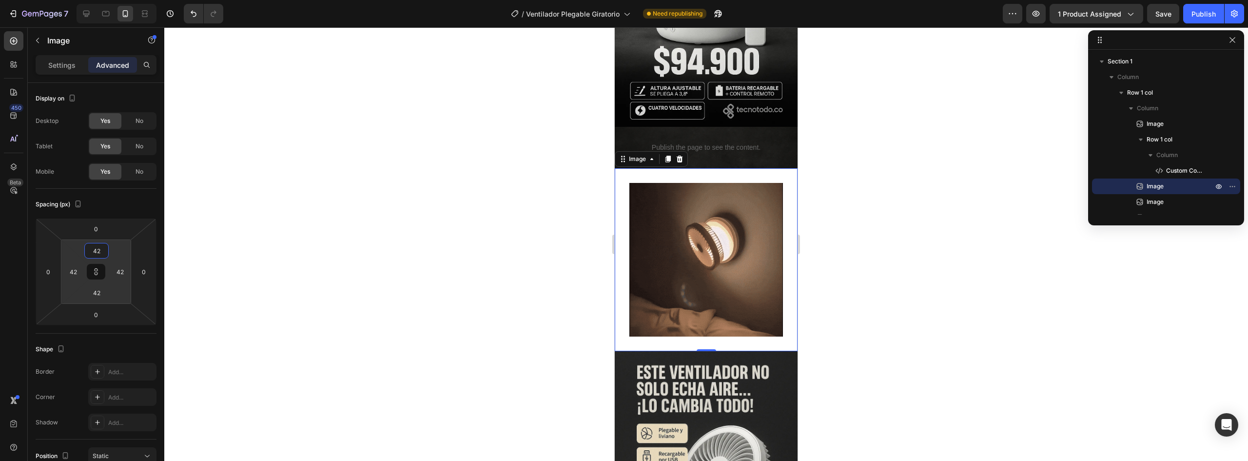
type input "44"
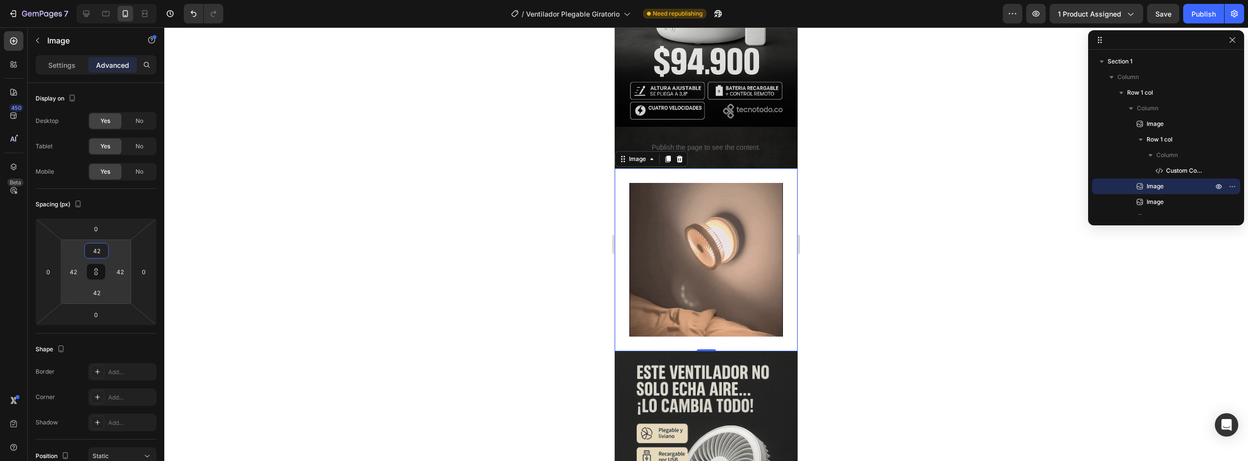
type input "44"
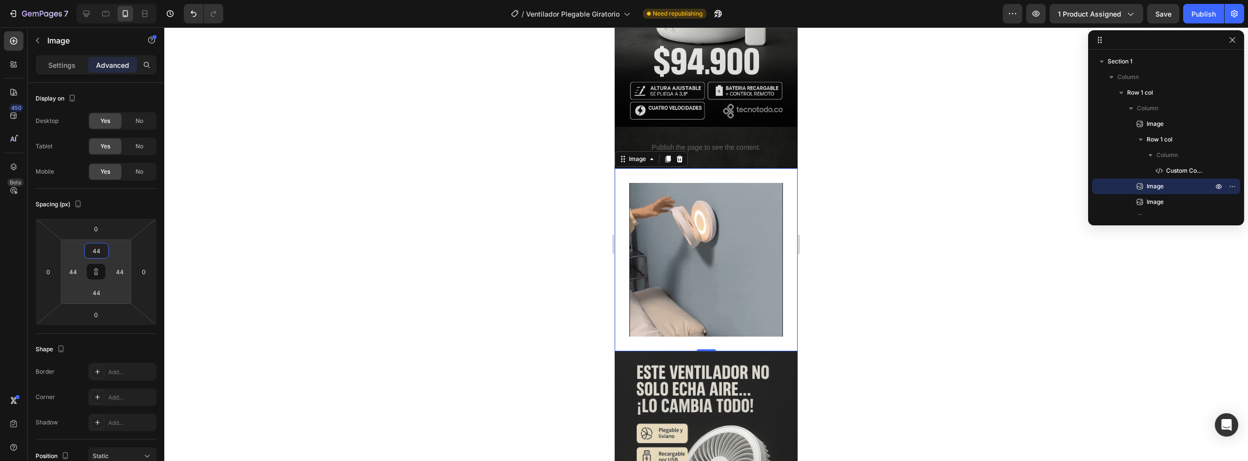
type input "48"
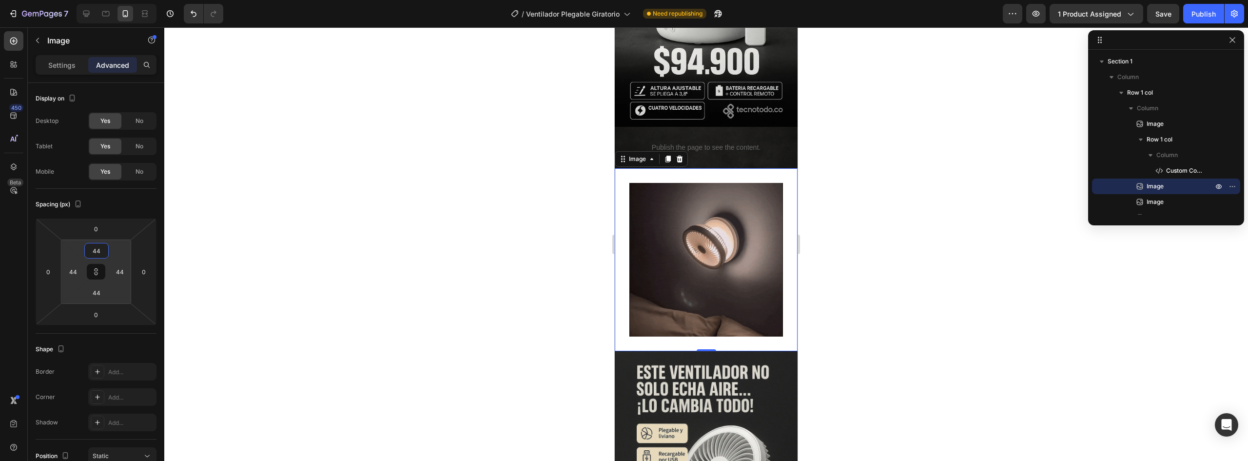
type input "48"
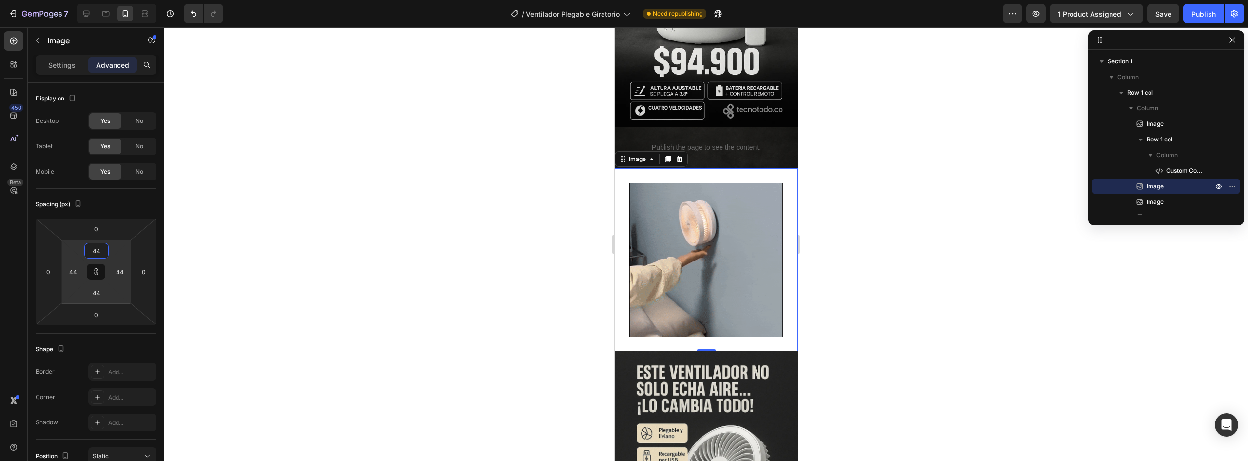
type input "48"
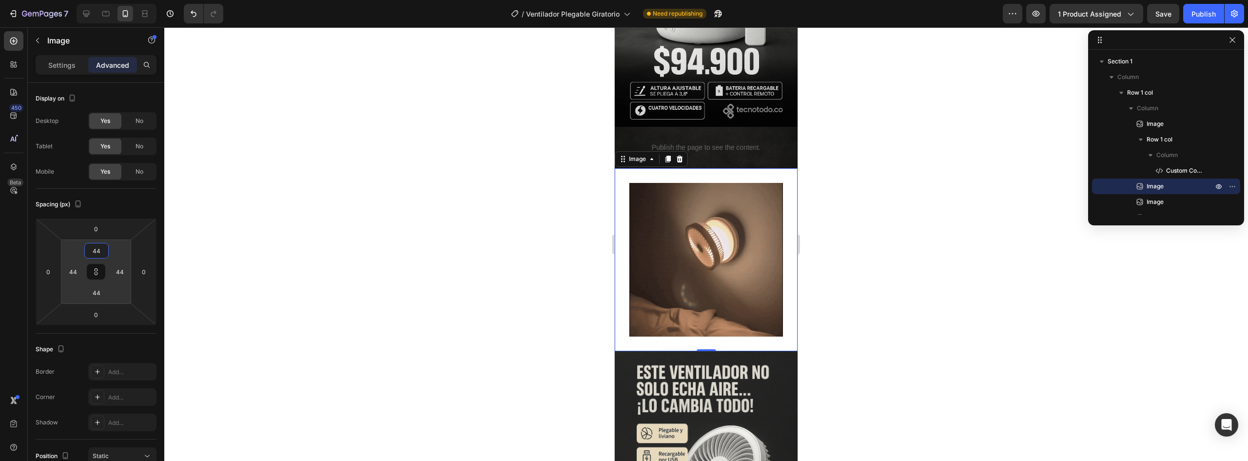
type input "48"
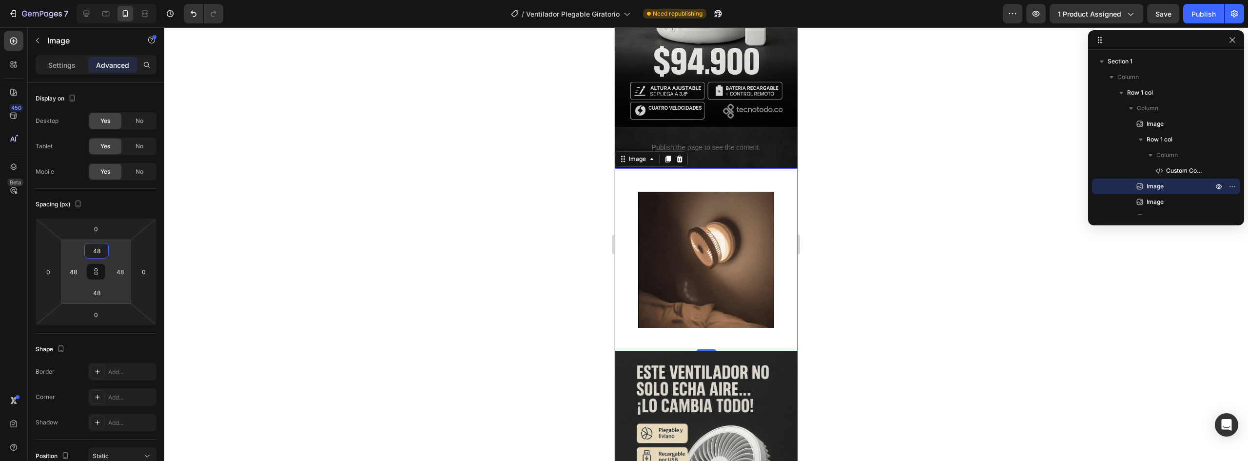
type input "46"
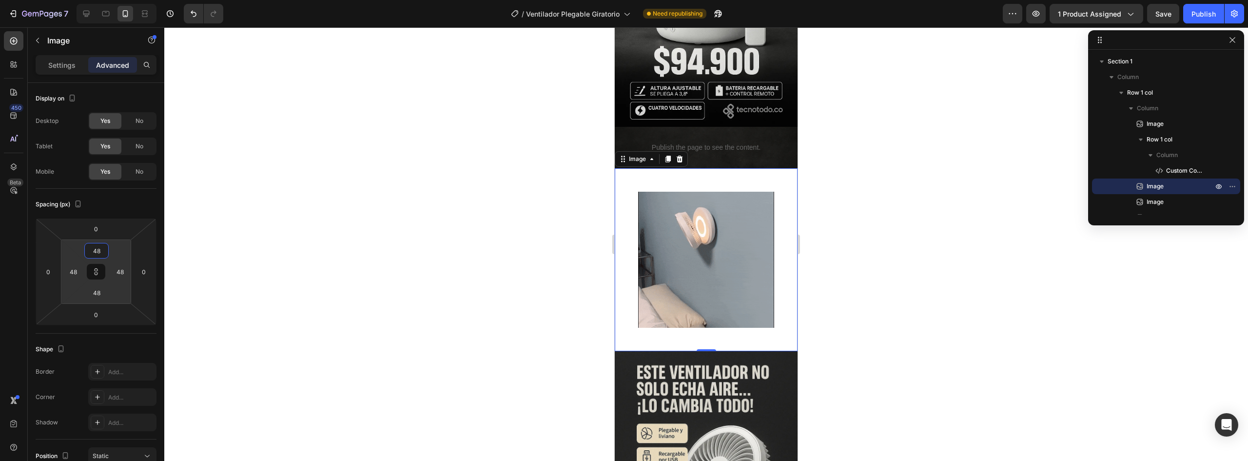
type input "46"
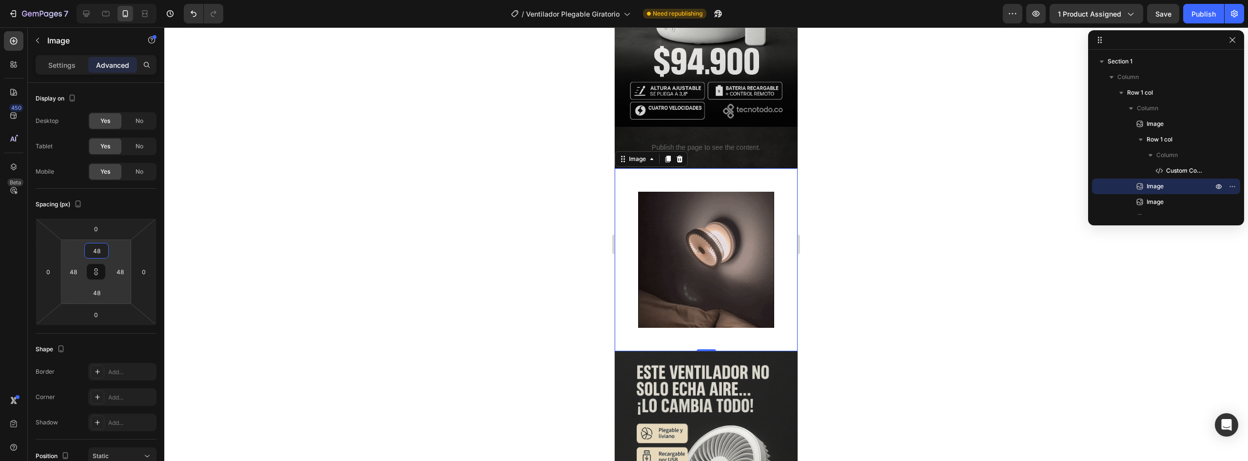
type input "46"
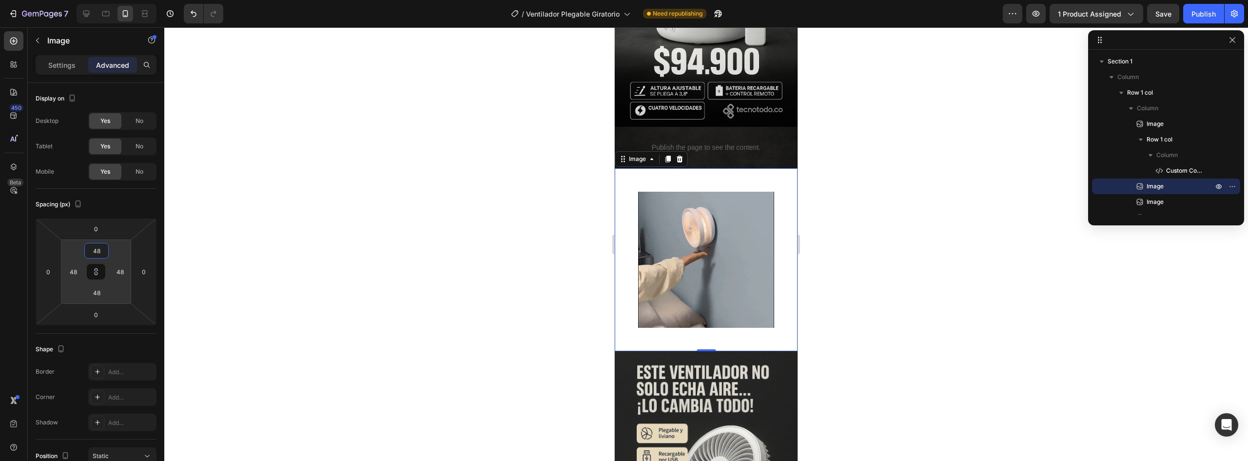
type input "46"
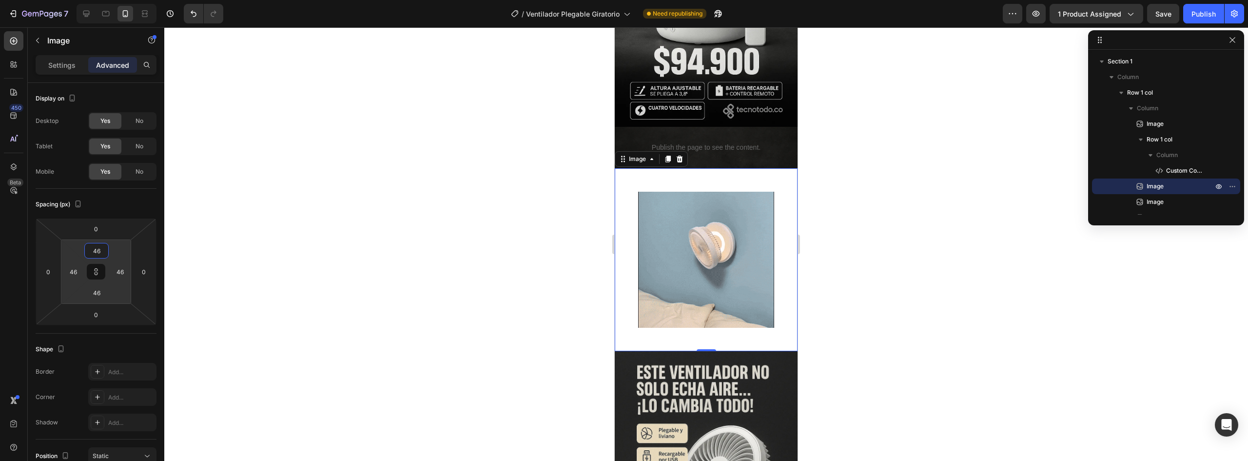
type input "44"
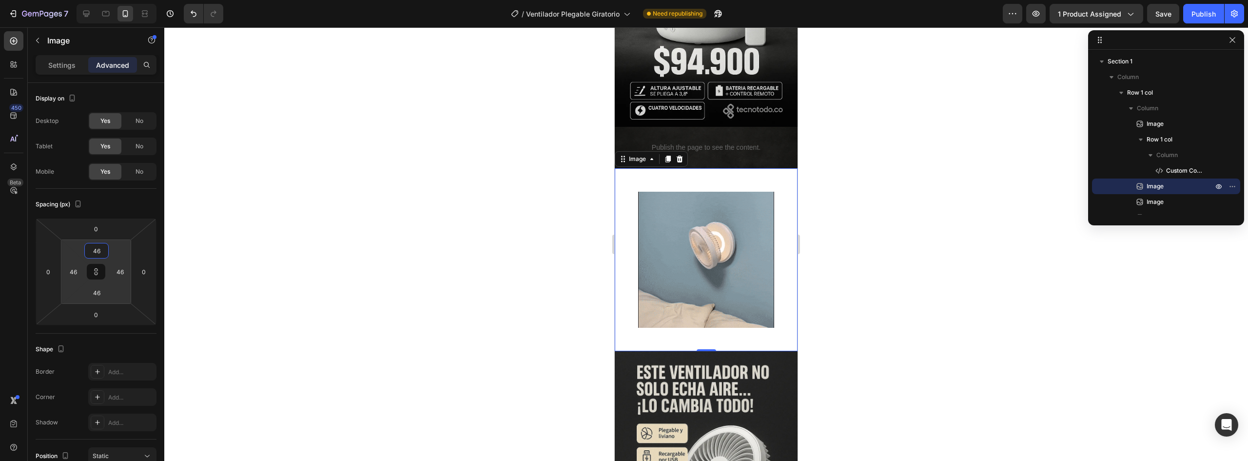
type input "44"
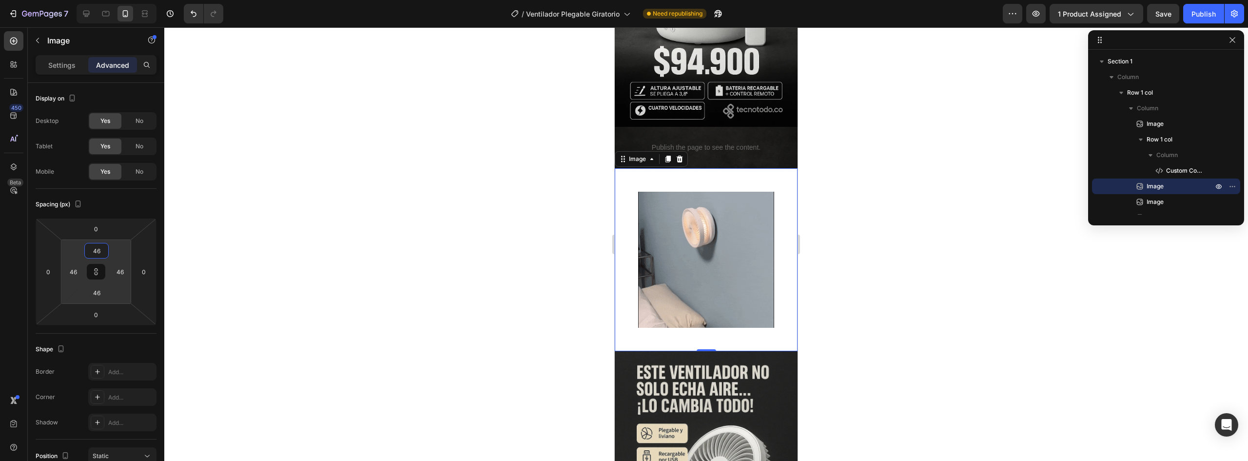
type input "44"
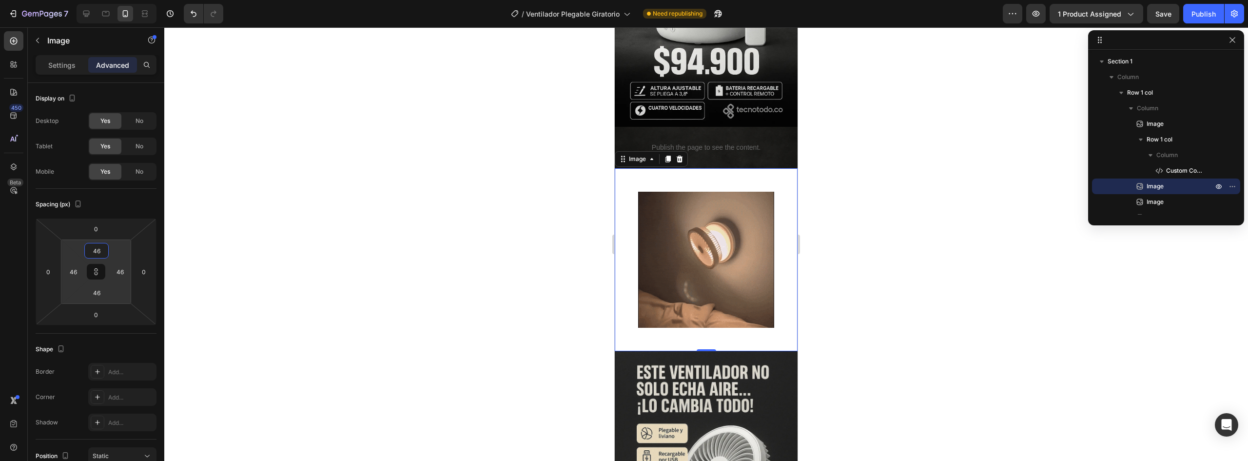
type input "44"
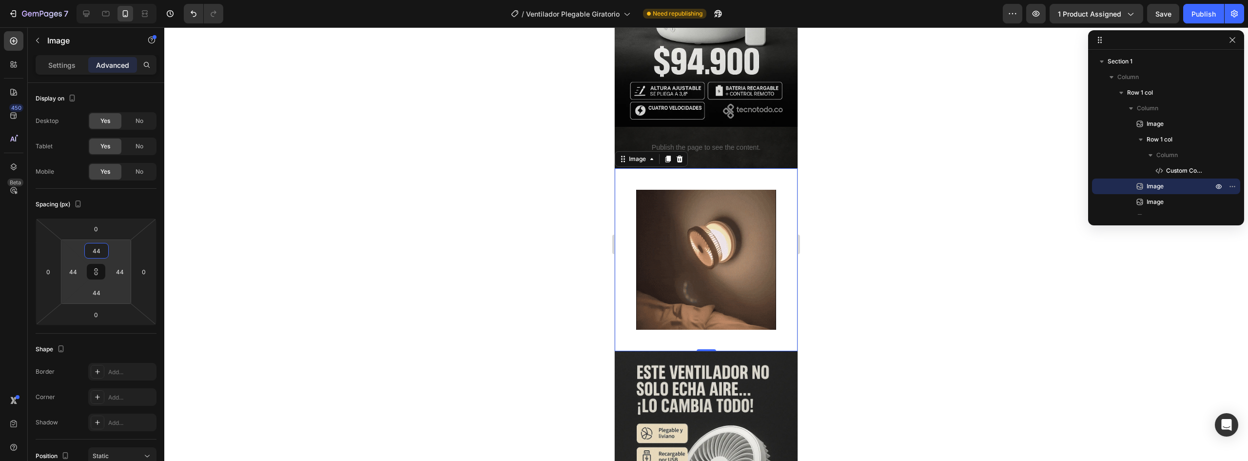
type input "42"
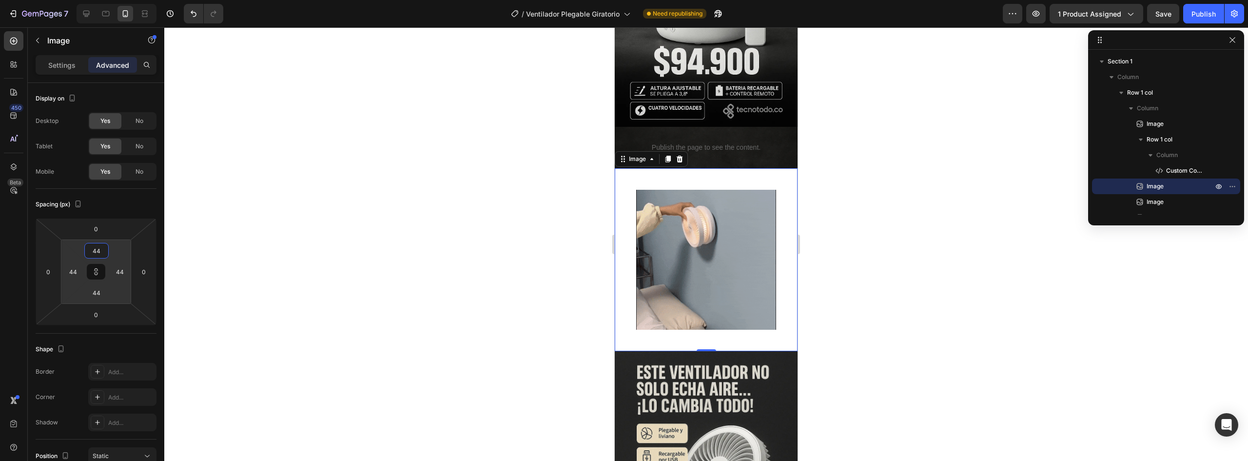
type input "42"
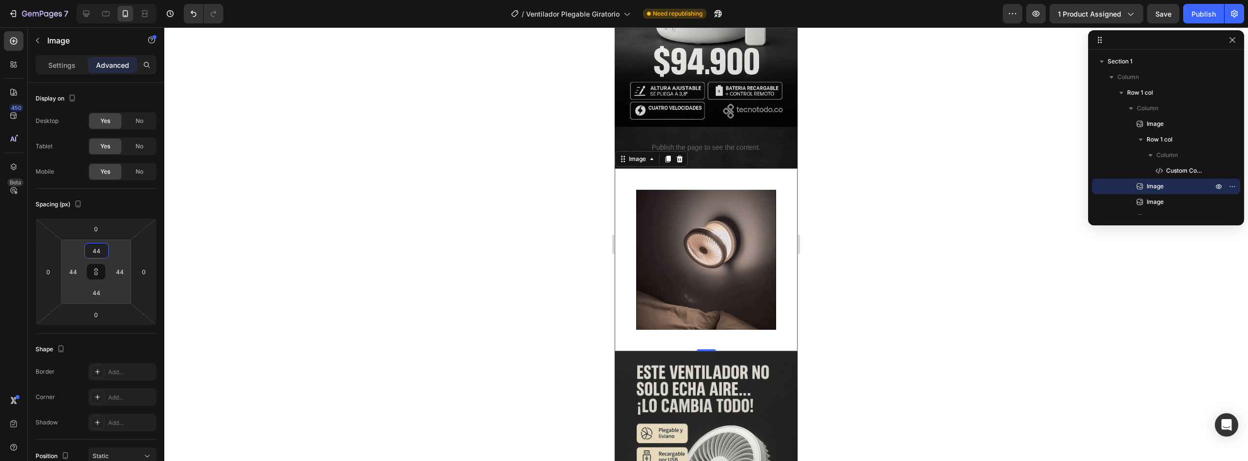
type input "42"
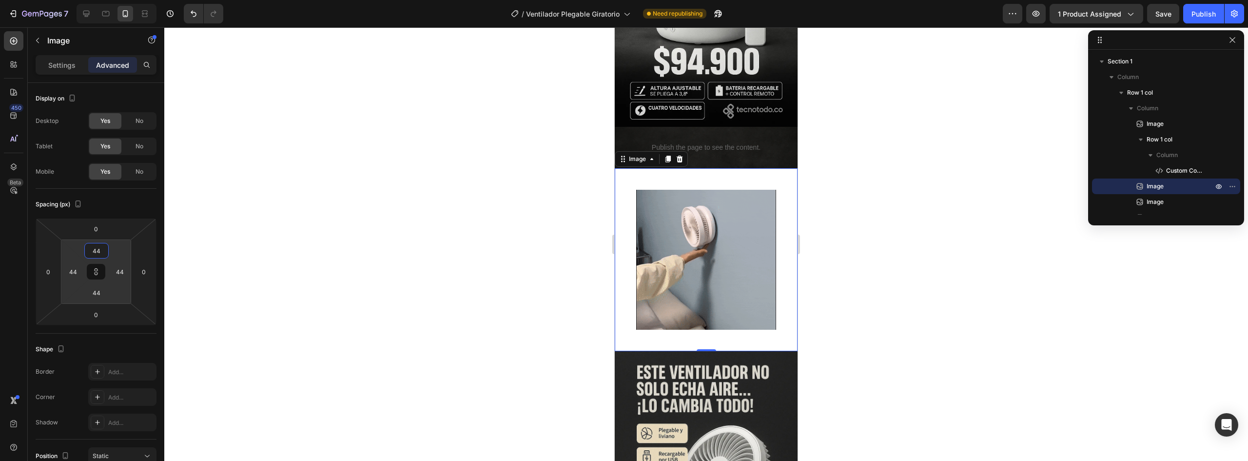
type input "42"
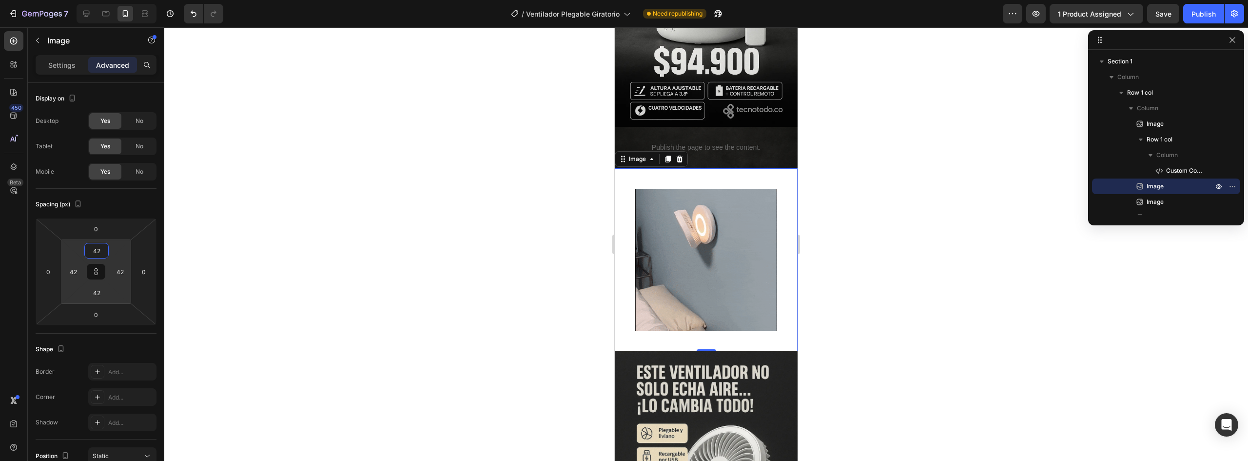
drag, startPoint x: 99, startPoint y: 242, endPoint x: 99, endPoint y: 232, distance: 10.2
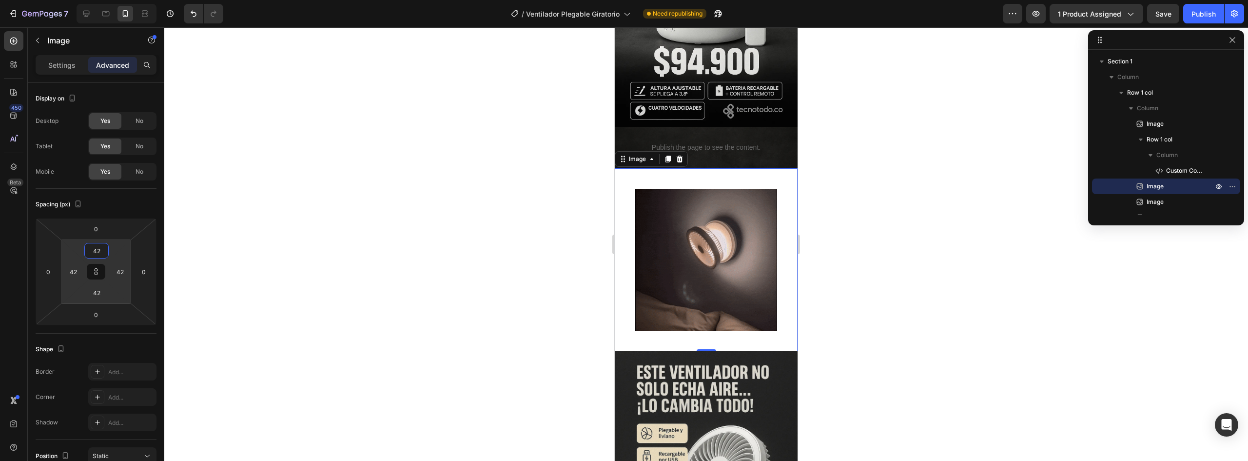
click at [99, 0] on html "7 / Ventilador Plegable Giratorio Need republishing Preview 1 product assigned …" at bounding box center [624, 0] width 1248 height 0
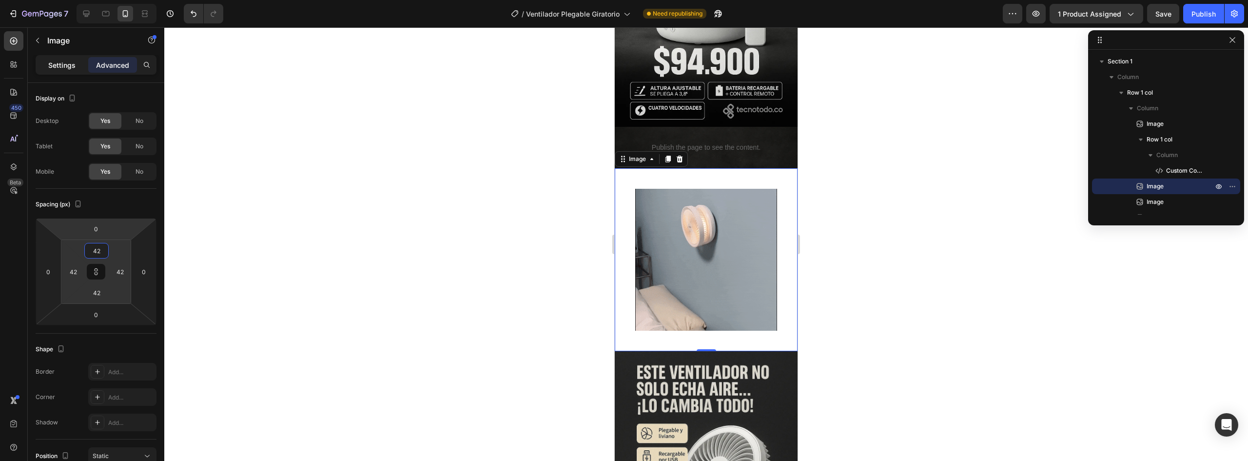
click at [56, 68] on p "Settings" at bounding box center [61, 65] width 27 height 10
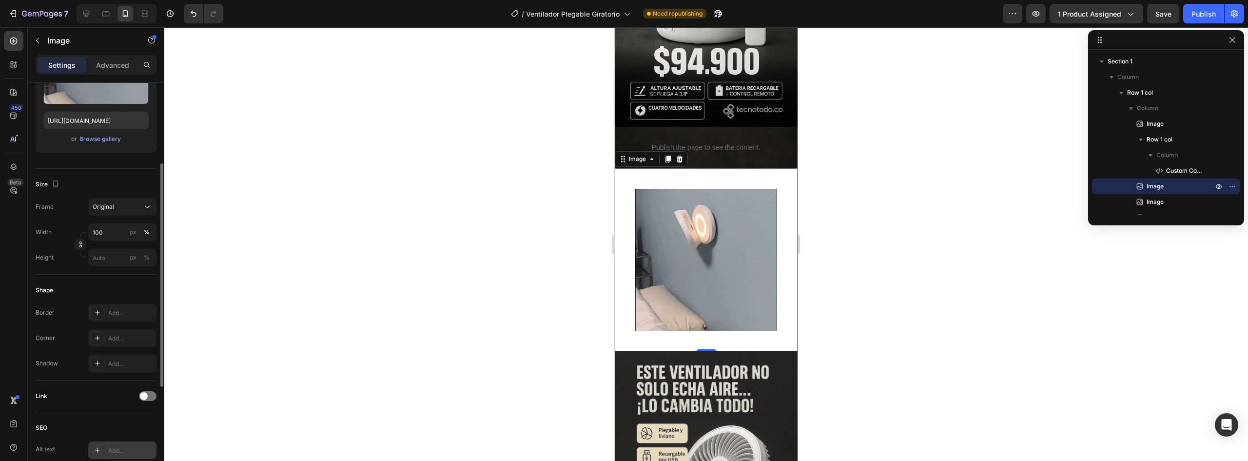
scroll to position [331, 0]
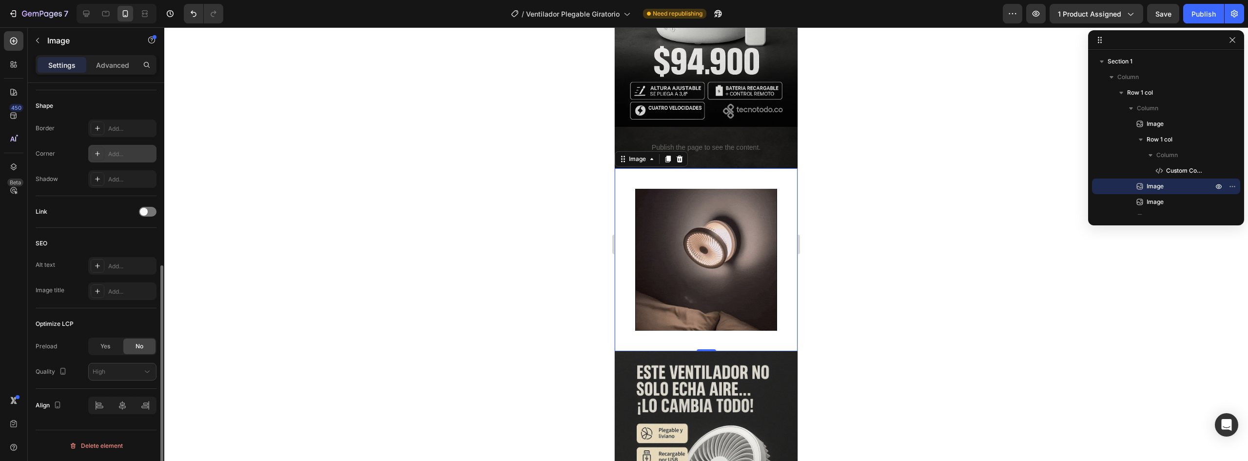
click at [103, 153] on div at bounding box center [98, 154] width 14 height 14
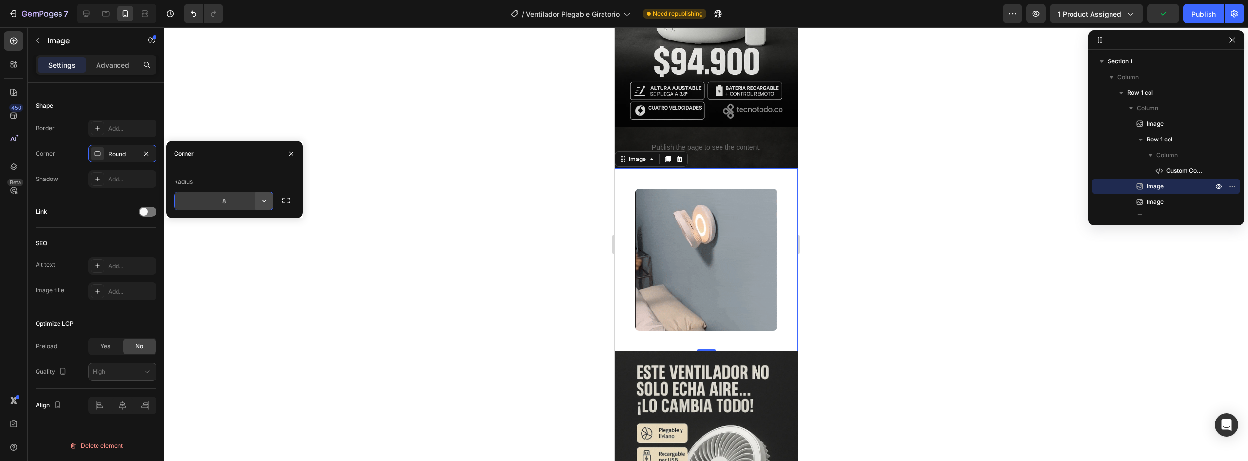
click at [264, 195] on button "button" at bounding box center [264, 201] width 18 height 18
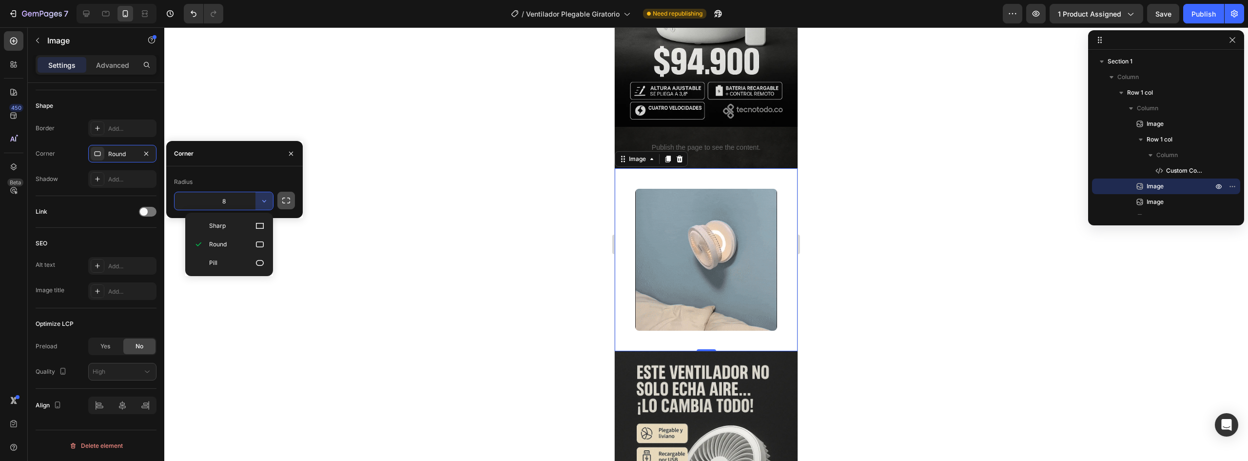
click at [283, 197] on icon "button" at bounding box center [286, 200] width 10 height 10
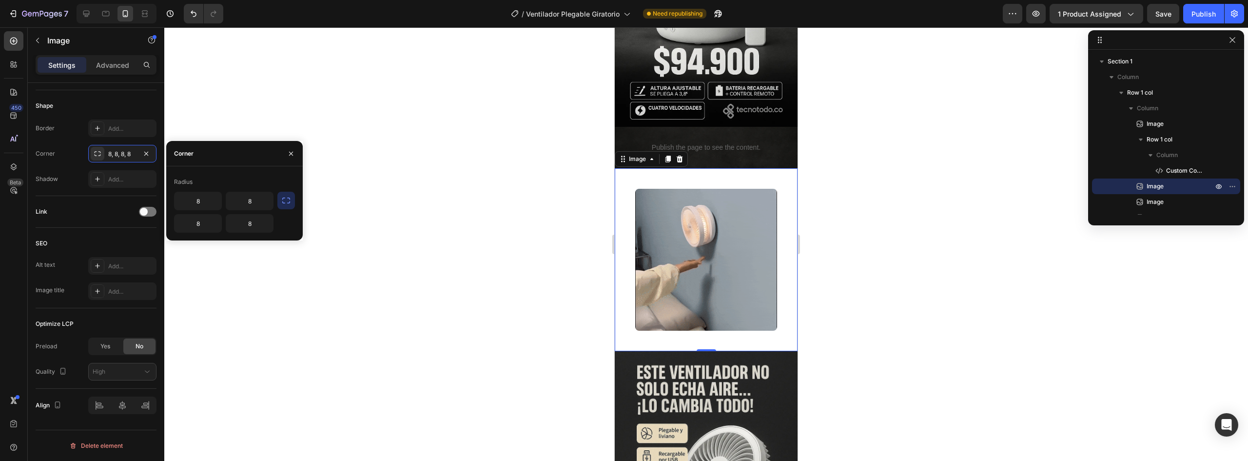
click at [284, 203] on icon "button" at bounding box center [286, 200] width 8 height 6
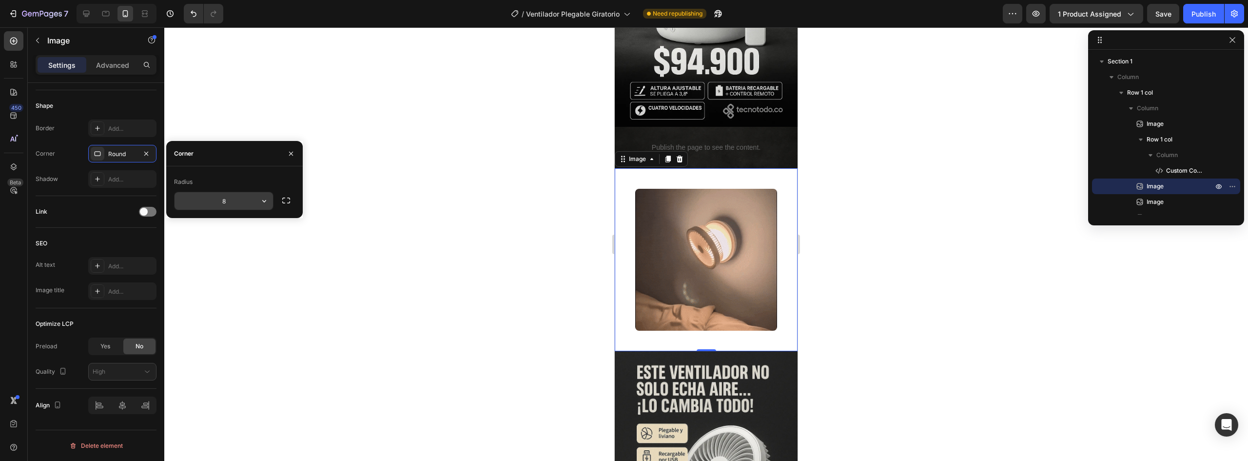
click at [221, 201] on input "8" at bounding box center [224, 201] width 98 height 18
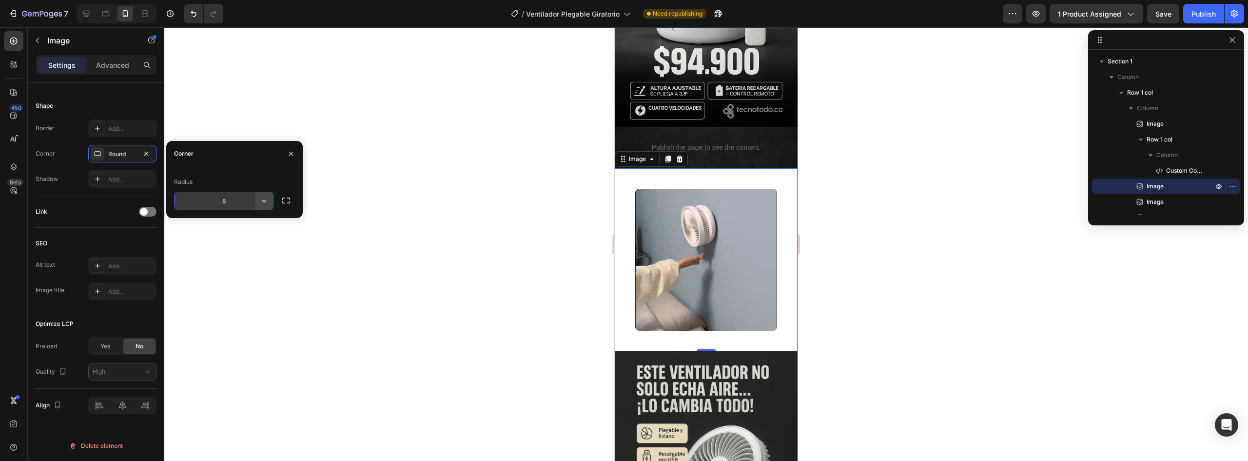
click at [260, 197] on icon "button" at bounding box center [264, 201] width 10 height 10
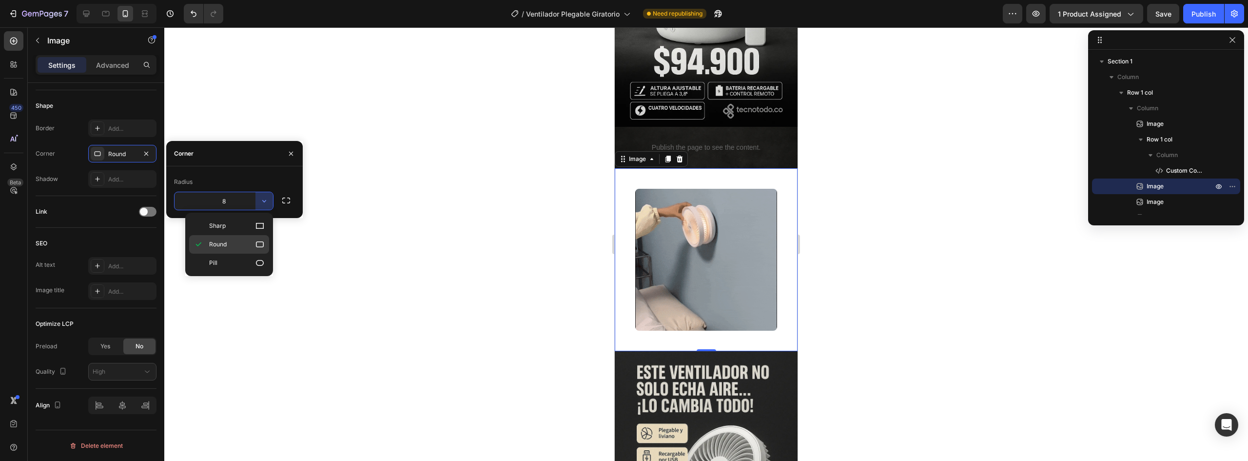
click at [231, 241] on p "Round" at bounding box center [237, 244] width 56 height 10
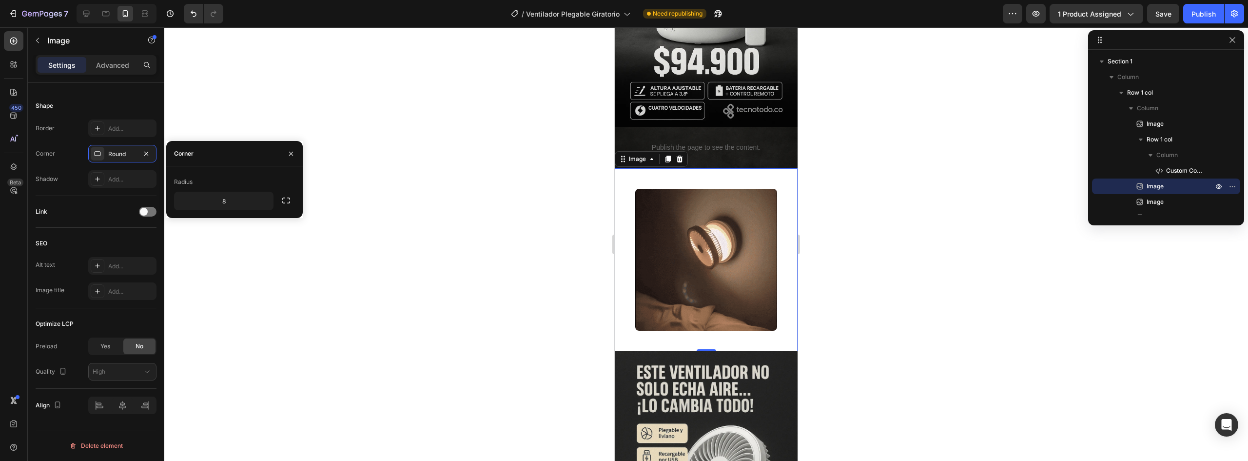
click at [644, 171] on div "Image 0" at bounding box center [706, 259] width 183 height 183
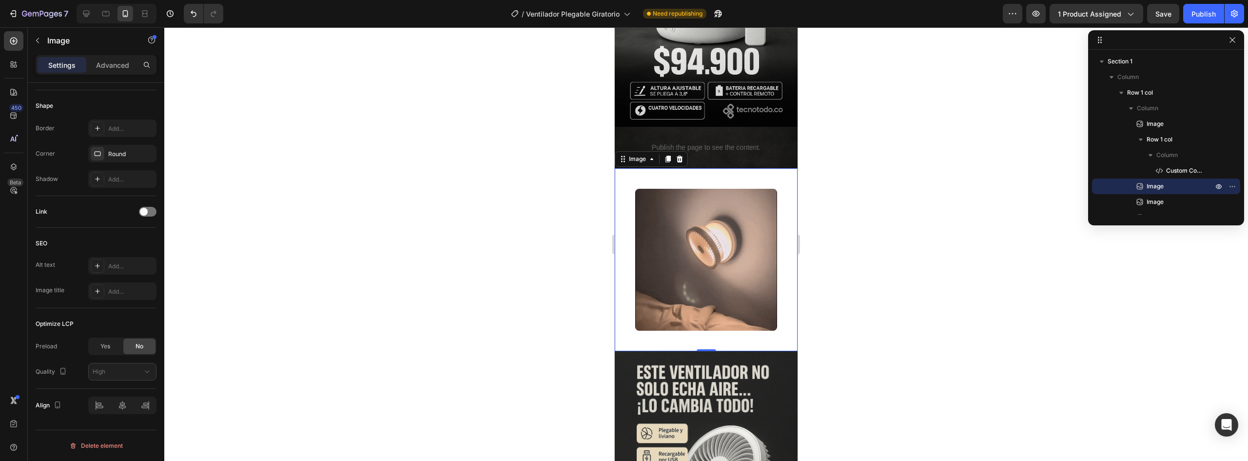
click at [623, 176] on div "Image 0" at bounding box center [706, 259] width 183 height 183
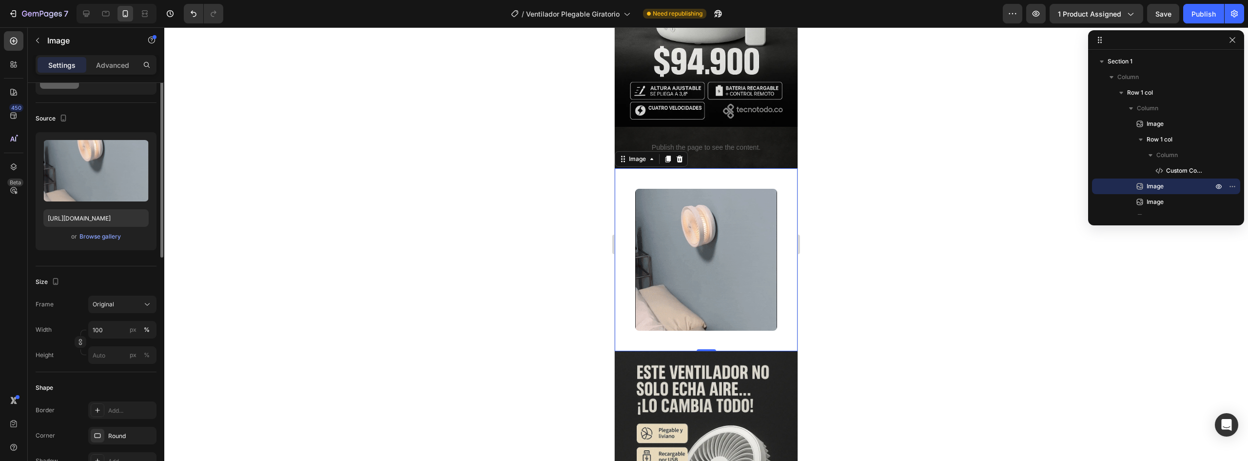
scroll to position [0, 0]
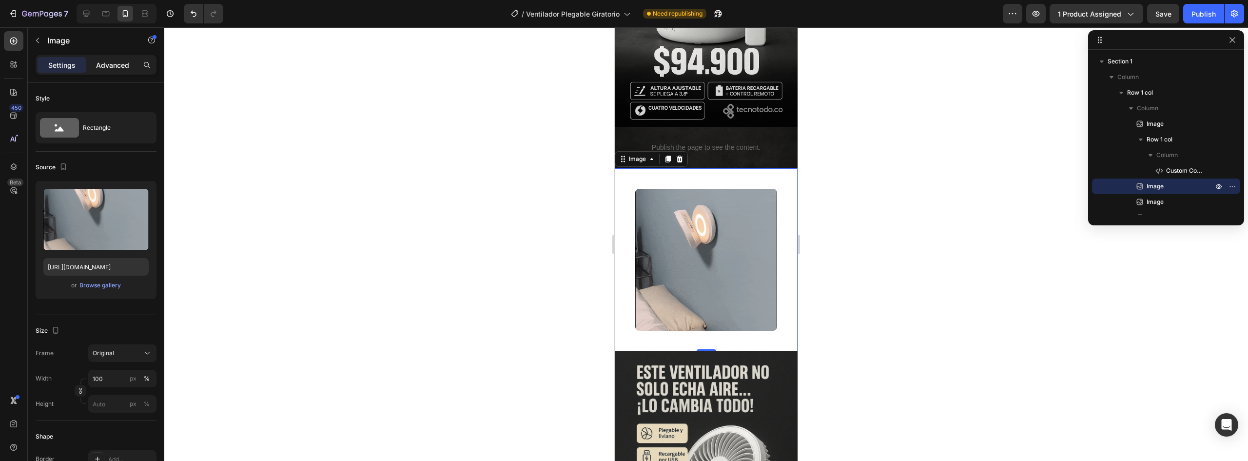
click at [112, 64] on p "Advanced" at bounding box center [112, 65] width 33 height 10
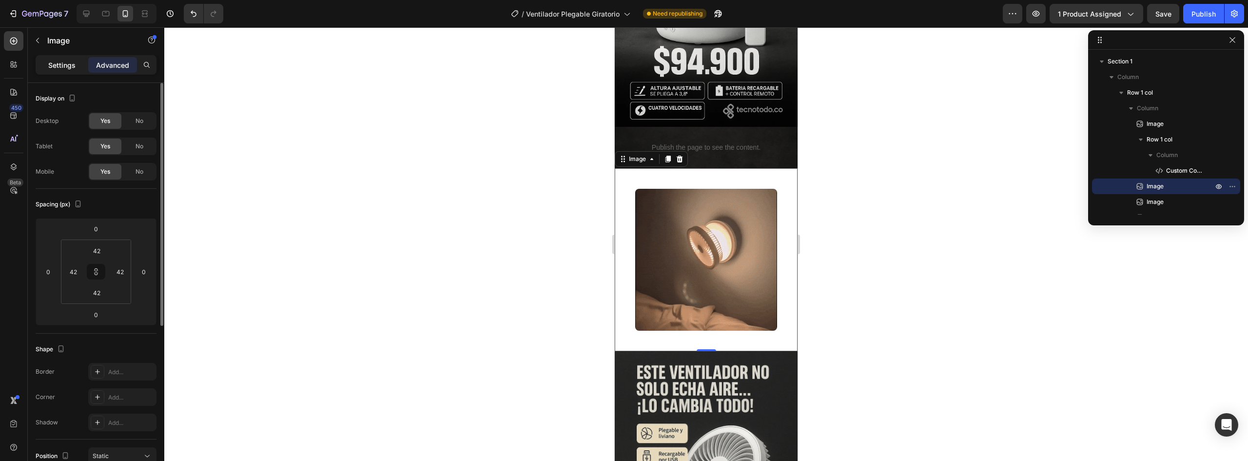
click at [59, 68] on p "Settings" at bounding box center [61, 65] width 27 height 10
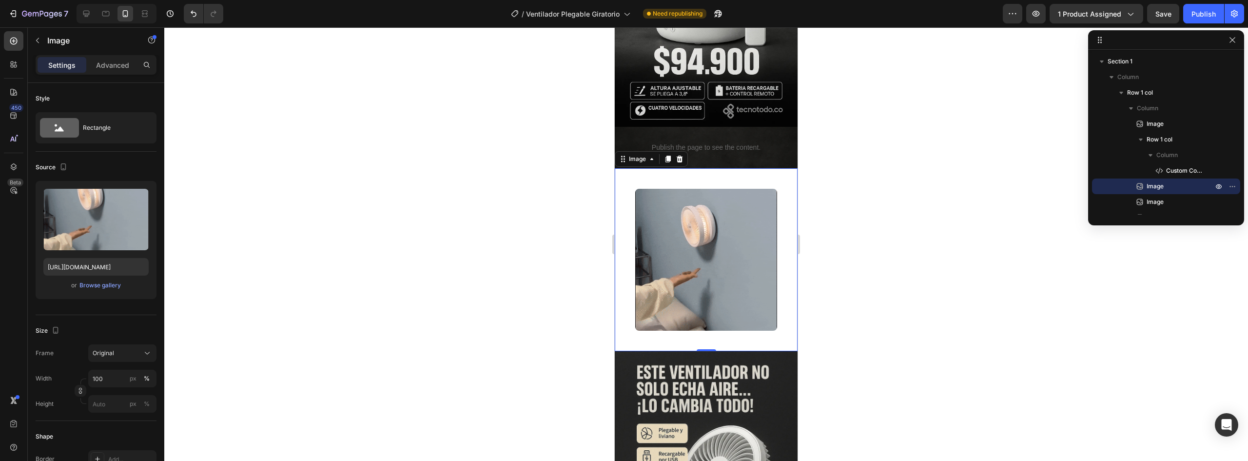
click at [634, 168] on div "Image 0" at bounding box center [706, 259] width 183 height 183
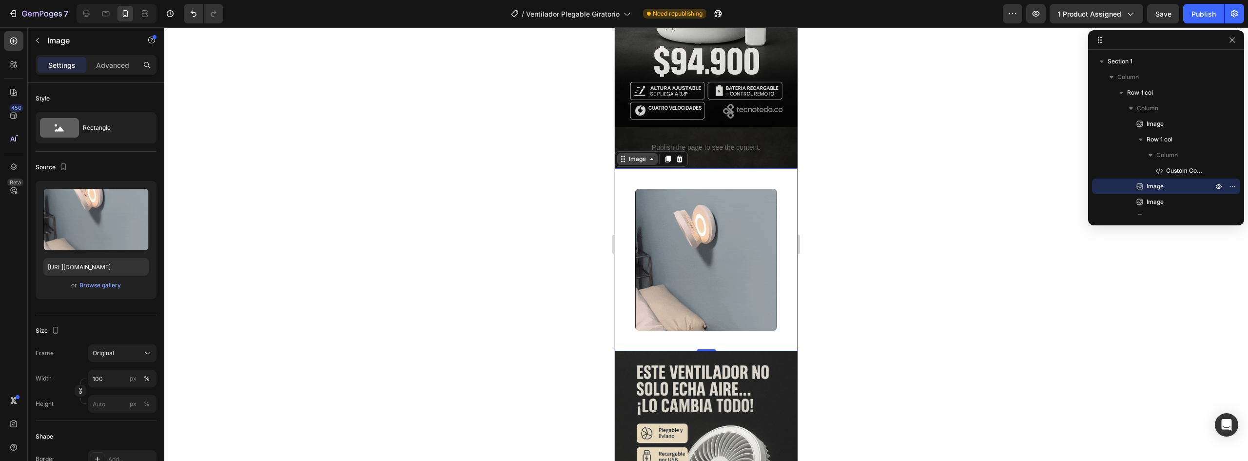
click at [637, 155] on div "Image" at bounding box center [637, 159] width 21 height 9
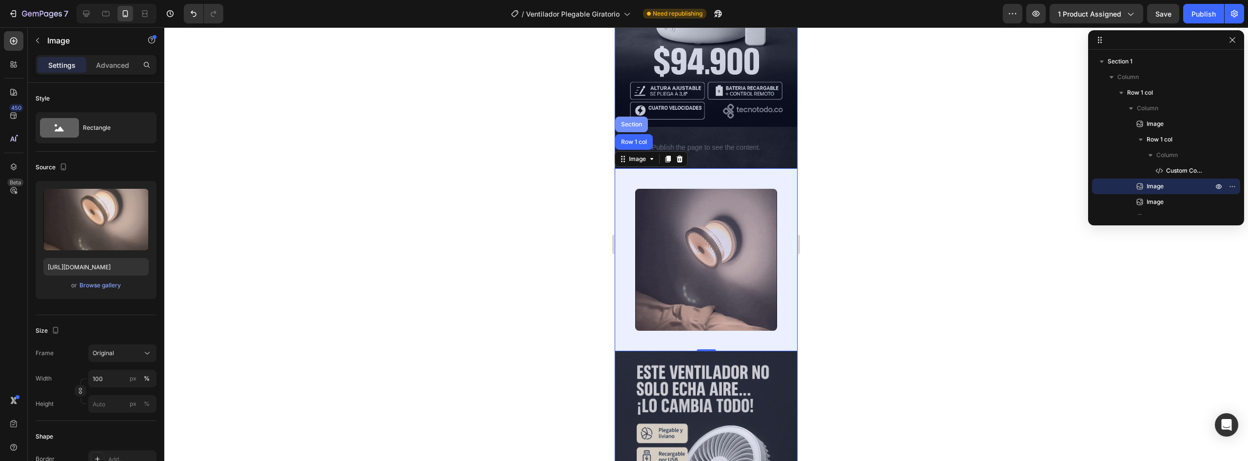
click at [629, 121] on div "Section" at bounding box center [631, 124] width 25 height 6
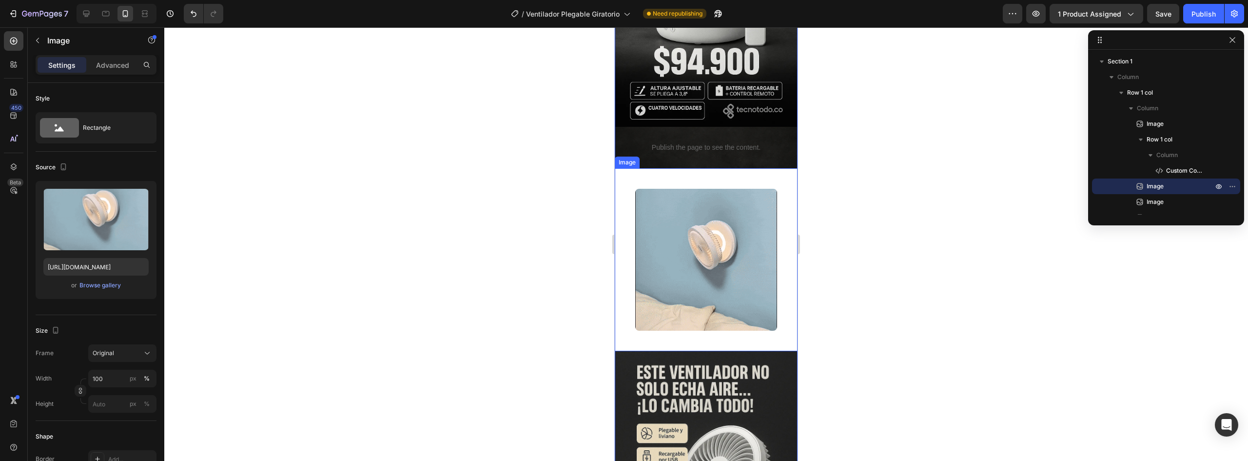
click at [624, 168] on div "Image" at bounding box center [706, 259] width 183 height 183
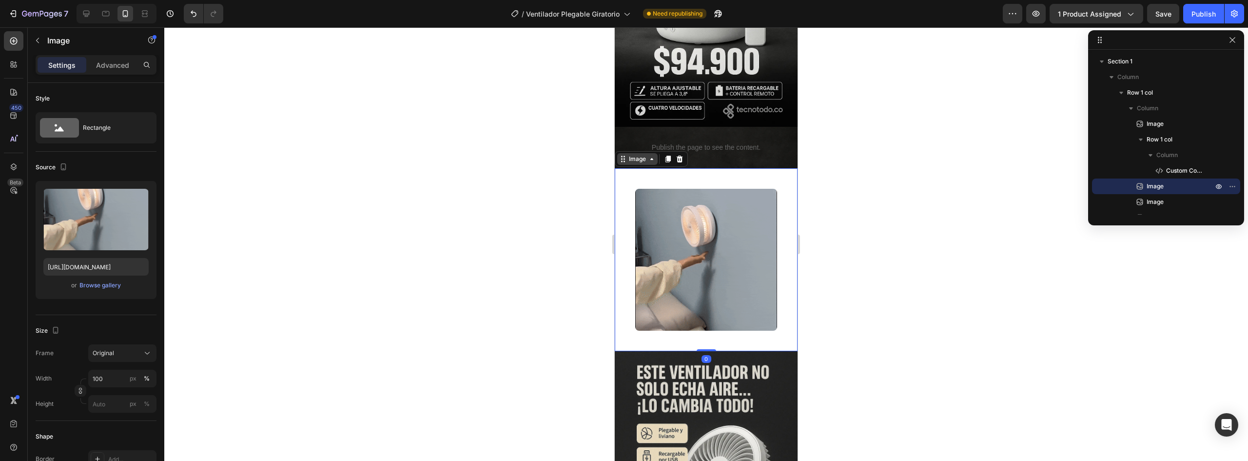
click at [635, 153] on div "Image" at bounding box center [637, 159] width 40 height 12
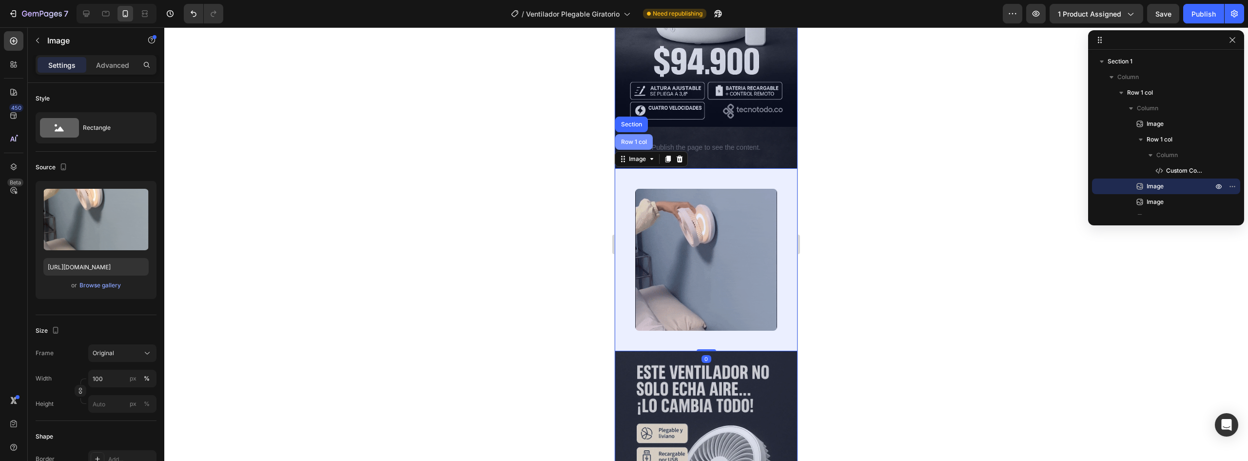
click at [641, 139] on div "Row 1 col" at bounding box center [634, 142] width 30 height 6
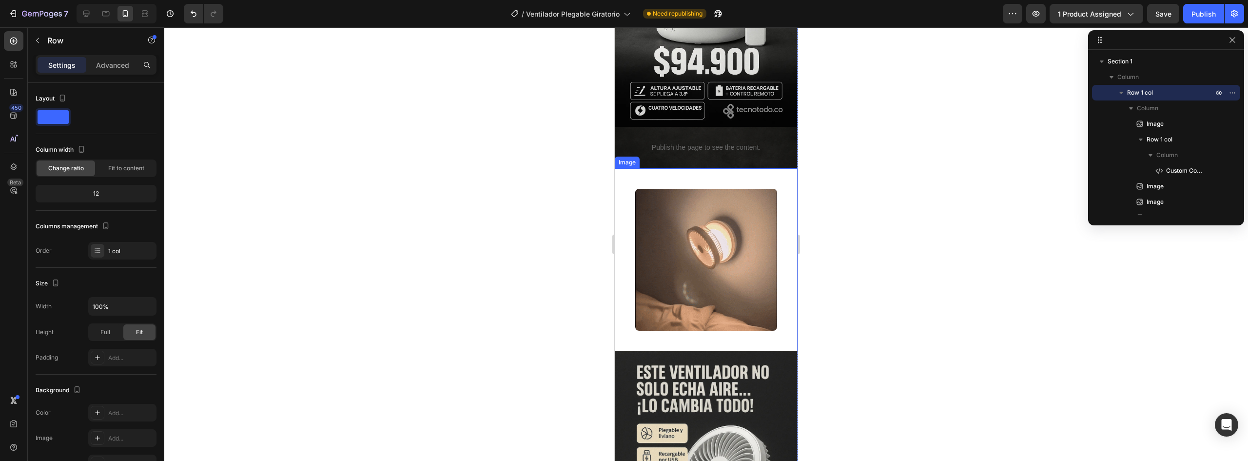
click at [628, 172] on div "Image" at bounding box center [706, 259] width 183 height 183
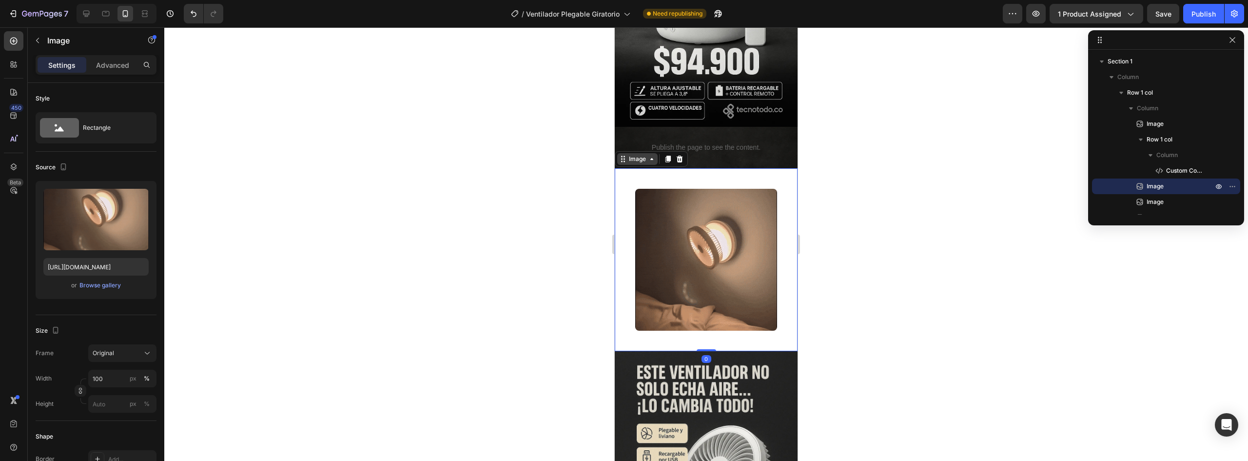
click at [633, 155] on div "Image" at bounding box center [637, 159] width 21 height 9
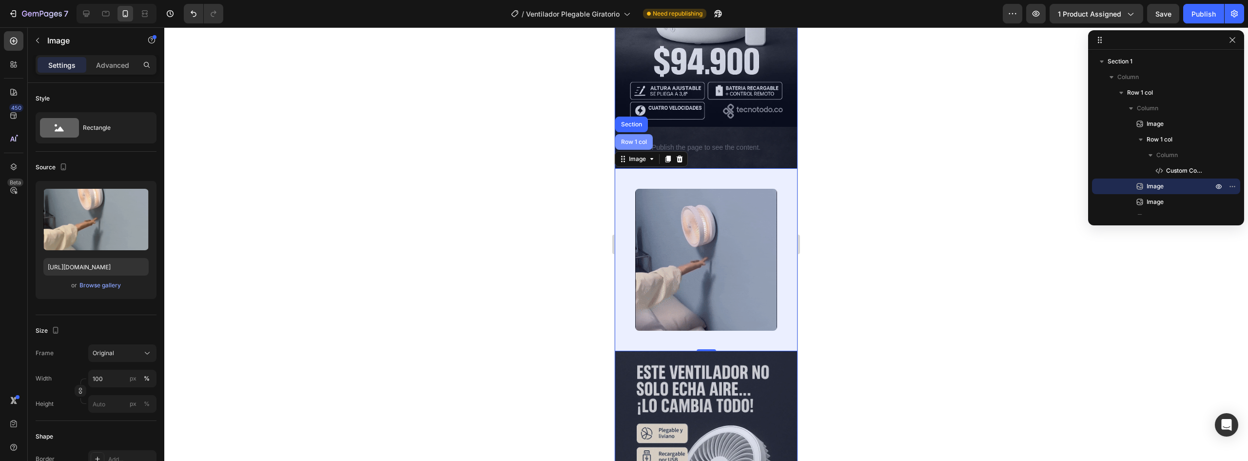
click at [632, 139] on div "Row 1 col" at bounding box center [634, 142] width 30 height 6
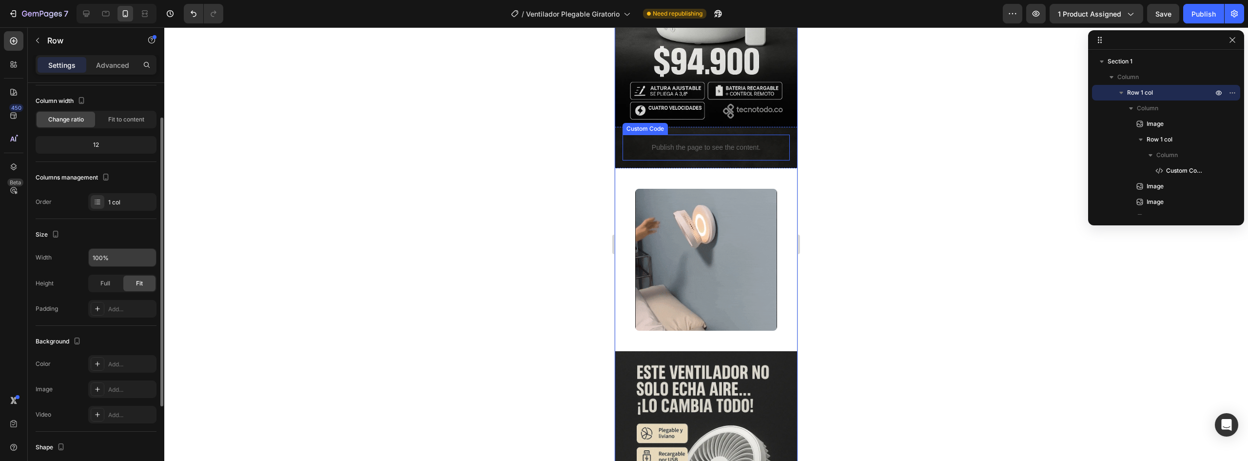
scroll to position [98, 0]
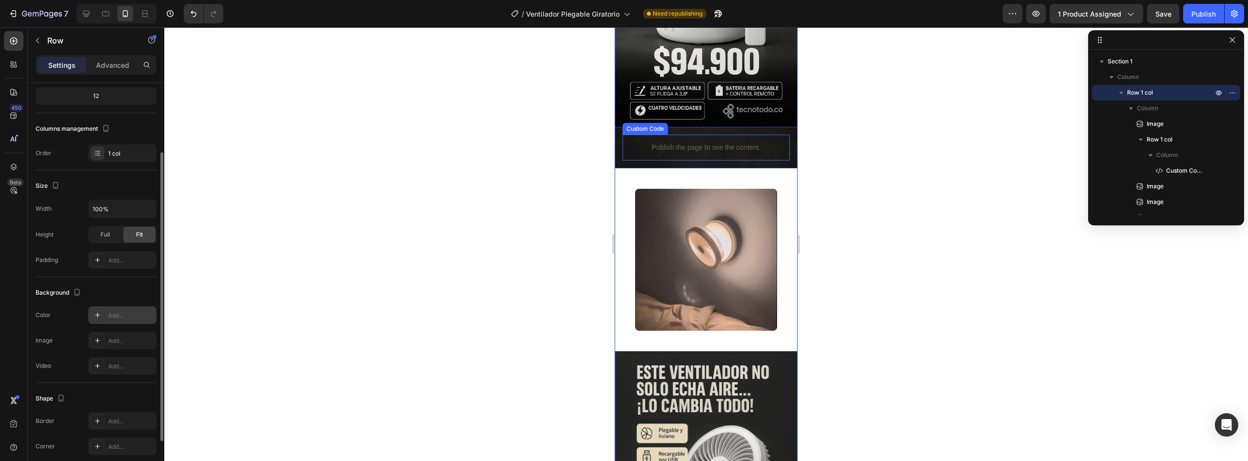
click at [119, 313] on div "Add..." at bounding box center [131, 315] width 46 height 9
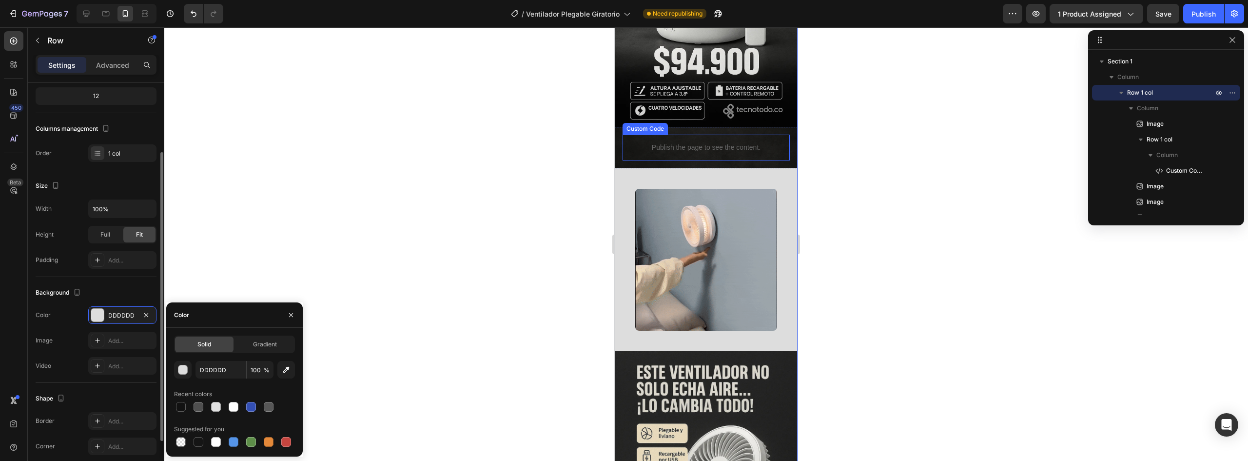
drag, startPoint x: 148, startPoint y: 312, endPoint x: 121, endPoint y: 329, distance: 31.3
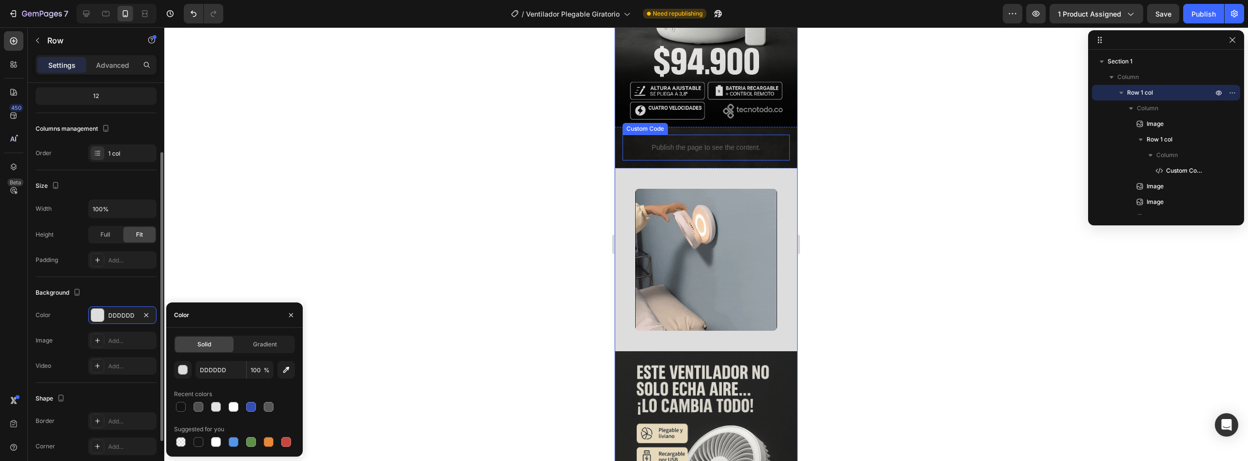
click at [148, 312] on icon "button" at bounding box center [146, 315] width 8 height 8
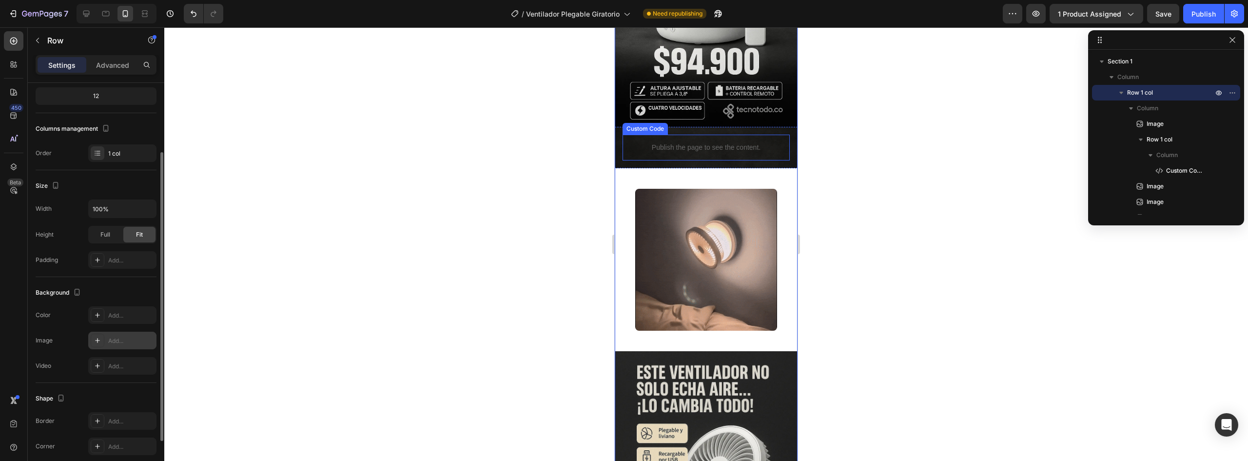
click at [97, 340] on icon at bounding box center [97, 340] width 5 height 5
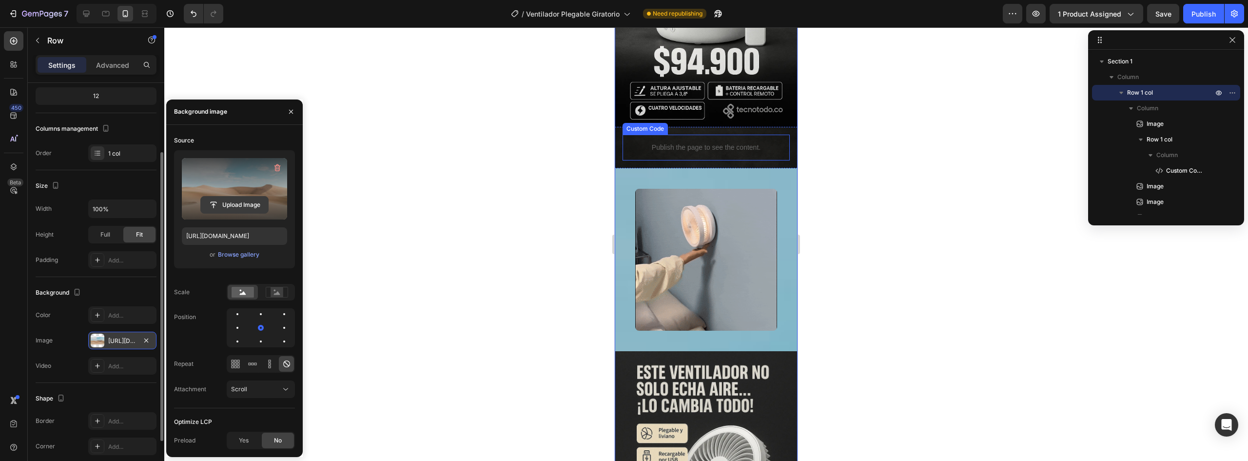
click at [265, 213] on input "file" at bounding box center [234, 204] width 67 height 17
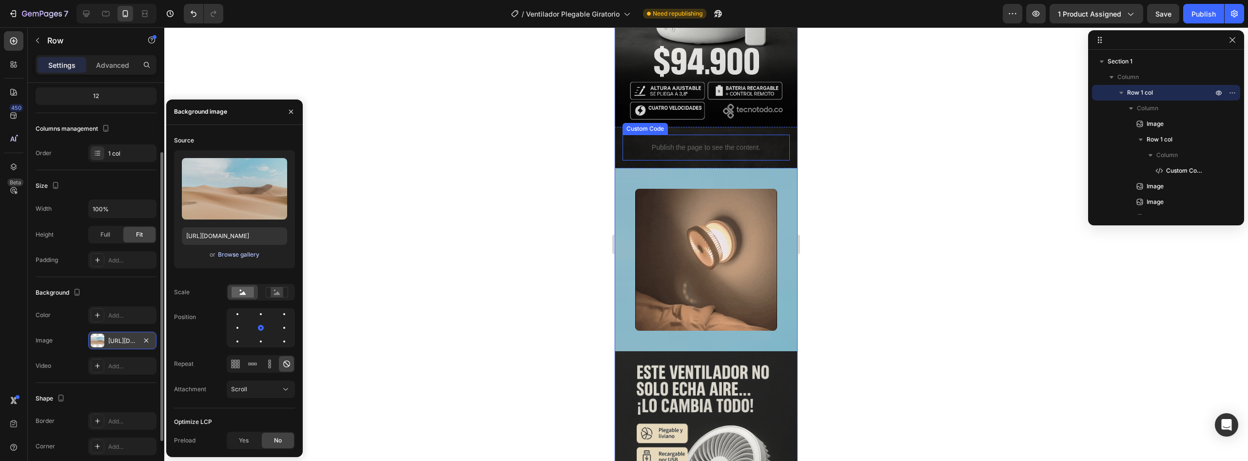
click at [239, 254] on div "Browse gallery" at bounding box center [238, 254] width 41 height 9
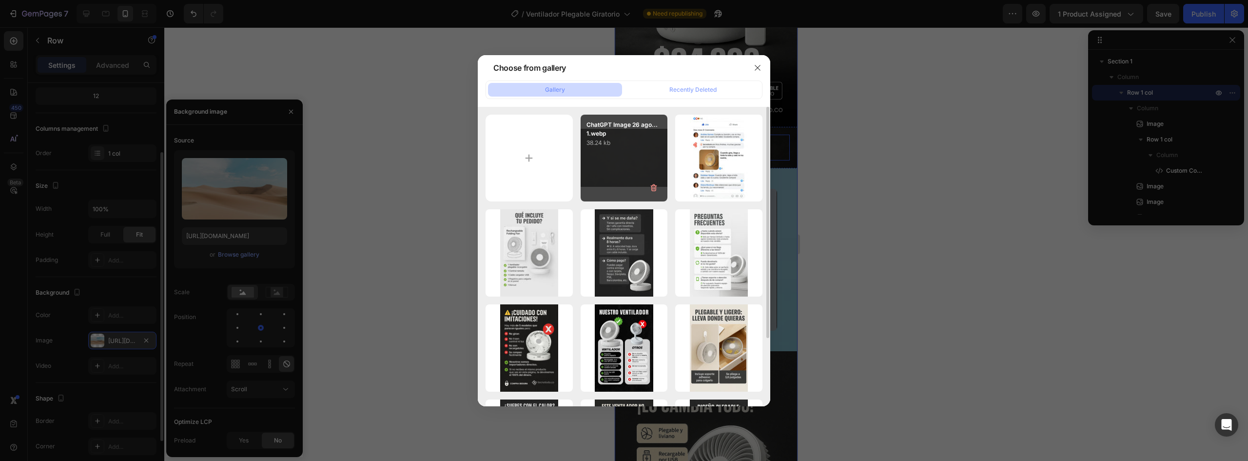
click at [607, 173] on div "ChatGPT Image 26 ago... 1.webp 38.24 kb" at bounding box center [624, 158] width 87 height 87
type input "https://cdn.shopify.com/s/files/1/0952/0096/8995/files/gempages_581611324178432…"
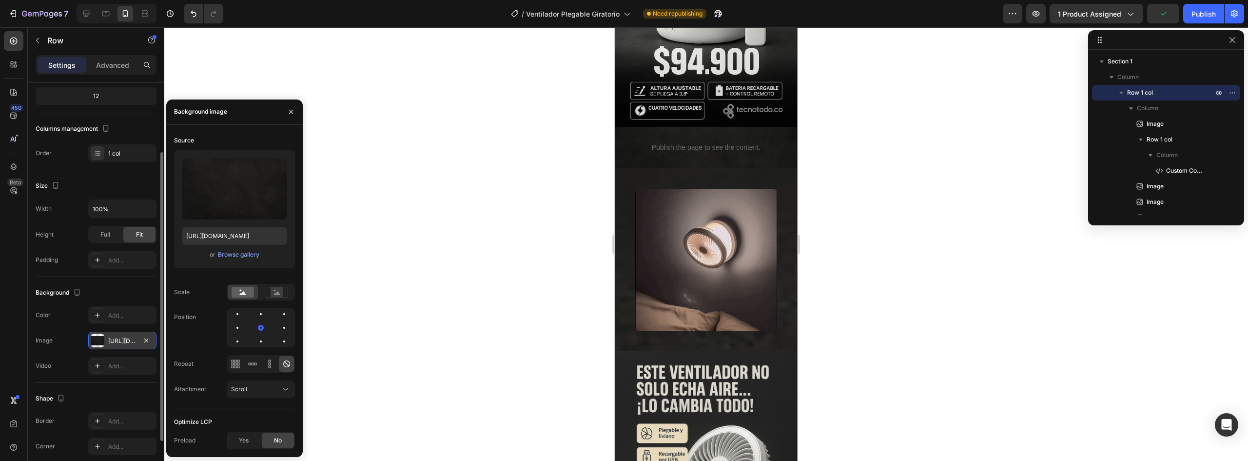
click at [851, 235] on div at bounding box center [706, 243] width 1084 height 433
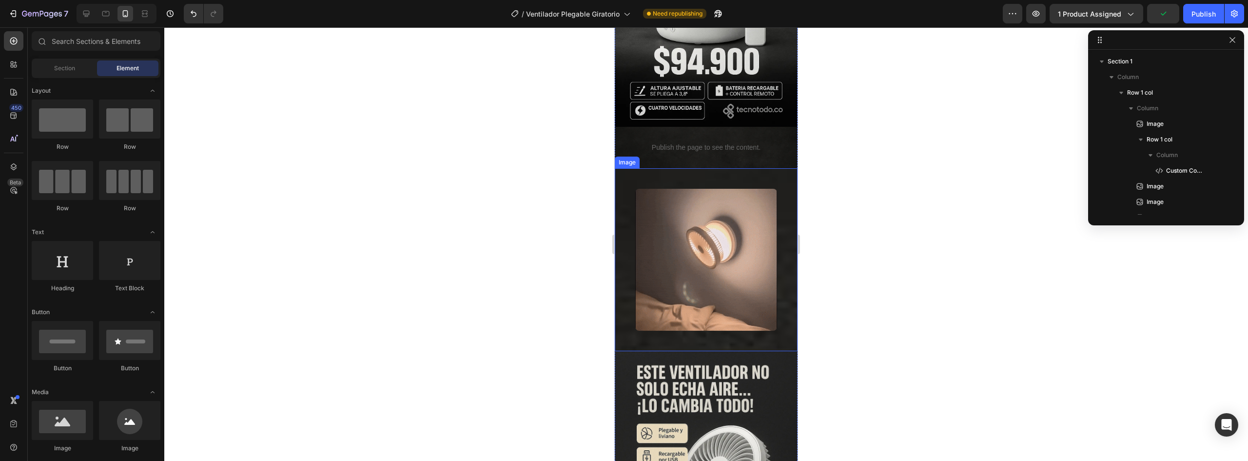
click at [718, 244] on img at bounding box center [706, 260] width 142 height 142
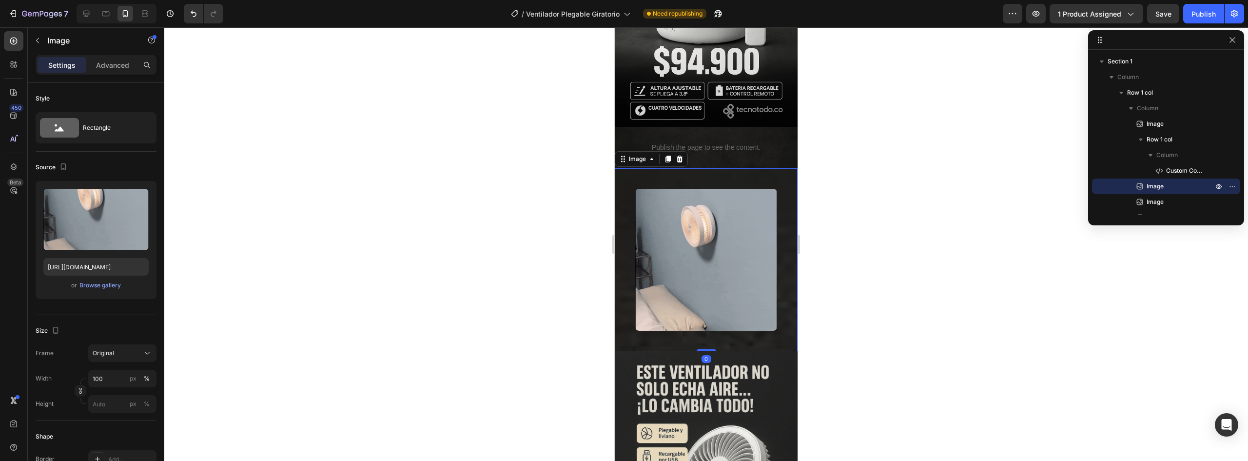
click at [648, 220] on img at bounding box center [706, 260] width 142 height 142
click at [644, 155] on div "Image" at bounding box center [637, 159] width 21 height 9
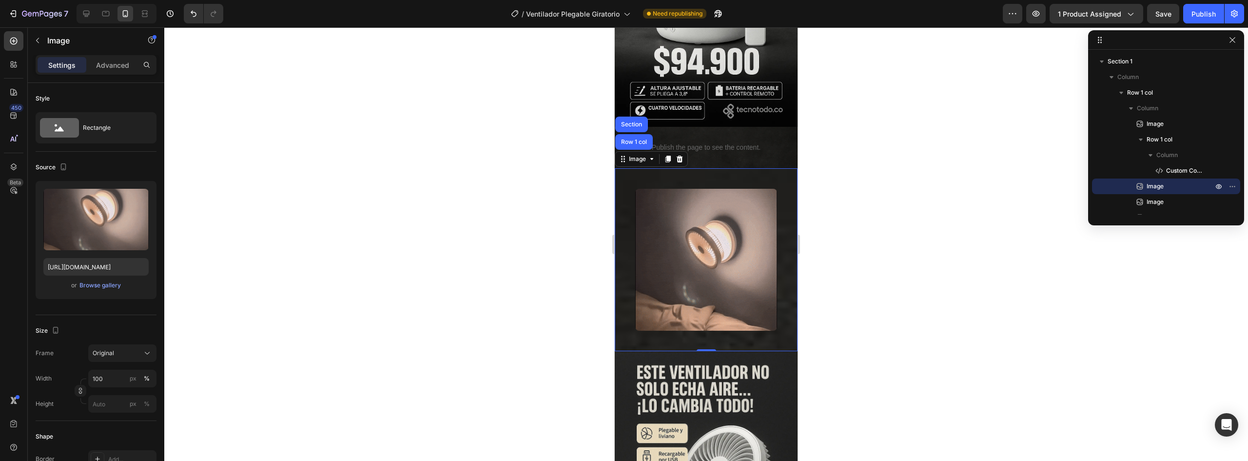
click at [673, 210] on img at bounding box center [706, 260] width 142 height 142
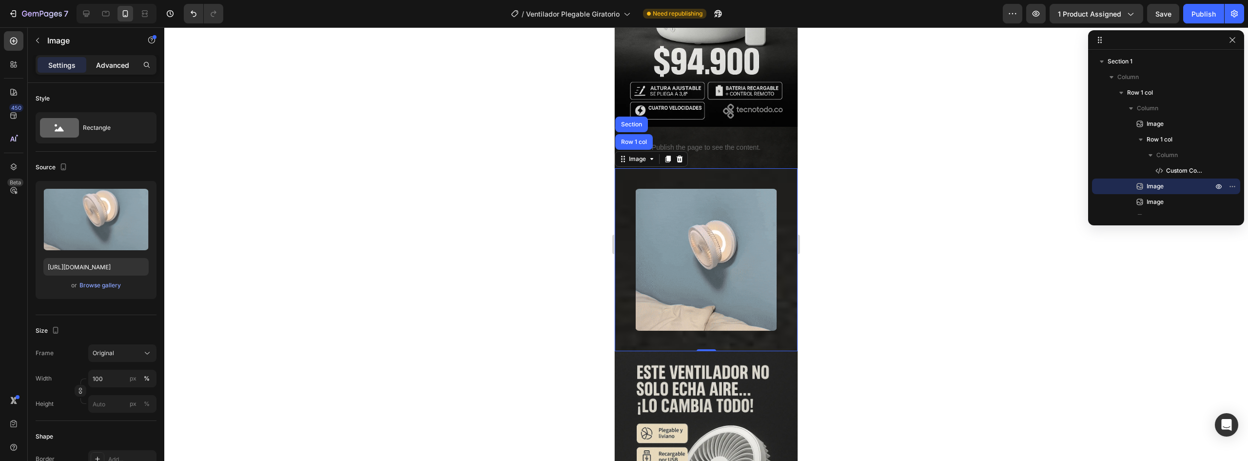
click at [89, 72] on div "Advanced" at bounding box center [112, 65] width 49 height 16
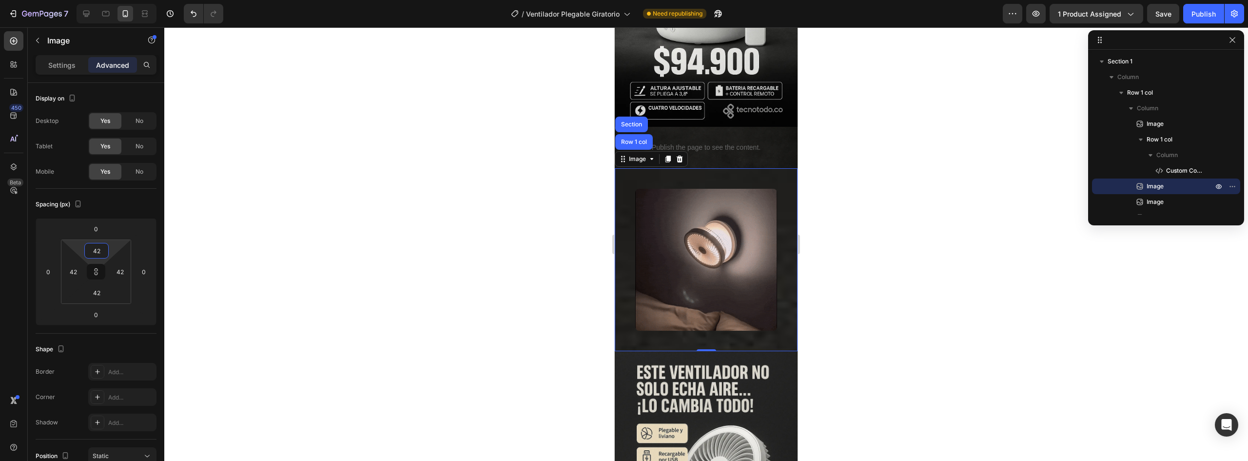
type input "40"
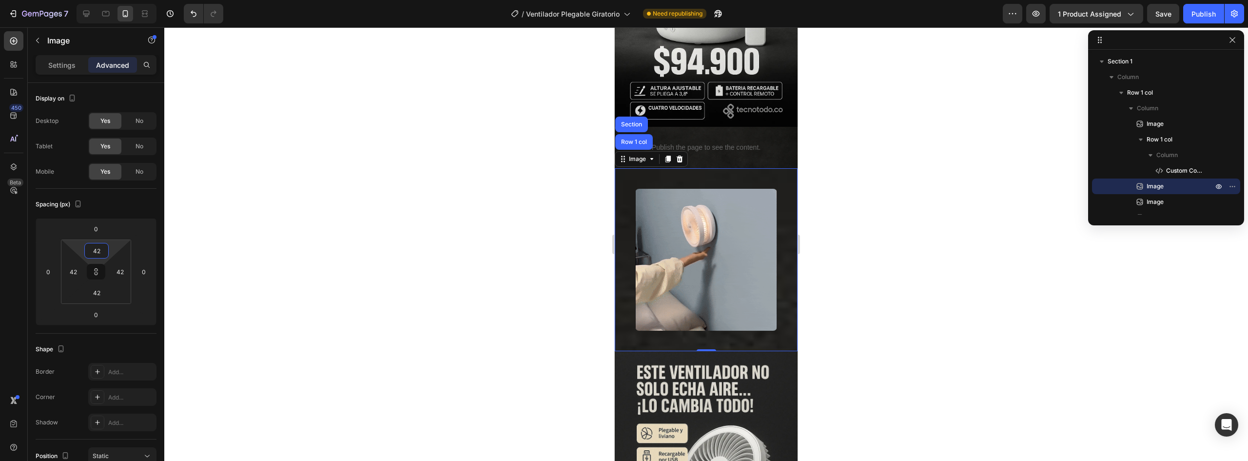
type input "40"
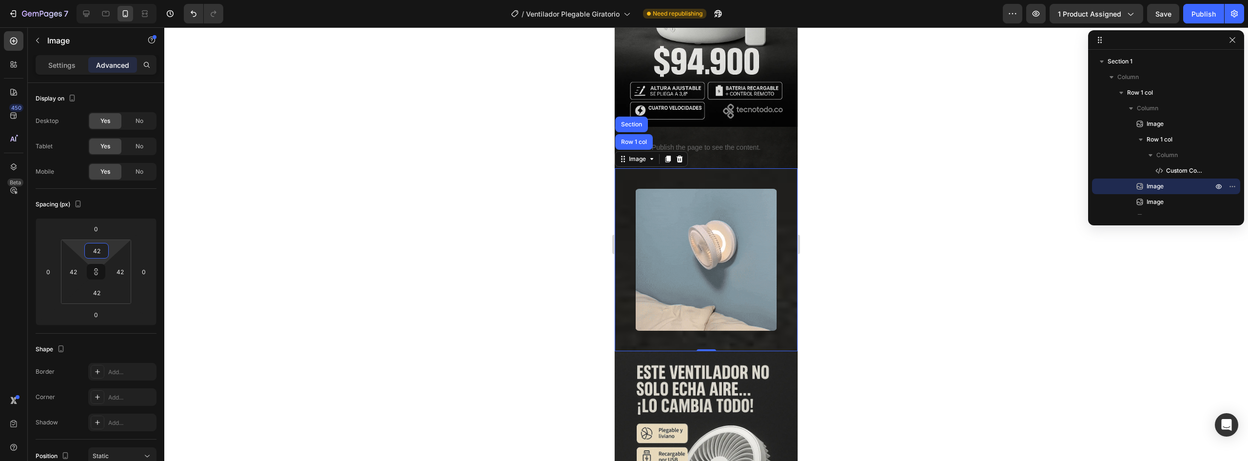
type input "40"
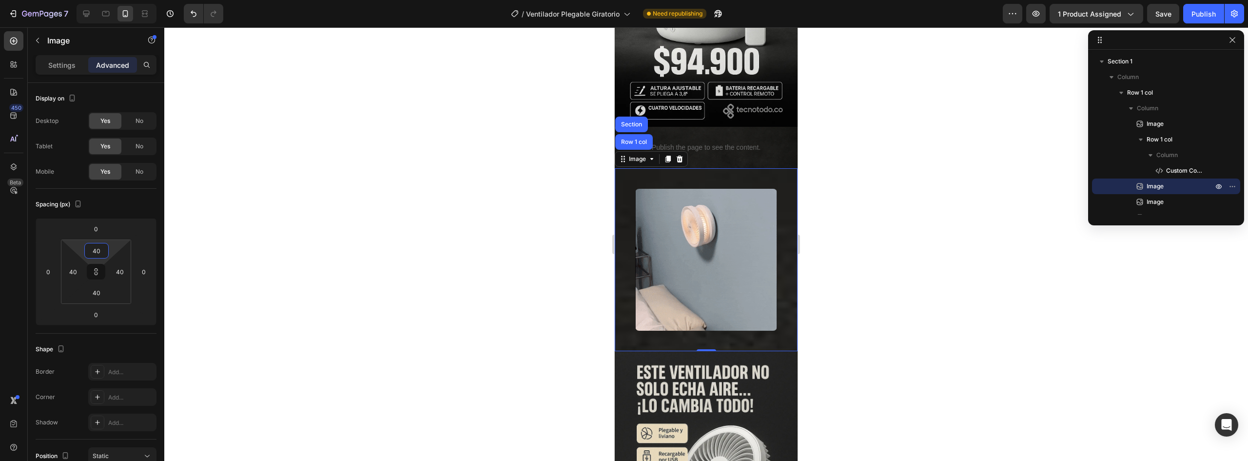
type input "36"
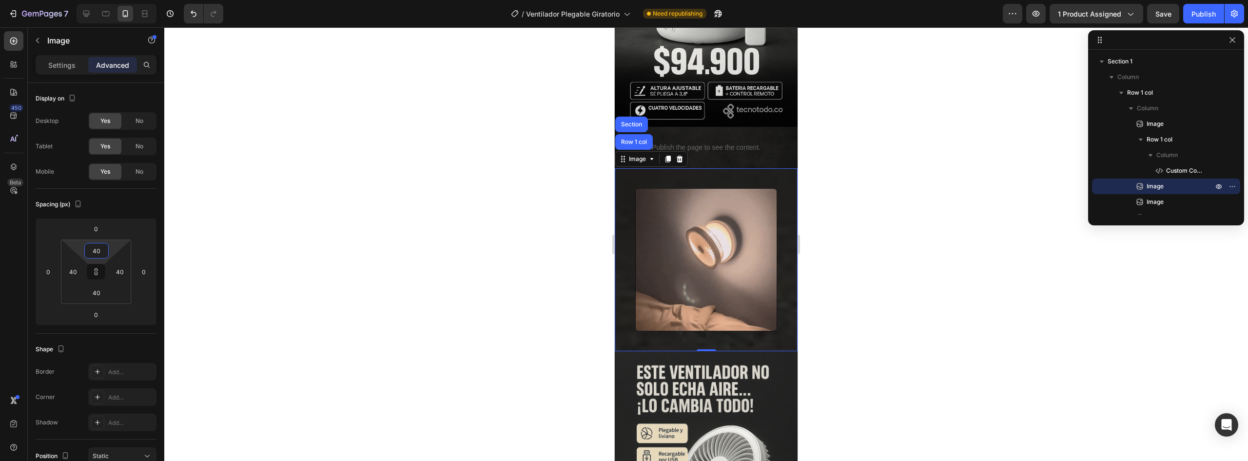
type input "36"
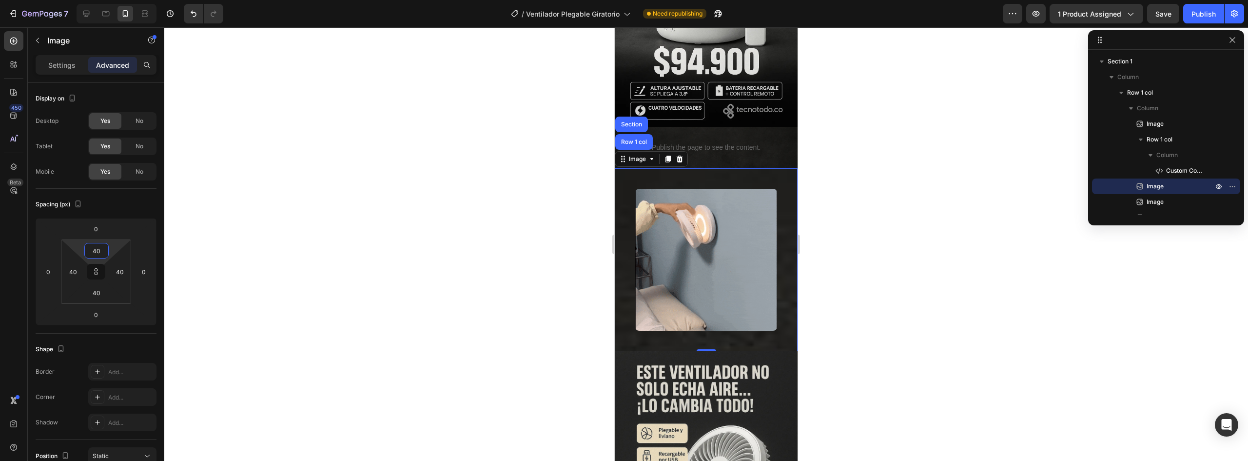
type input "36"
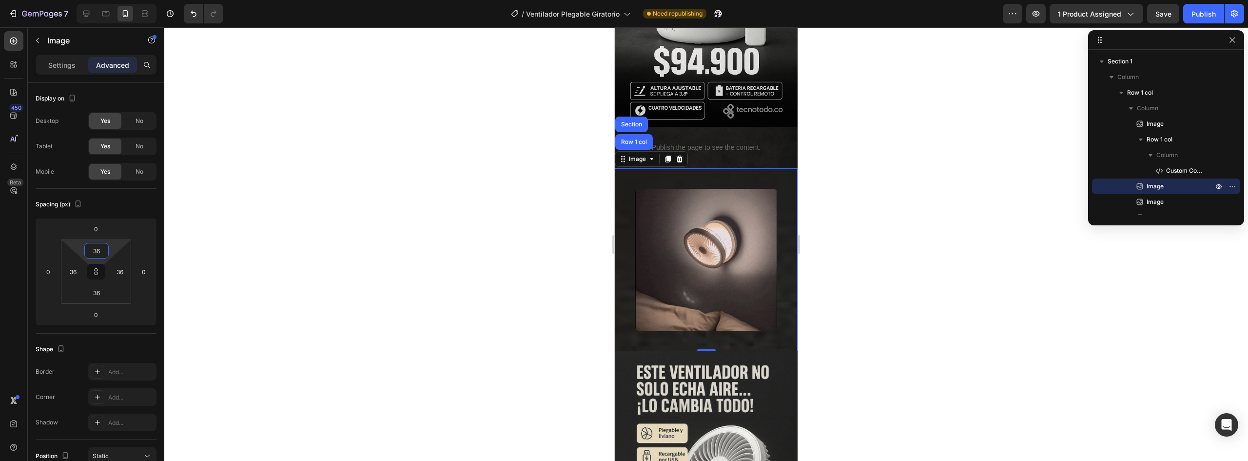
type input "32"
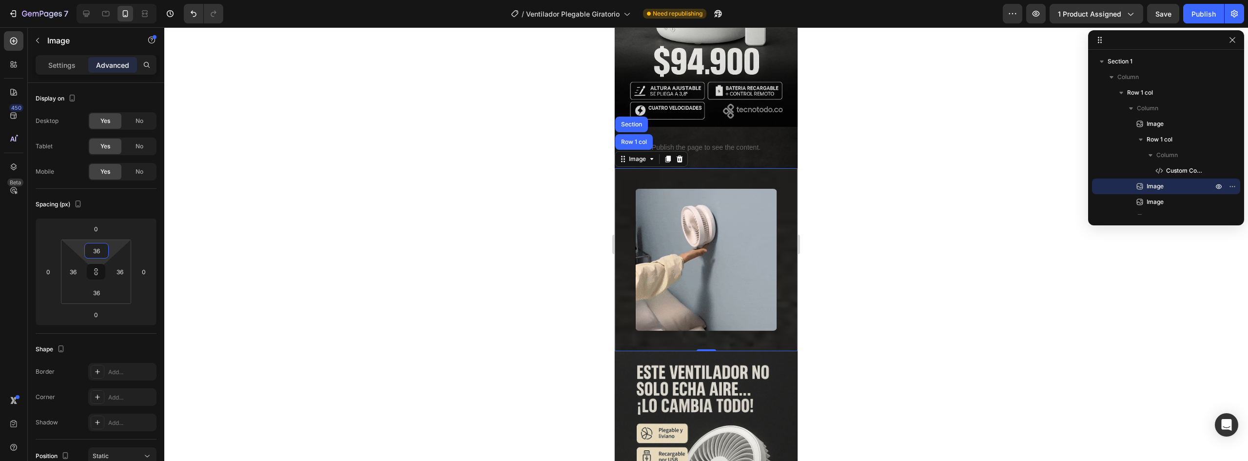
type input "32"
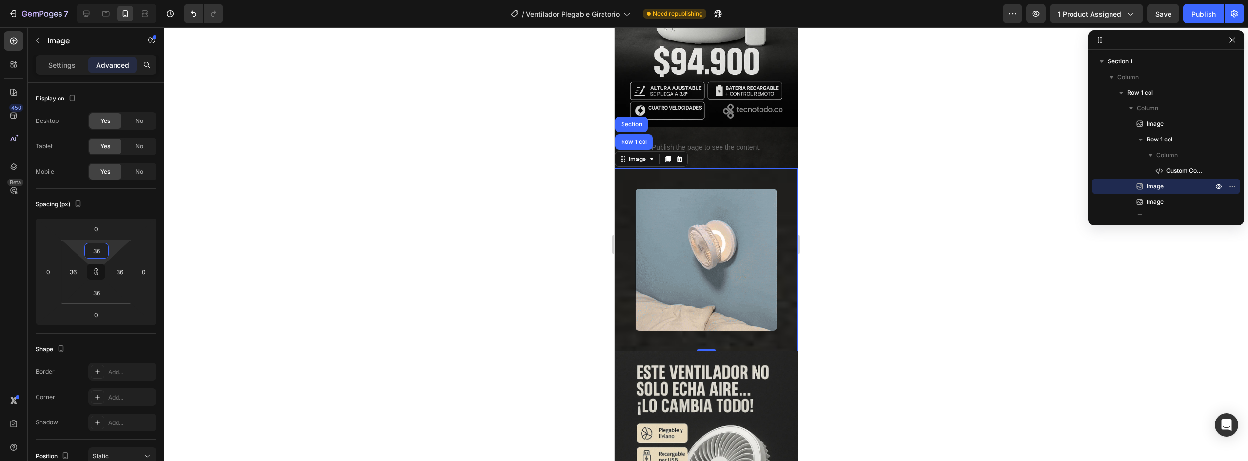
type input "32"
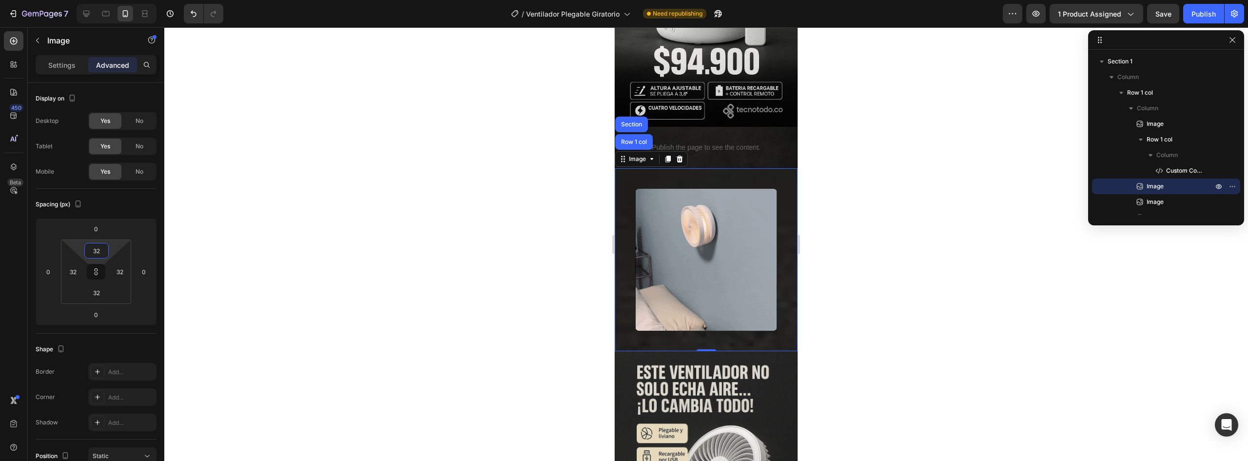
type input "30"
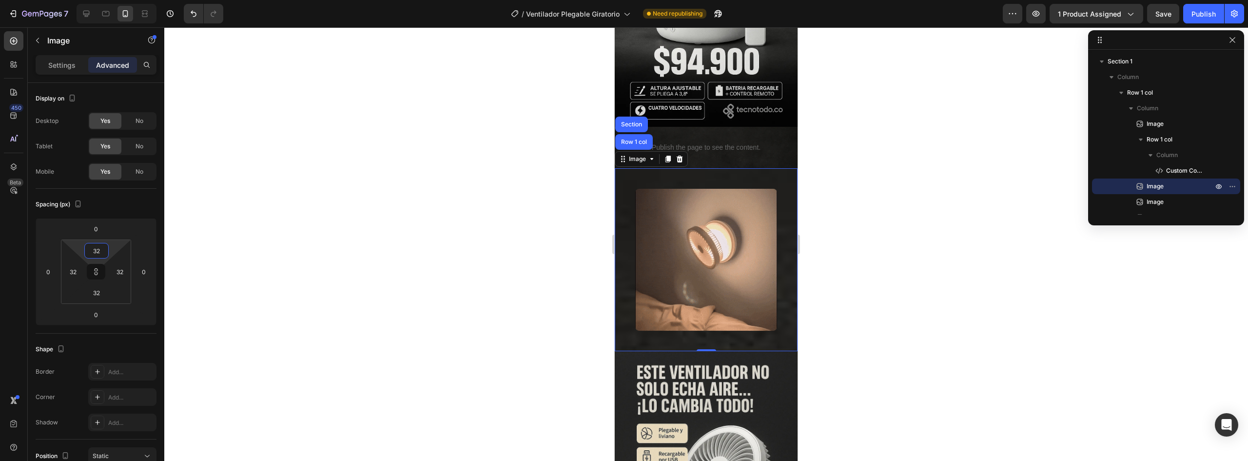
type input "30"
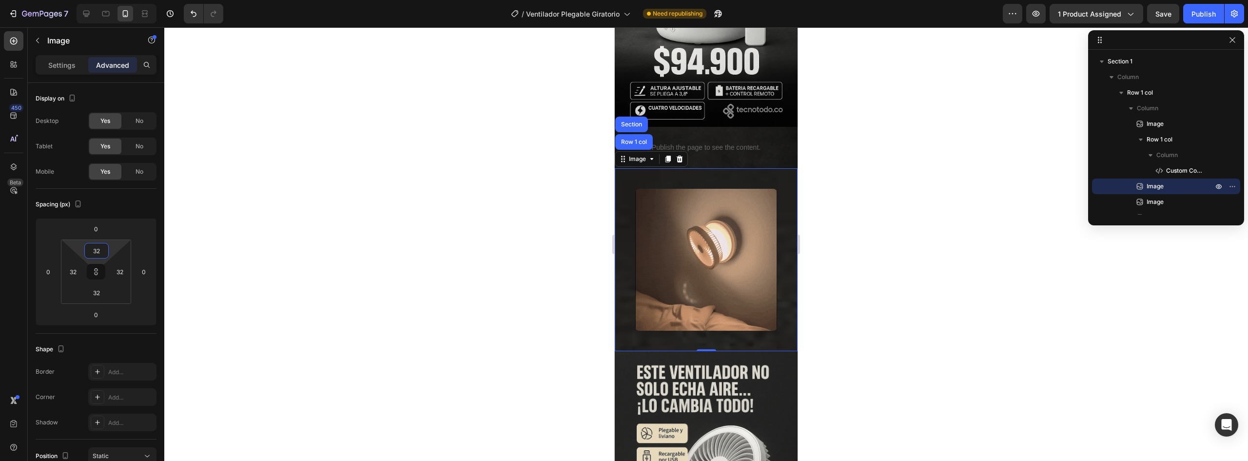
type input "30"
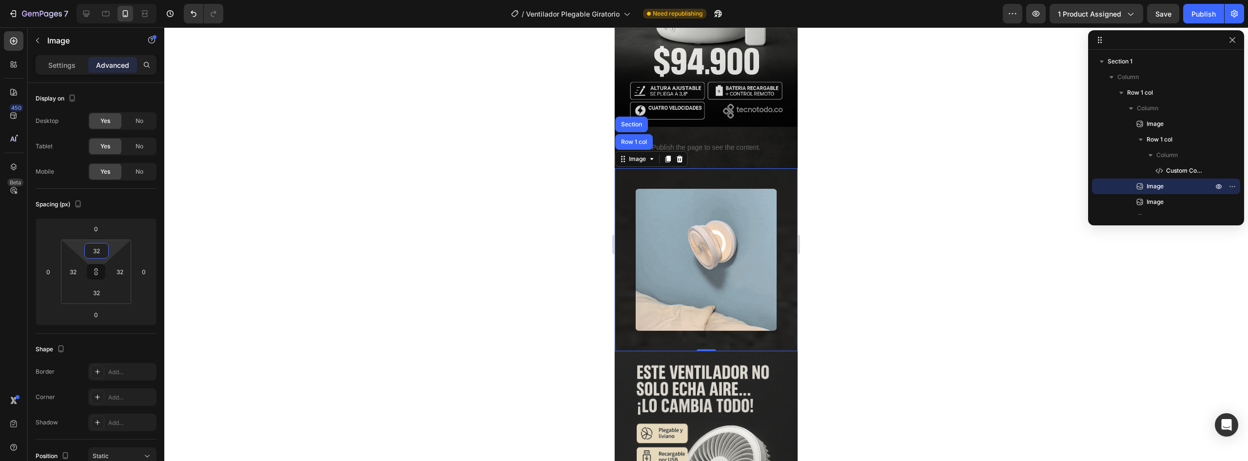
type input "30"
type input "24"
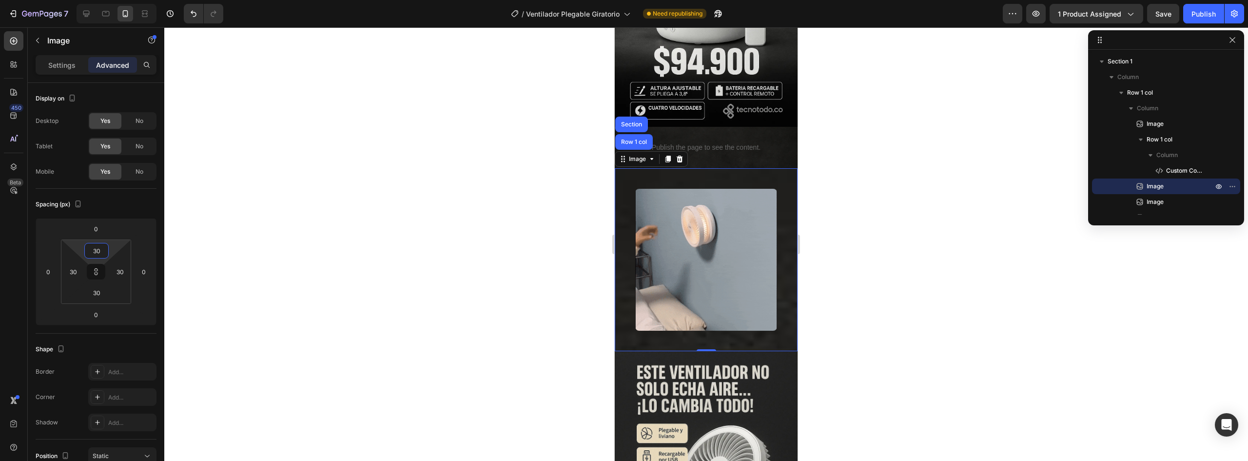
type input "24"
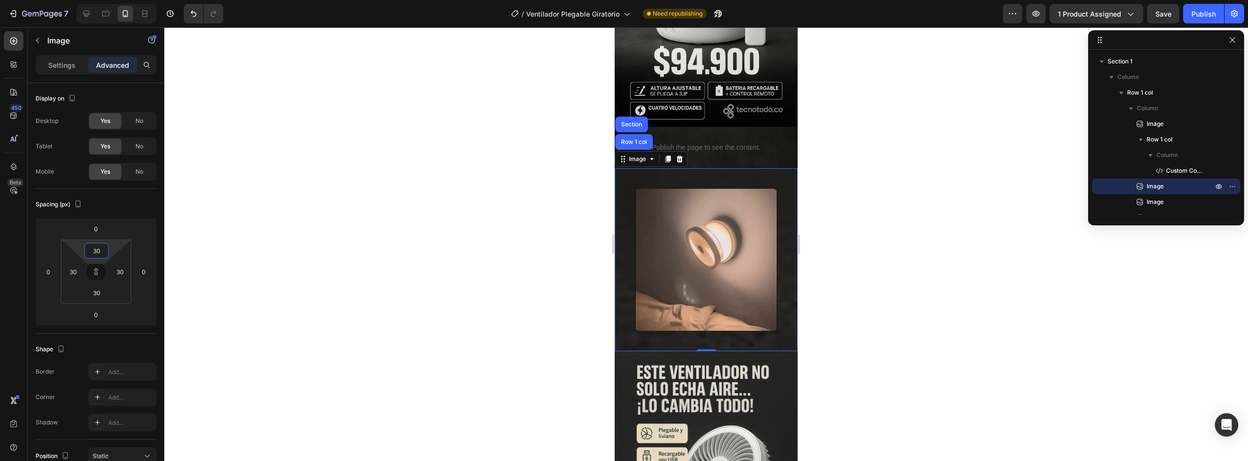
type input "24"
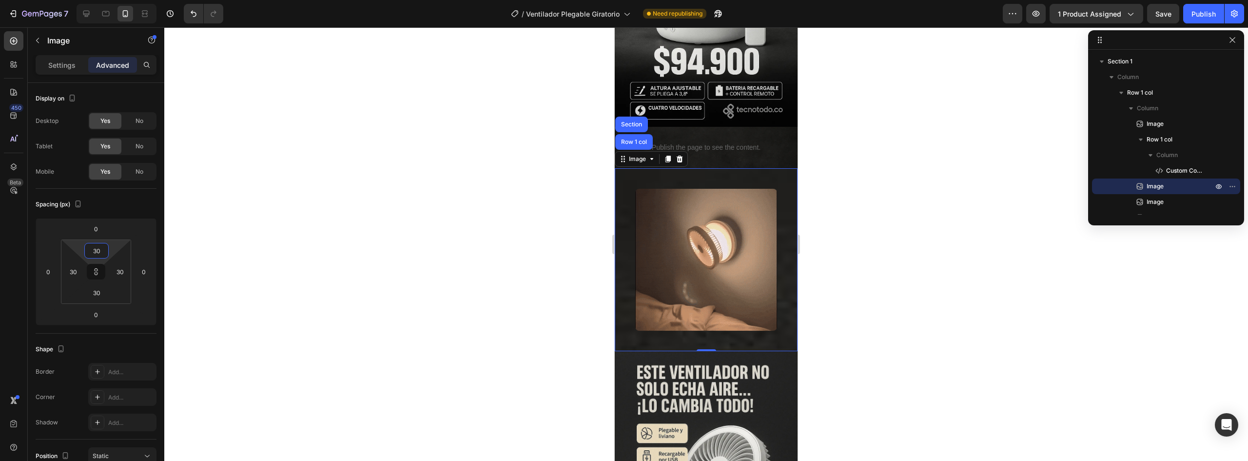
type input "24"
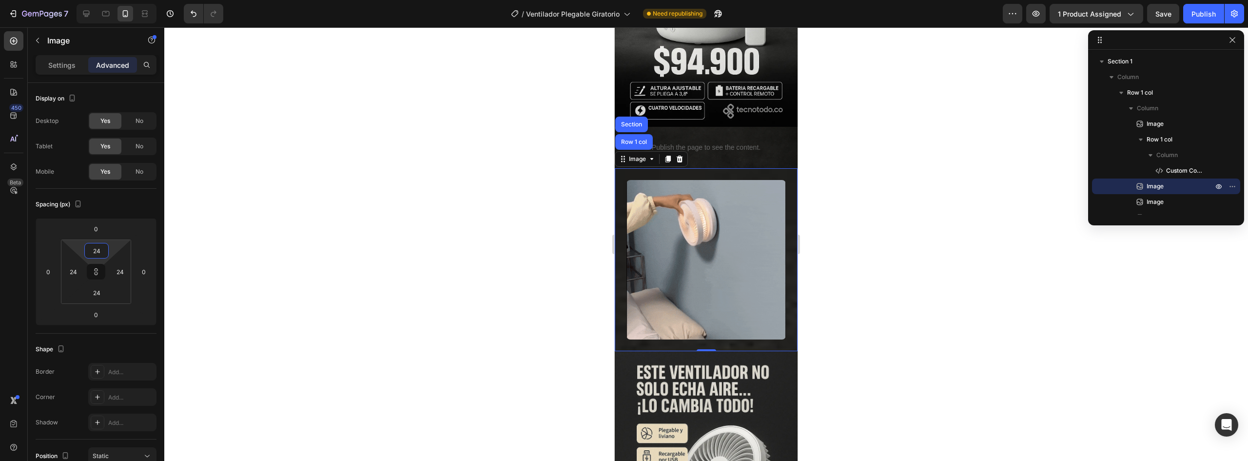
type input "22"
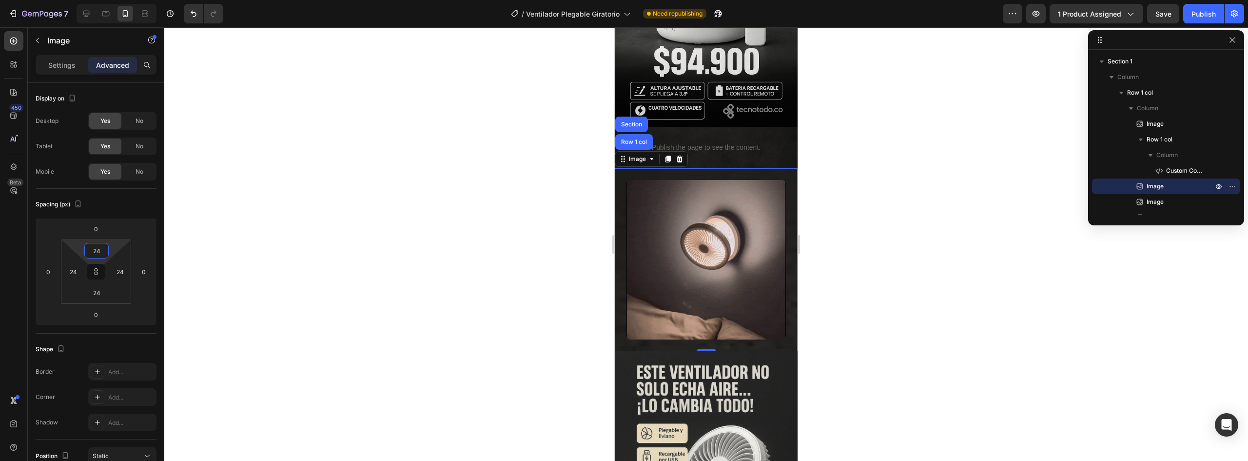
type input "22"
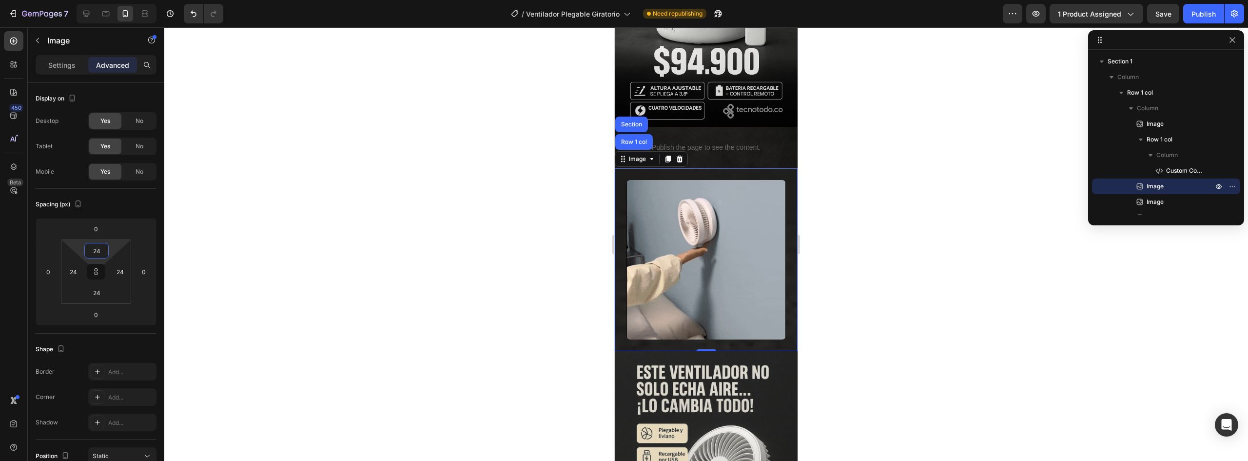
type input "22"
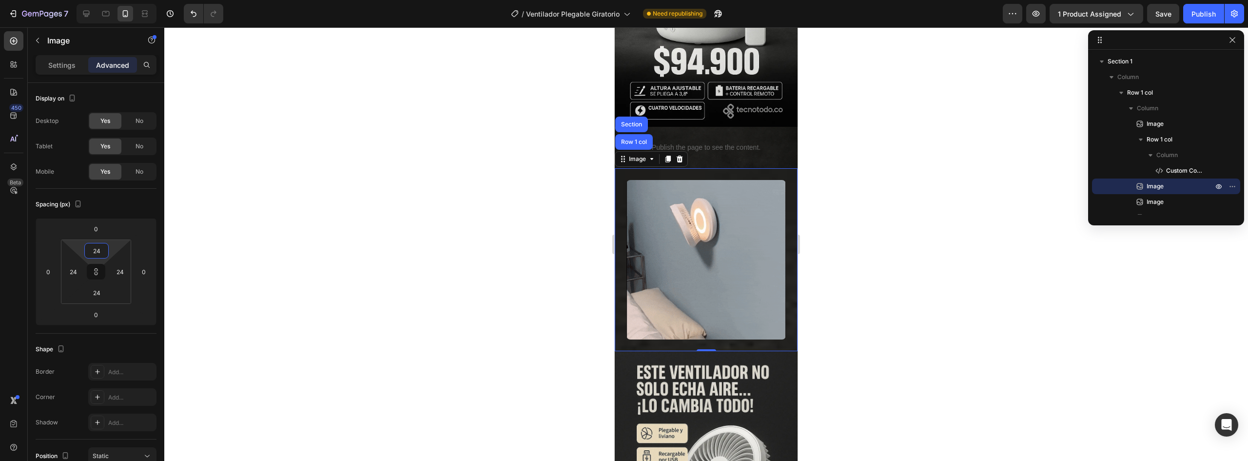
type input "22"
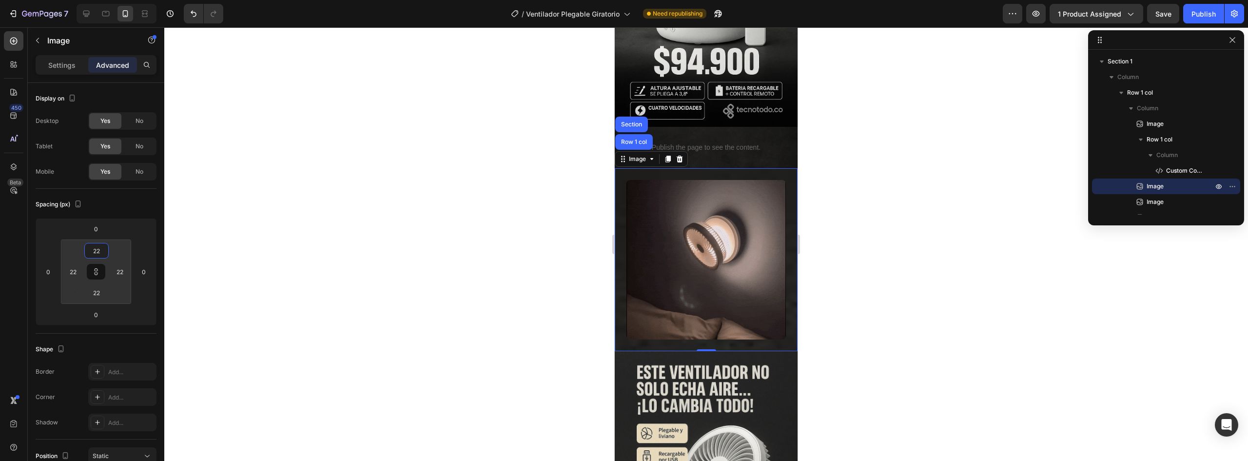
type input "20"
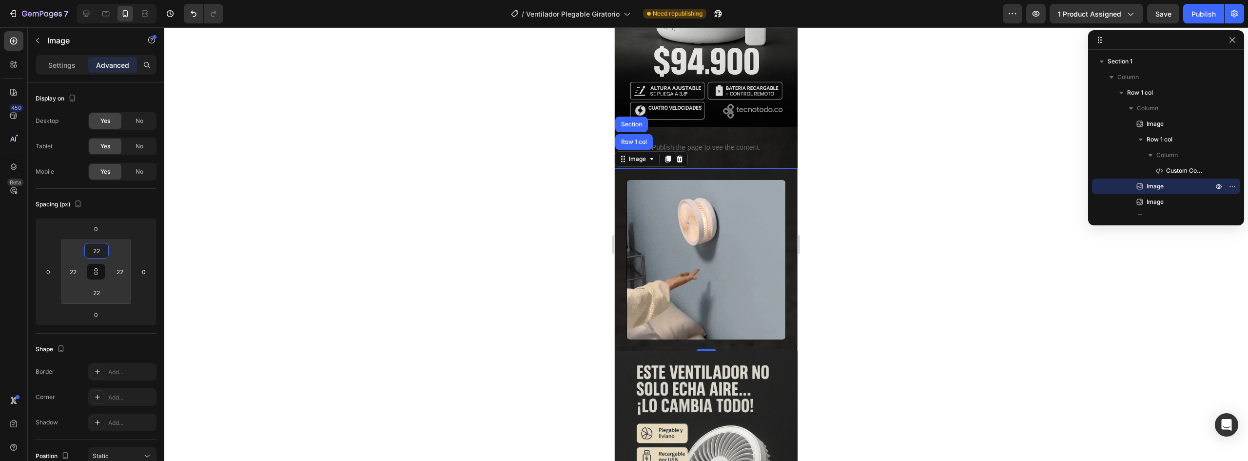
type input "20"
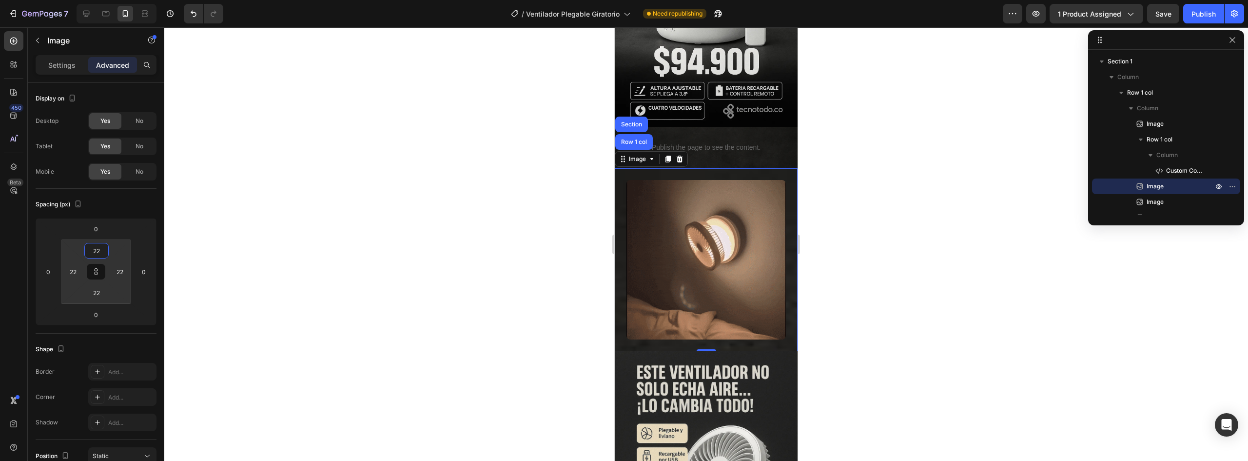
type input "20"
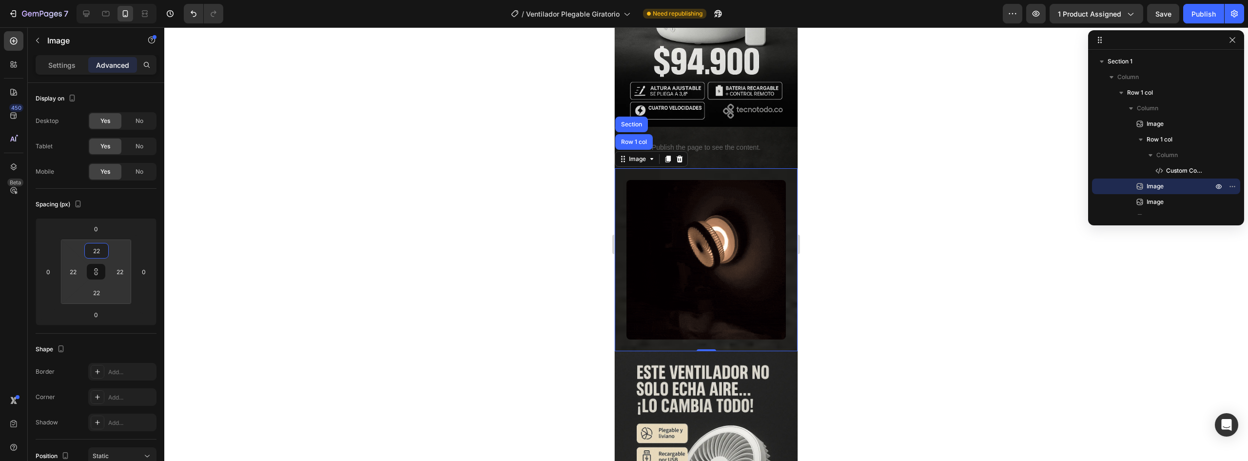
type input "20"
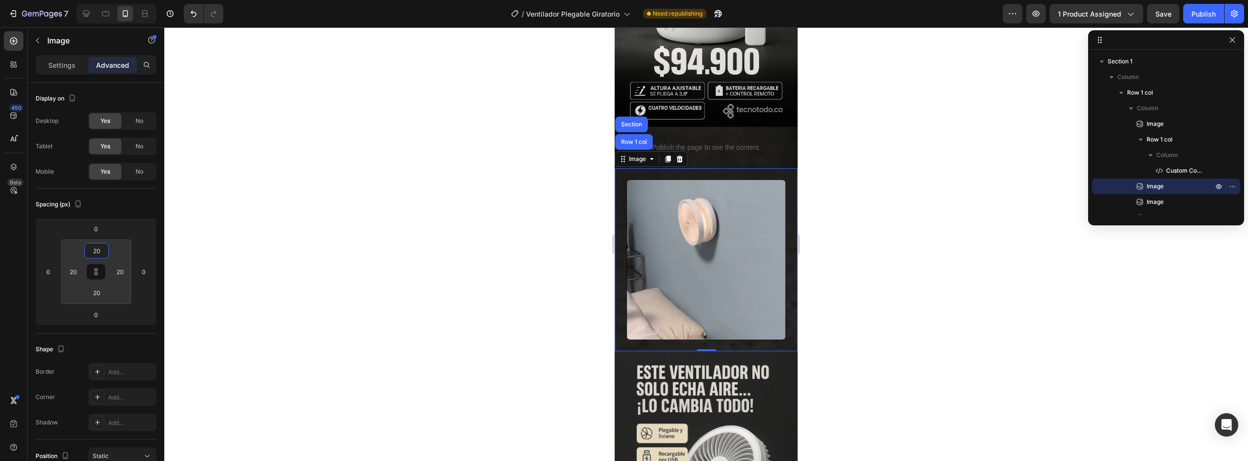
type input "18"
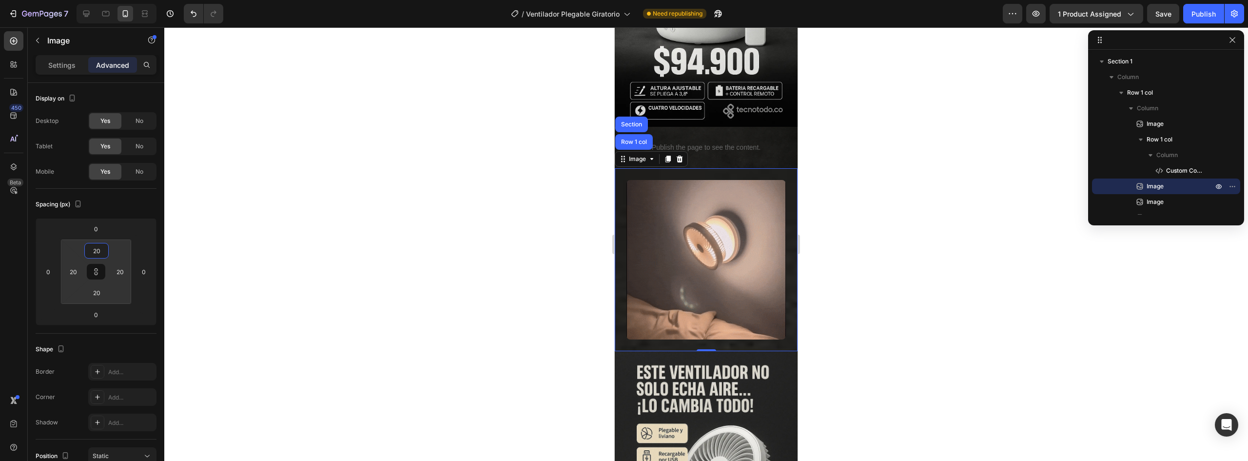
type input "18"
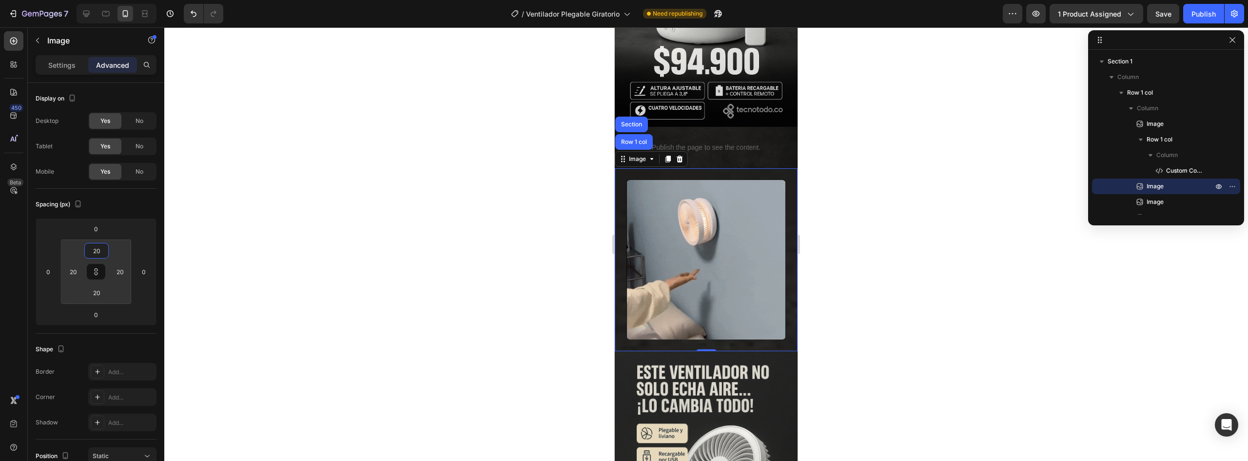
type input "18"
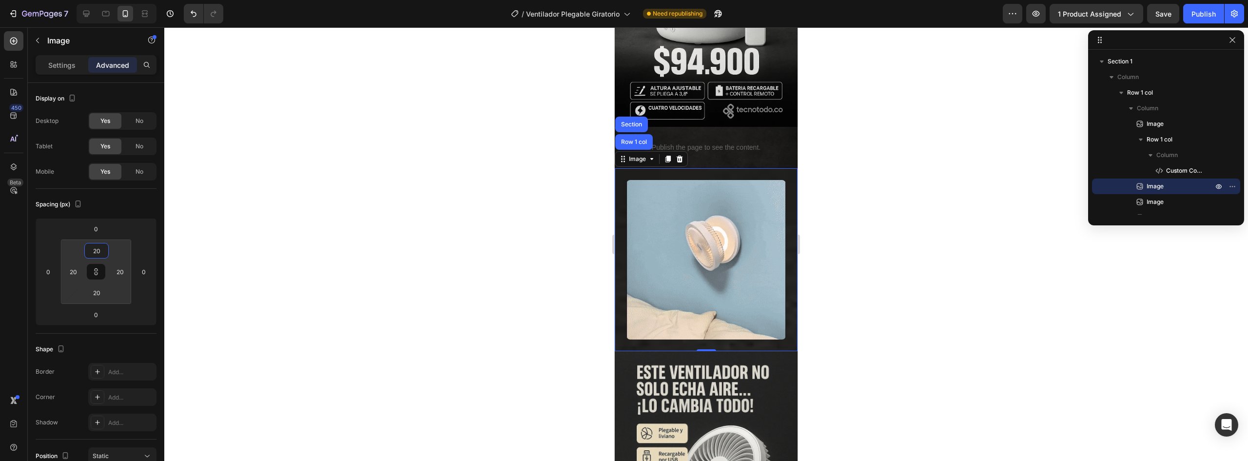
type input "18"
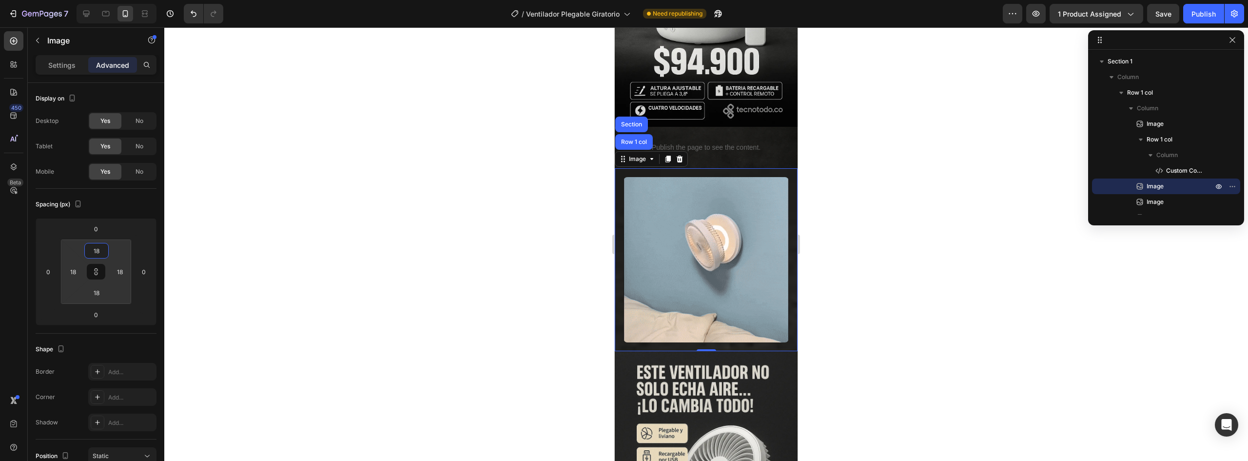
drag, startPoint x: 95, startPoint y: 260, endPoint x: 44, endPoint y: 135, distance: 135.2
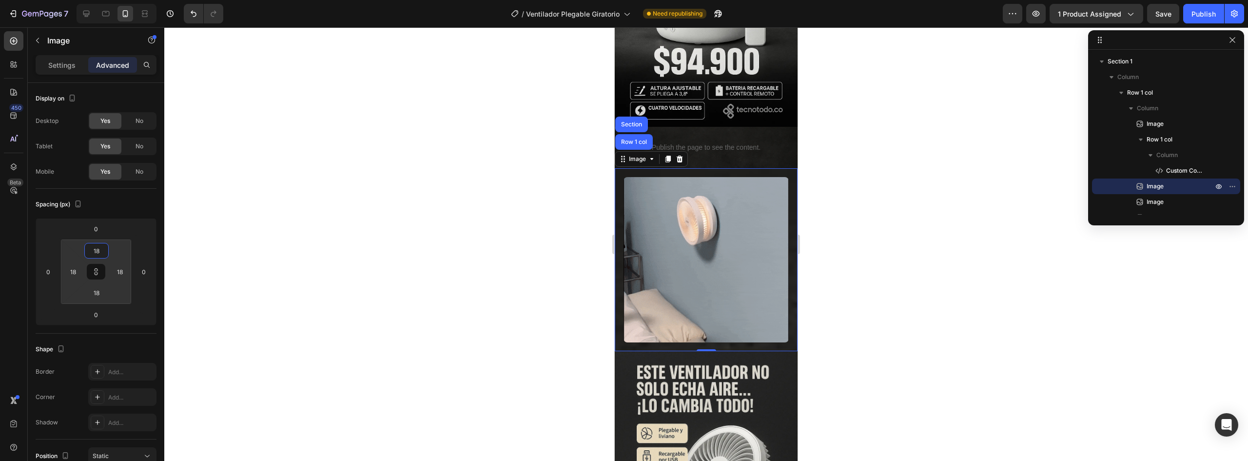
click at [97, 0] on html "7 / Ventilador Plegable Giratorio Need republishing Preview 1 product assigned …" at bounding box center [624, 0] width 1248 height 0
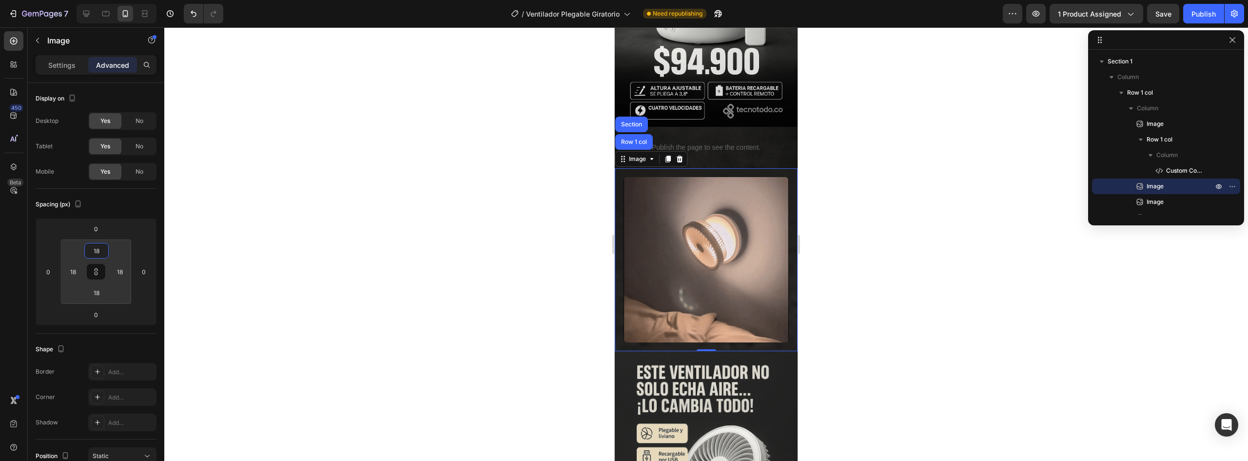
click at [882, 183] on div at bounding box center [706, 243] width 1084 height 433
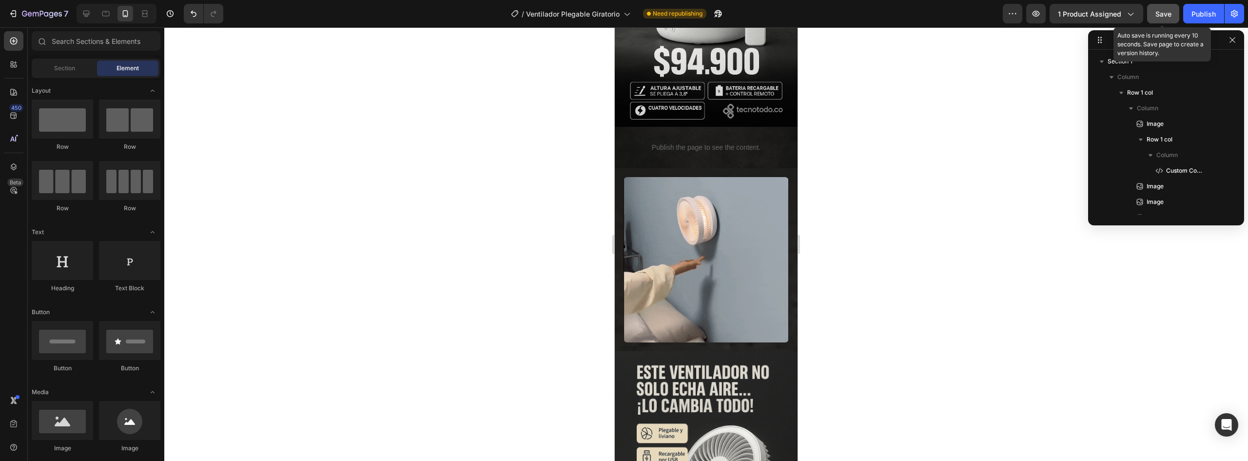
click at [1154, 19] on button "Save" at bounding box center [1163, 14] width 32 height 20
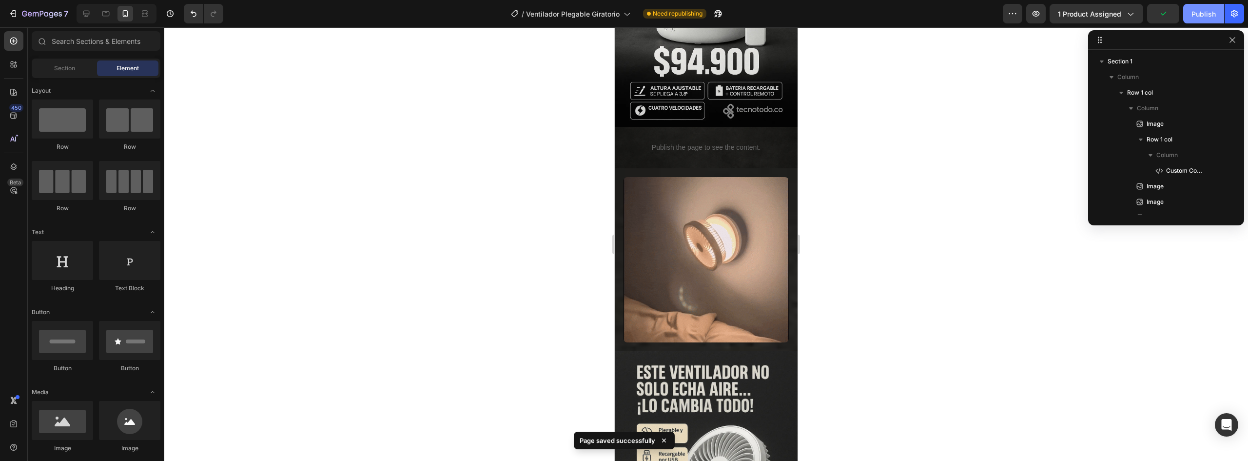
click at [1199, 15] on div "Publish" at bounding box center [1203, 14] width 24 height 10
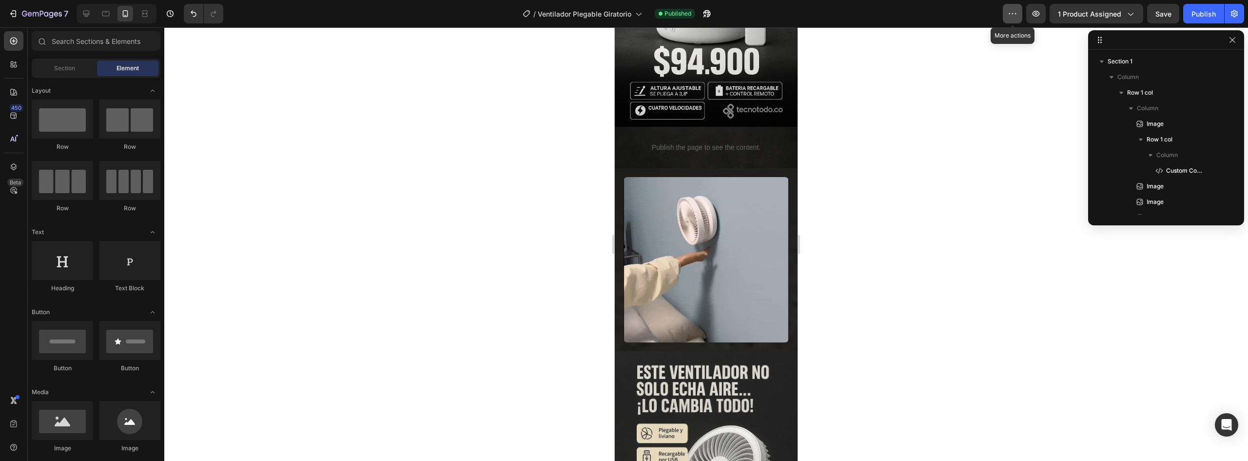
click at [1006, 9] on button "button" at bounding box center [1013, 14] width 20 height 20
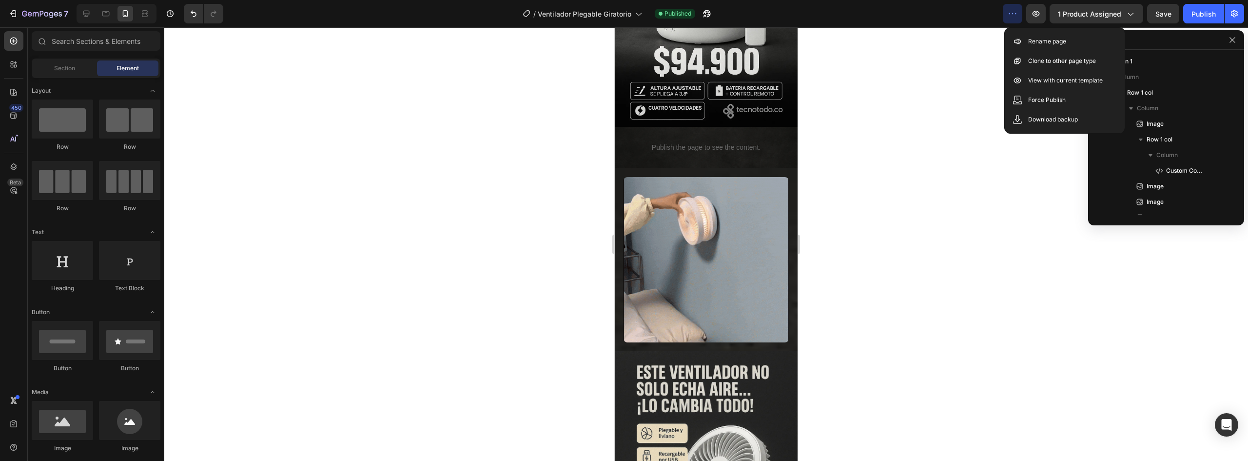
click at [1006, 9] on button "button" at bounding box center [1013, 14] width 20 height 20
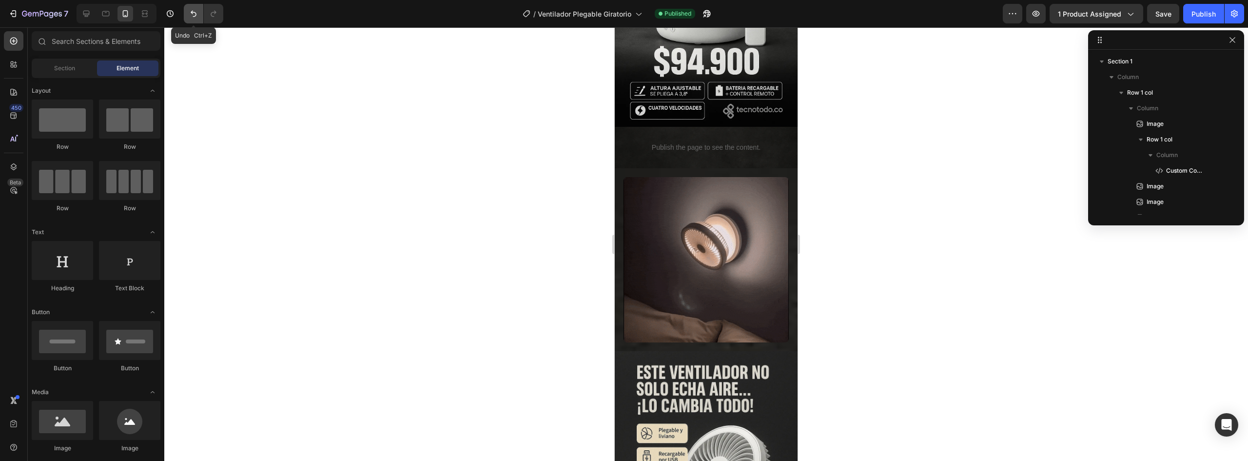
click at [197, 22] on button "Undo/Redo" at bounding box center [194, 14] width 20 height 20
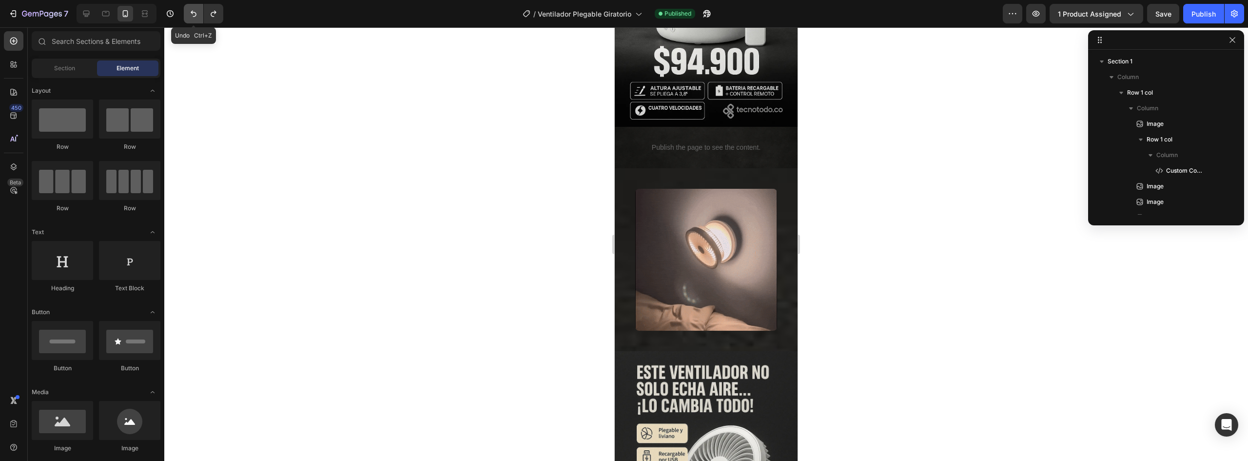
click at [197, 22] on button "Undo/Redo" at bounding box center [194, 14] width 20 height 20
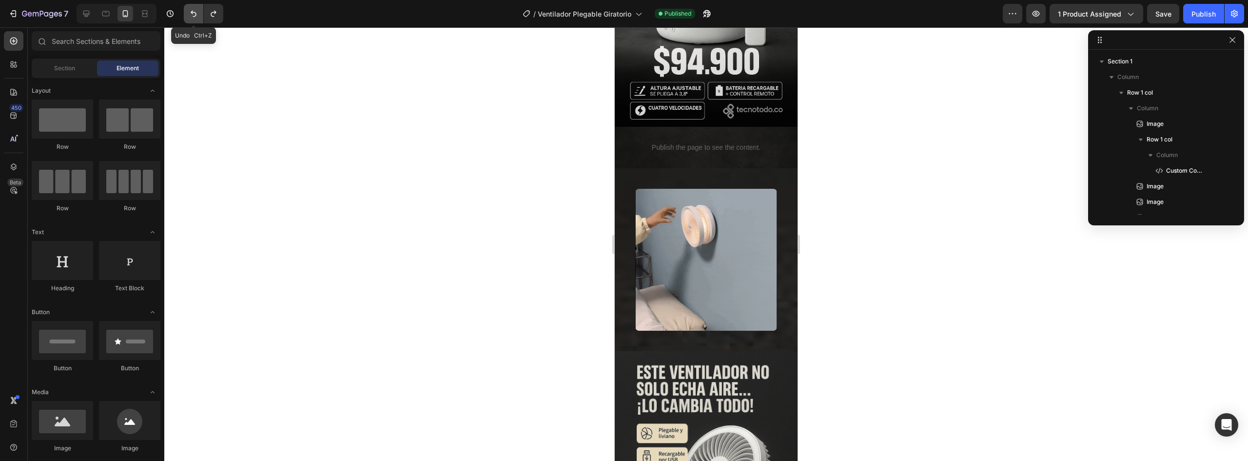
click at [195, 19] on button "Undo/Redo" at bounding box center [194, 14] width 20 height 20
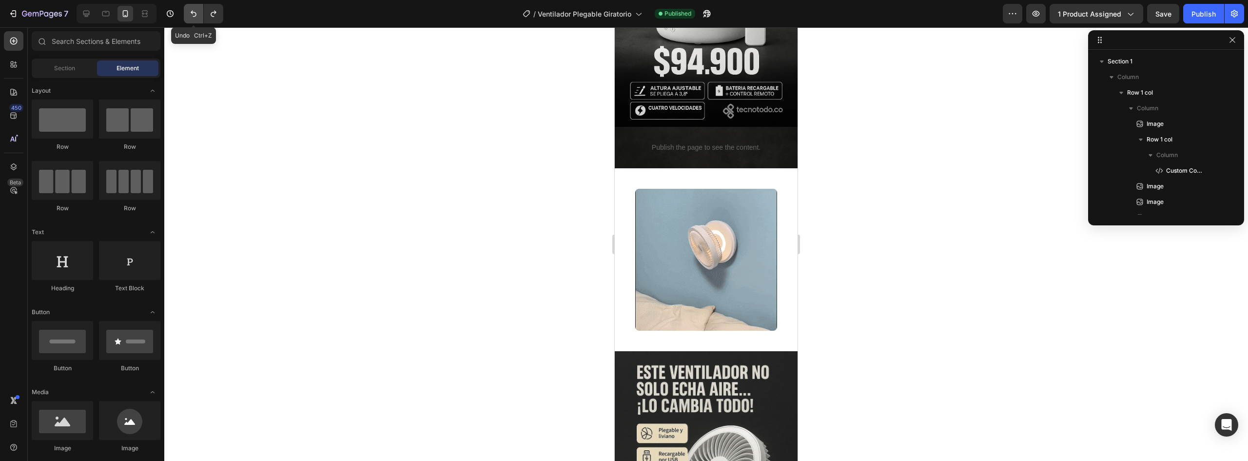
click at [195, 19] on button "Undo/Redo" at bounding box center [194, 14] width 20 height 20
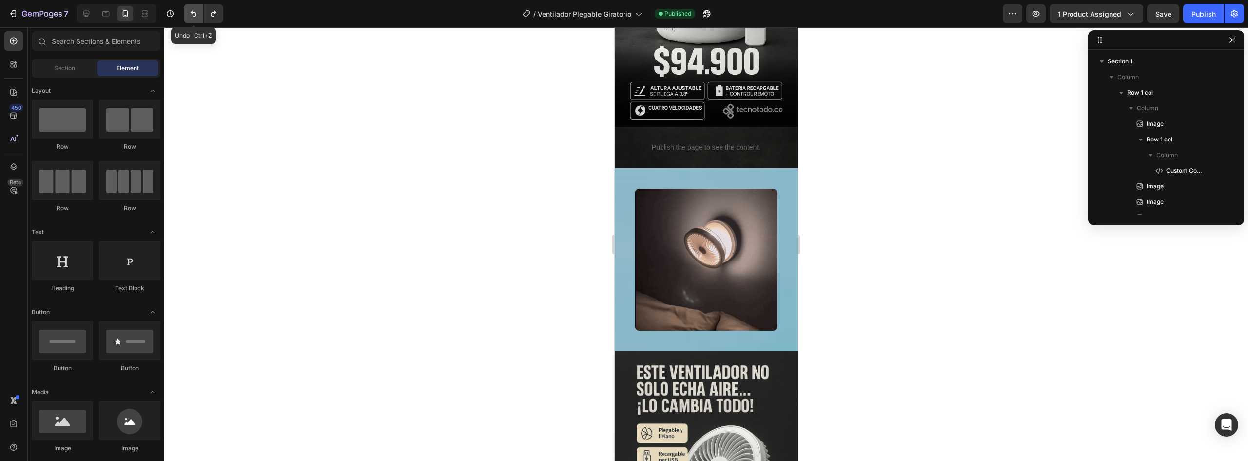
click at [195, 19] on button "Undo/Redo" at bounding box center [194, 14] width 20 height 20
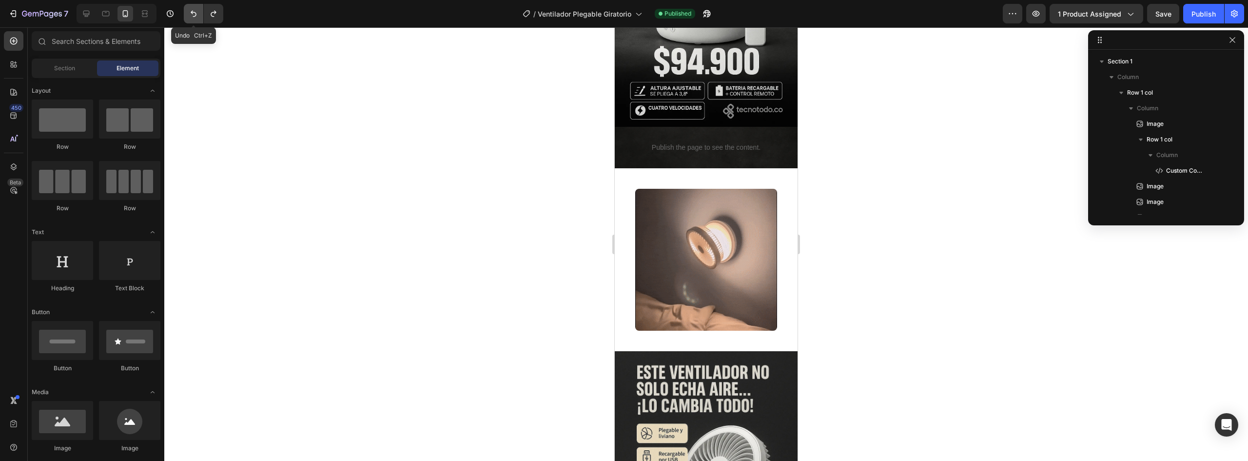
click at [195, 19] on button "Undo/Redo" at bounding box center [194, 14] width 20 height 20
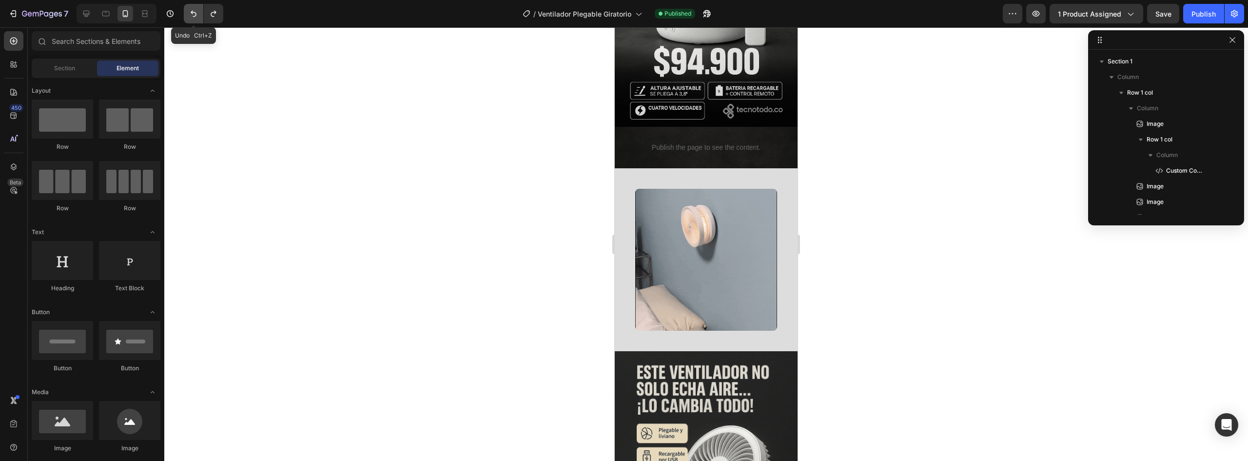
click at [195, 19] on button "Undo/Redo" at bounding box center [194, 14] width 20 height 20
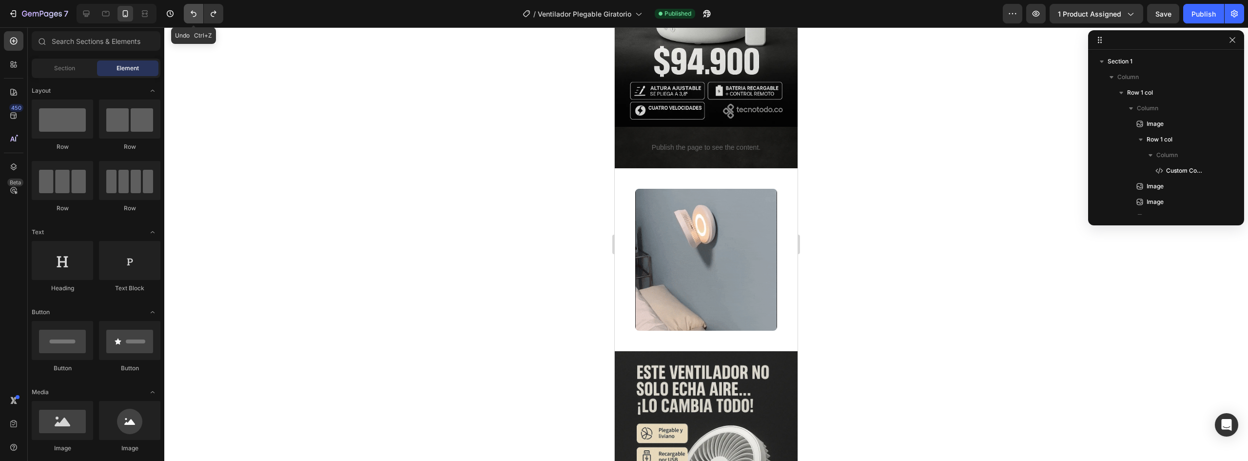
click at [195, 19] on button "Undo/Redo" at bounding box center [194, 14] width 20 height 20
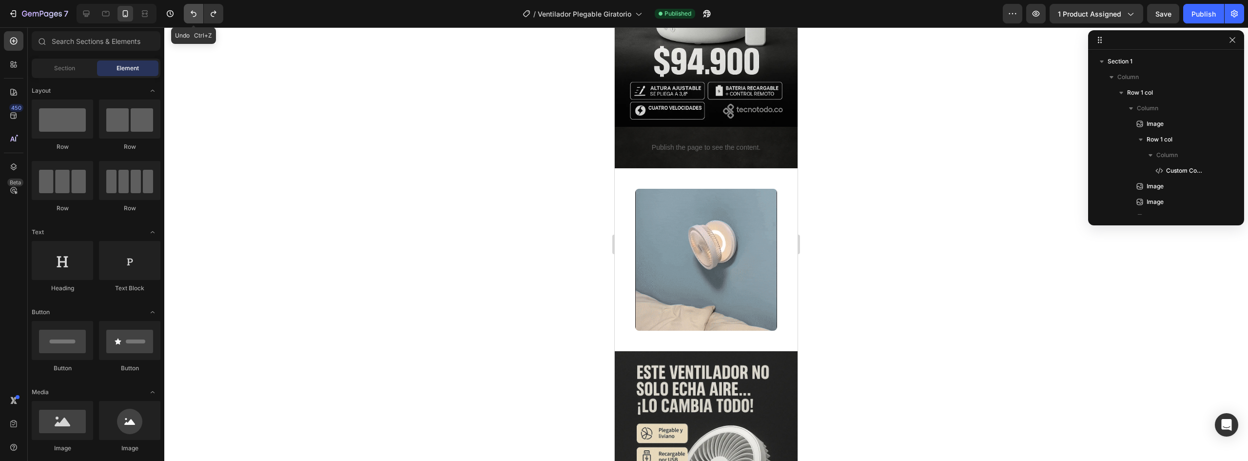
click at [195, 19] on button "Undo/Redo" at bounding box center [194, 14] width 20 height 20
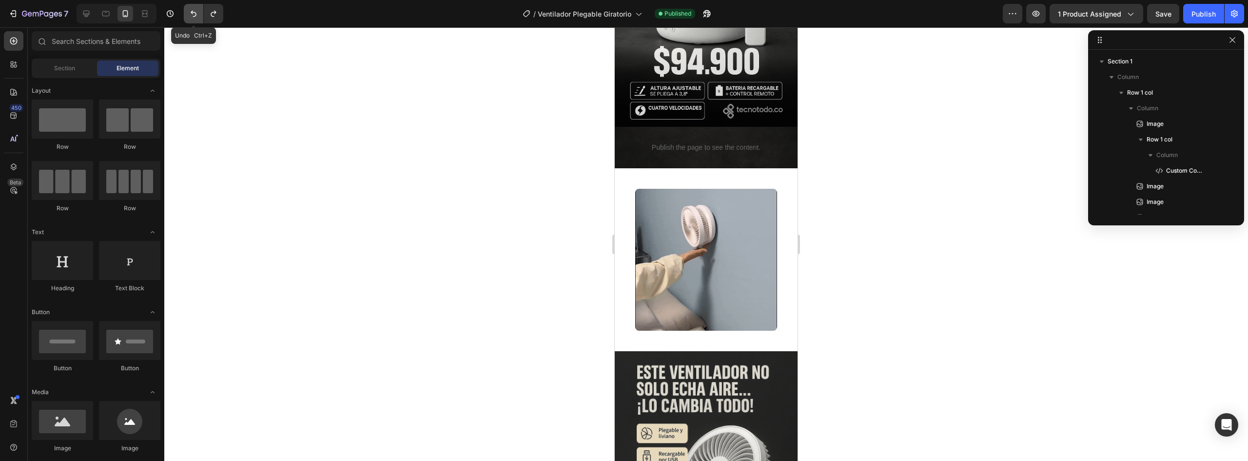
click at [195, 19] on button "Undo/Redo" at bounding box center [194, 14] width 20 height 20
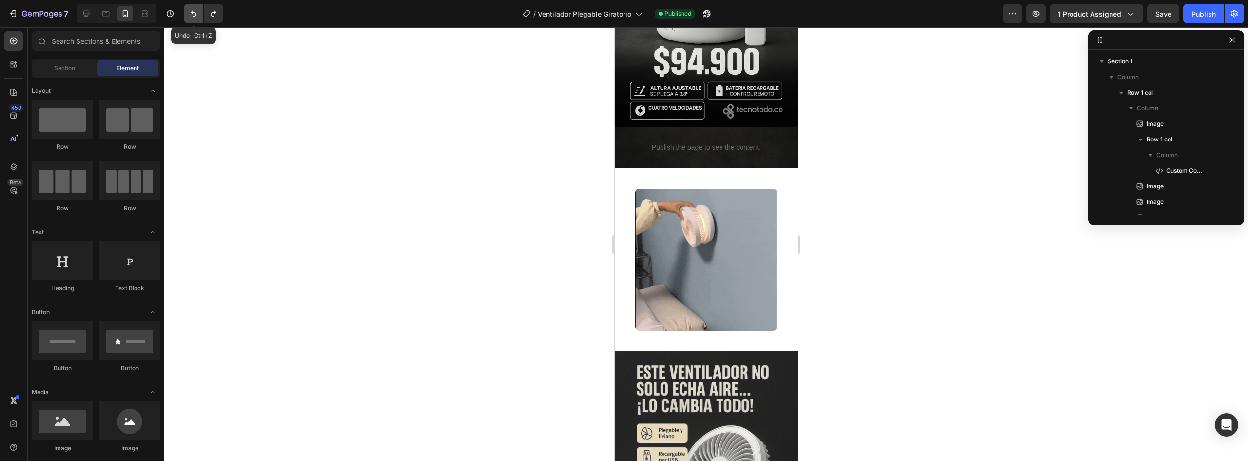
click at [192, 17] on icon "Undo/Redo" at bounding box center [194, 14] width 10 height 10
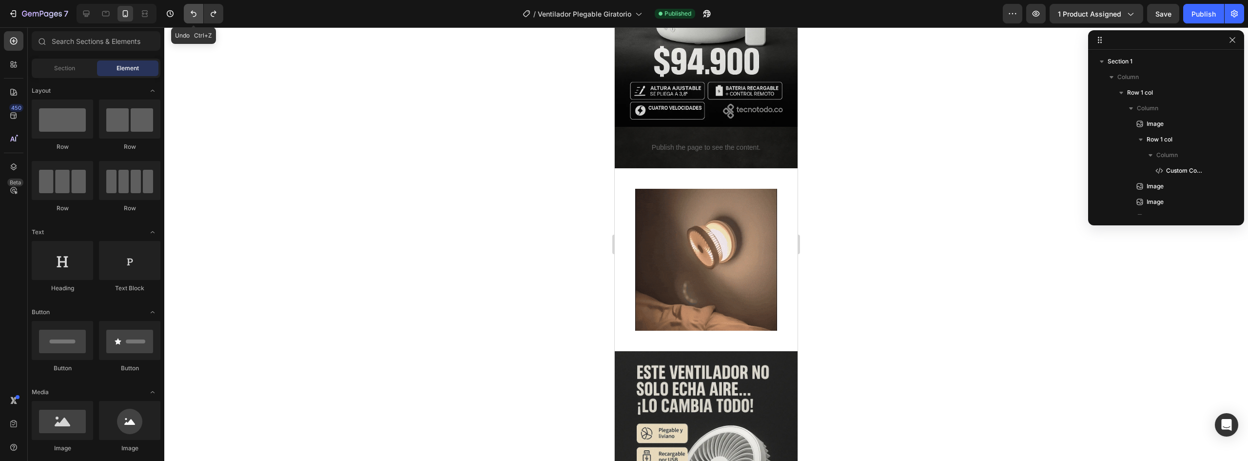
click at [192, 17] on icon "Undo/Redo" at bounding box center [194, 14] width 10 height 10
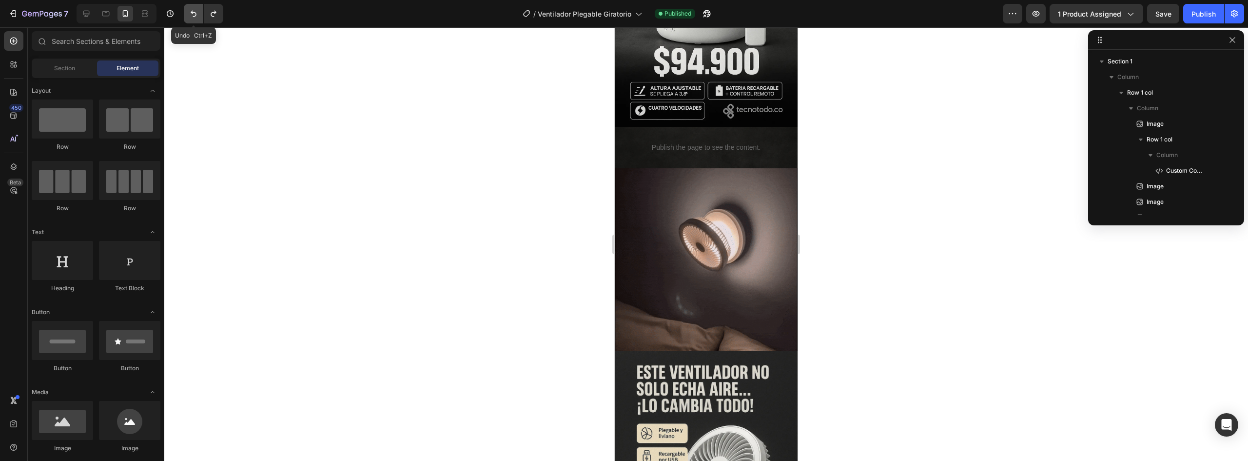
click at [192, 17] on icon "Undo/Redo" at bounding box center [194, 14] width 10 height 10
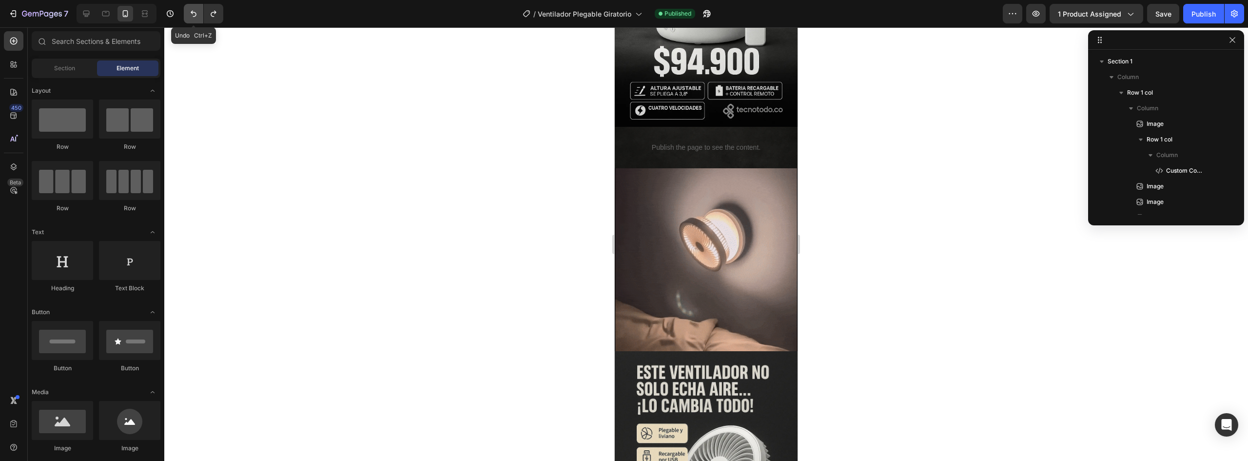
click at [192, 17] on icon "Undo/Redo" at bounding box center [194, 14] width 10 height 10
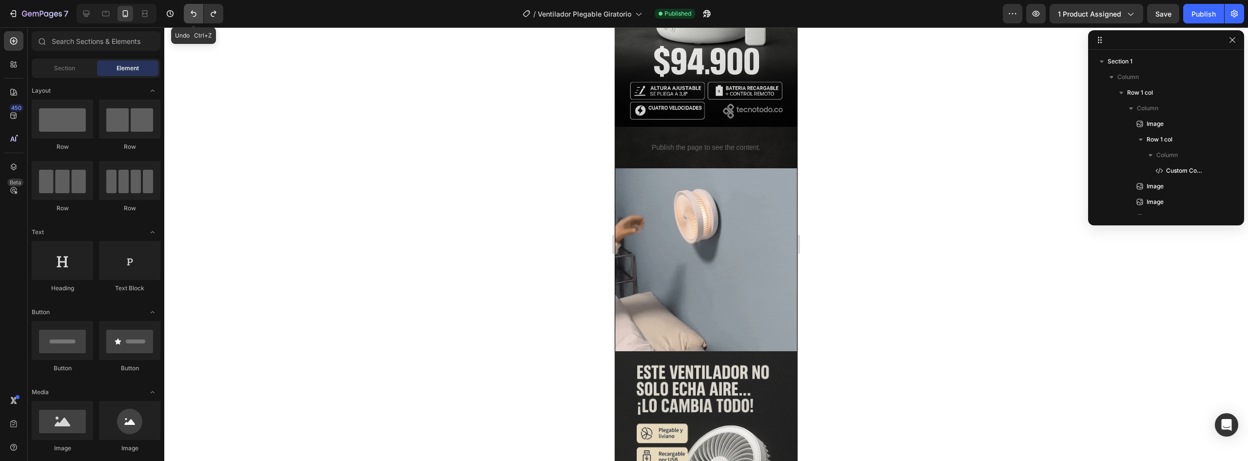
click at [192, 17] on icon "Undo/Redo" at bounding box center [194, 14] width 10 height 10
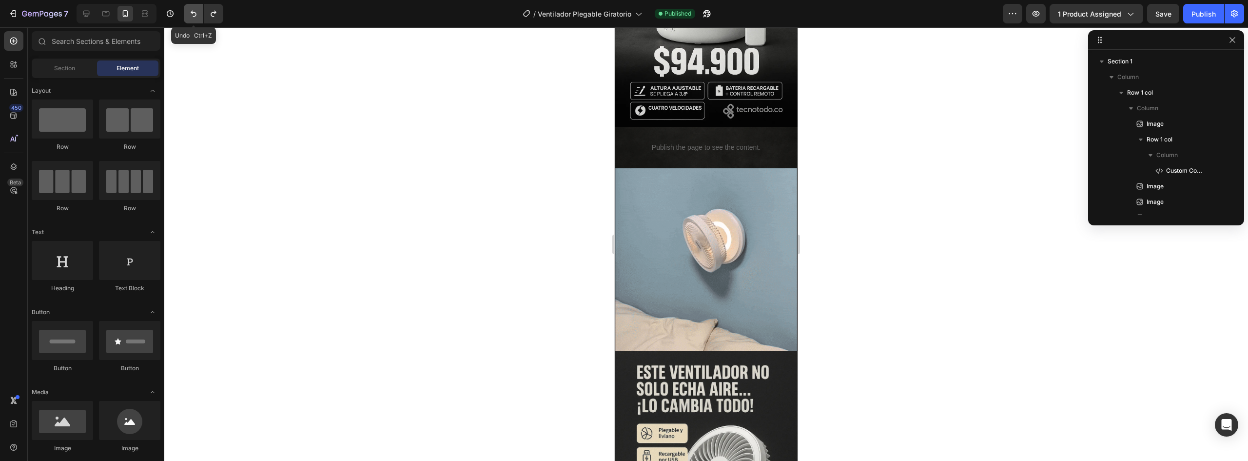
click at [192, 17] on icon "Undo/Redo" at bounding box center [194, 14] width 10 height 10
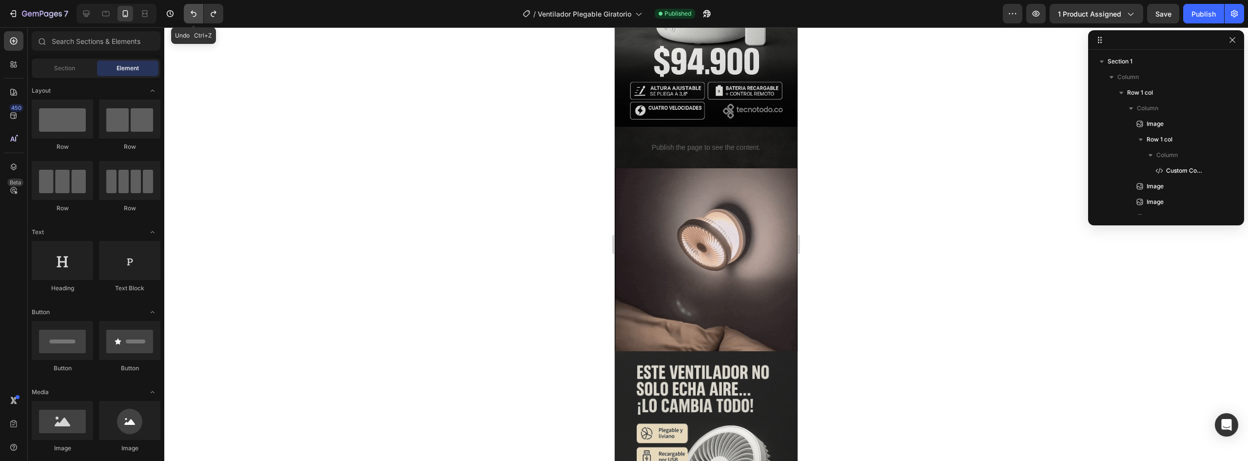
click at [192, 17] on icon "Undo/Redo" at bounding box center [194, 14] width 10 height 10
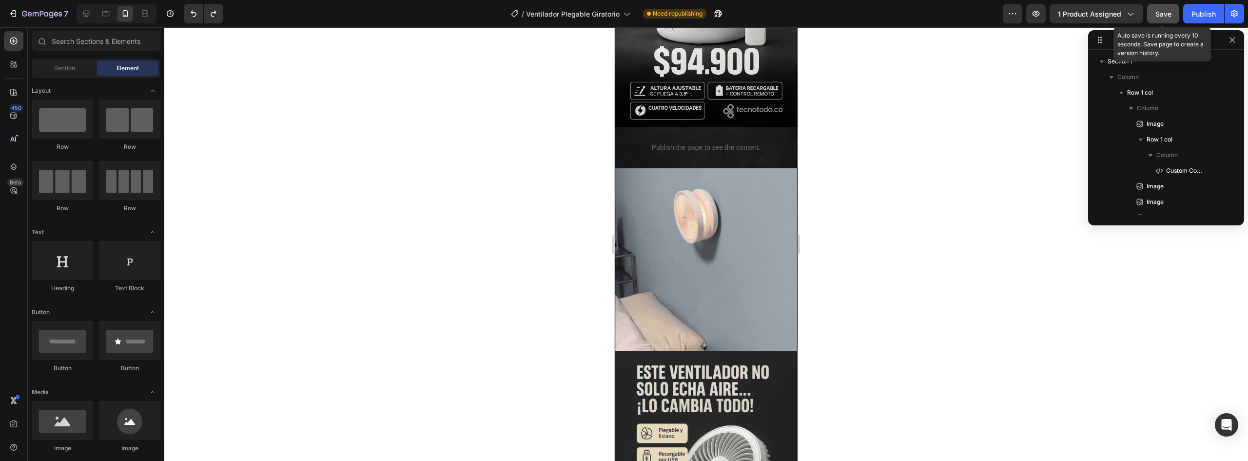
click at [1176, 15] on button "Save" at bounding box center [1163, 14] width 32 height 20
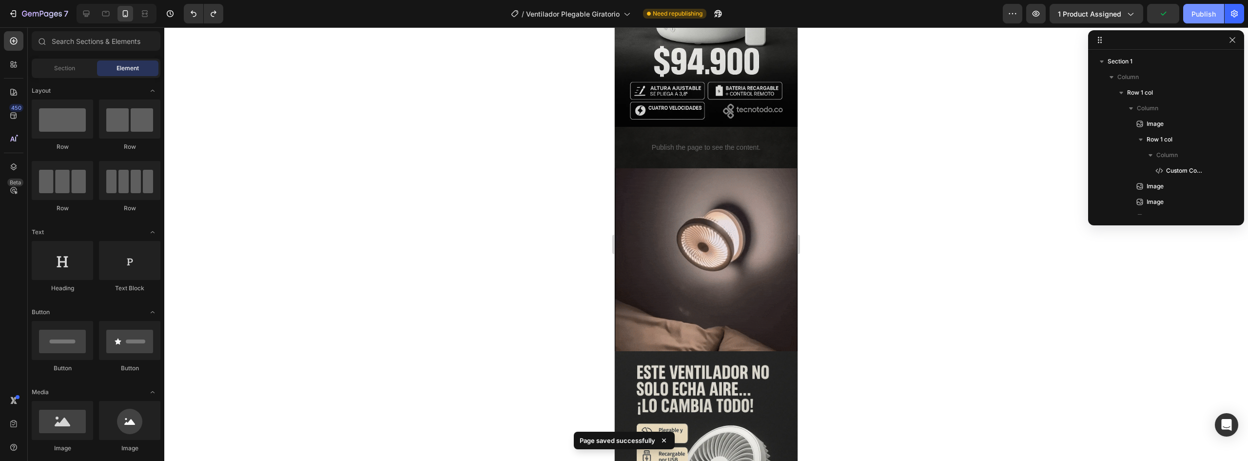
click at [1200, 16] on div "Publish" at bounding box center [1203, 14] width 24 height 10
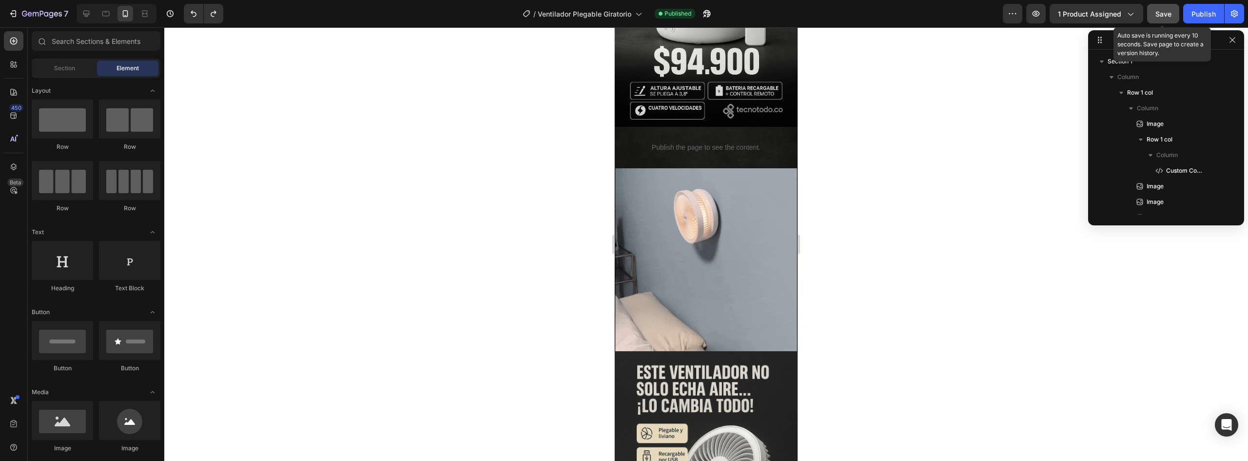
click at [1164, 20] on button "Save" at bounding box center [1163, 14] width 32 height 20
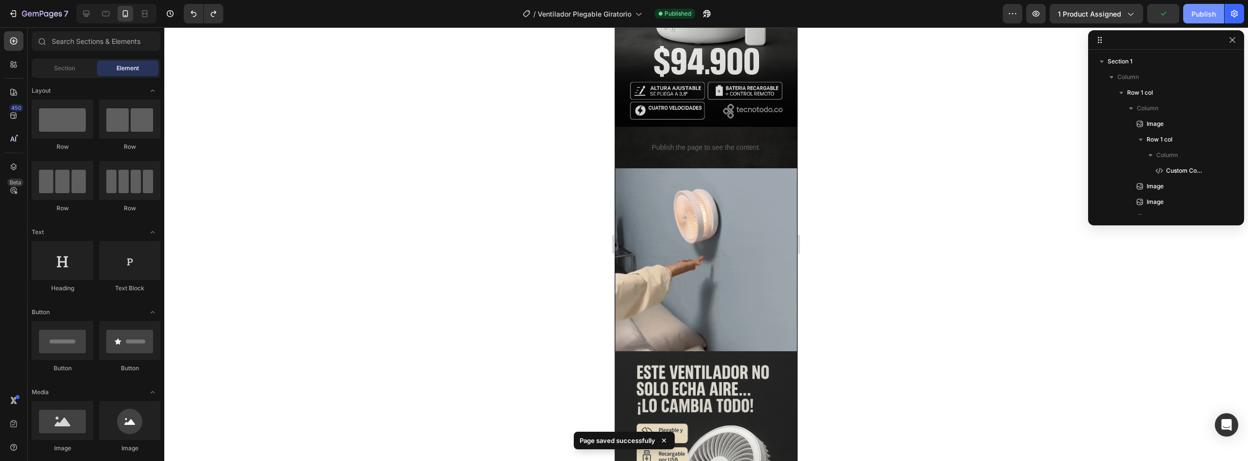
click at [1210, 20] on button "Publish" at bounding box center [1203, 14] width 41 height 20
